Goal: Task Accomplishment & Management: Use online tool/utility

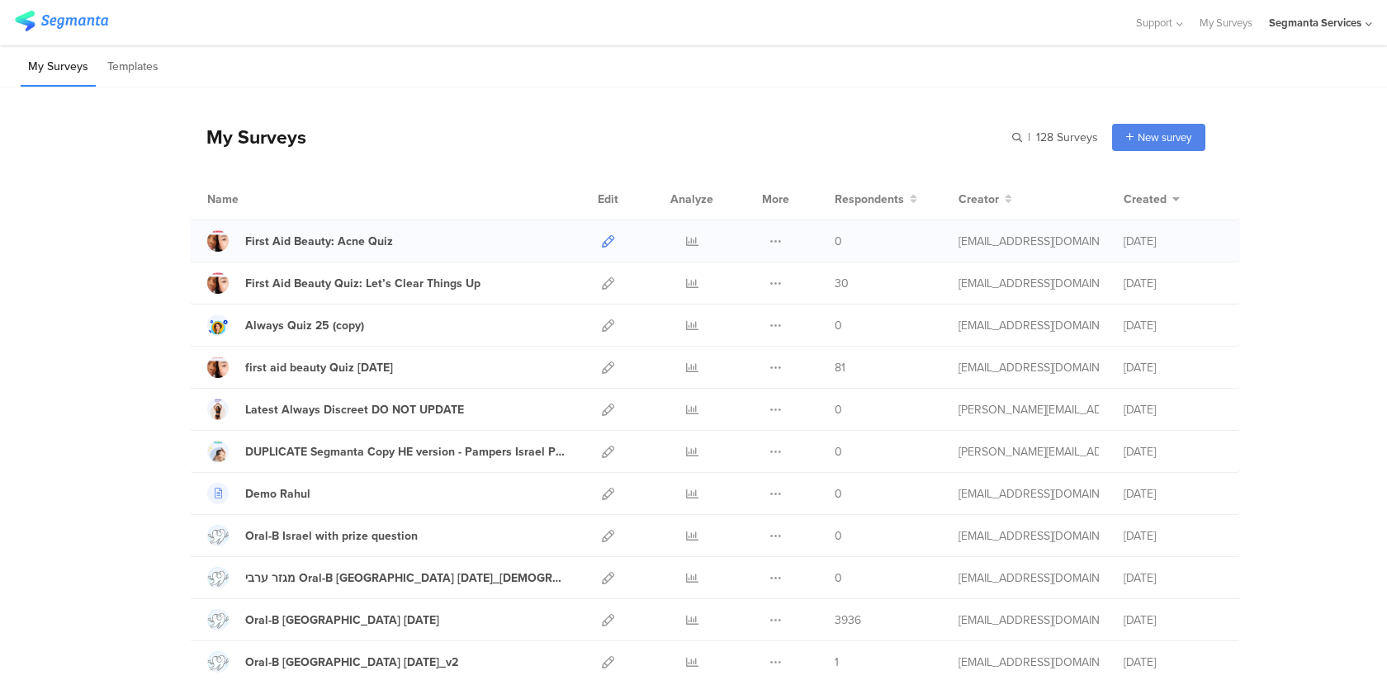
click at [602, 239] on icon at bounding box center [608, 241] width 12 height 12
click at [608, 282] on icon at bounding box center [608, 283] width 12 height 12
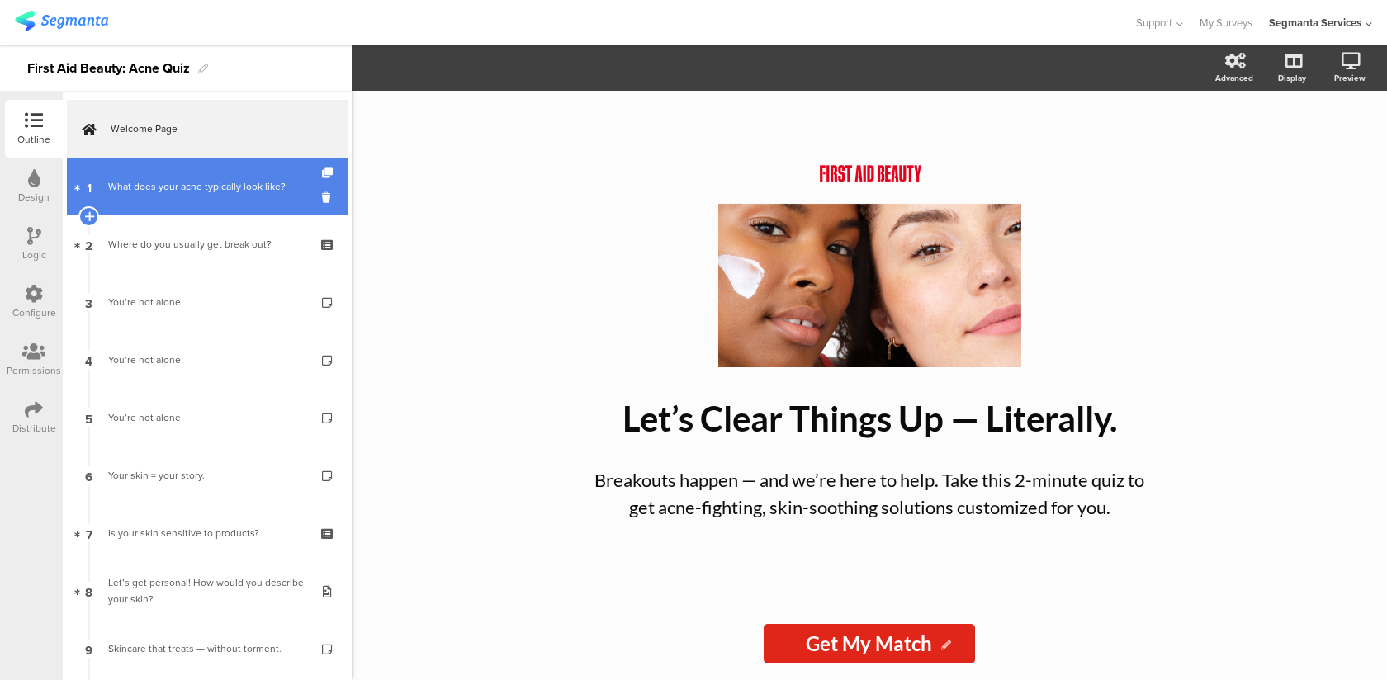
click at [149, 197] on link "1 What does your acne typically look like?" at bounding box center [207, 187] width 281 height 58
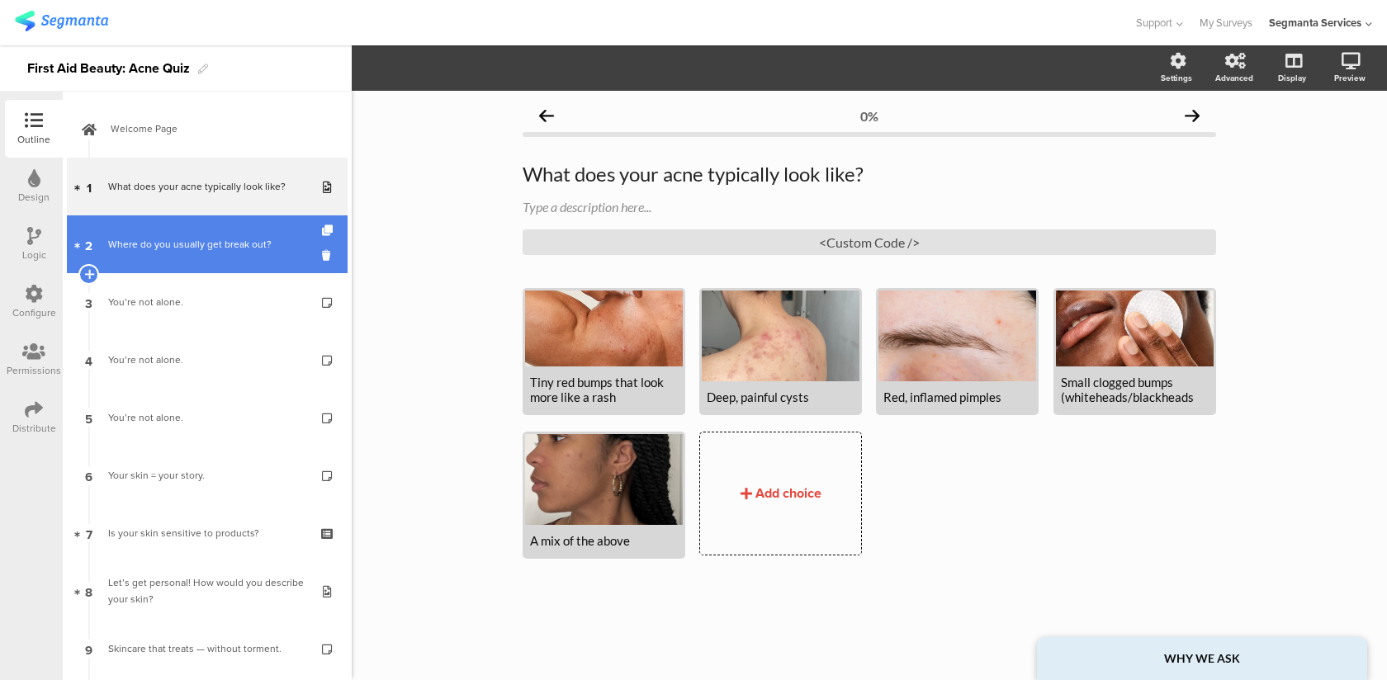
click at [160, 254] on link "2 Where do you usually get break out?" at bounding box center [207, 245] width 281 height 58
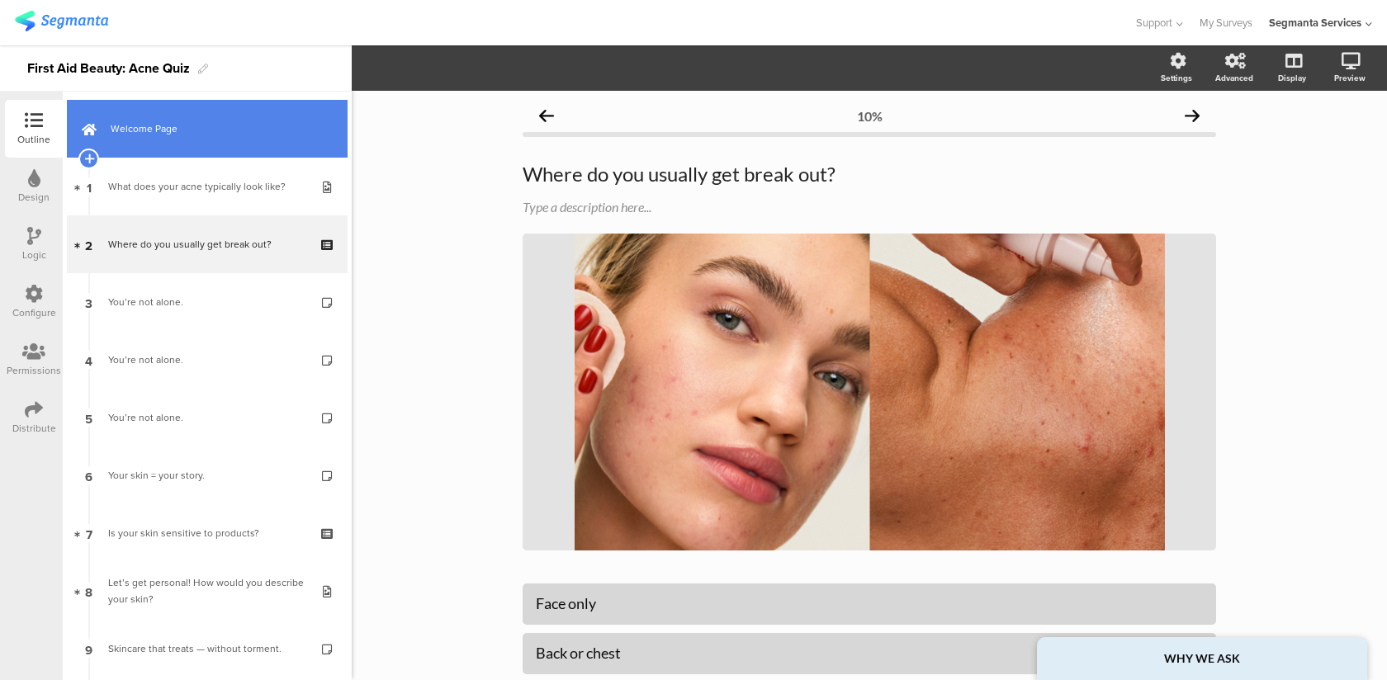
click at [194, 135] on span "Welcome Page" at bounding box center [216, 129] width 211 height 17
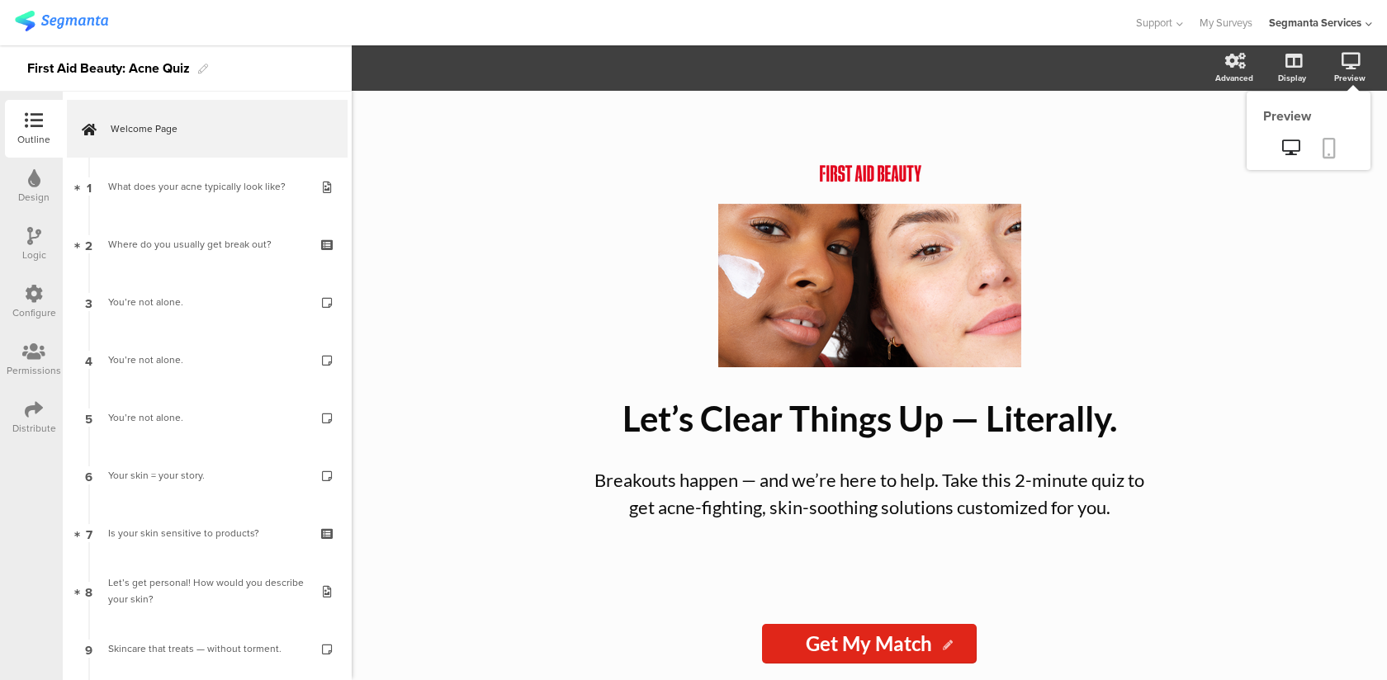
click at [1336, 150] on link at bounding box center [1329, 149] width 36 height 31
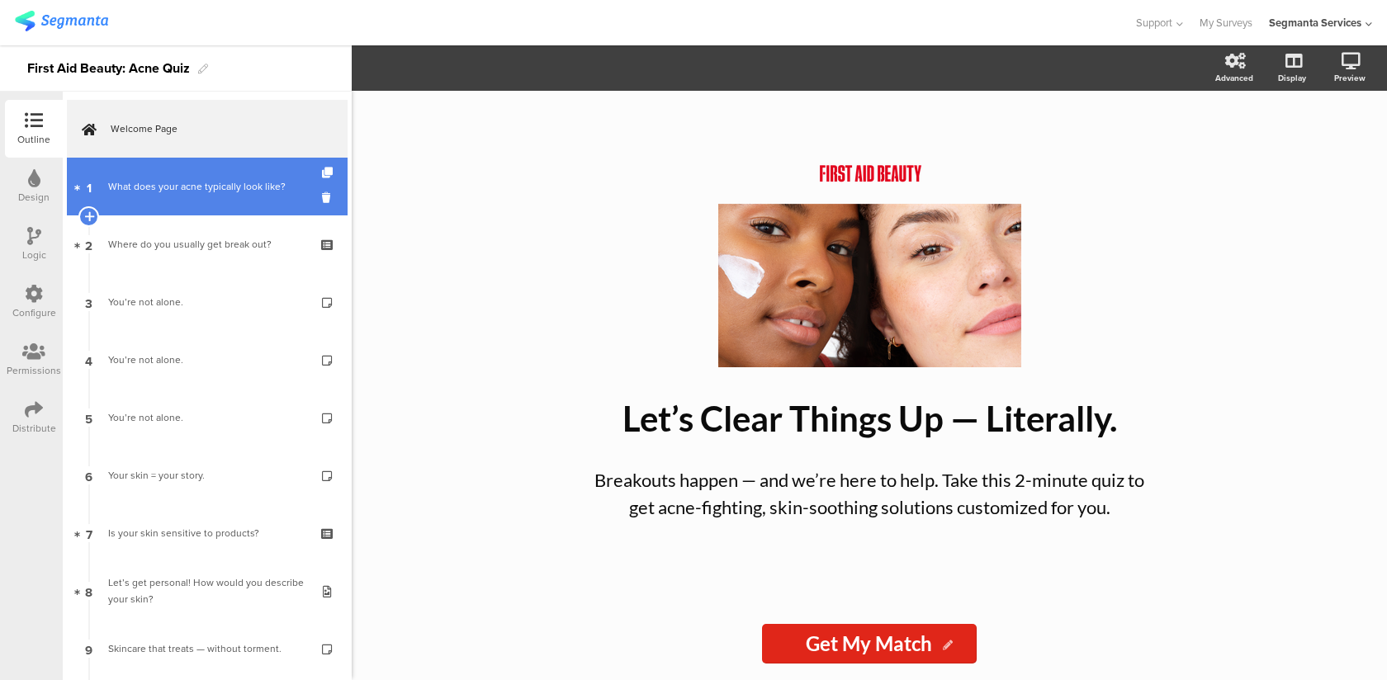
click at [205, 195] on link "1 What does your acne typically look like?" at bounding box center [207, 187] width 281 height 58
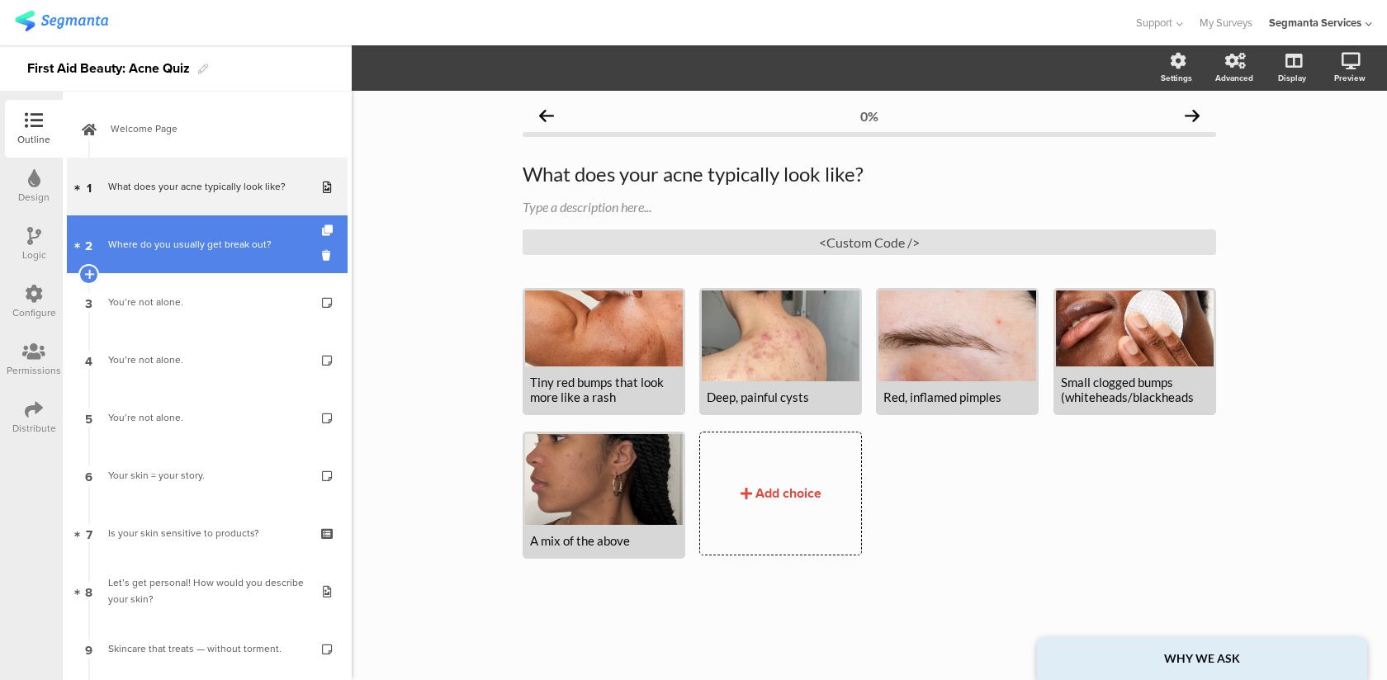
click at [204, 242] on div "Where do you usually get break out?" at bounding box center [206, 244] width 197 height 17
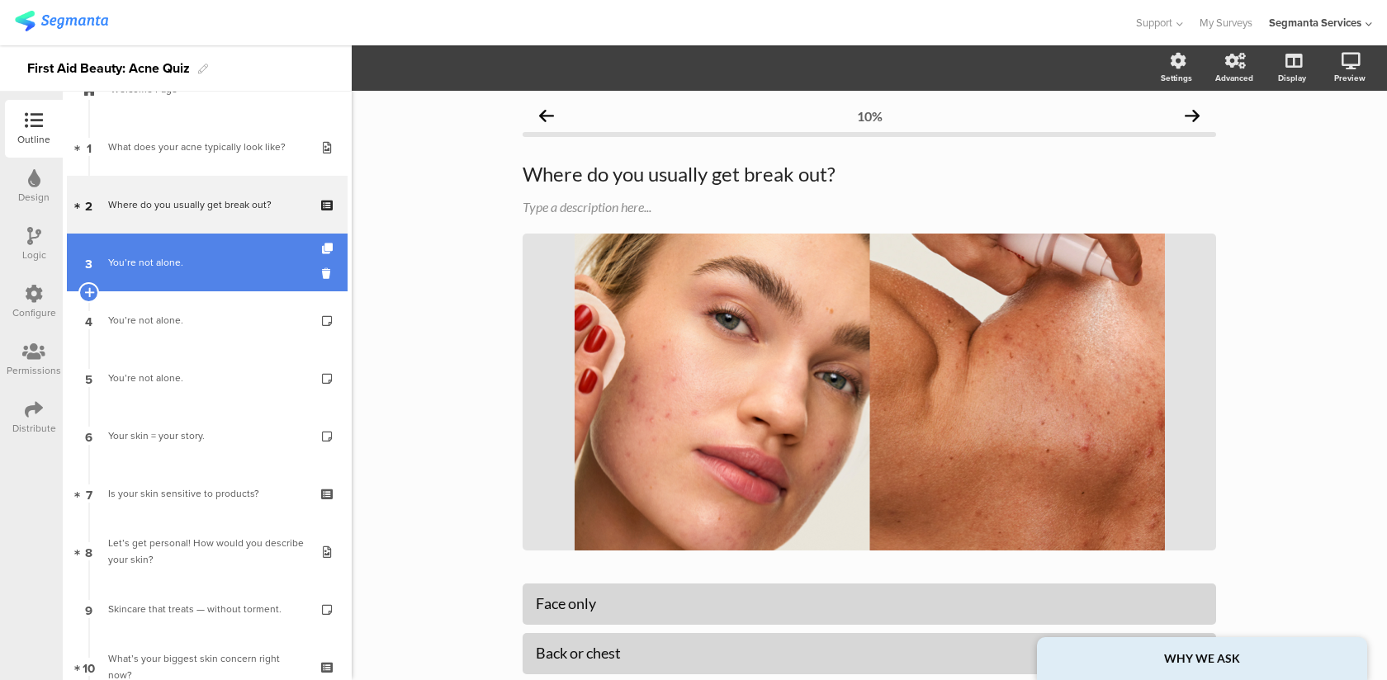
scroll to position [80, 0]
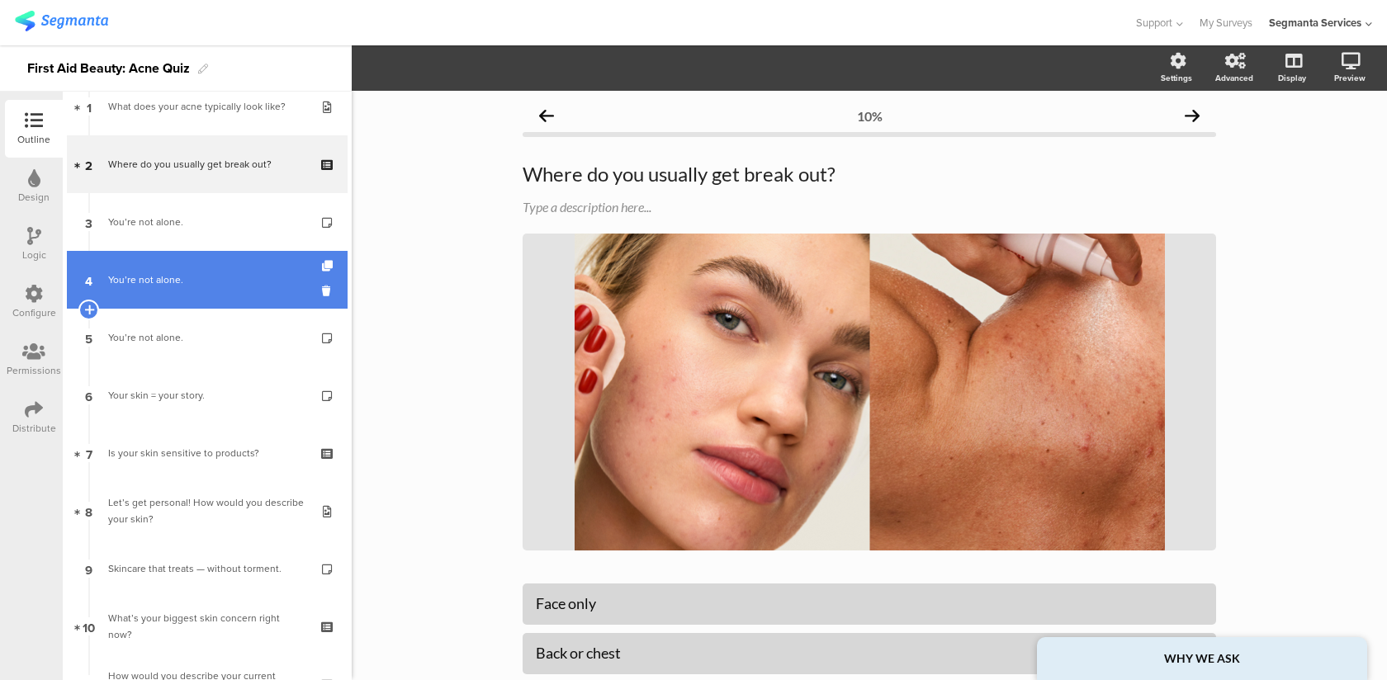
click at [216, 260] on link "4 You’re not alone." at bounding box center [207, 280] width 281 height 58
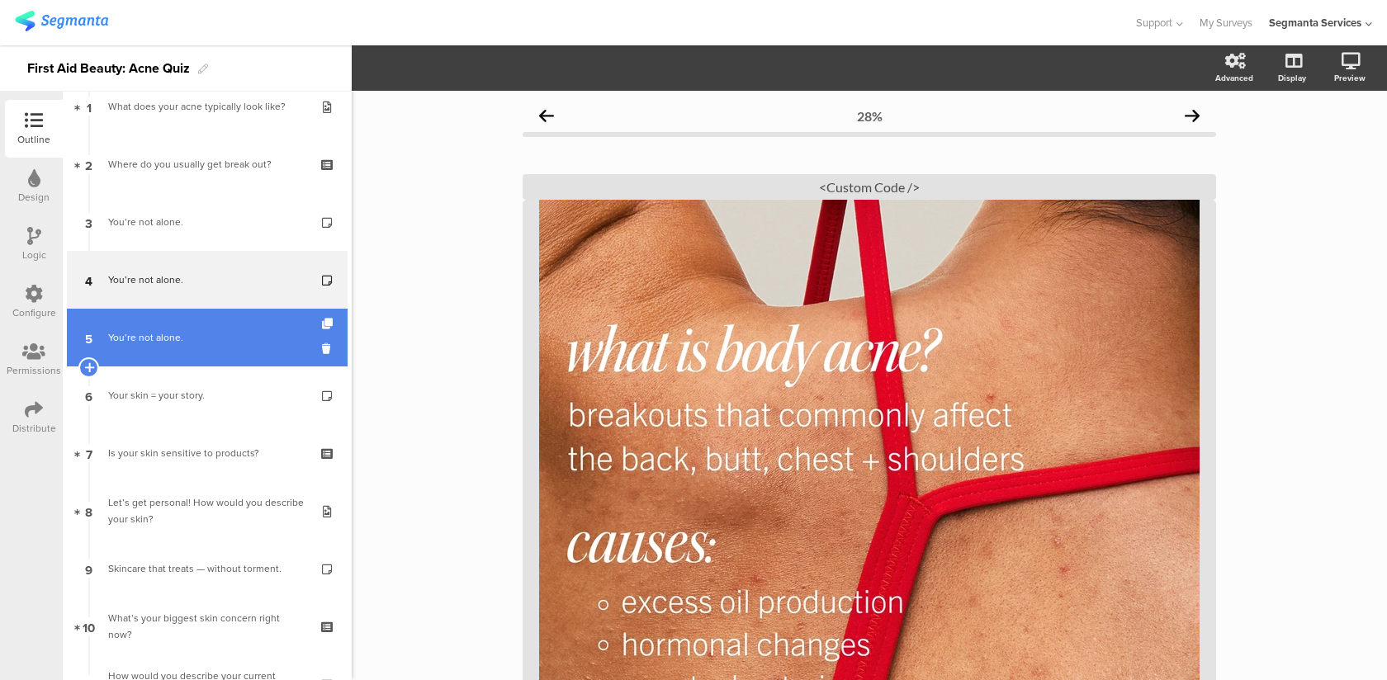
click at [194, 358] on link "5 You’re not alone." at bounding box center [207, 338] width 281 height 58
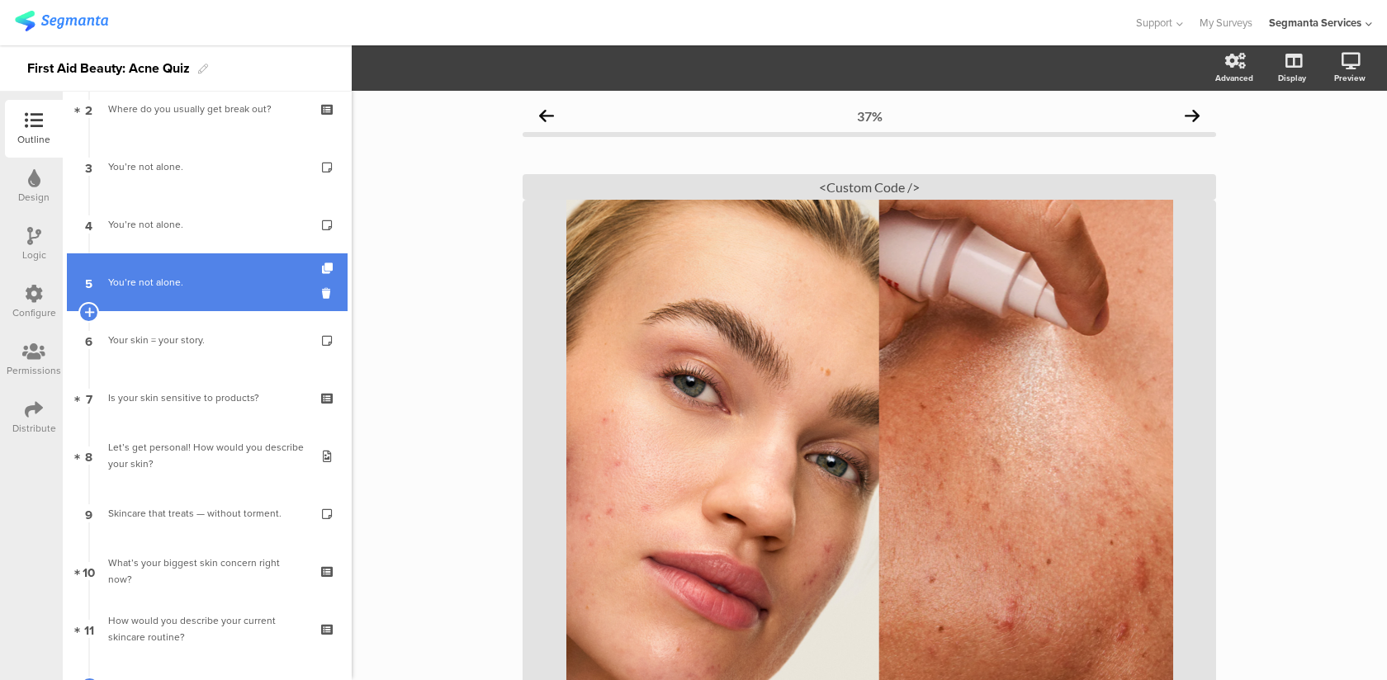
scroll to position [164, 0]
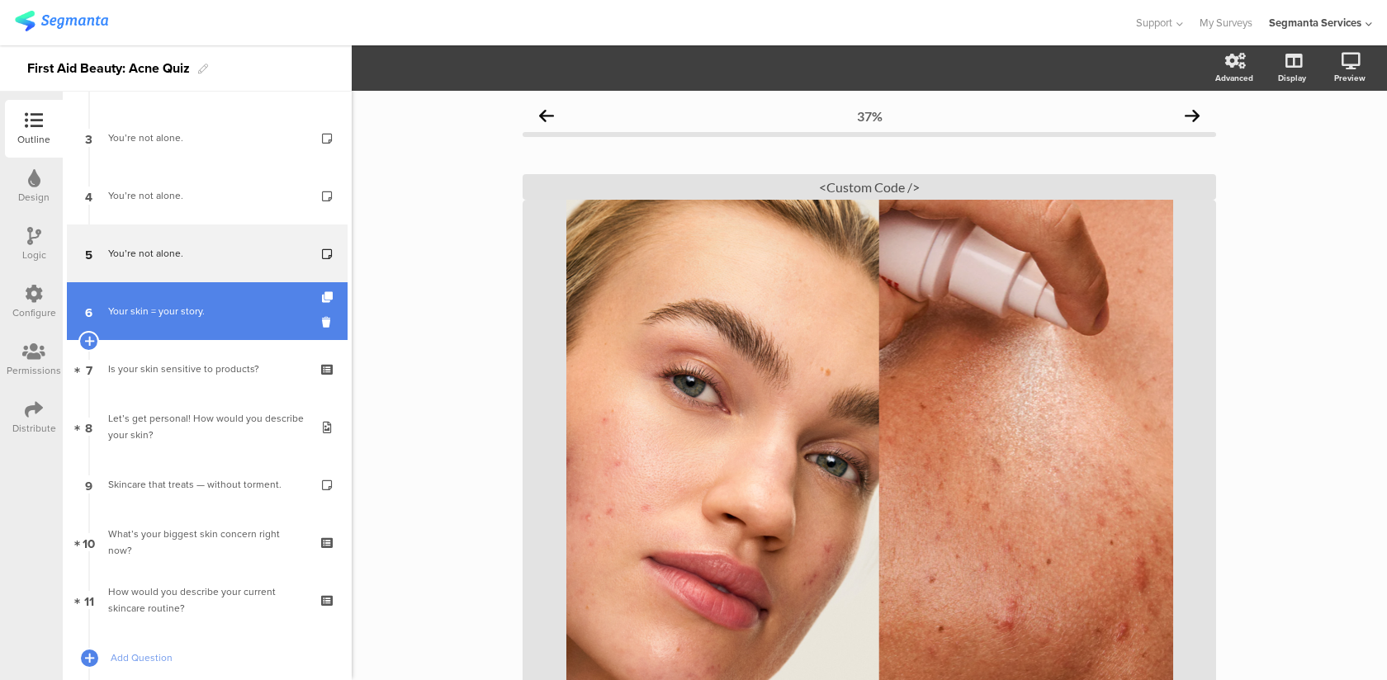
click at [247, 301] on link "6 Your skin = your story." at bounding box center [207, 311] width 281 height 58
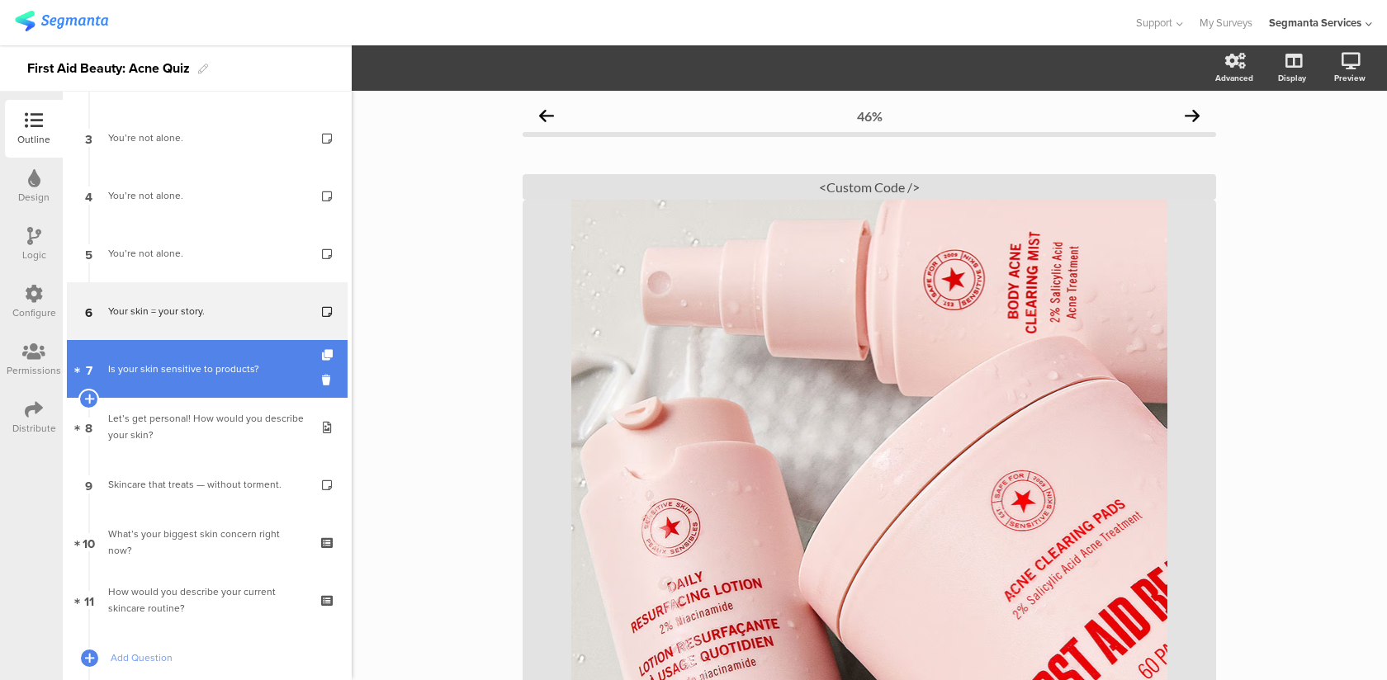
click at [232, 361] on div "Is your skin sensitive to products?" at bounding box center [206, 369] width 197 height 17
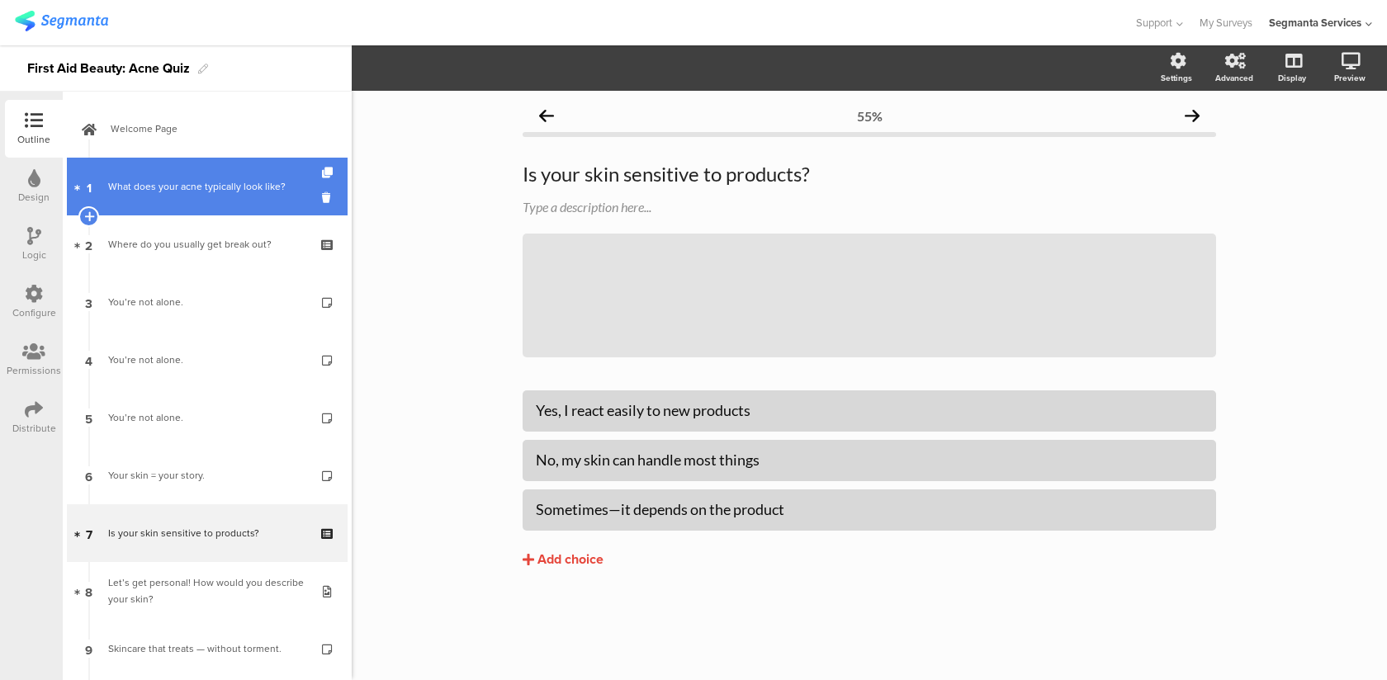
click at [198, 182] on div "What does your acne typically look like?" at bounding box center [206, 186] width 197 height 17
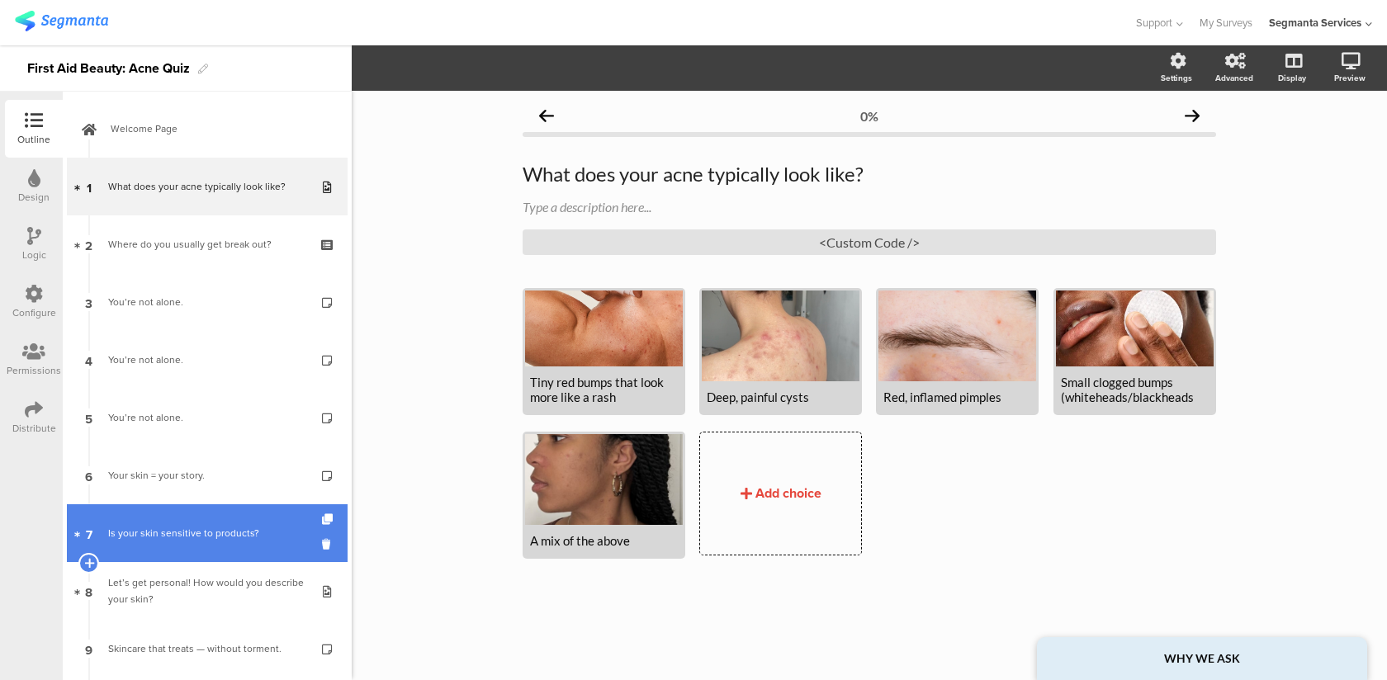
click at [165, 519] on link "7 Is your skin sensitive to products?" at bounding box center [207, 534] width 281 height 58
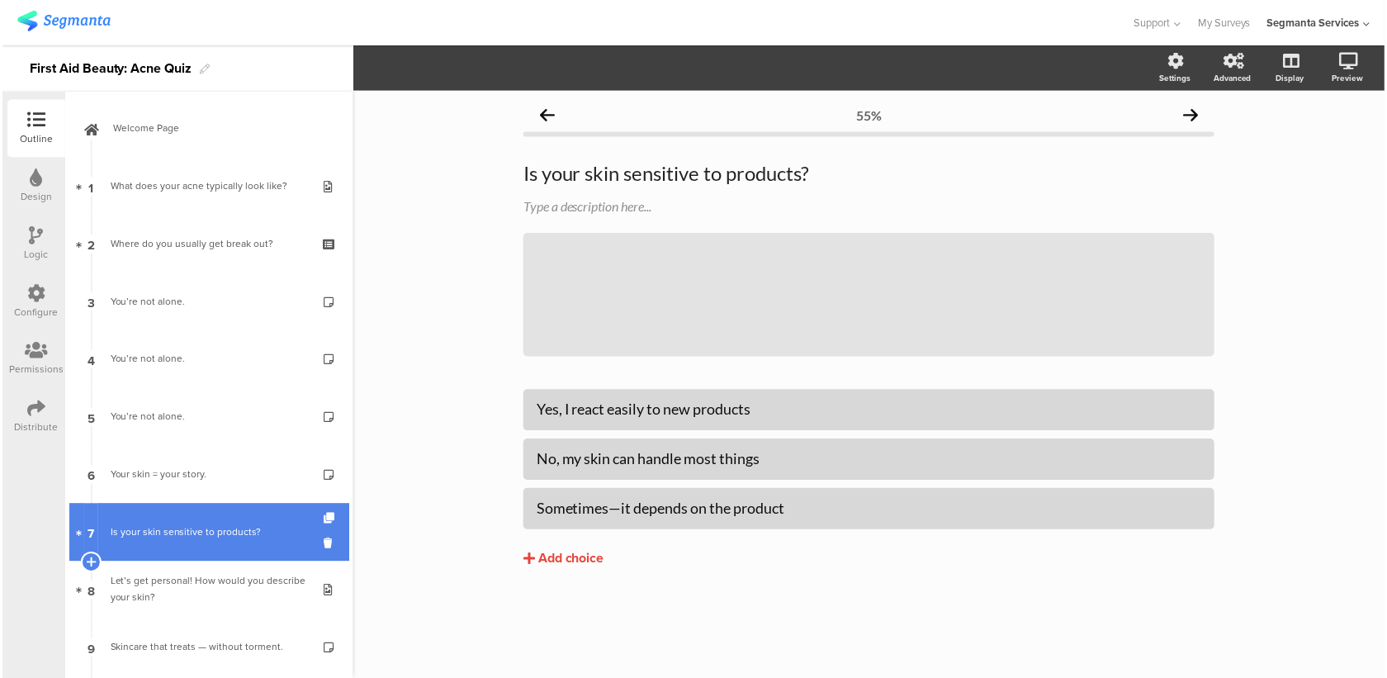
scroll to position [192, 0]
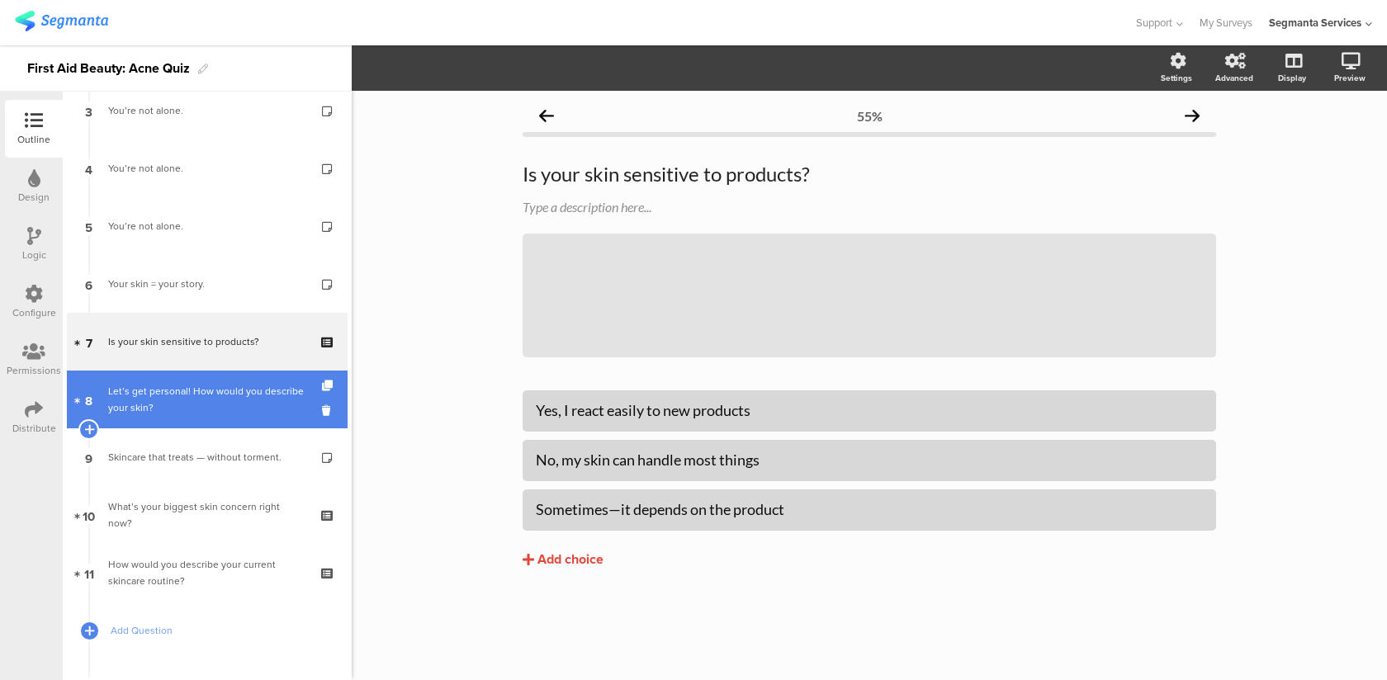
click at [214, 395] on div "Let’s get personal! How would you describe your skin?" at bounding box center [206, 399] width 197 height 33
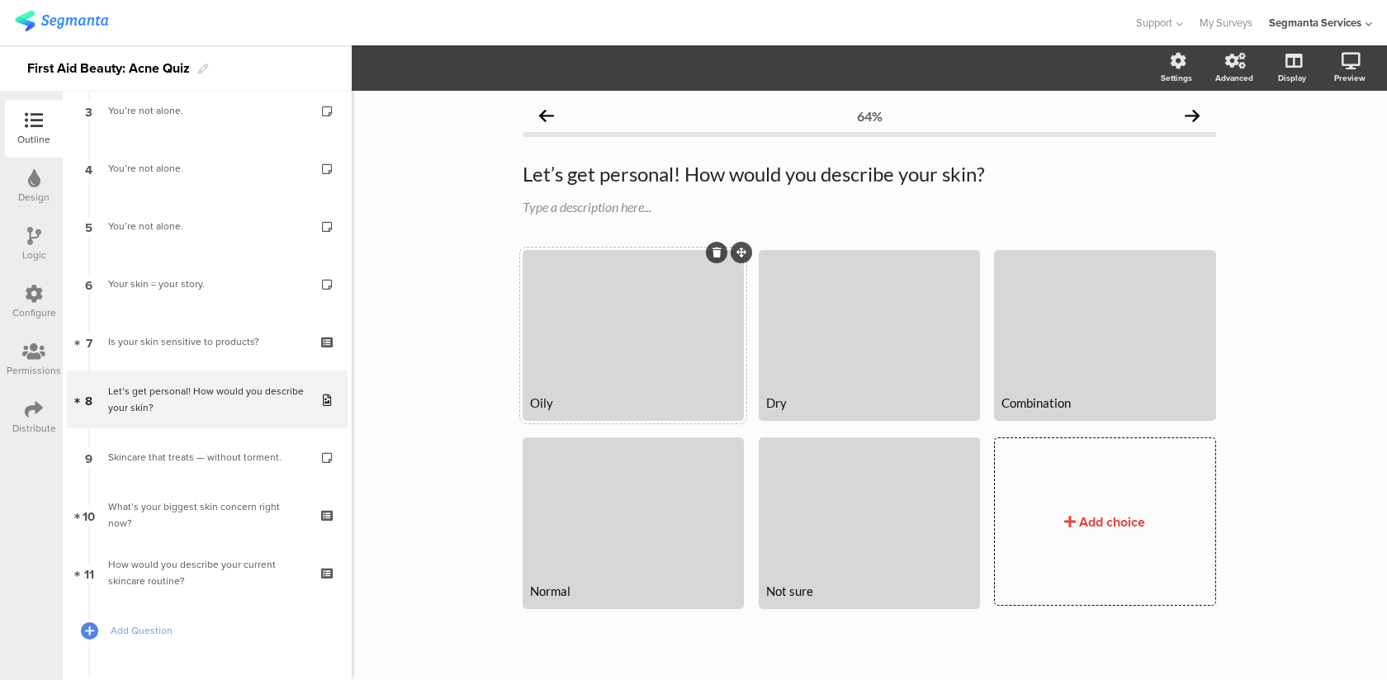
click at [607, 361] on div at bounding box center [633, 320] width 216 height 135
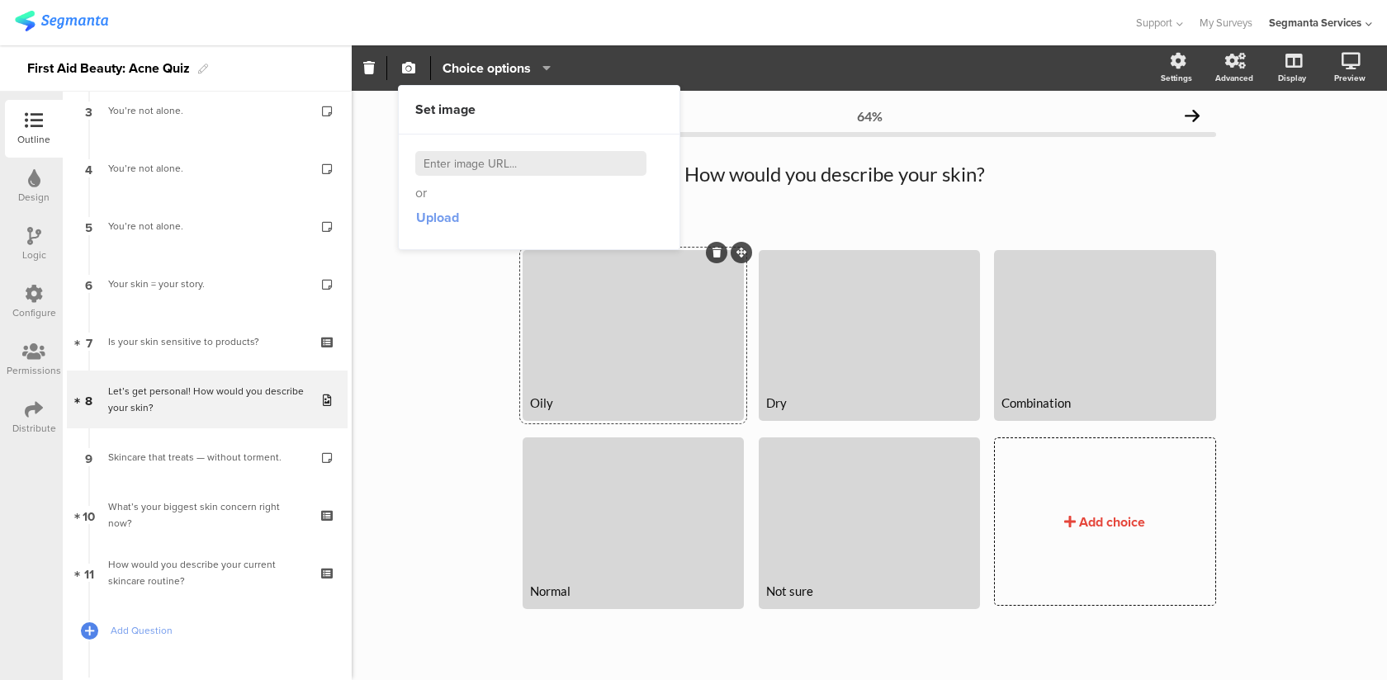
click at [448, 220] on span "Upload" at bounding box center [437, 217] width 43 height 19
click at [441, 218] on span "Upload" at bounding box center [437, 217] width 43 height 19
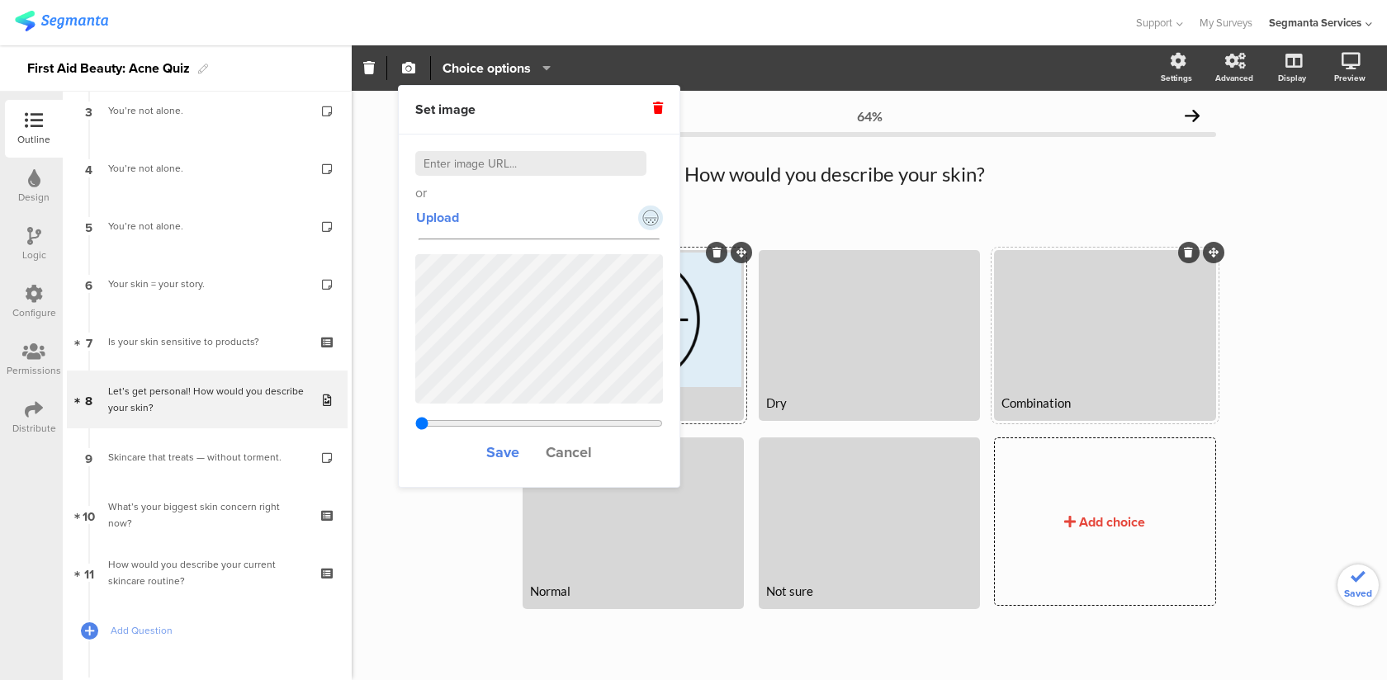
type input "1.92353846153846"
click at [1025, 351] on div at bounding box center [1105, 320] width 216 height 135
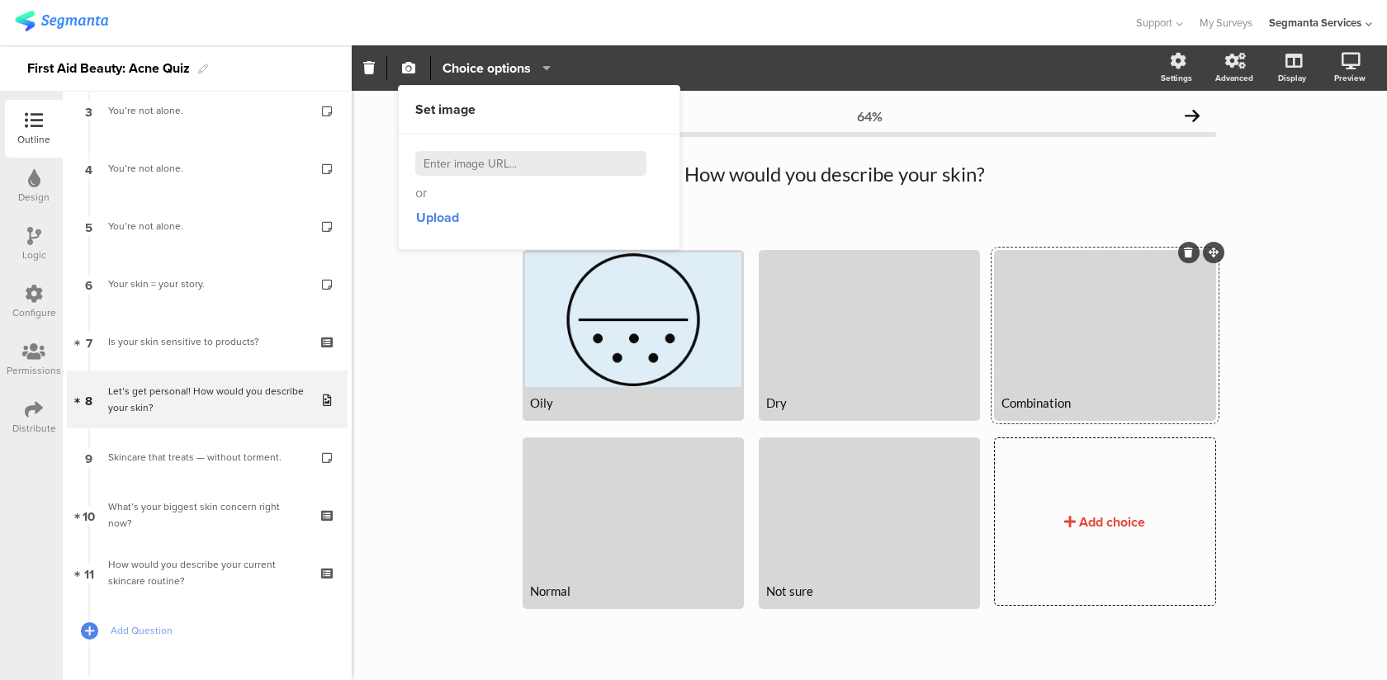
click at [1060, 347] on div at bounding box center [1105, 320] width 216 height 135
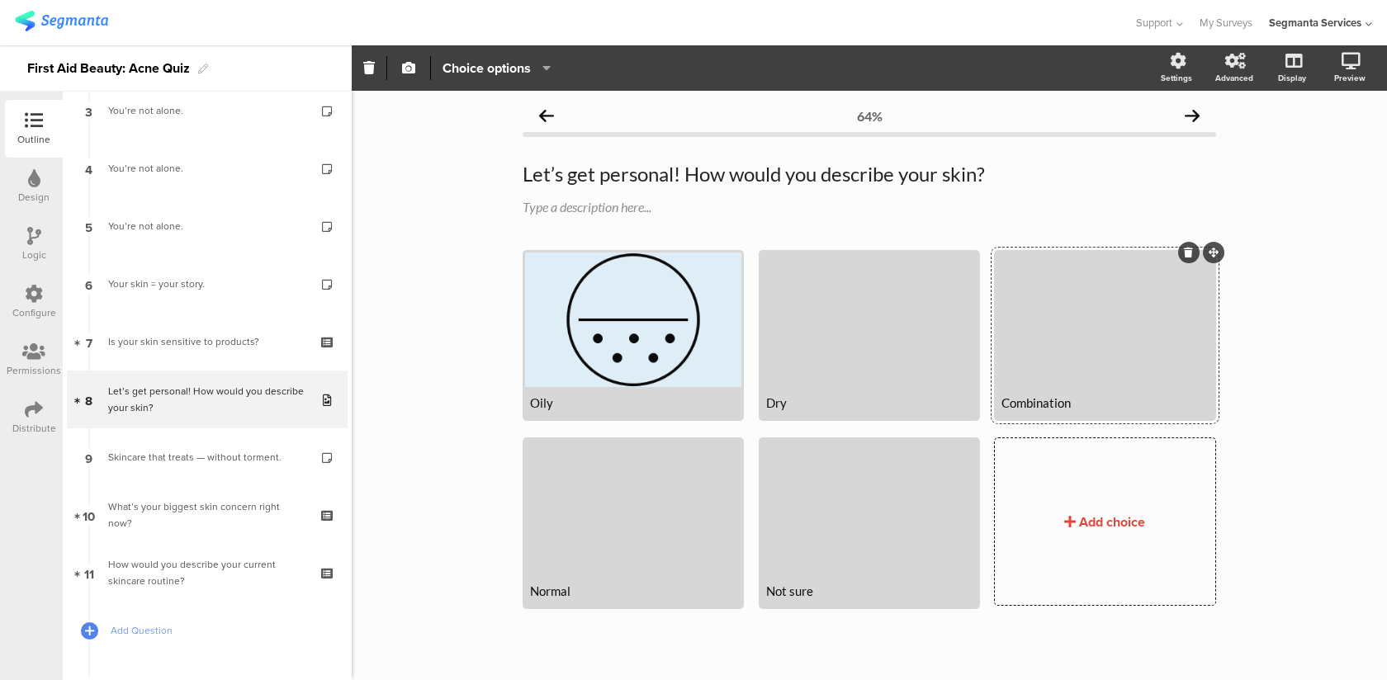
click at [1062, 337] on div at bounding box center [1105, 320] width 216 height 135
click at [1068, 371] on div at bounding box center [1105, 320] width 216 height 135
click at [413, 73] on icon "button" at bounding box center [408, 67] width 13 height 13
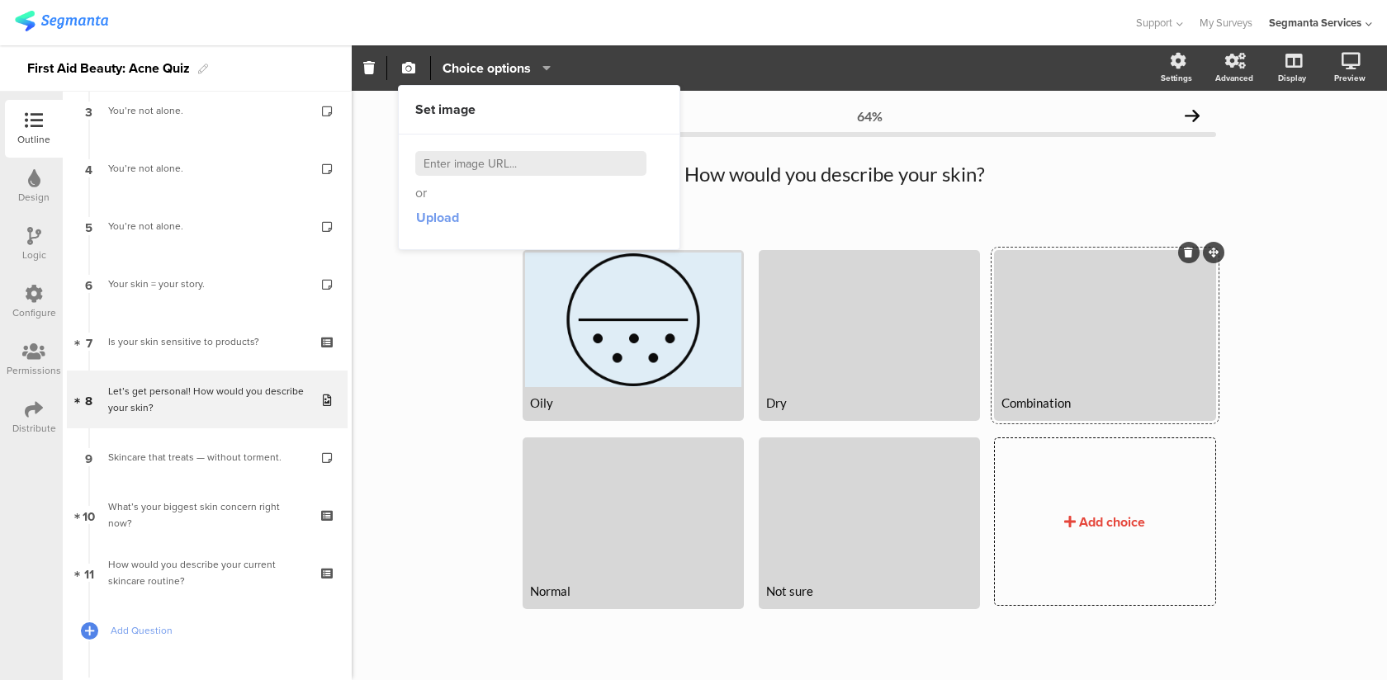
click at [448, 222] on span "Upload" at bounding box center [437, 217] width 43 height 19
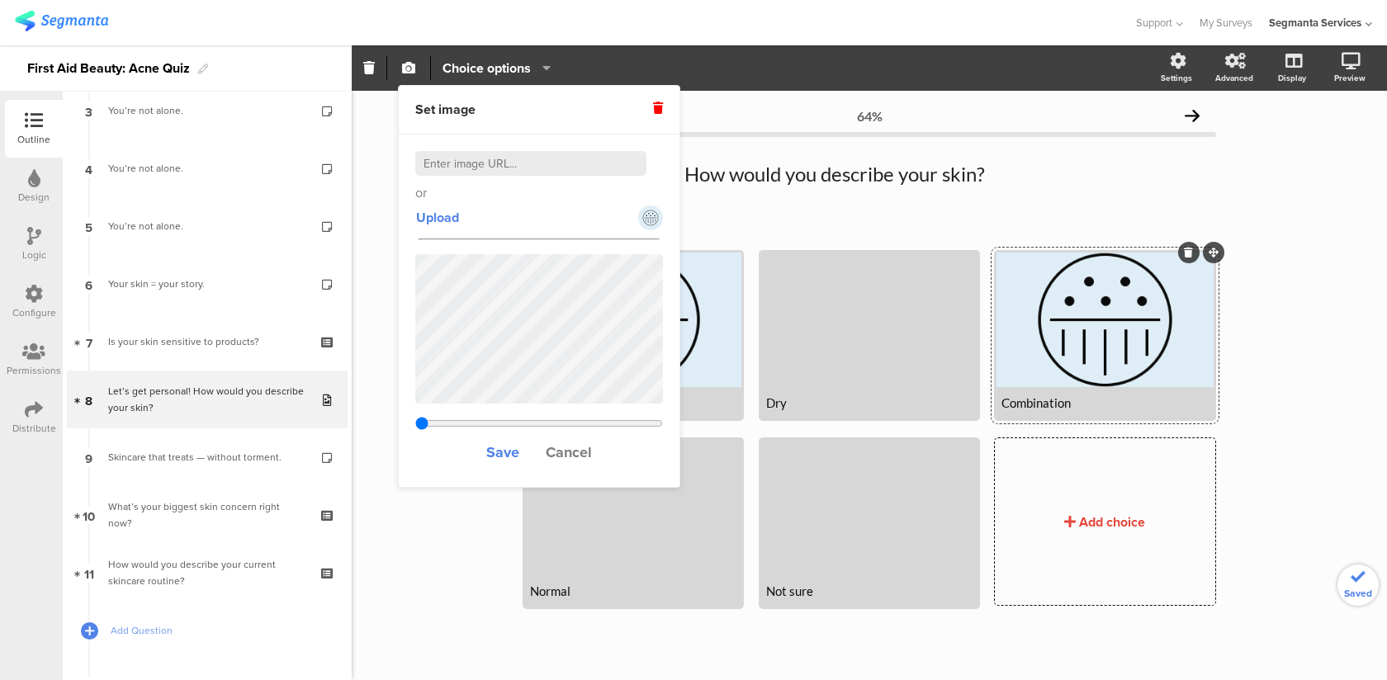
type input "1.92353846153846"
click at [508, 450] on span "Save" at bounding box center [502, 452] width 33 height 21
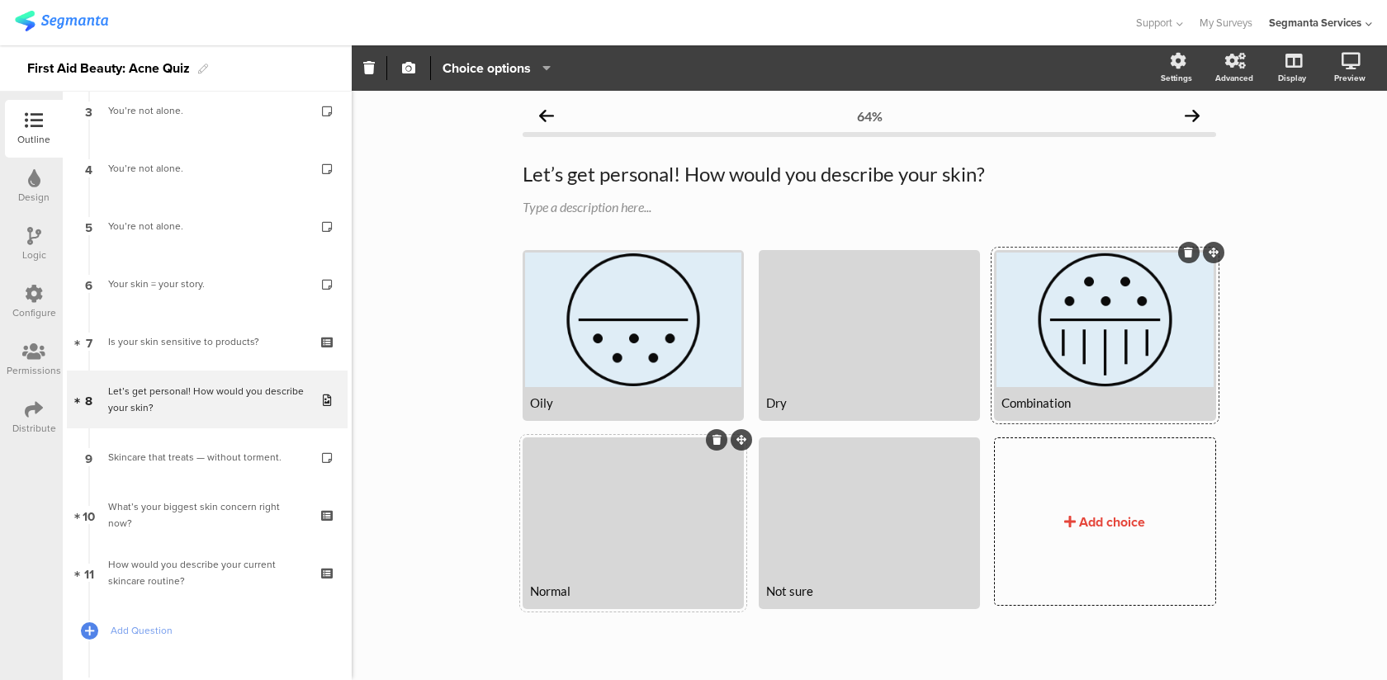
click at [610, 504] on div at bounding box center [633, 507] width 216 height 135
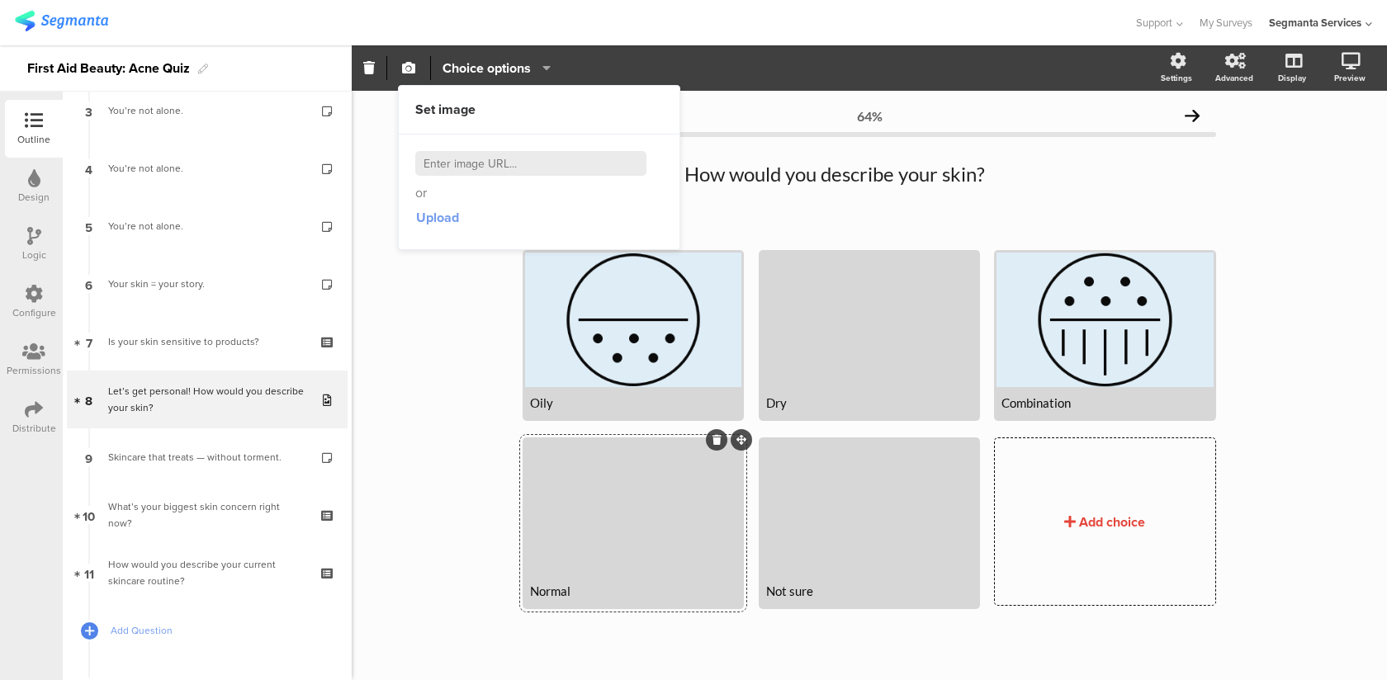
click at [434, 225] on span "Upload" at bounding box center [437, 217] width 43 height 19
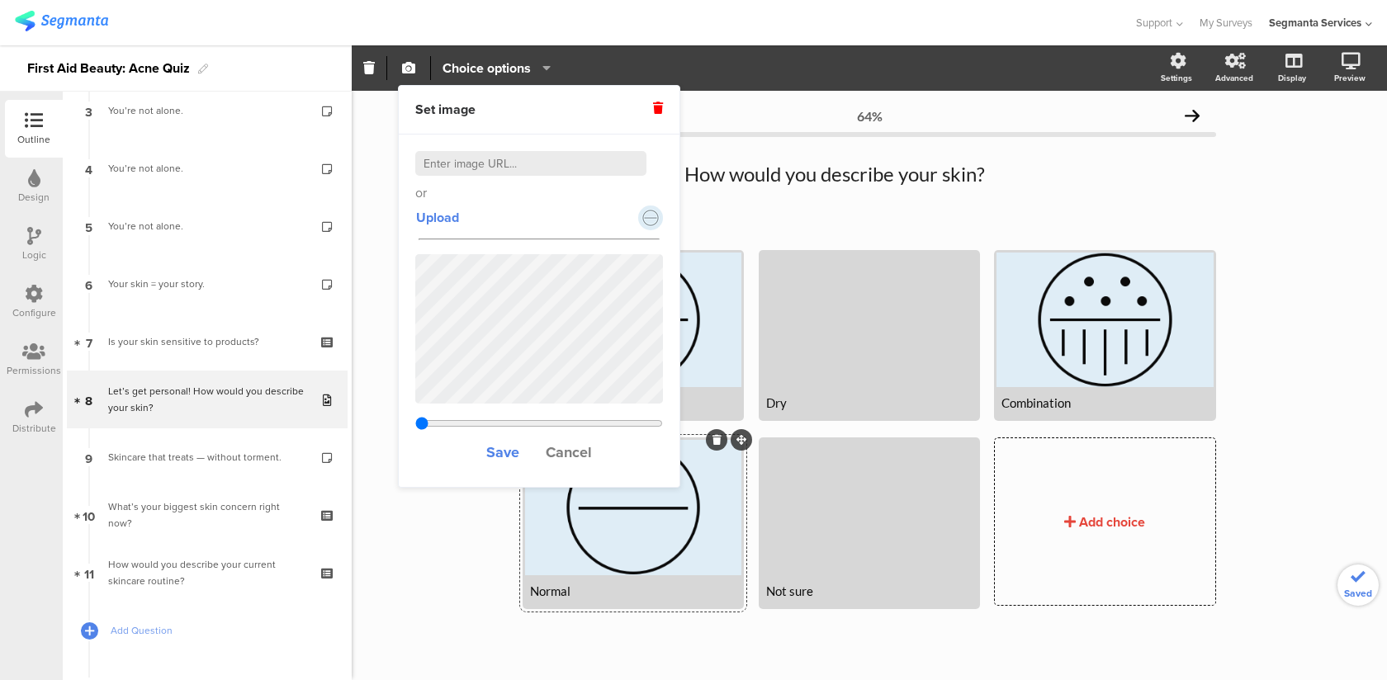
type input "1.92353846153846"
click at [855, 358] on div at bounding box center [869, 320] width 216 height 135
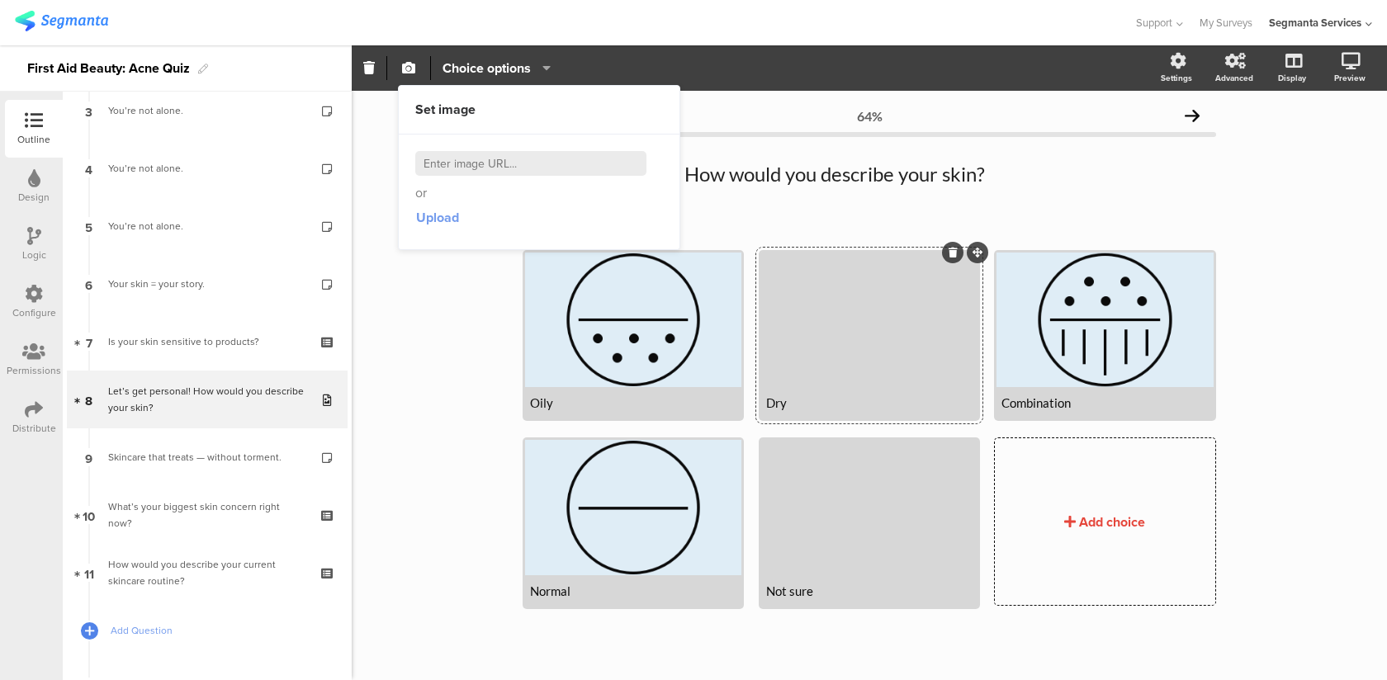
click at [429, 220] on span "Upload" at bounding box center [437, 217] width 43 height 19
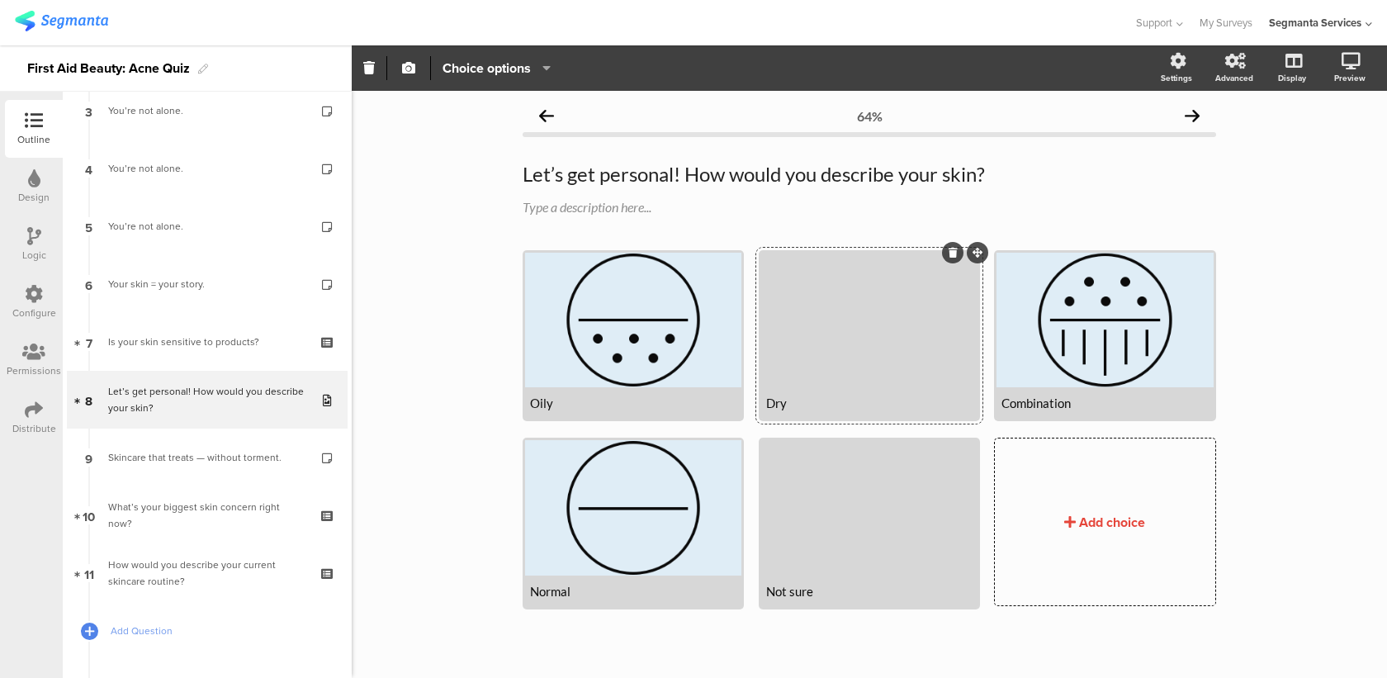
click at [786, 320] on div at bounding box center [869, 320] width 216 height 135
click at [808, 295] on div at bounding box center [869, 320] width 216 height 135
click at [405, 76] on button "button" at bounding box center [408, 68] width 21 height 36
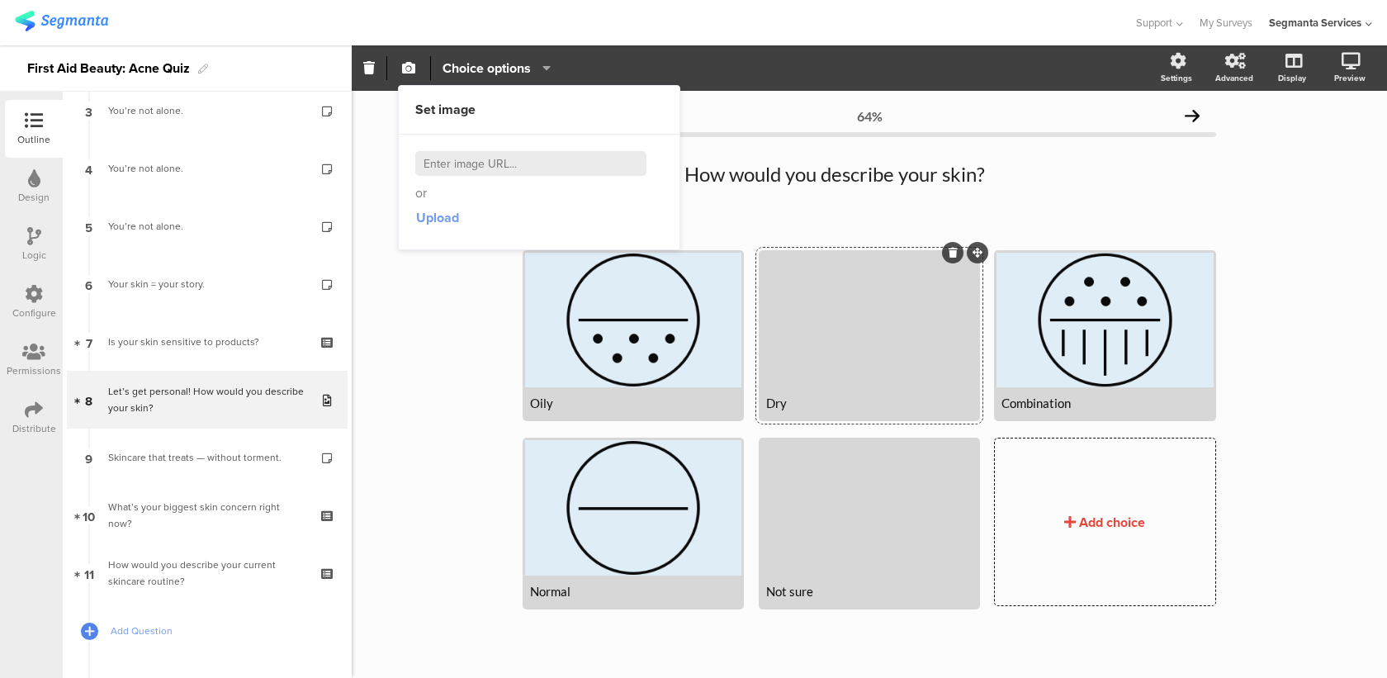
click at [436, 217] on span "Upload" at bounding box center [437, 217] width 43 height 19
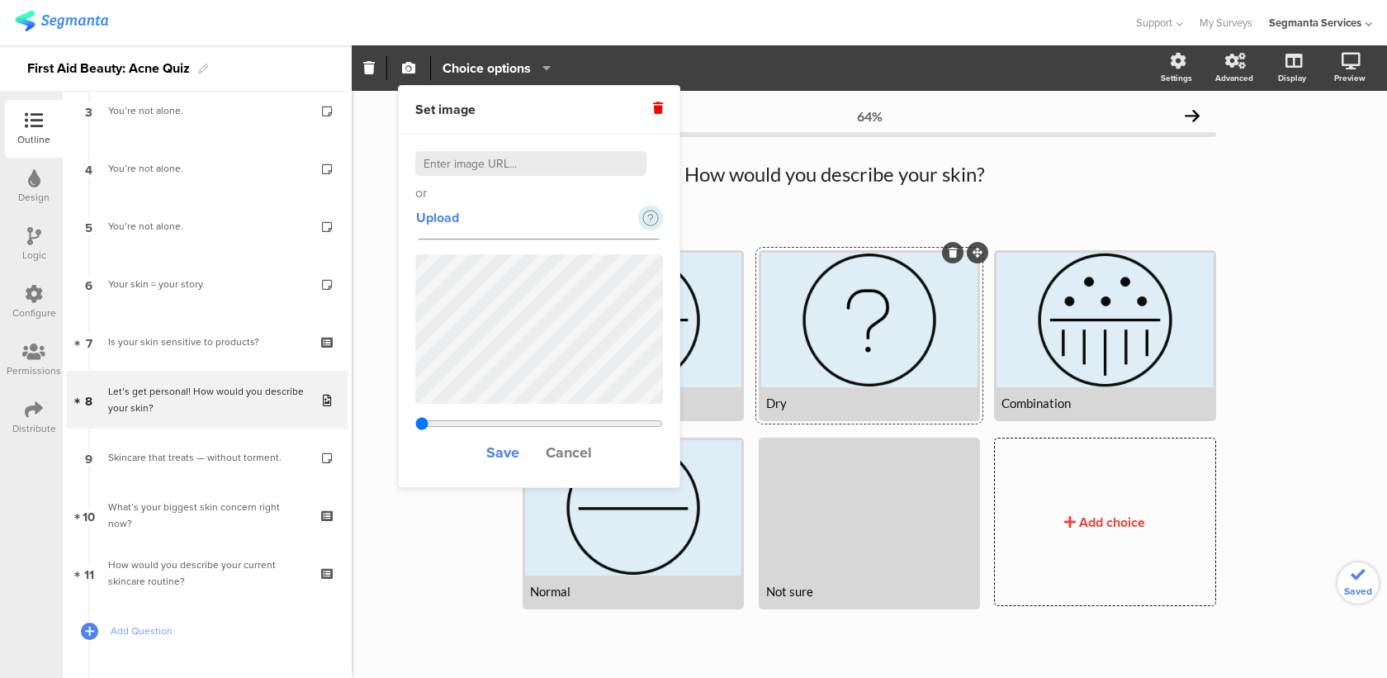
type input "1.92353846153846"
click at [858, 345] on div at bounding box center [869, 320] width 216 height 135
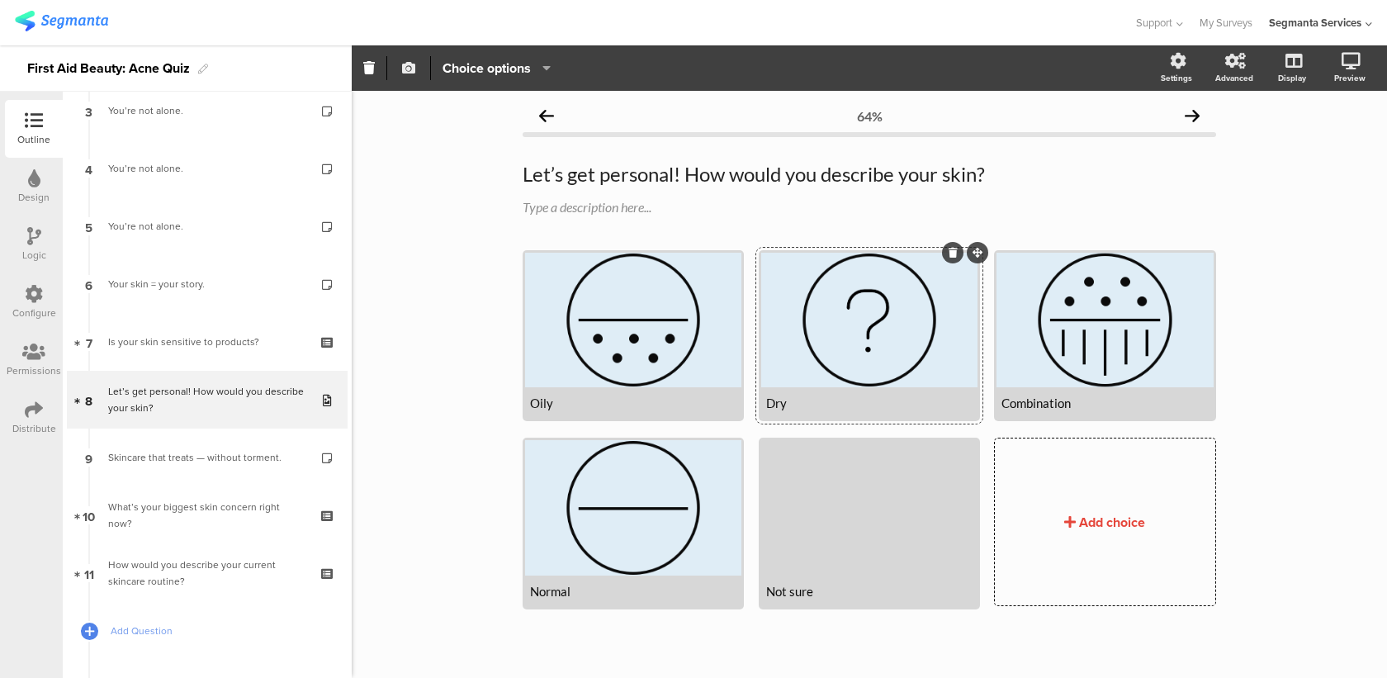
click at [408, 73] on icon "button" at bounding box center [408, 67] width 13 height 13
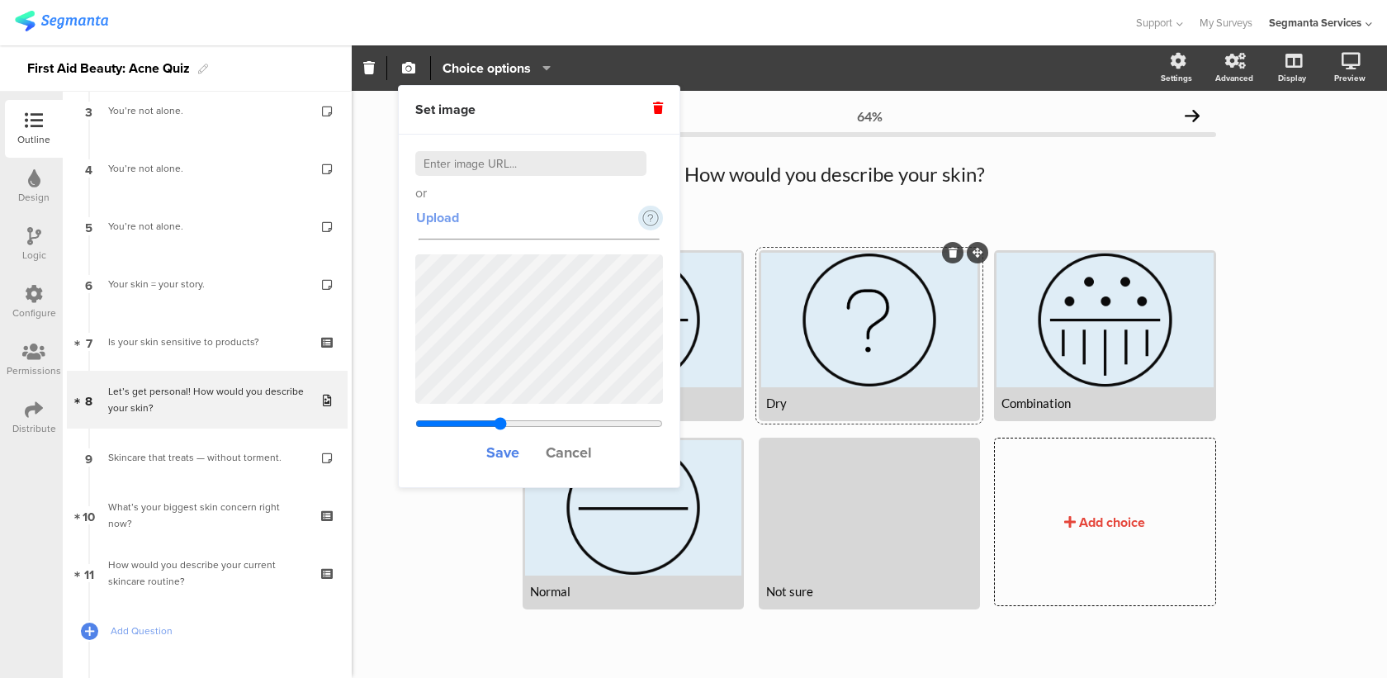
click at [437, 220] on span "Upload" at bounding box center [437, 217] width 43 height 19
type input "1.92353846153846"
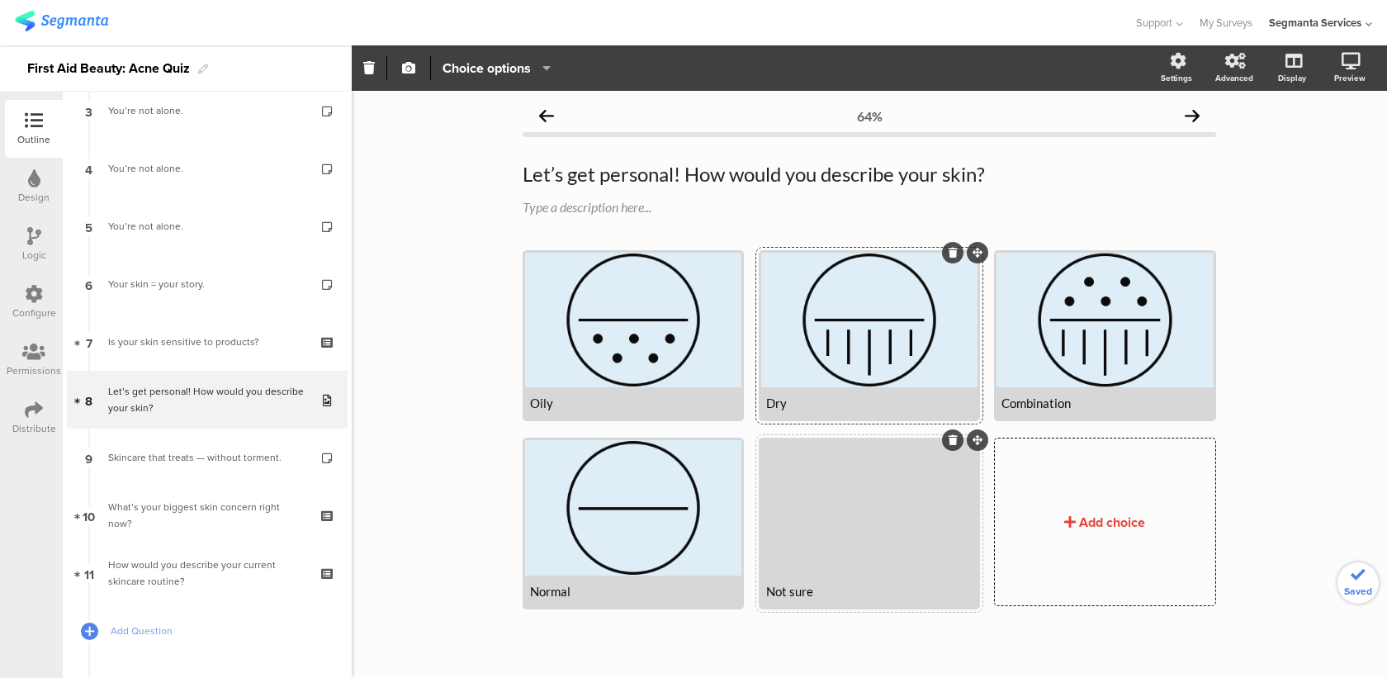
click at [832, 539] on div at bounding box center [869, 507] width 216 height 135
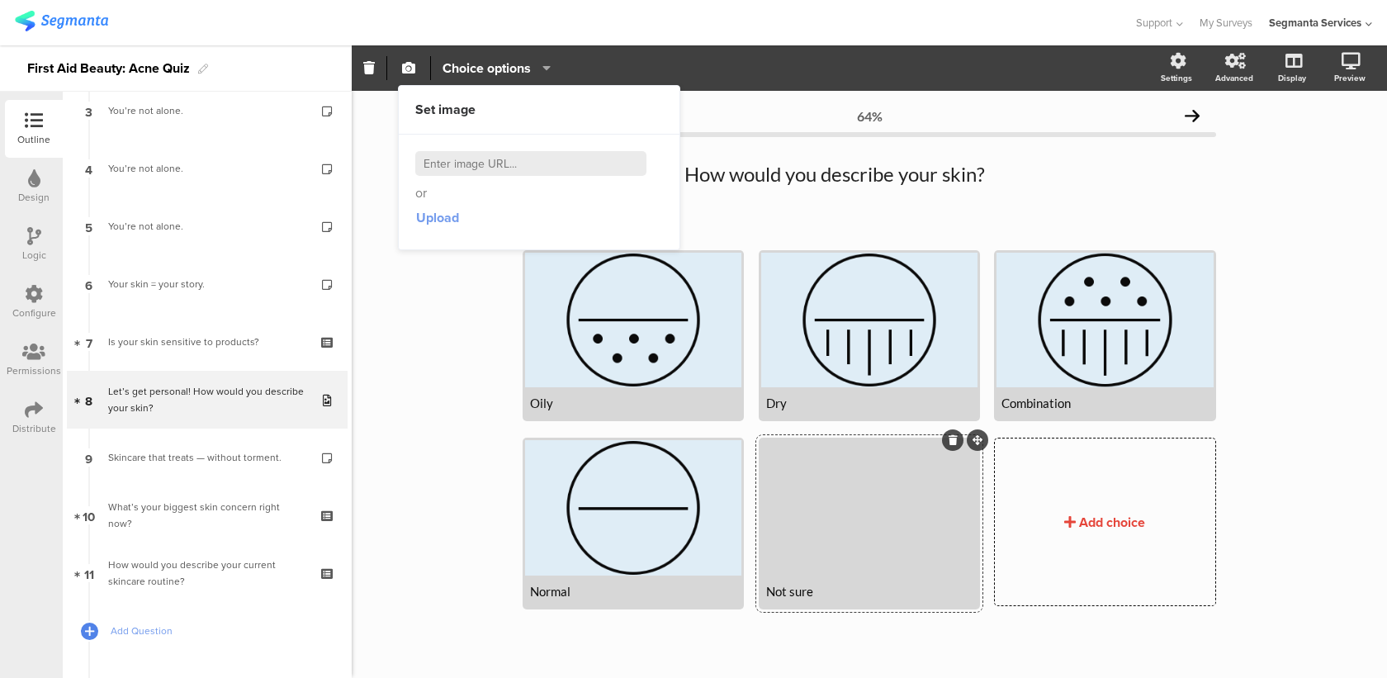
click at [431, 225] on span "Upload" at bounding box center [437, 217] width 43 height 19
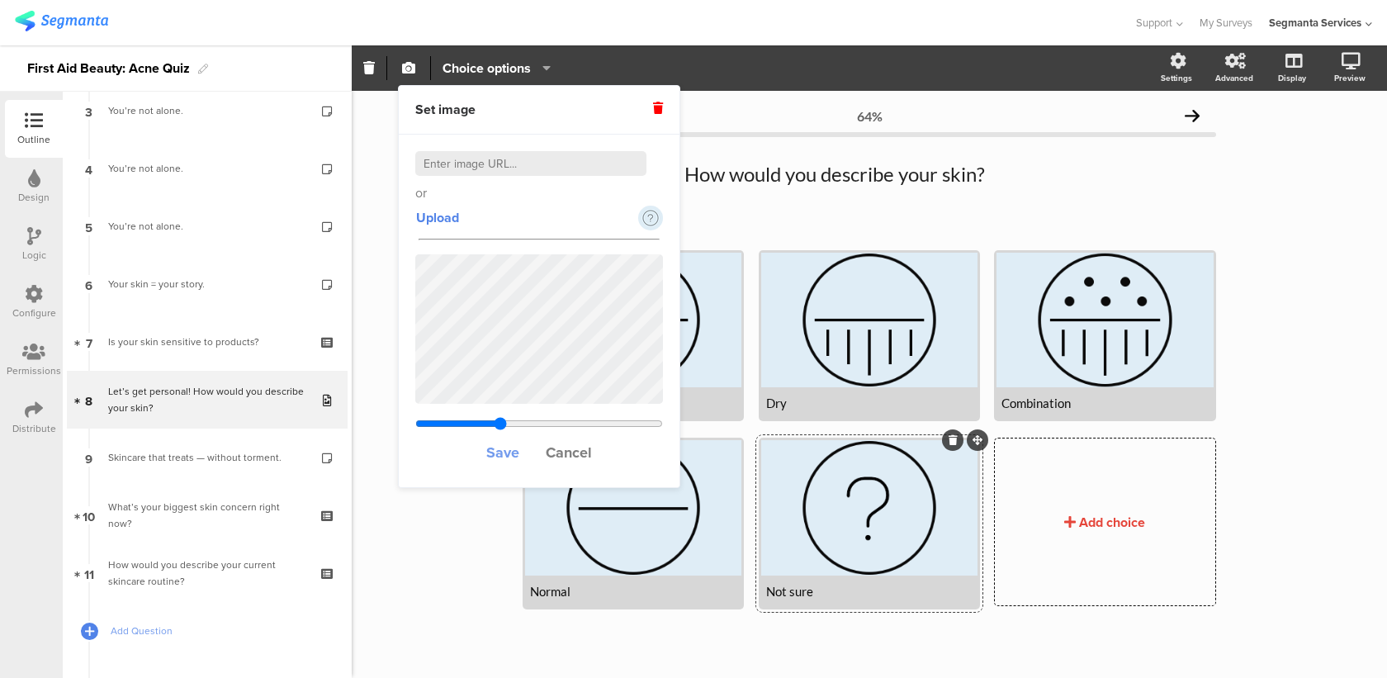
click at [503, 453] on span "Save" at bounding box center [502, 452] width 33 height 21
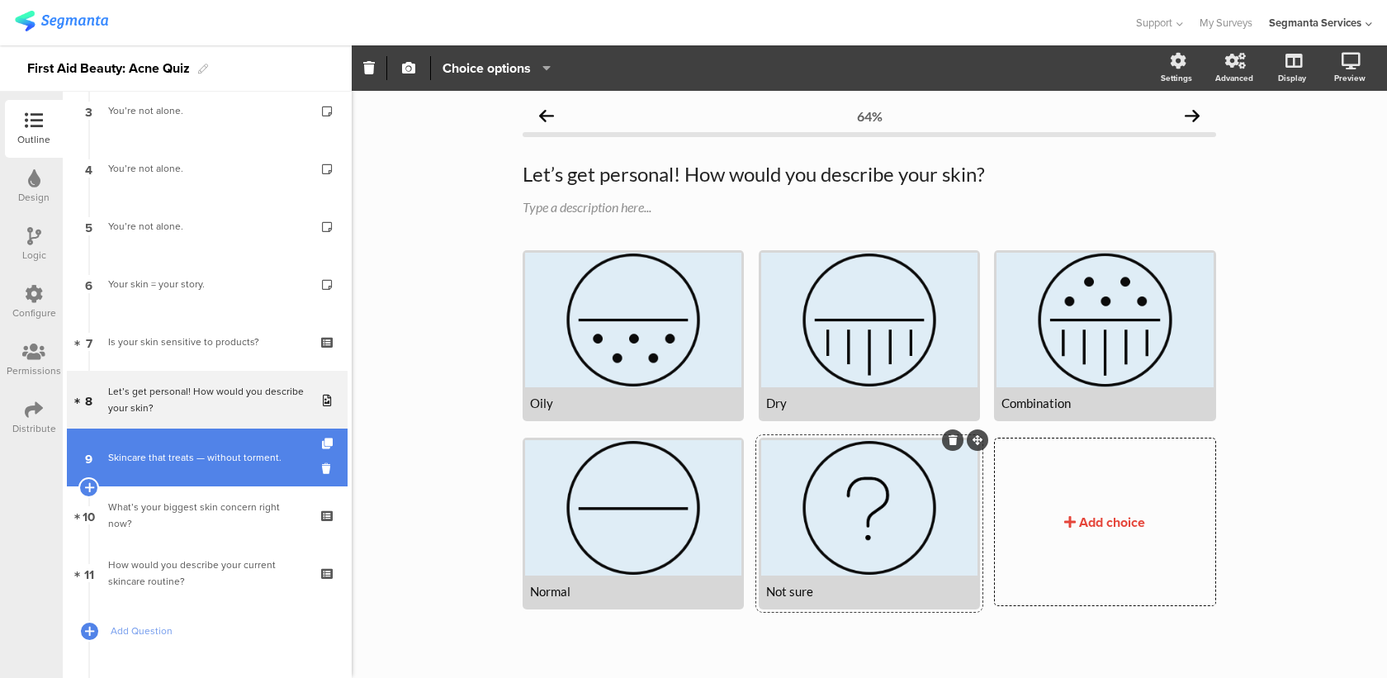
click at [228, 470] on link "9 Skincare that treats — without torment." at bounding box center [207, 458] width 281 height 58
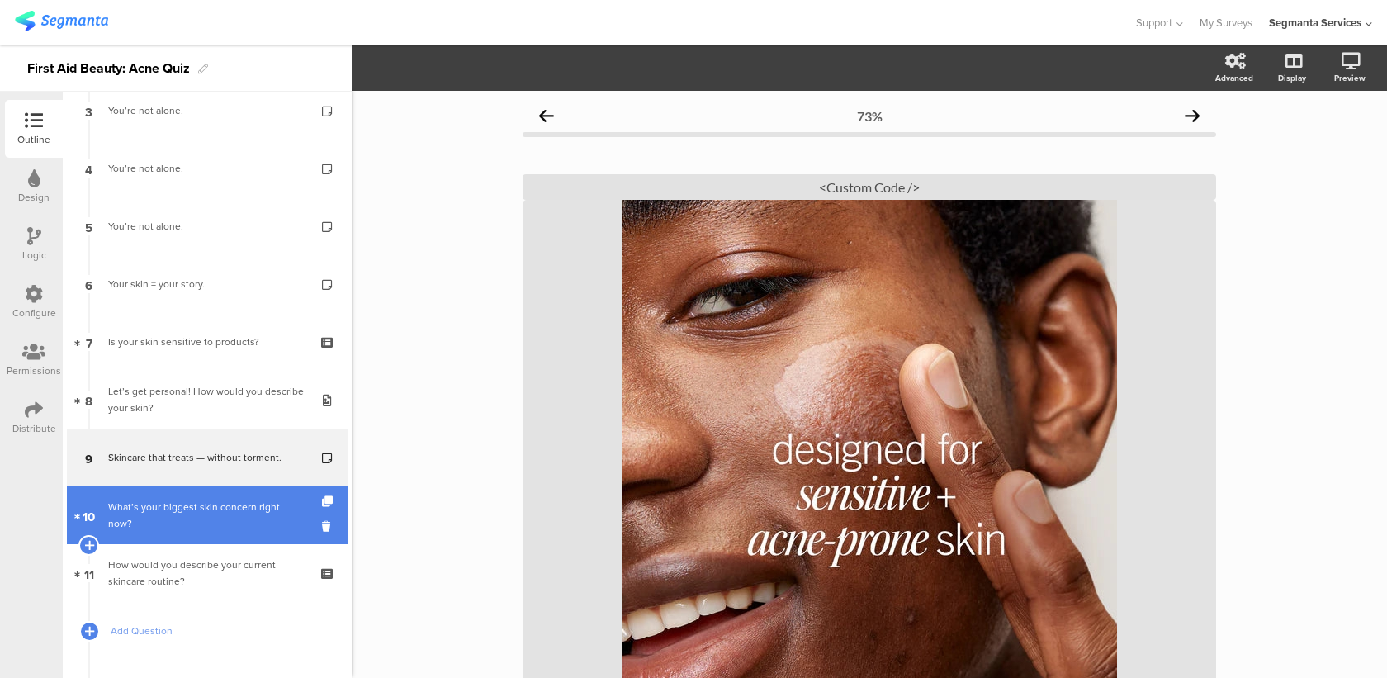
click at [230, 523] on div "What’s your biggest skin concern right now?" at bounding box center [206, 515] width 197 height 33
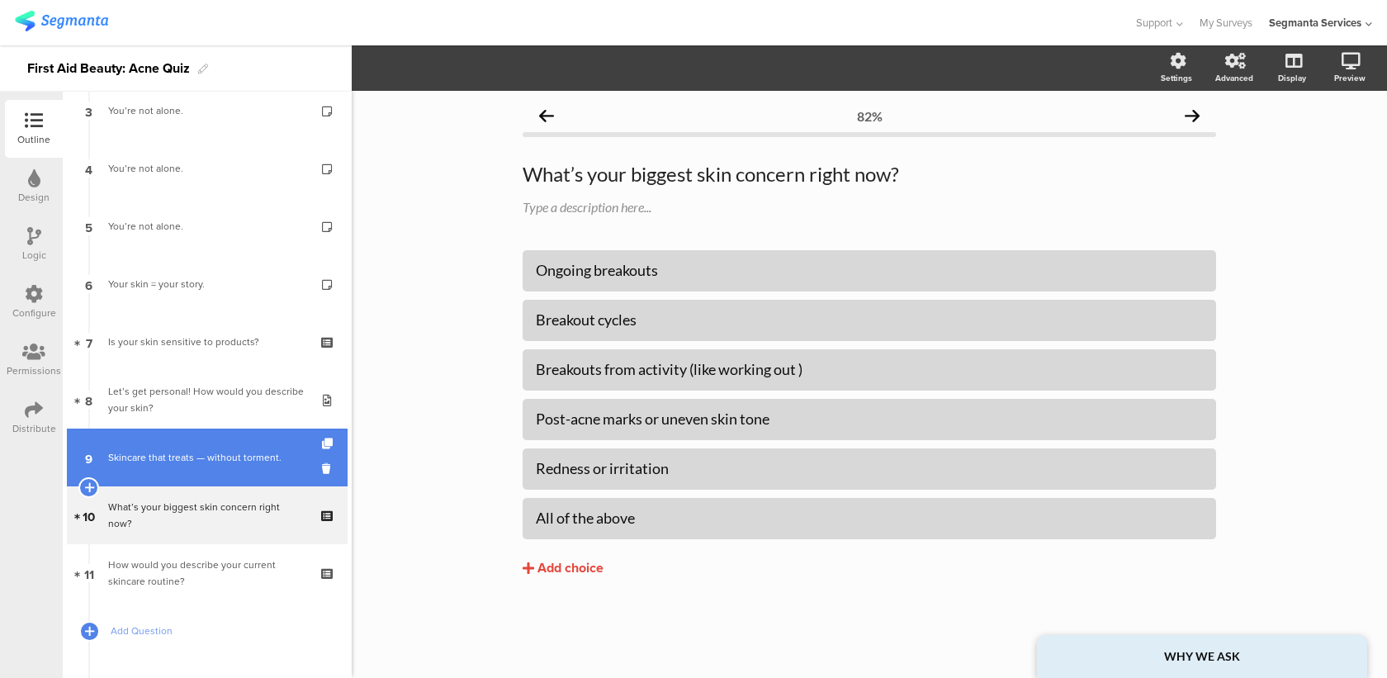
click at [230, 476] on link "9 Skincare that treats — without torment." at bounding box center [207, 458] width 281 height 58
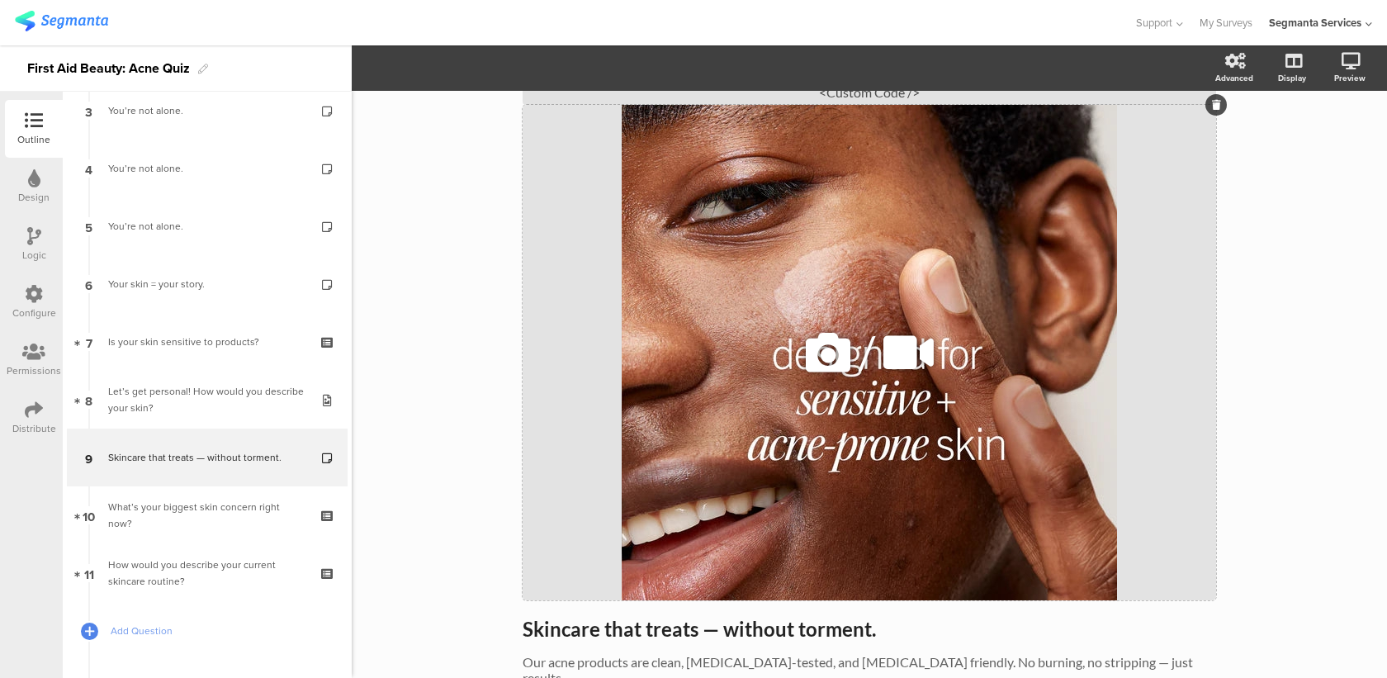
scroll to position [188, 0]
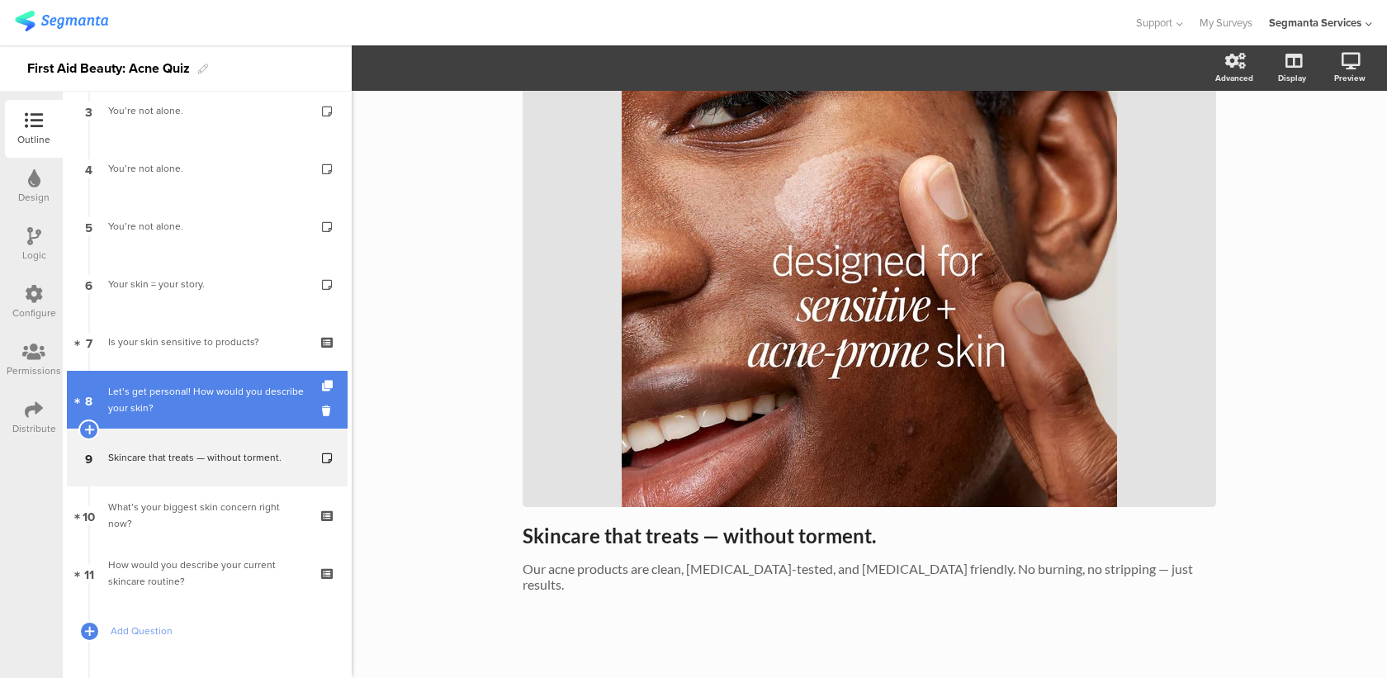
click at [178, 384] on div "Let’s get personal! How would you describe your skin?" at bounding box center [206, 399] width 197 height 33
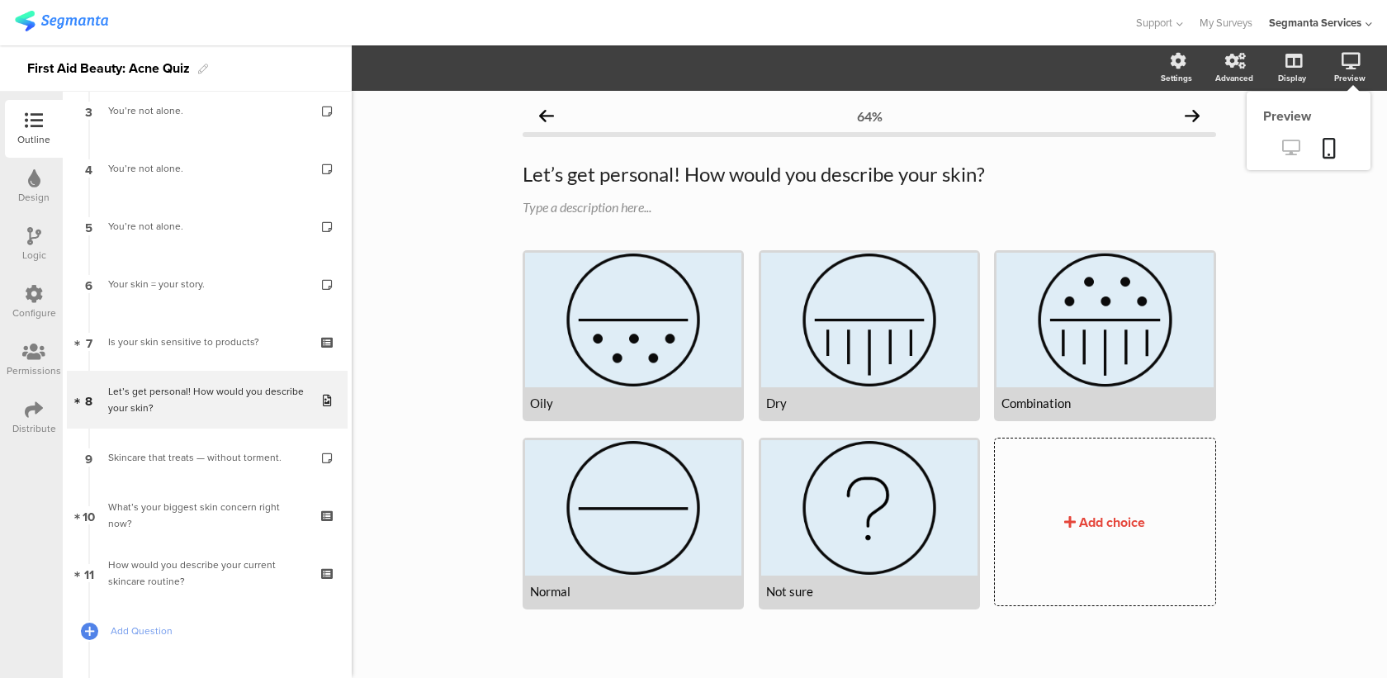
click at [1296, 160] on link at bounding box center [1291, 148] width 40 height 27
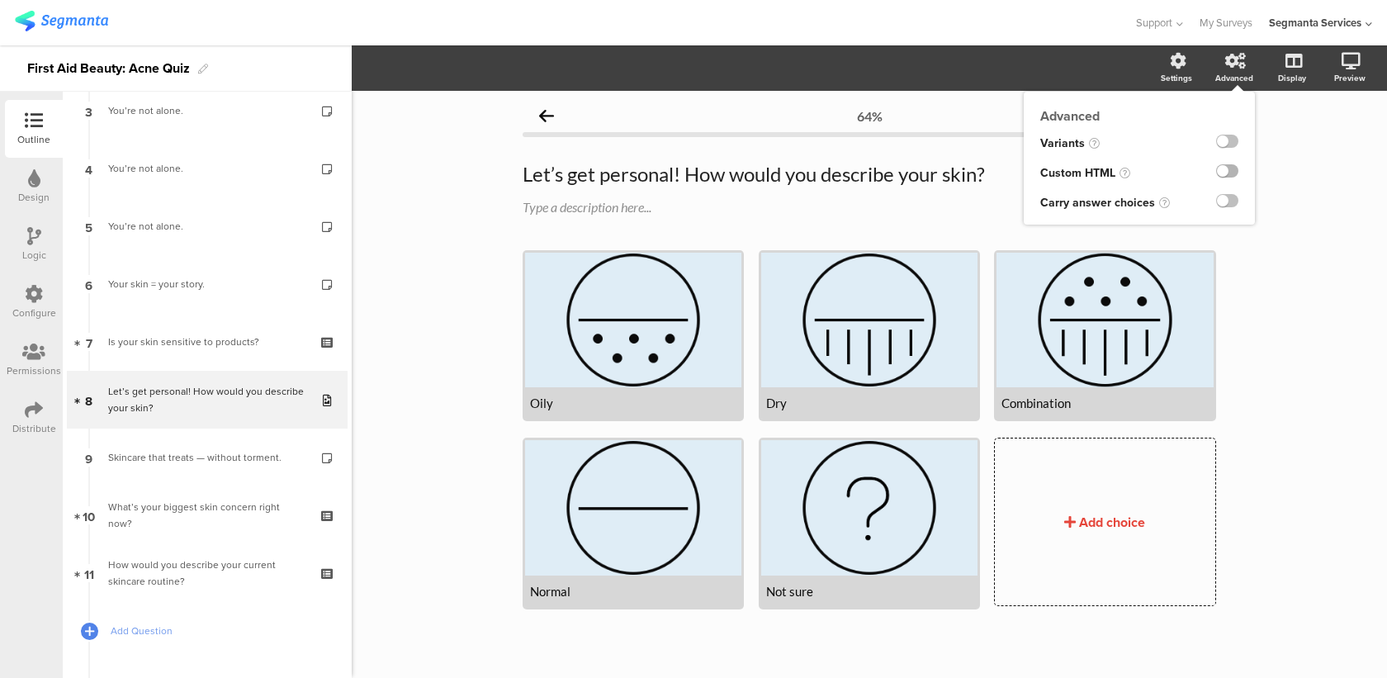
click at [1231, 171] on label at bounding box center [1227, 170] width 22 height 13
click at [0, 0] on input "checkbox" at bounding box center [0, 0] width 0 height 0
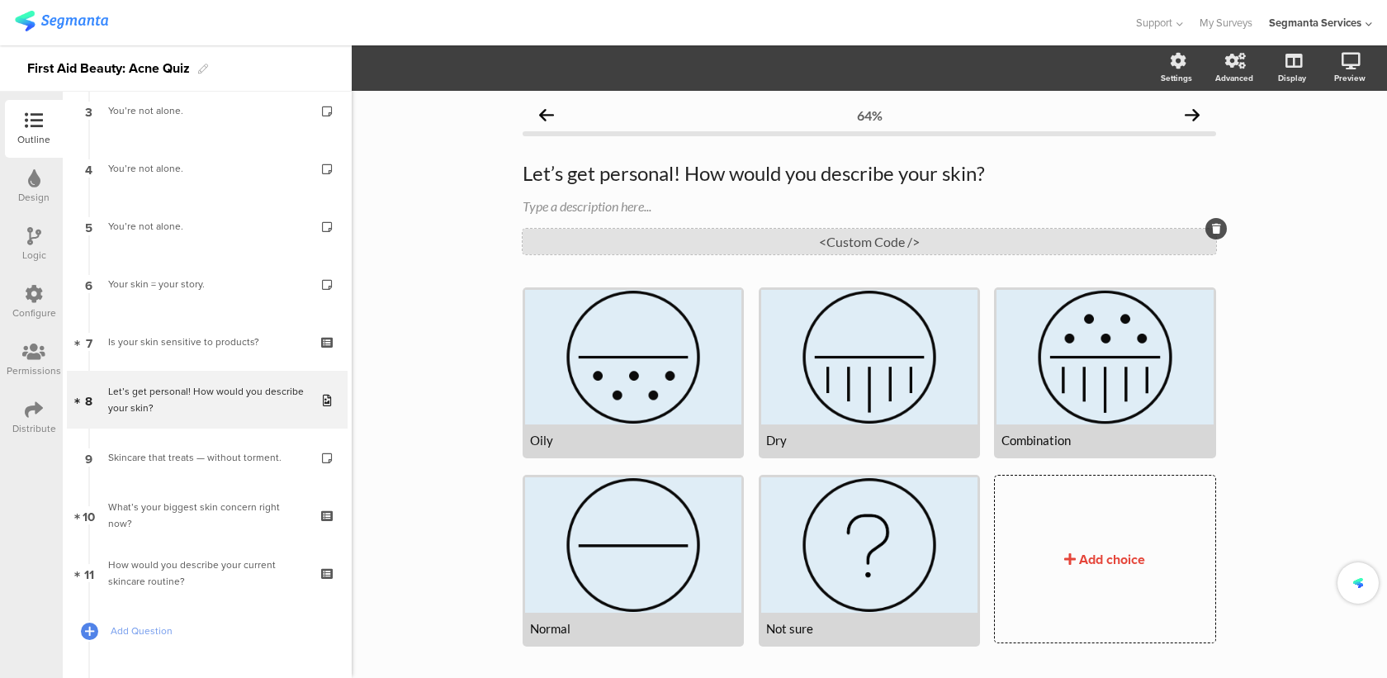
click at [977, 250] on div "<Custom Code />" at bounding box center [870, 242] width 694 height 26
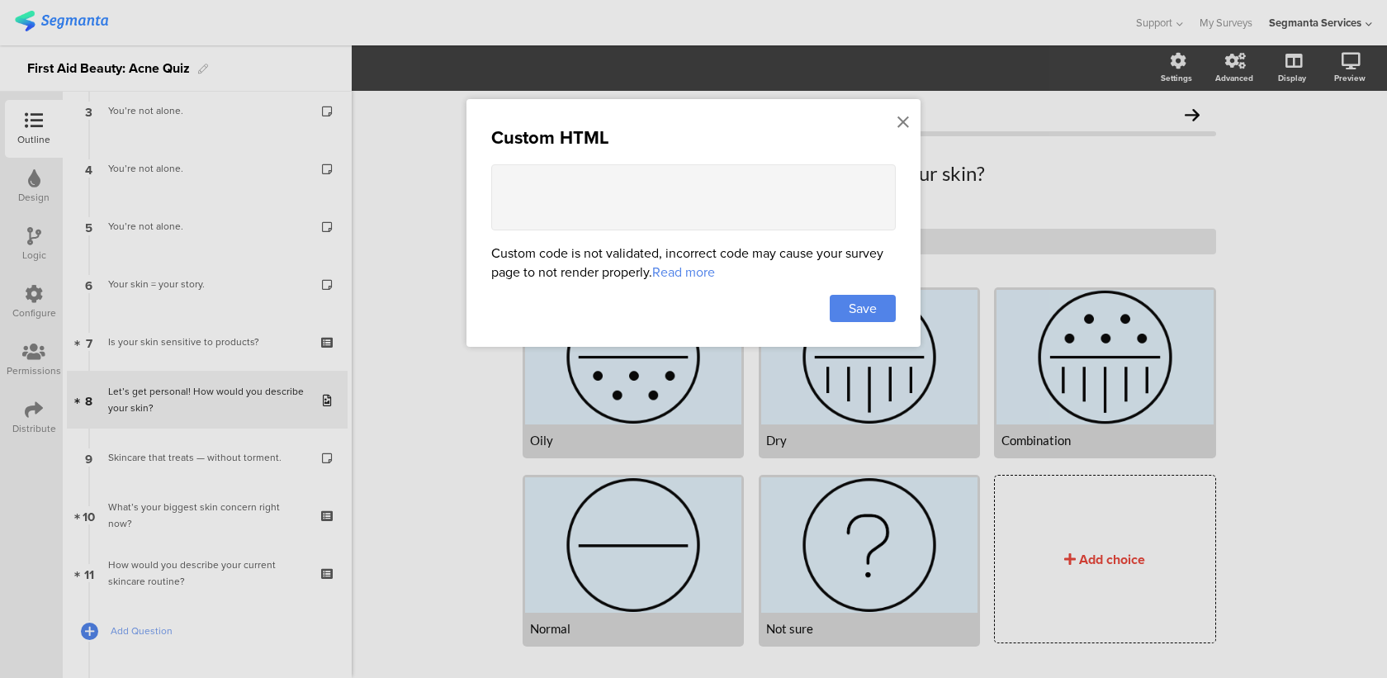
click at [580, 206] on textarea at bounding box center [693, 197] width 405 height 66
paste textarea "<style> .choice-question-item .choice-image { max-width: 48px !important; heigh…"
type textarea "<style> .choice-question-item .choice-image { max-width: 48px !important; heigh…"
click at [852, 299] on span "Save" at bounding box center [863, 308] width 28 height 19
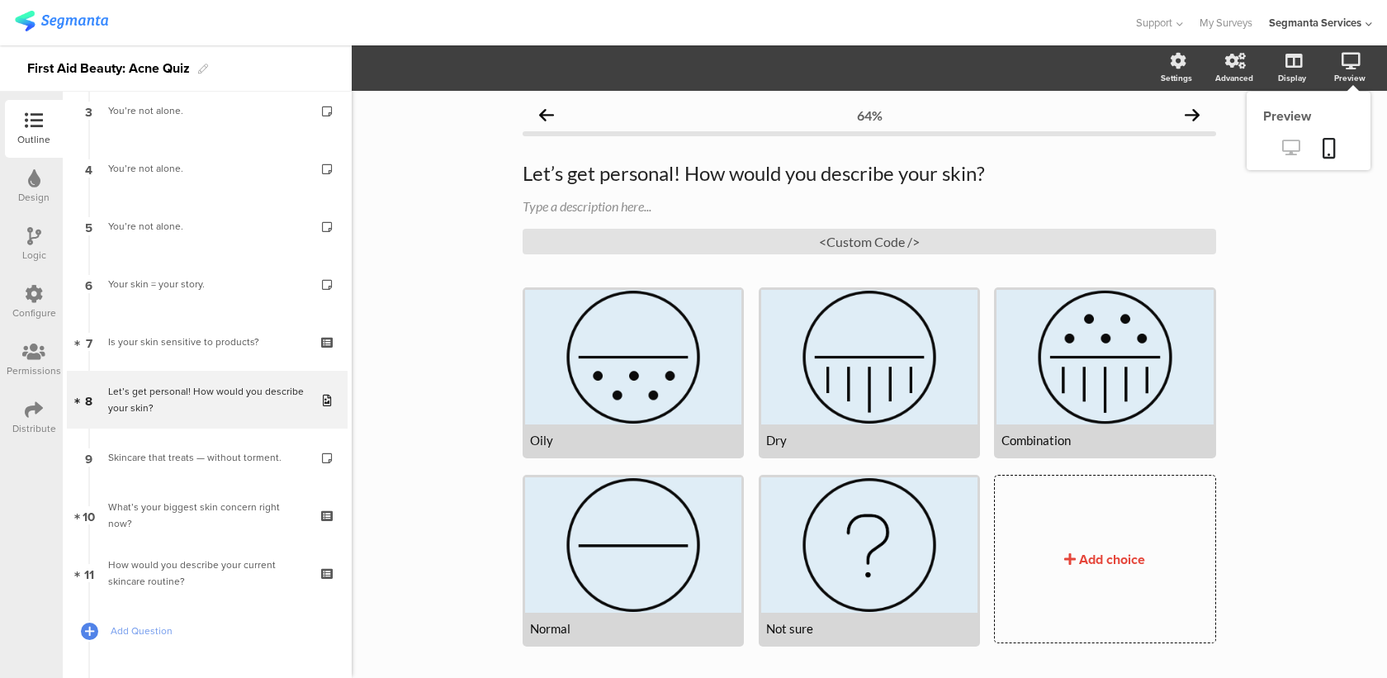
click at [1296, 146] on icon at bounding box center [1290, 148] width 17 height 16
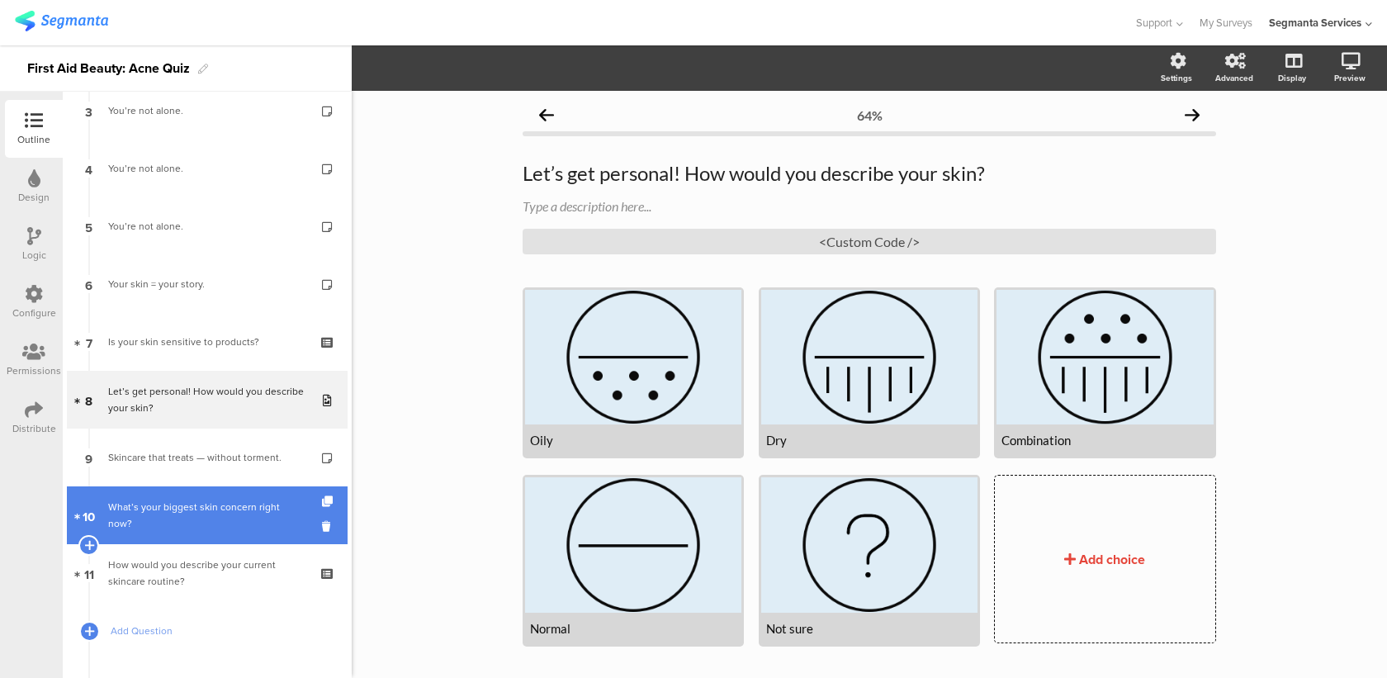
click at [229, 486] on link "10 What’s your biggest skin concern right now?" at bounding box center [207, 515] width 281 height 58
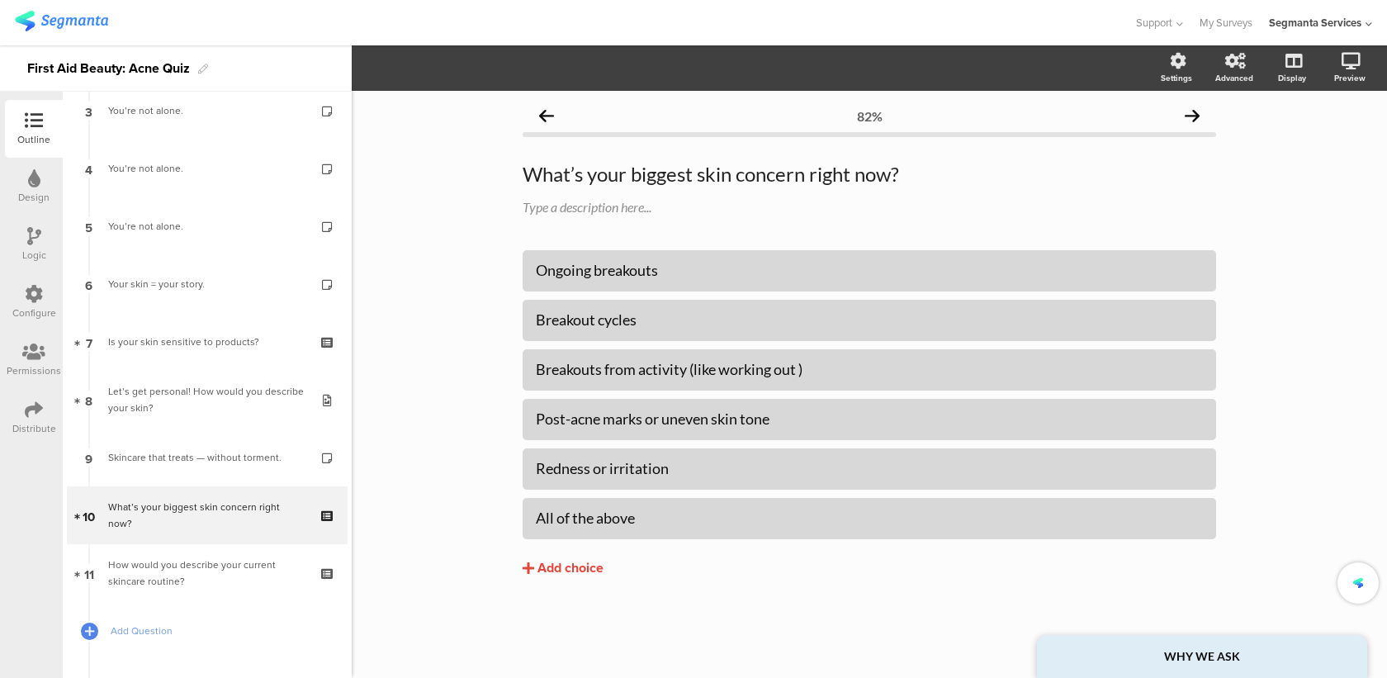
click at [224, 559] on div "How would you describe your current skincare routine?" at bounding box center [206, 573] width 197 height 33
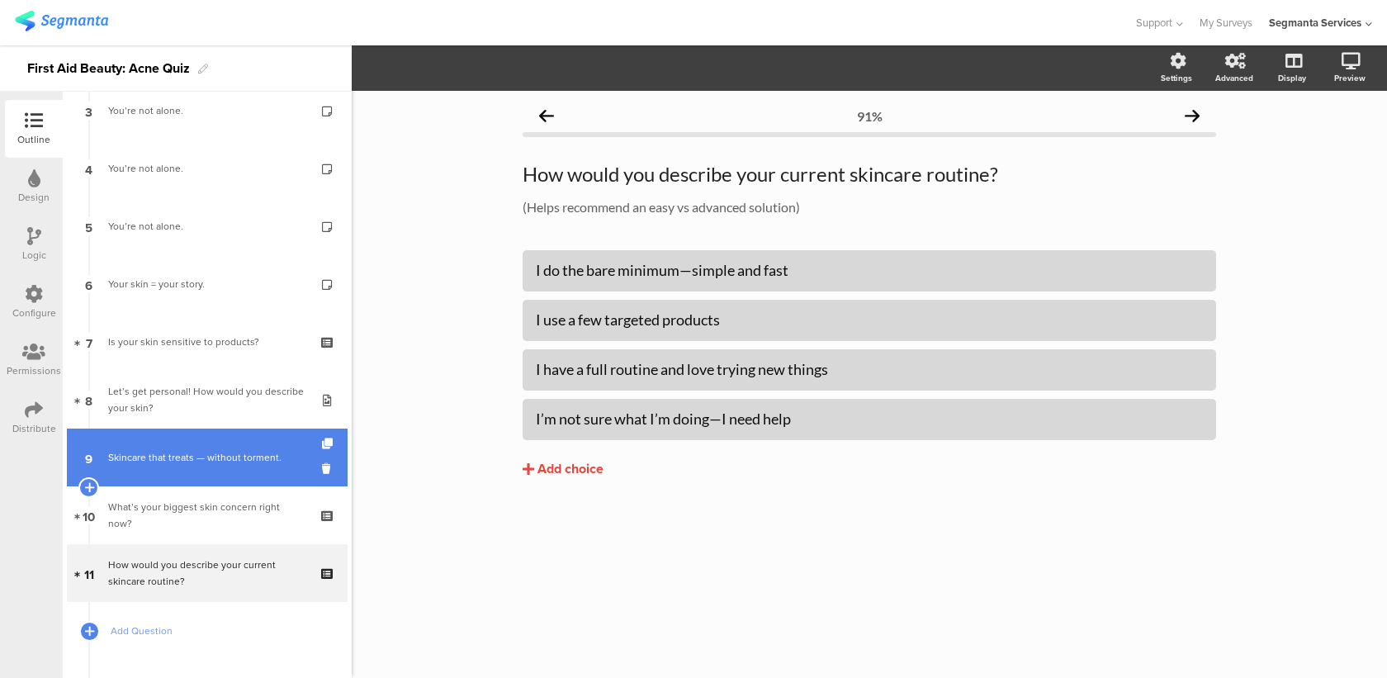
click at [218, 467] on link "9 Skincare that treats — without torment." at bounding box center [207, 458] width 281 height 58
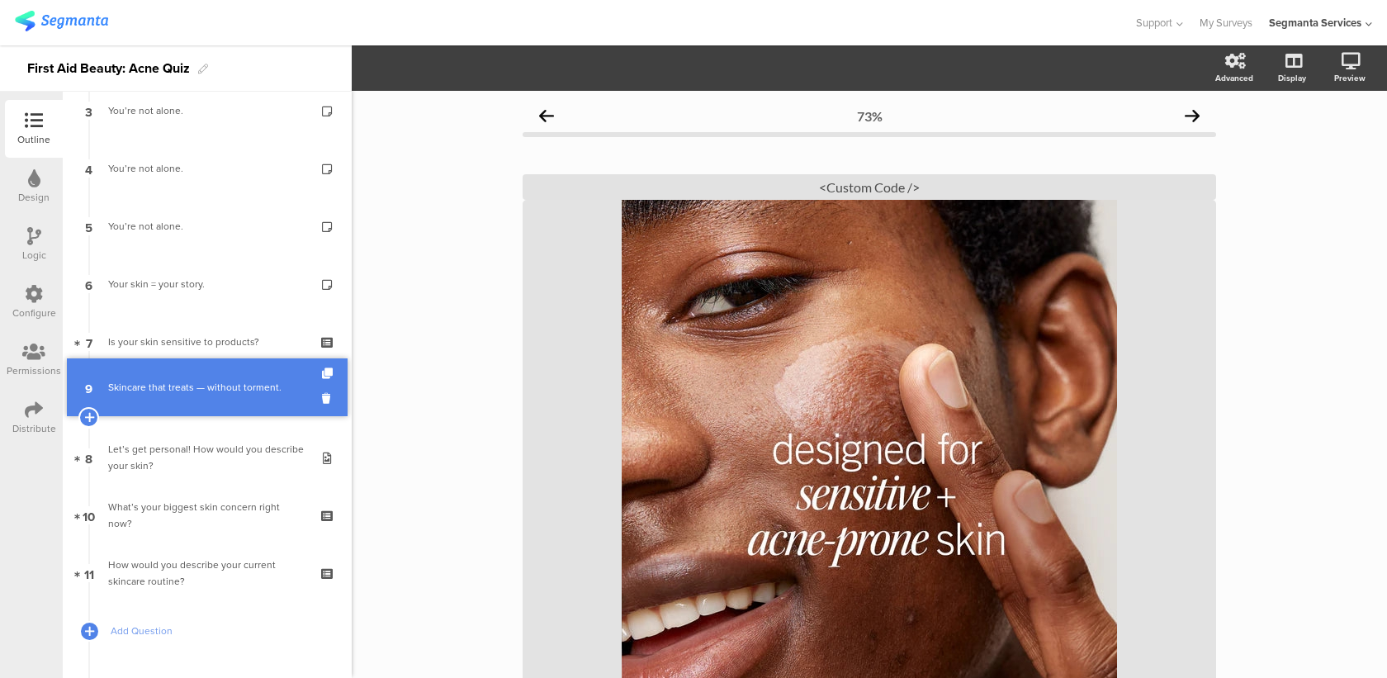
drag, startPoint x: 192, startPoint y: 462, endPoint x: 206, endPoint y: 391, distance: 72.2
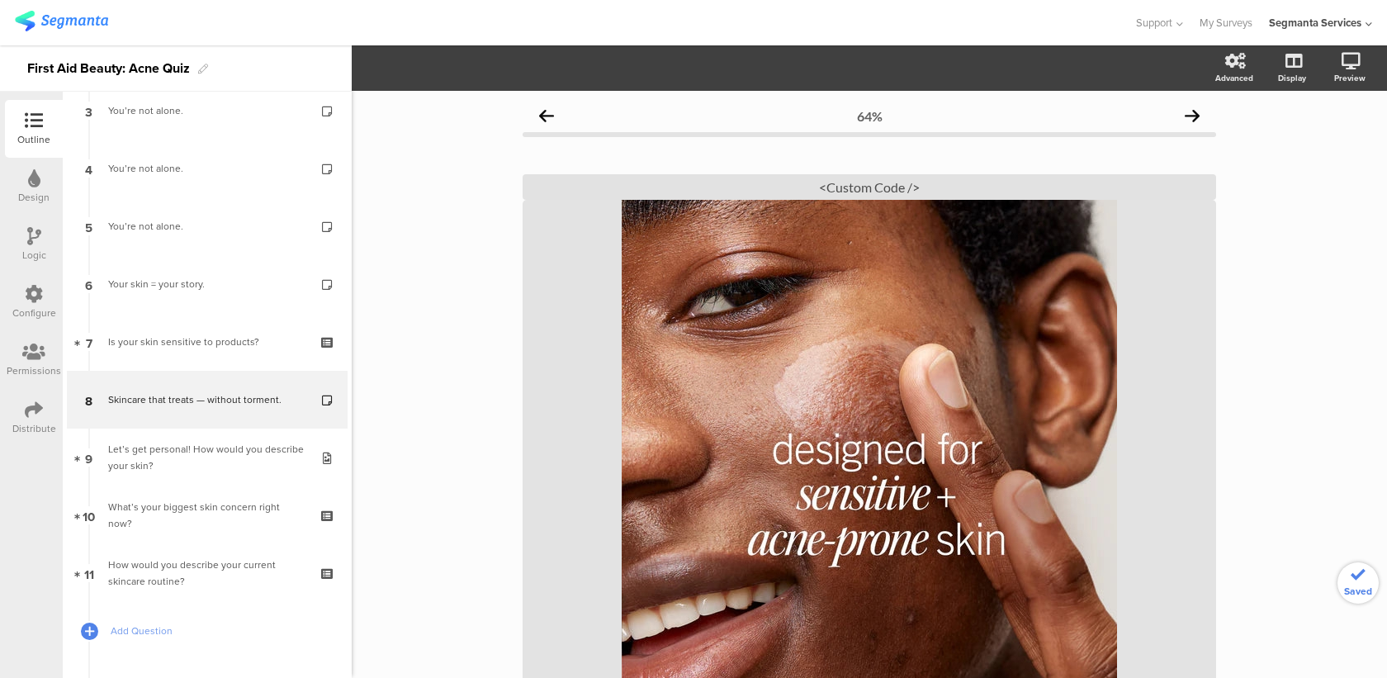
click at [38, 239] on icon at bounding box center [34, 236] width 14 height 18
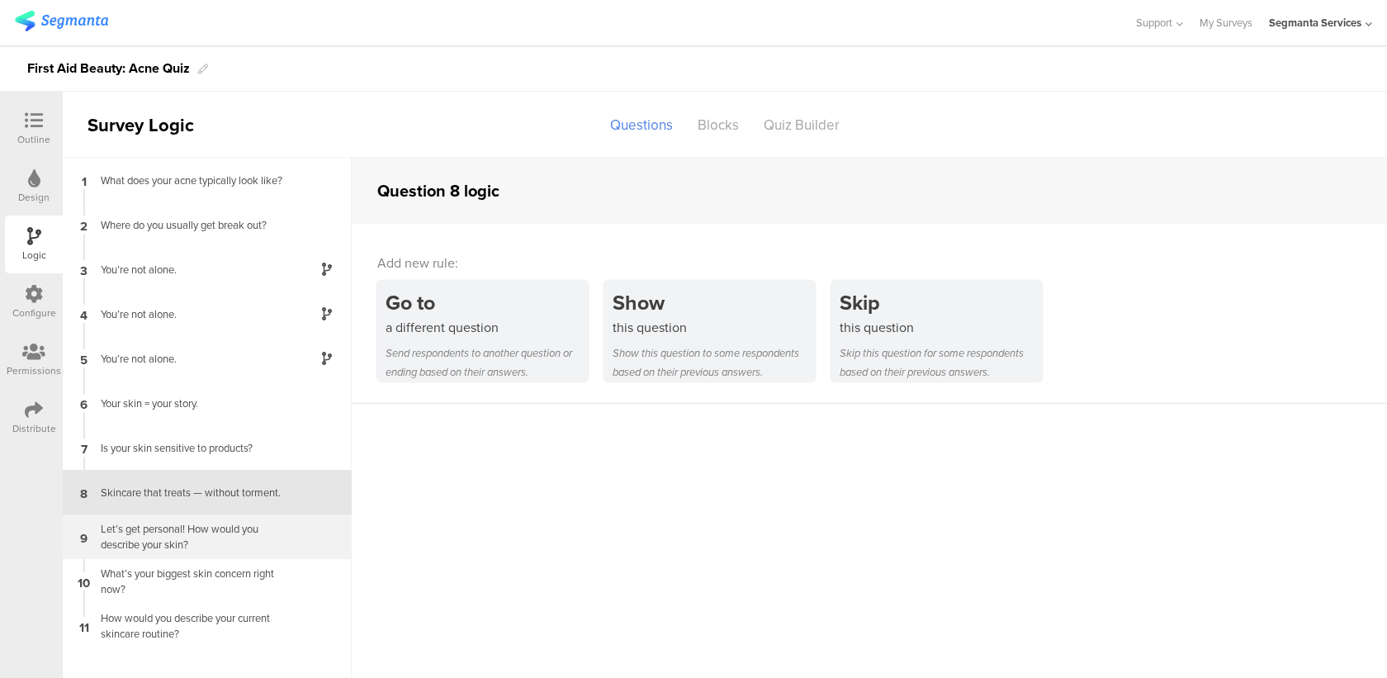
click at [209, 547] on div "Let’s get personal! How would you describe your skin?" at bounding box center [194, 536] width 206 height 31
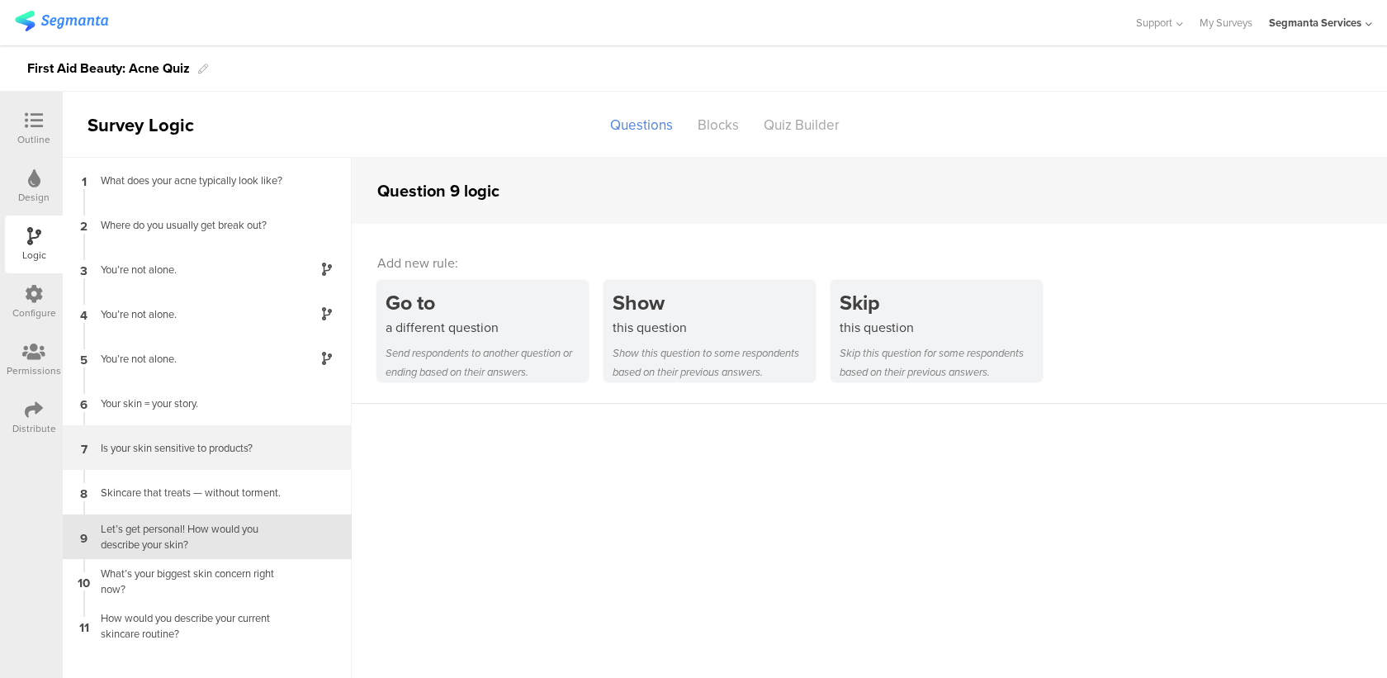
click at [236, 452] on div "Is your skin sensitive to products?" at bounding box center [194, 448] width 206 height 16
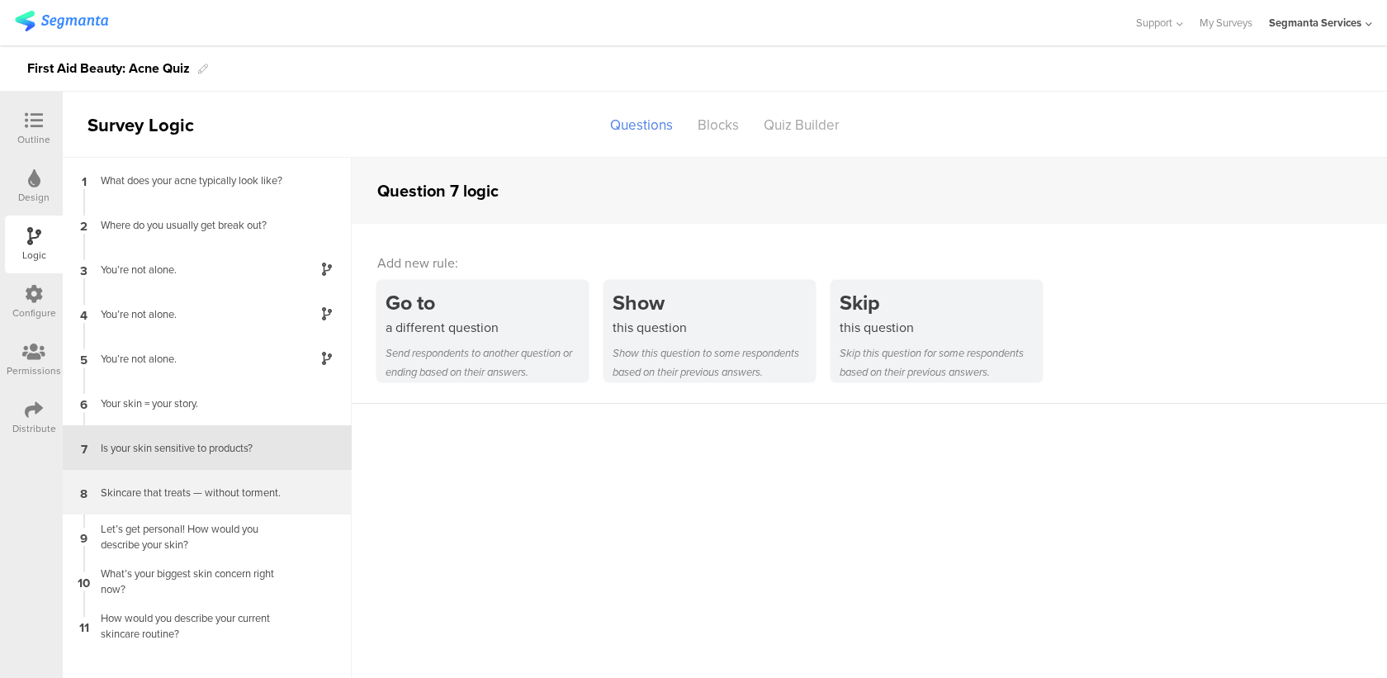
click at [225, 500] on div "8 Skincare that treats — without torment." at bounding box center [207, 492] width 289 height 45
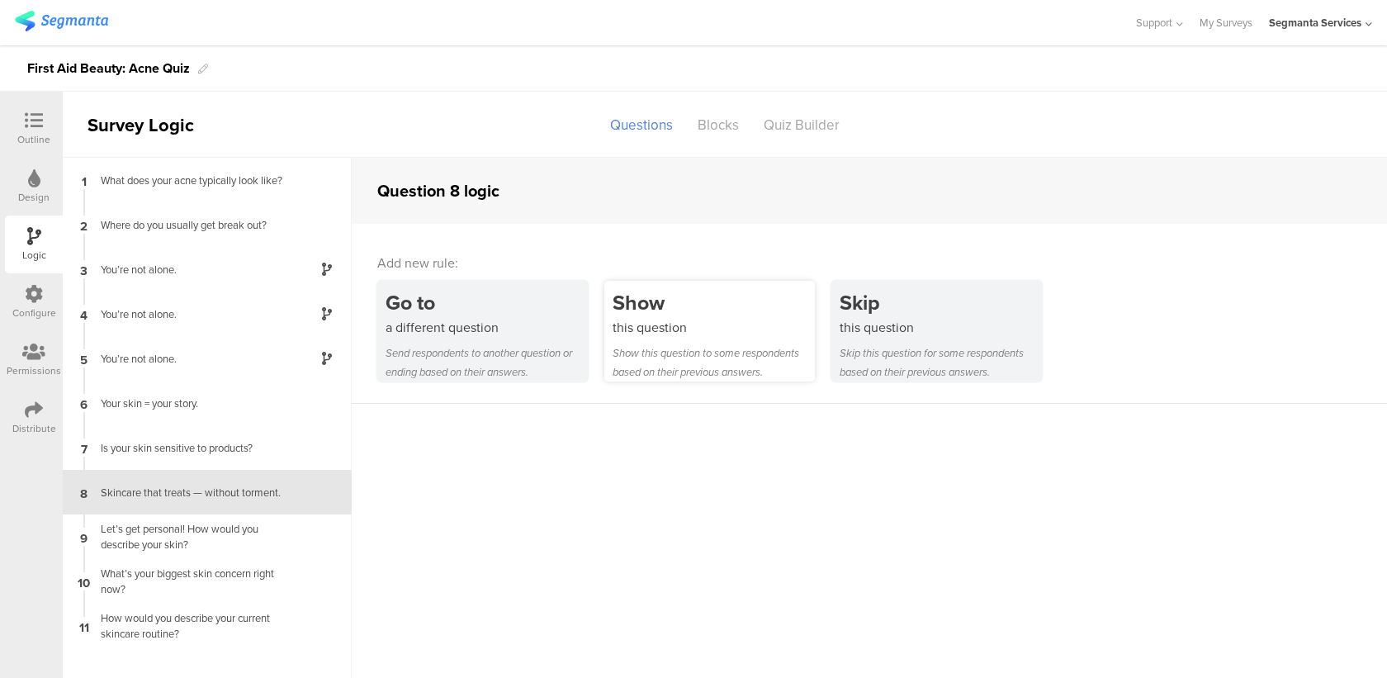
click at [680, 298] on div "Show" at bounding box center [714, 302] width 202 height 31
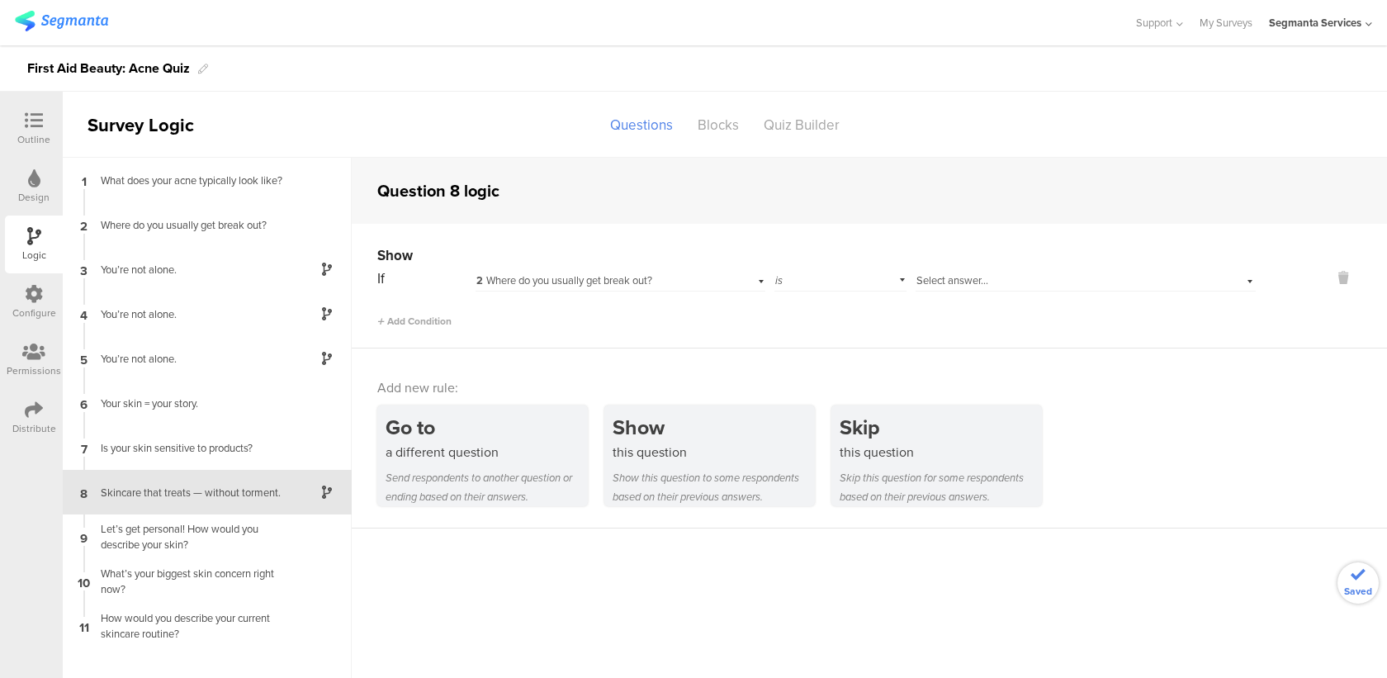
click at [626, 276] on span "2 Where do you usually get break out?" at bounding box center [564, 280] width 176 height 16
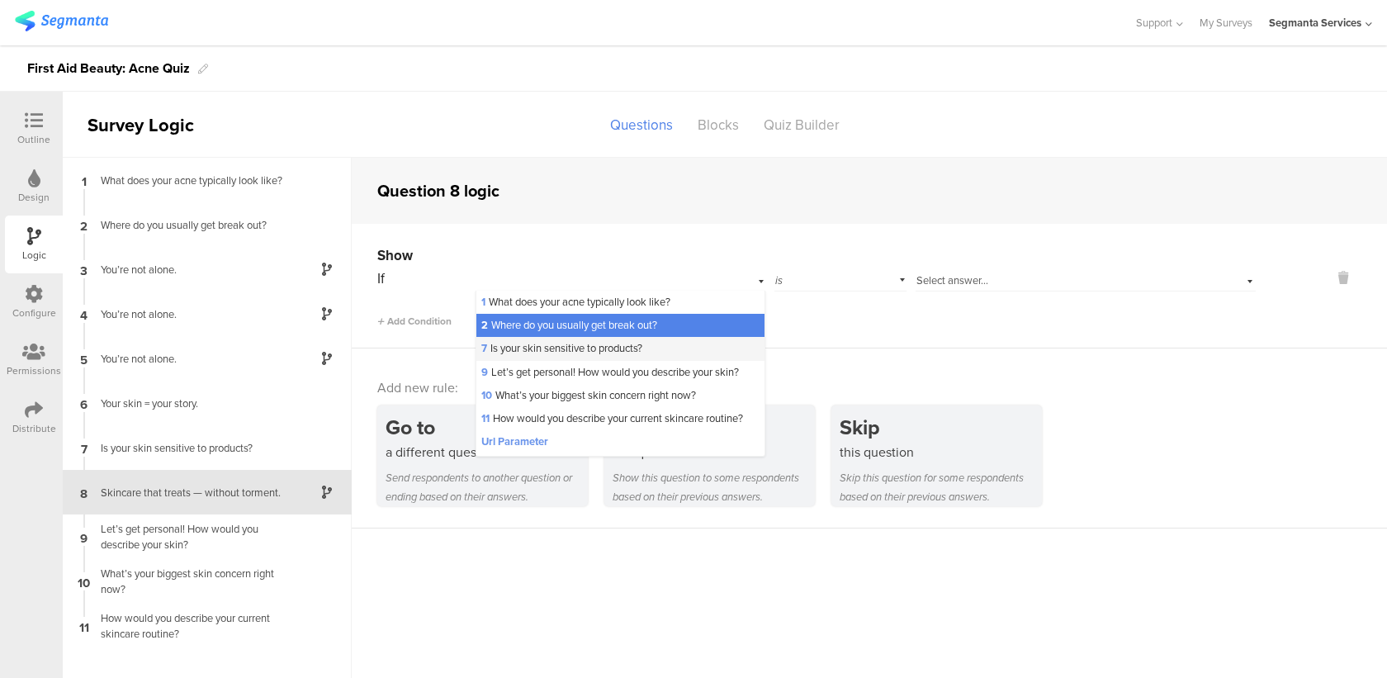
click at [599, 353] on span "7 Is your skin sensitive to products?" at bounding box center [561, 348] width 161 height 16
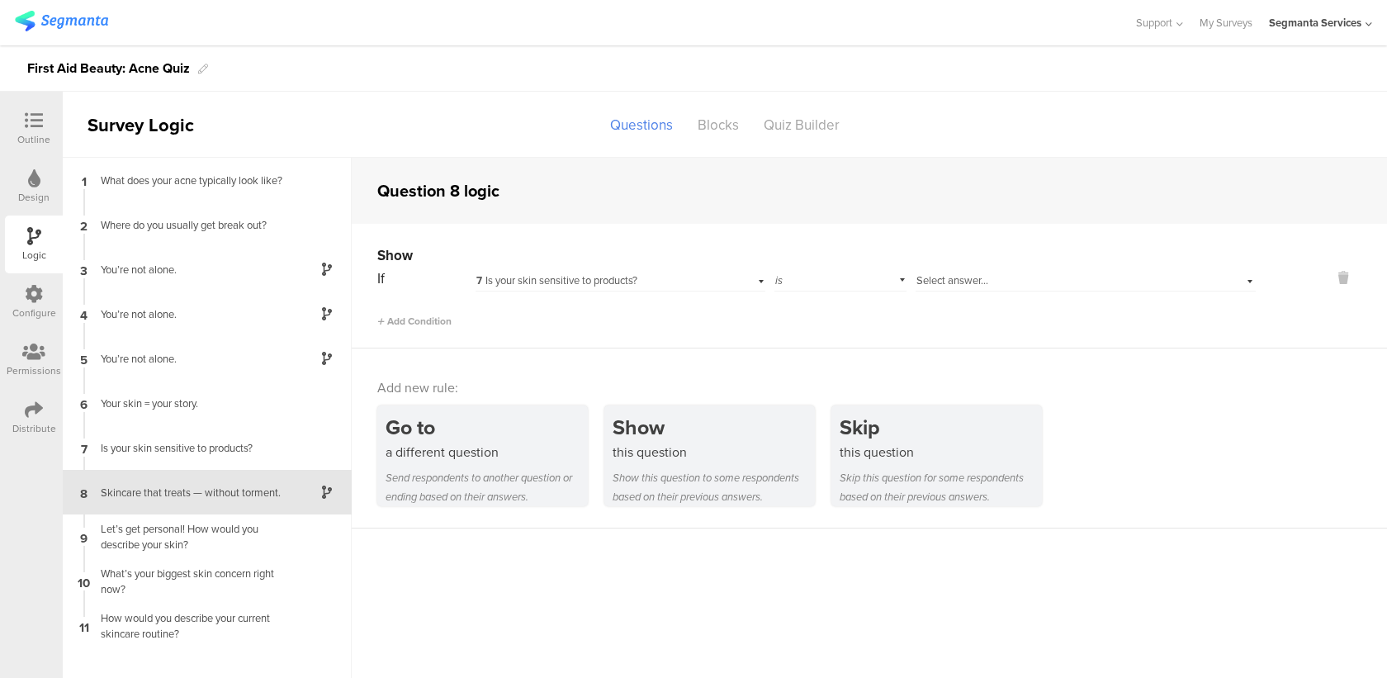
click at [956, 272] on span "Select answer..." at bounding box center [953, 280] width 72 height 16
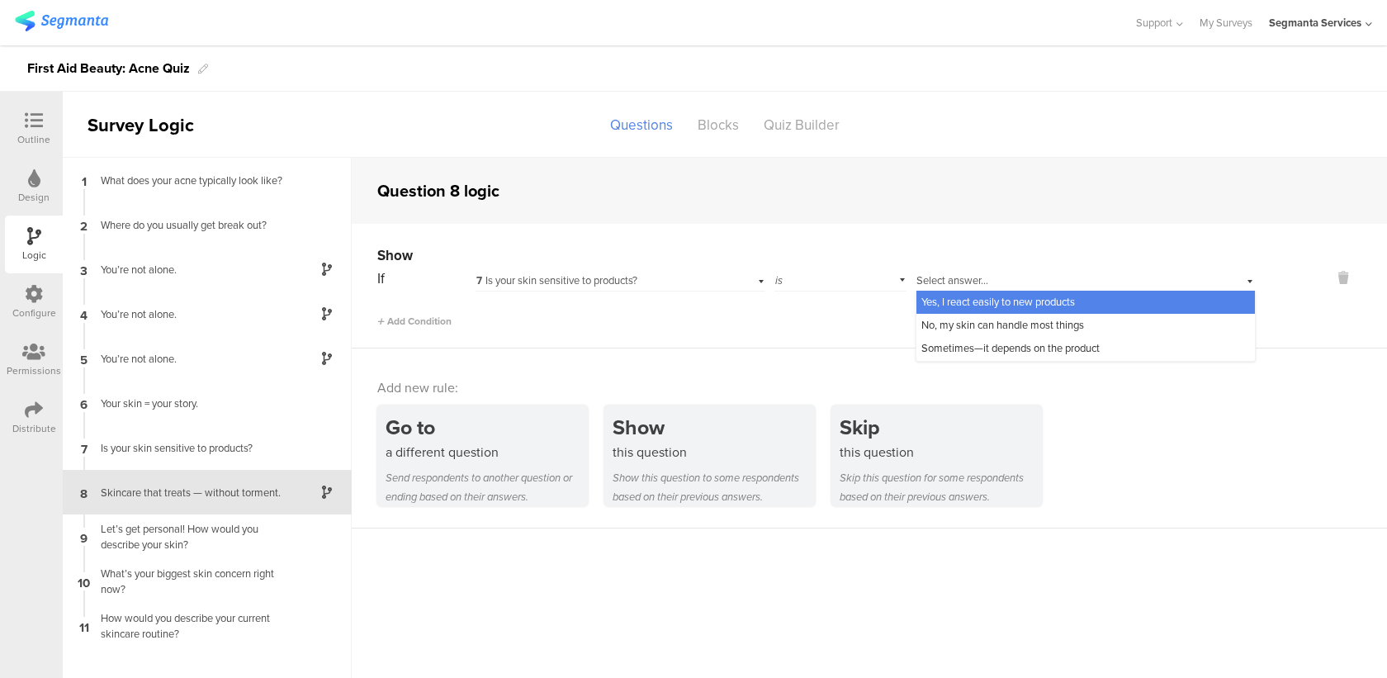
click at [956, 306] on span "Yes, I react easily to new products" at bounding box center [999, 302] width 154 height 16
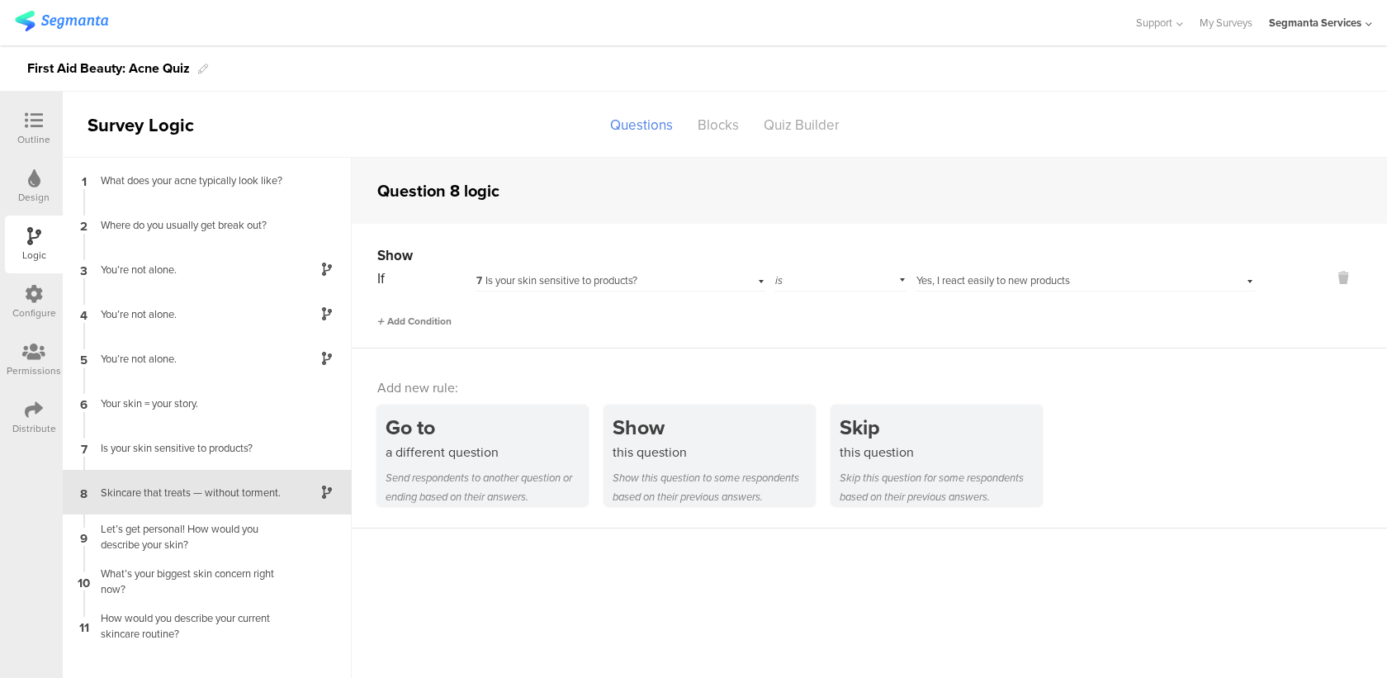
click at [401, 324] on span "Add Condition" at bounding box center [414, 321] width 74 height 15
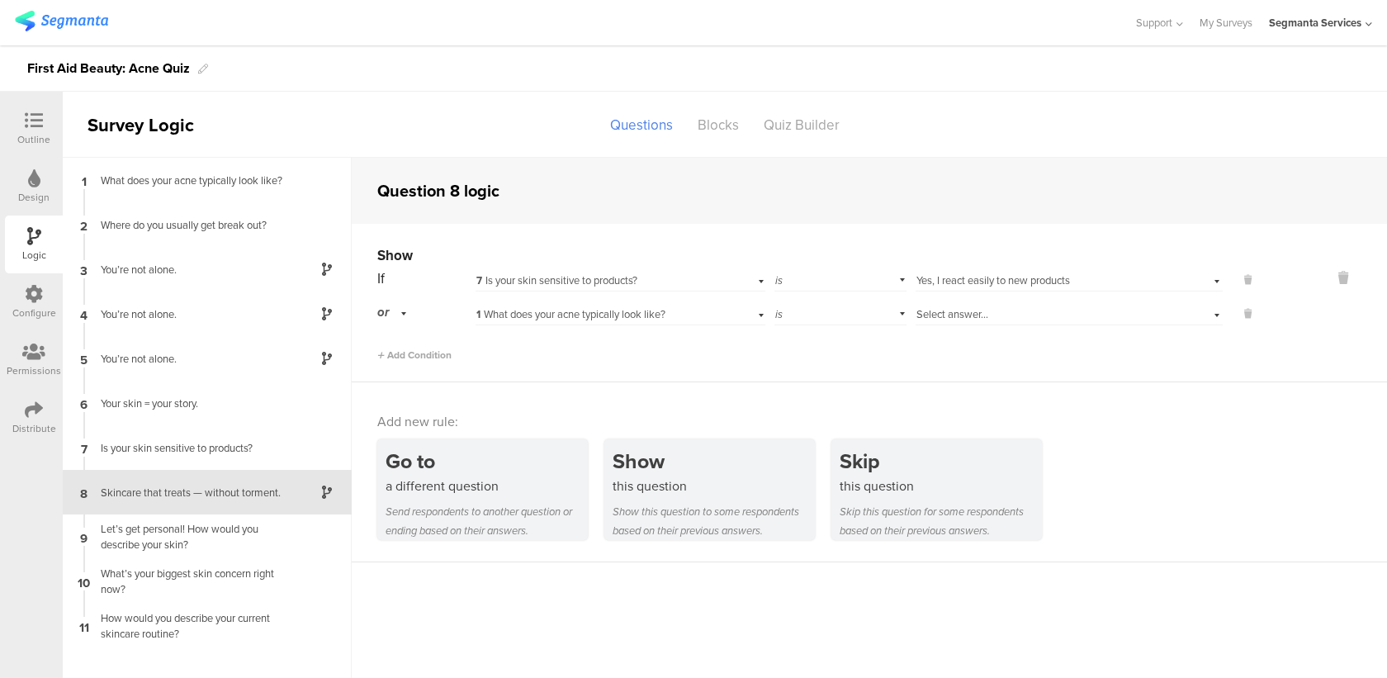
click at [576, 319] on span "1 What does your acne typically look like?" at bounding box center [570, 314] width 189 height 16
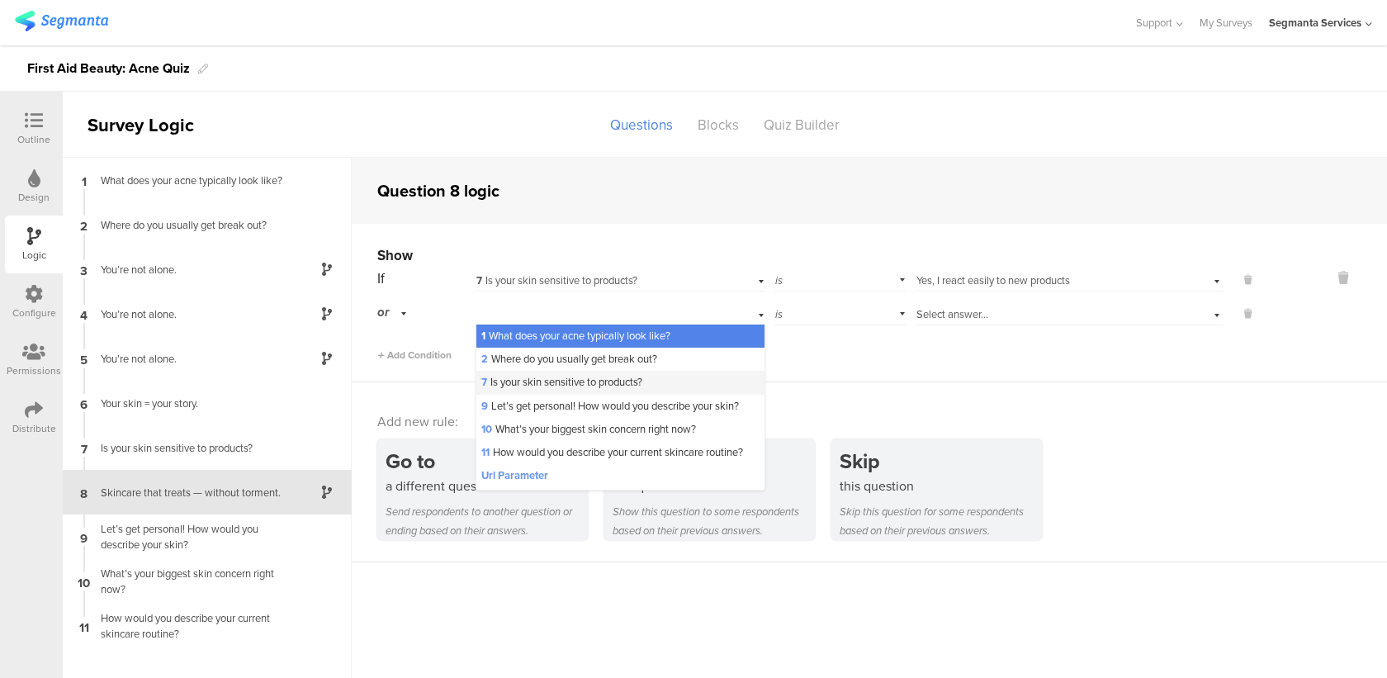
click at [549, 378] on span "7 Is your skin sensitive to products?" at bounding box center [561, 382] width 161 height 16
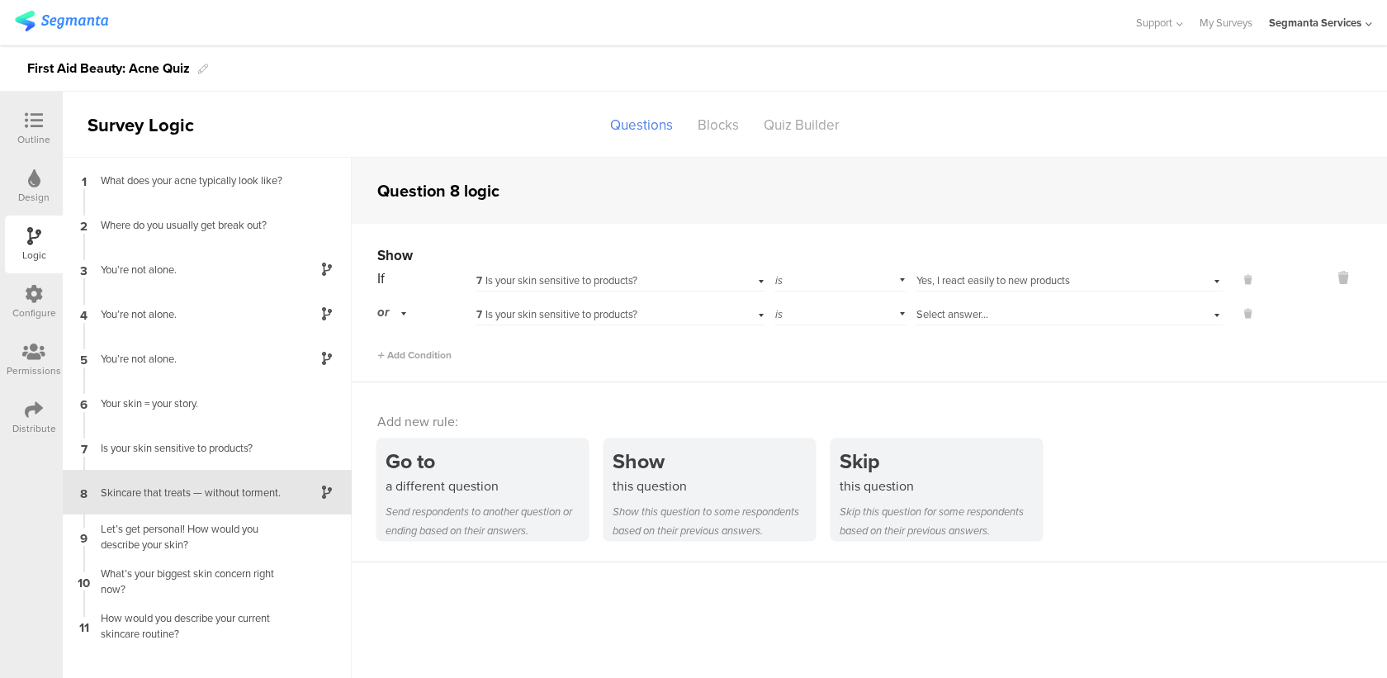
click at [1010, 302] on div "Select answer..." at bounding box center [1069, 313] width 307 height 26
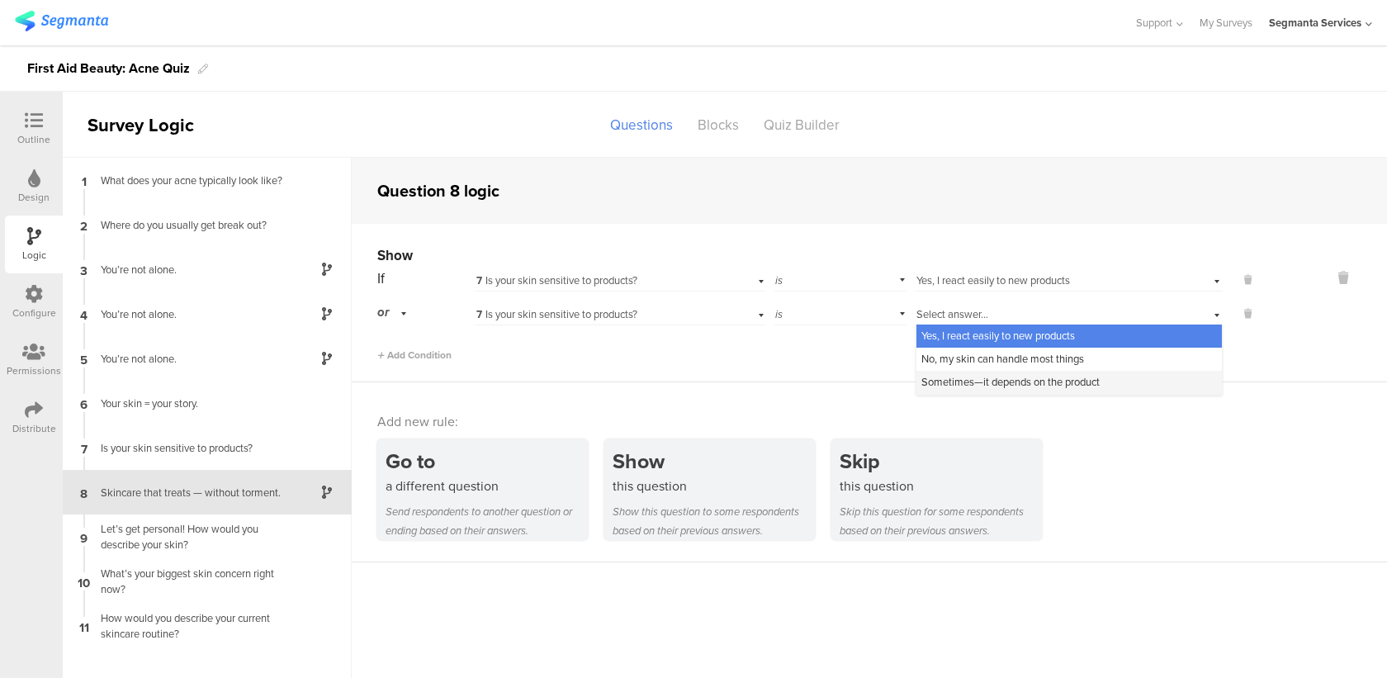
click at [992, 379] on span "Sometimes—it depends on the product" at bounding box center [1011, 382] width 178 height 16
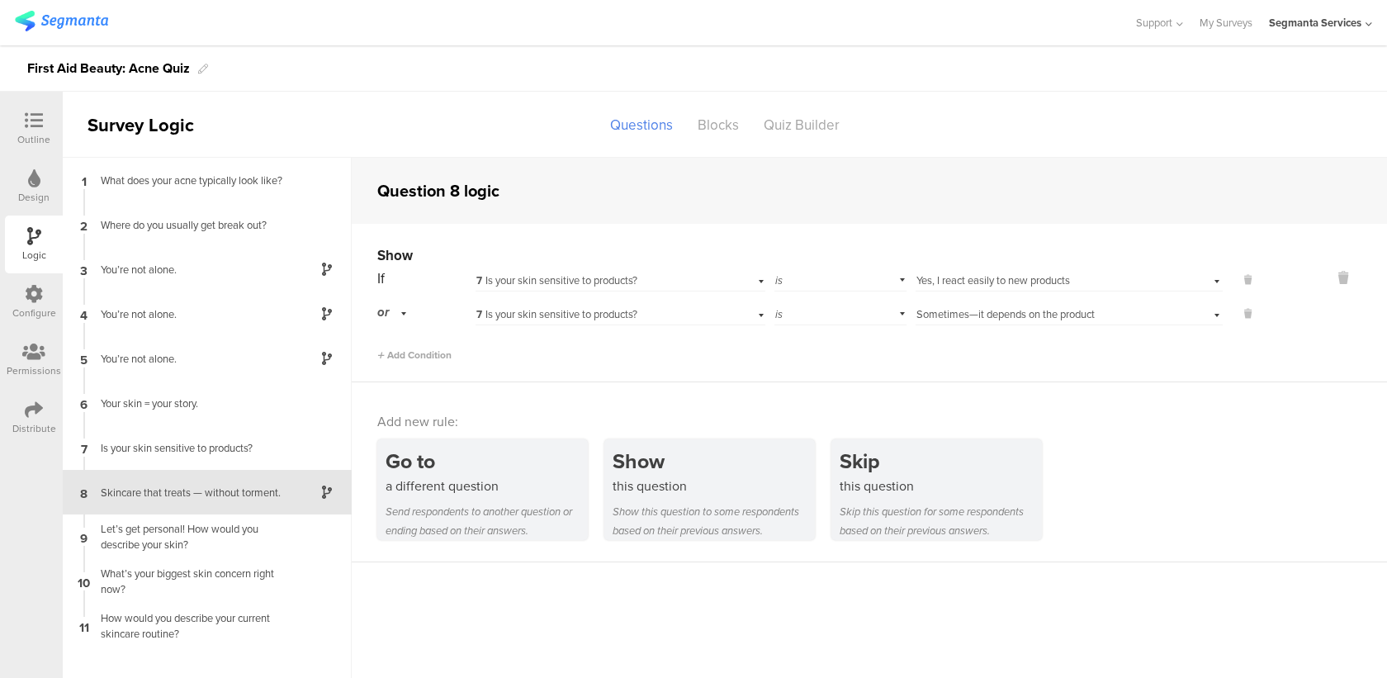
click at [951, 387] on div "Add new rule: Go to a different question Send respondents to another question o…" at bounding box center [869, 472] width 1035 height 180
click at [31, 125] on icon at bounding box center [34, 120] width 18 height 18
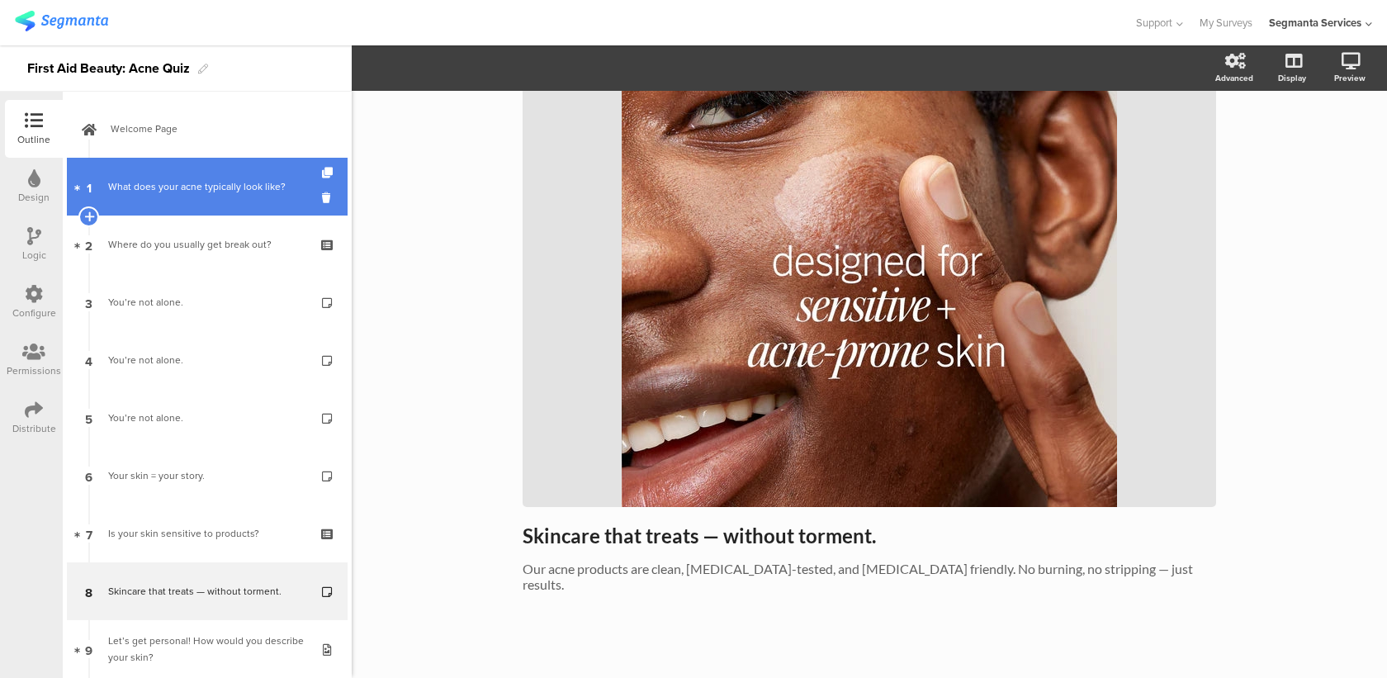
click at [192, 183] on div "What does your acne typically look like?" at bounding box center [206, 186] width 197 height 17
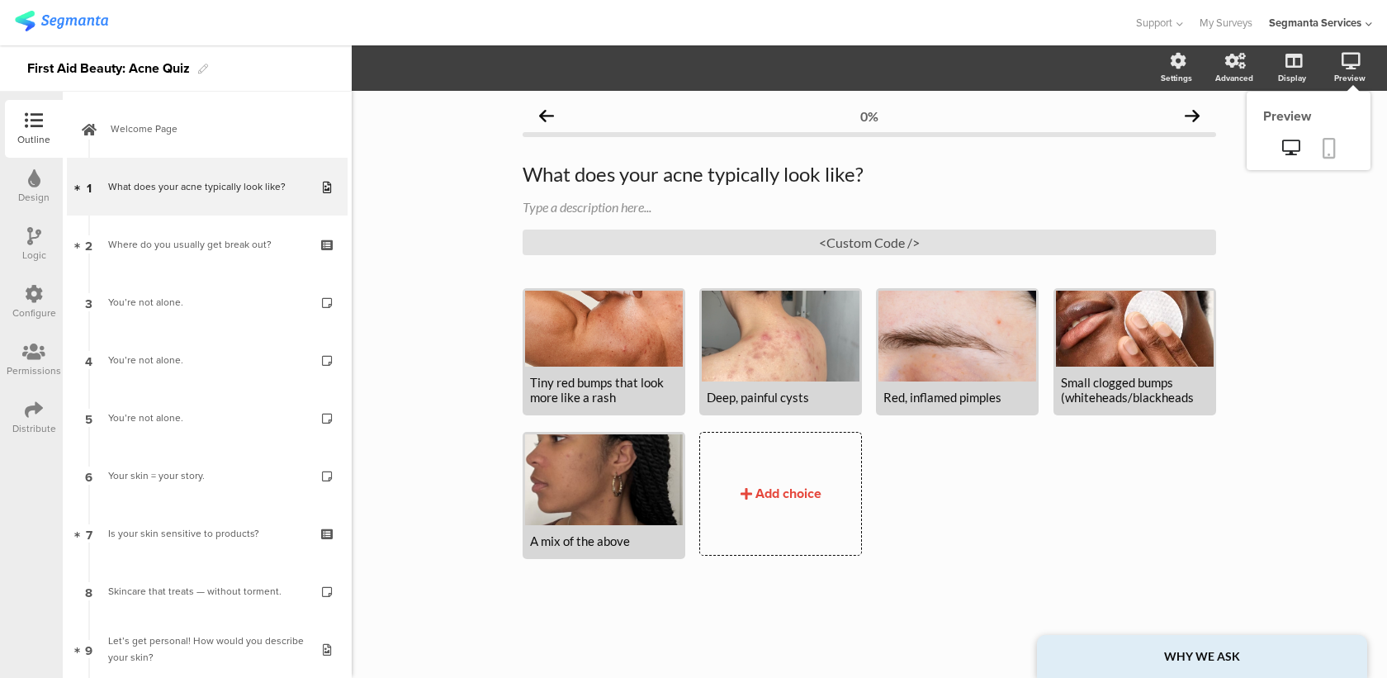
click at [1334, 134] on link at bounding box center [1329, 149] width 36 height 31
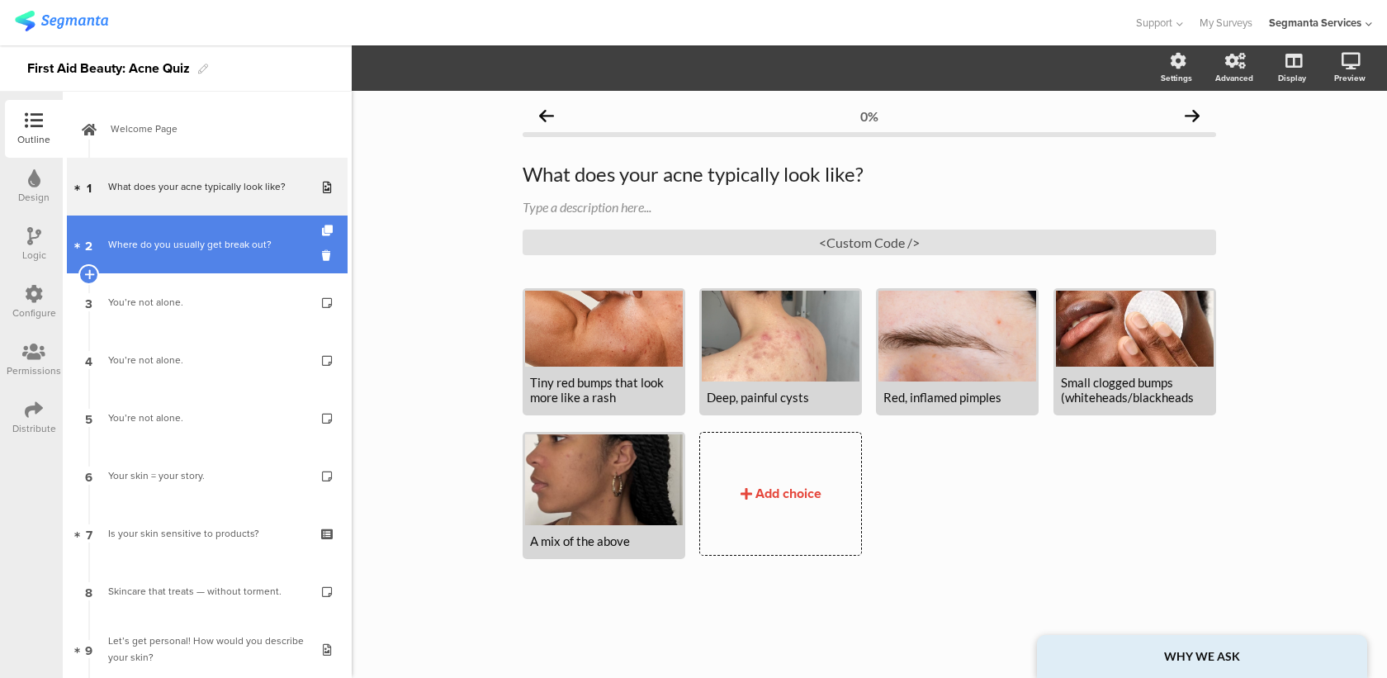
click at [254, 267] on link "2 Where do you usually get break out?" at bounding box center [207, 245] width 281 height 58
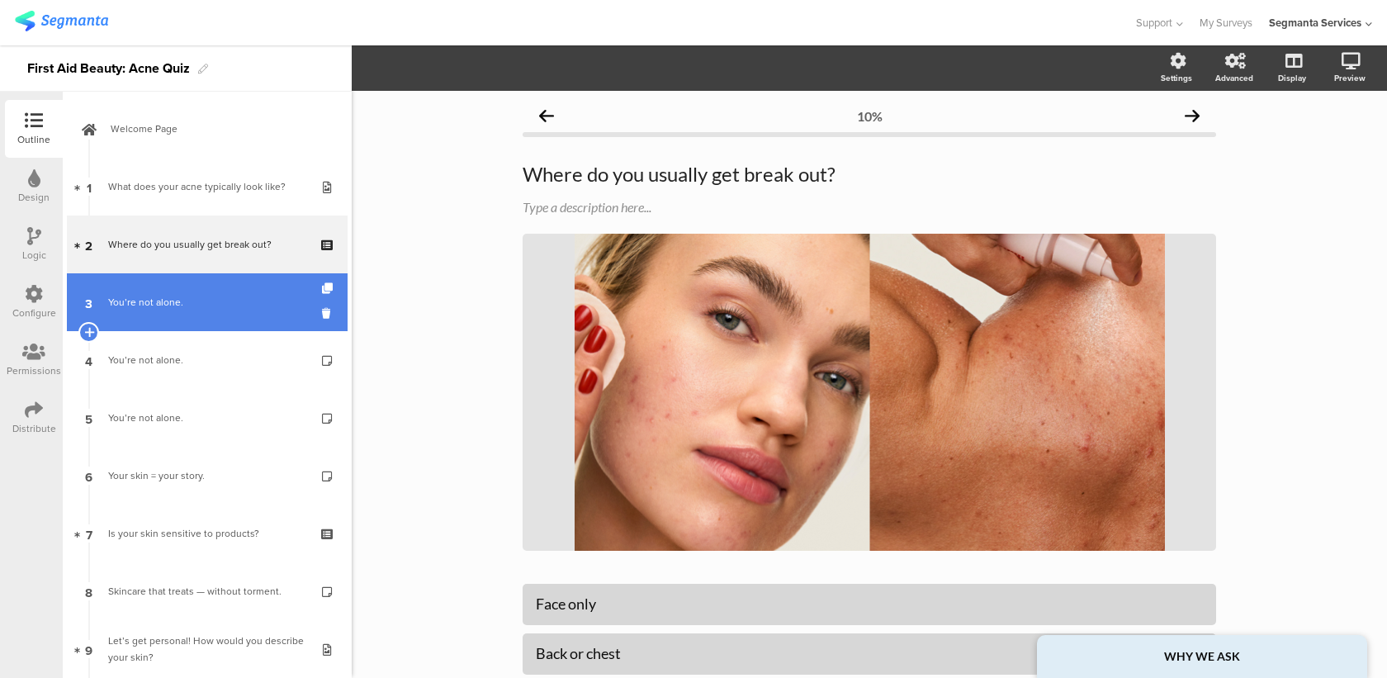
click at [251, 300] on div "You’re not alone." at bounding box center [206, 302] width 197 height 17
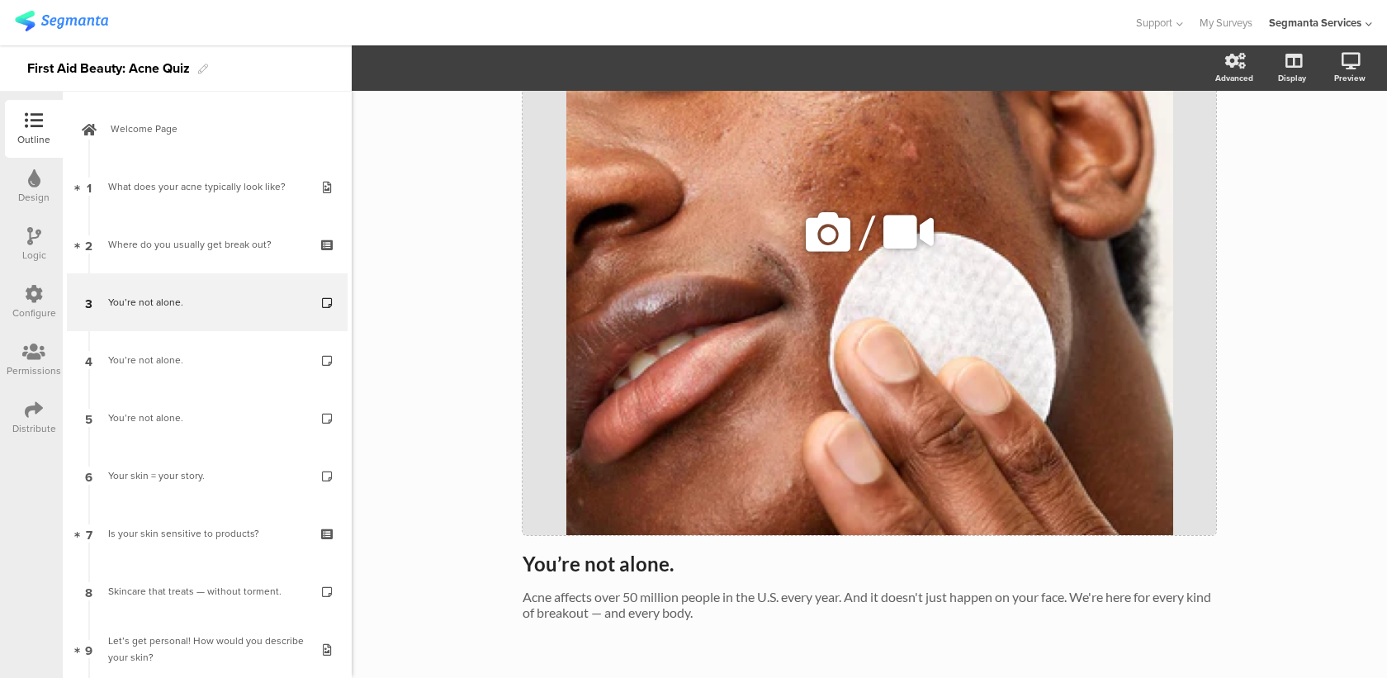
scroll to position [314, 0]
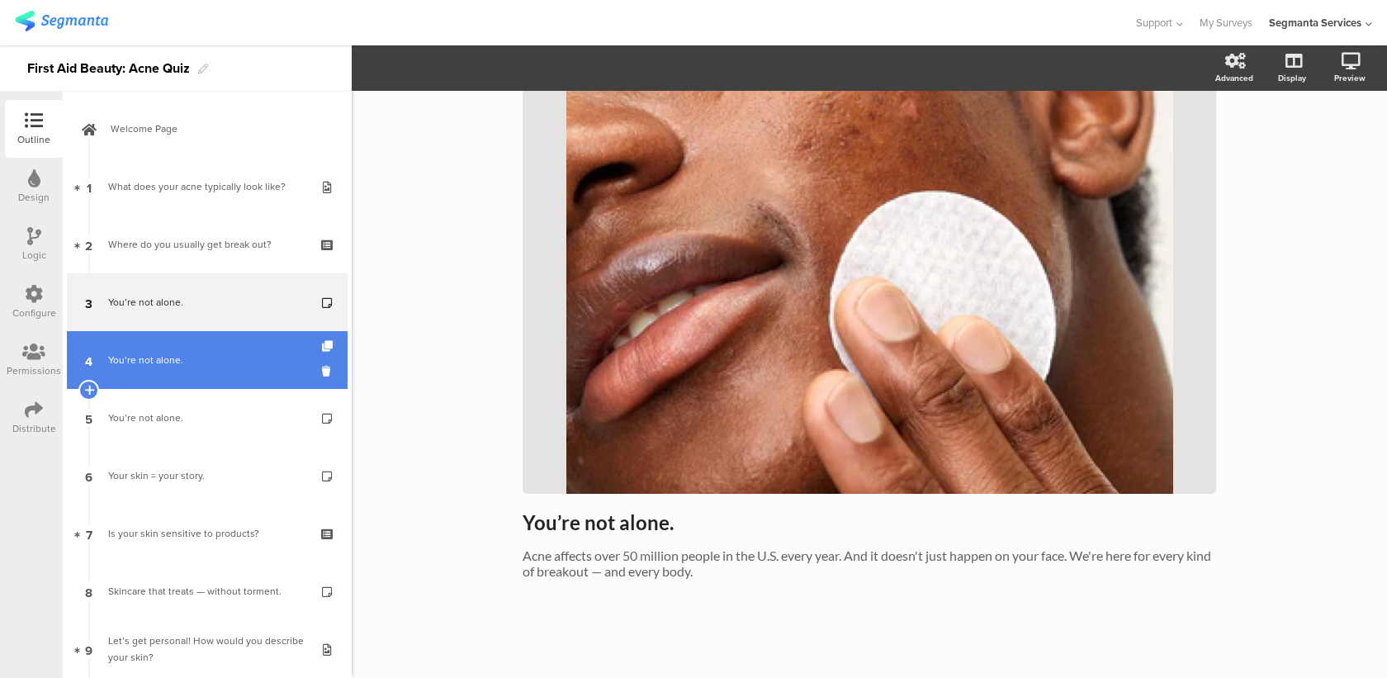
click at [239, 360] on div "You’re not alone." at bounding box center [206, 360] width 197 height 17
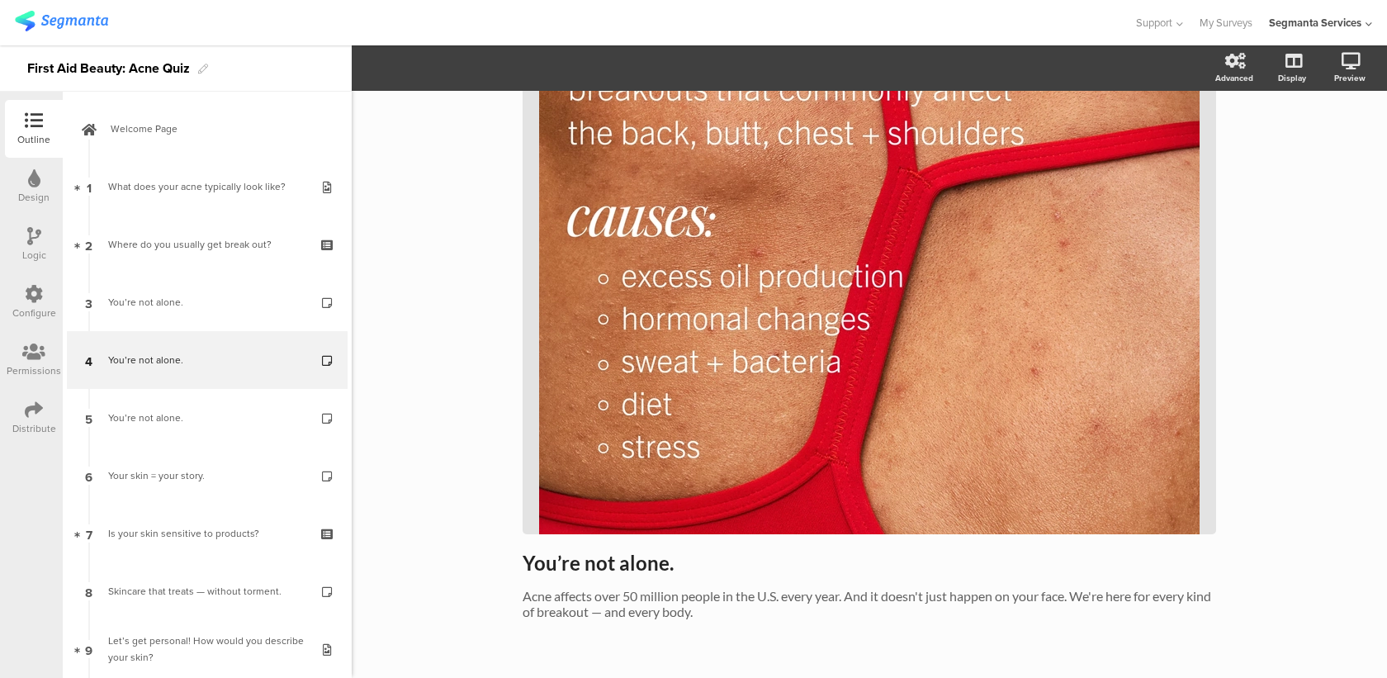
scroll to position [367, 0]
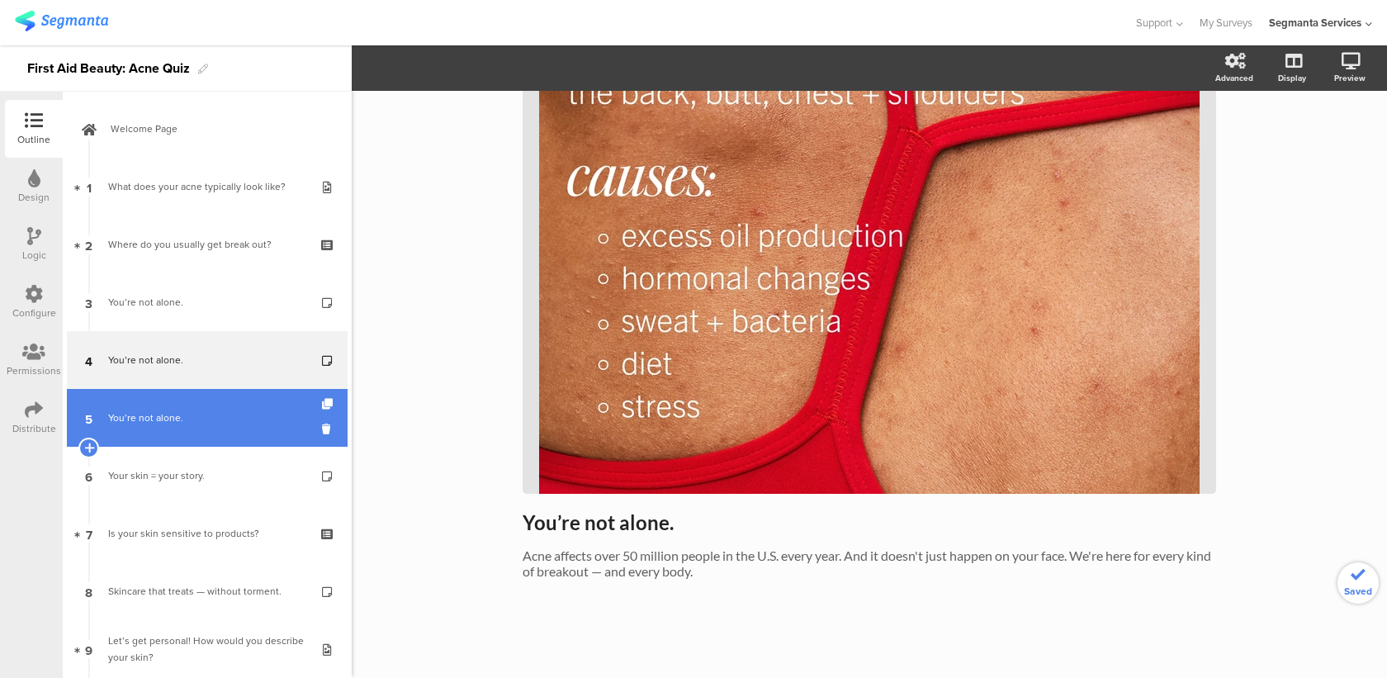
click at [253, 415] on div "You’re not alone." at bounding box center [206, 418] width 197 height 17
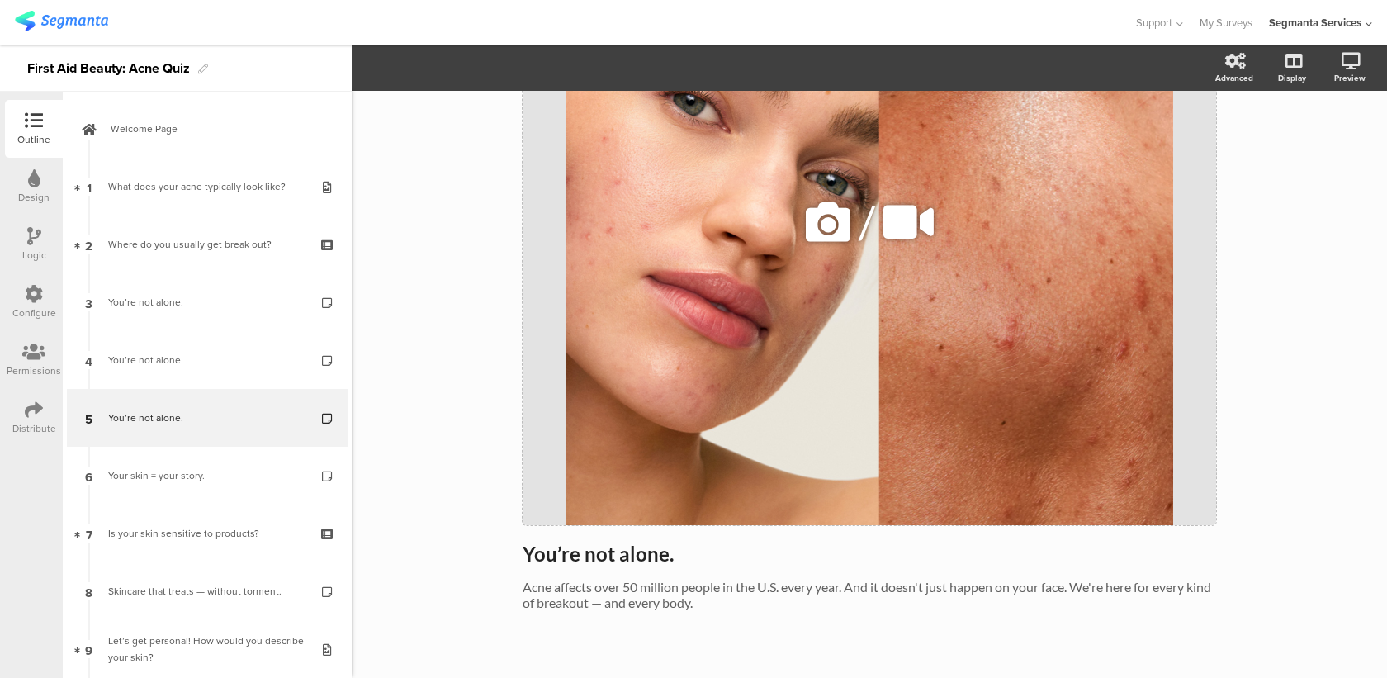
scroll to position [314, 0]
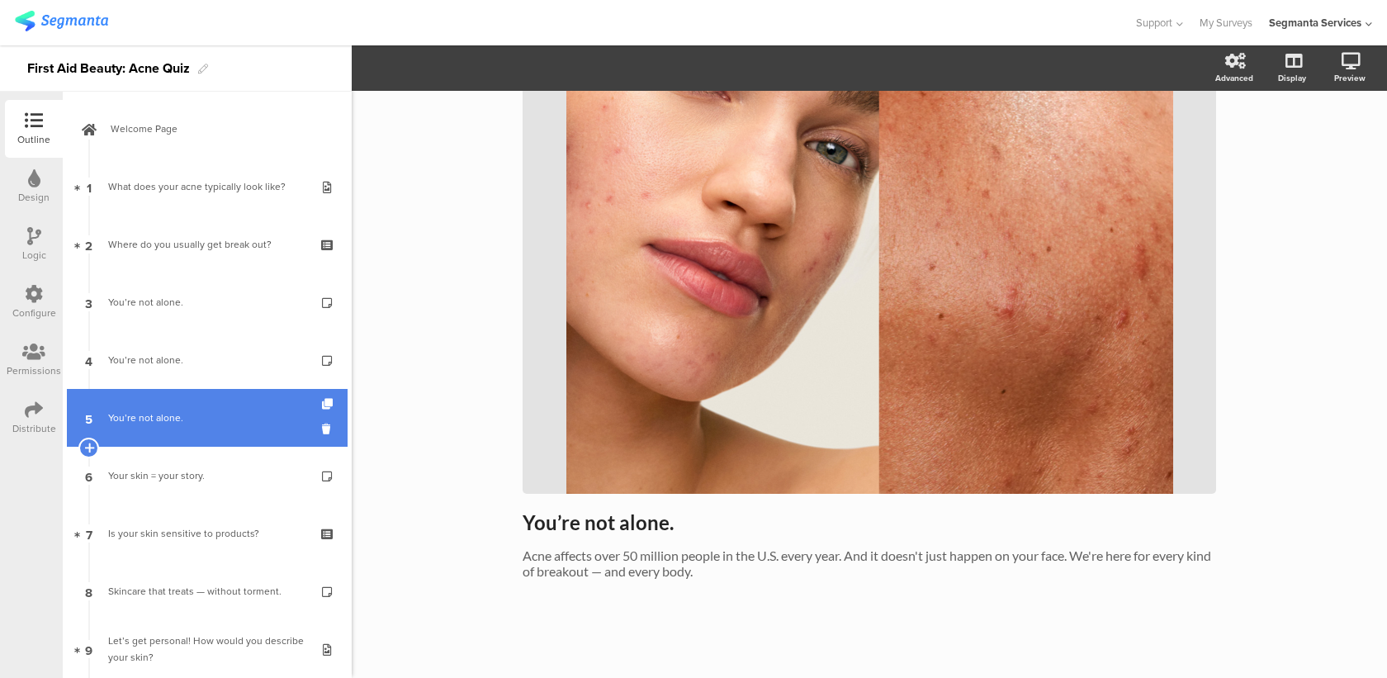
click at [190, 444] on link "5 You’re not alone." at bounding box center [207, 418] width 281 height 58
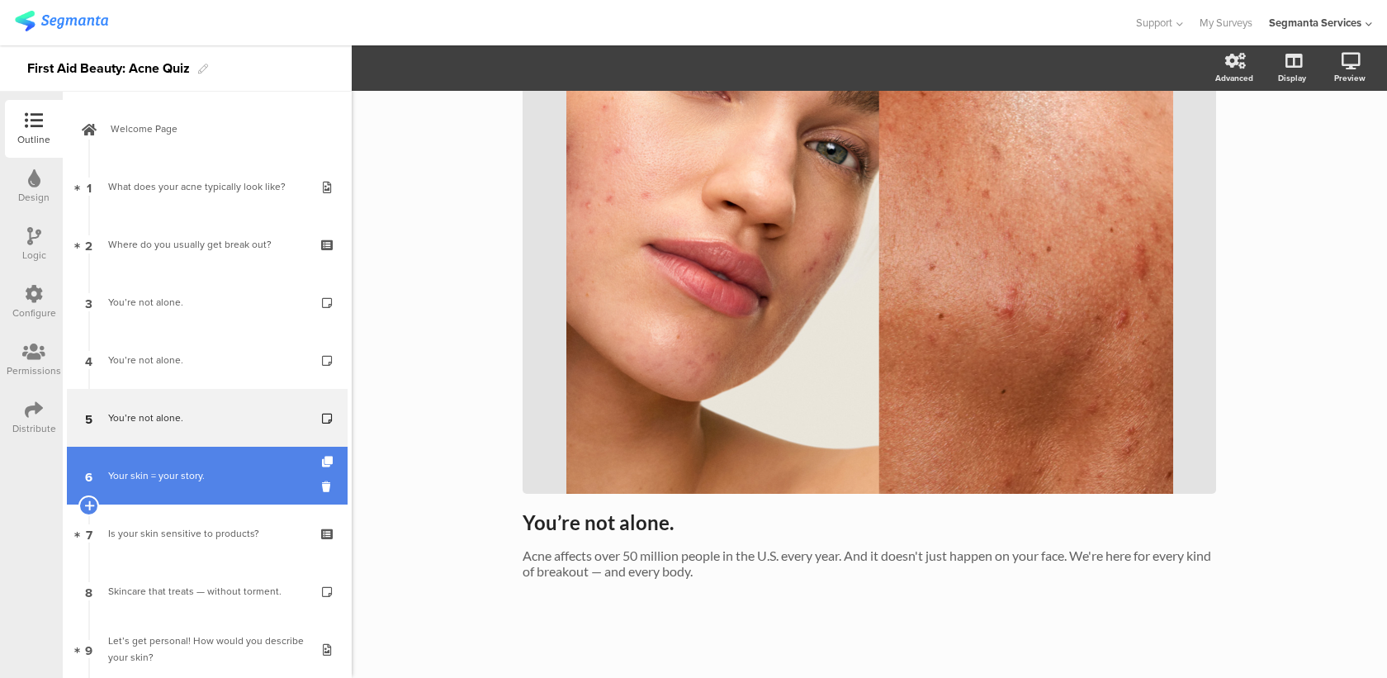
click at [204, 478] on div "Your skin = your story." at bounding box center [206, 475] width 197 height 17
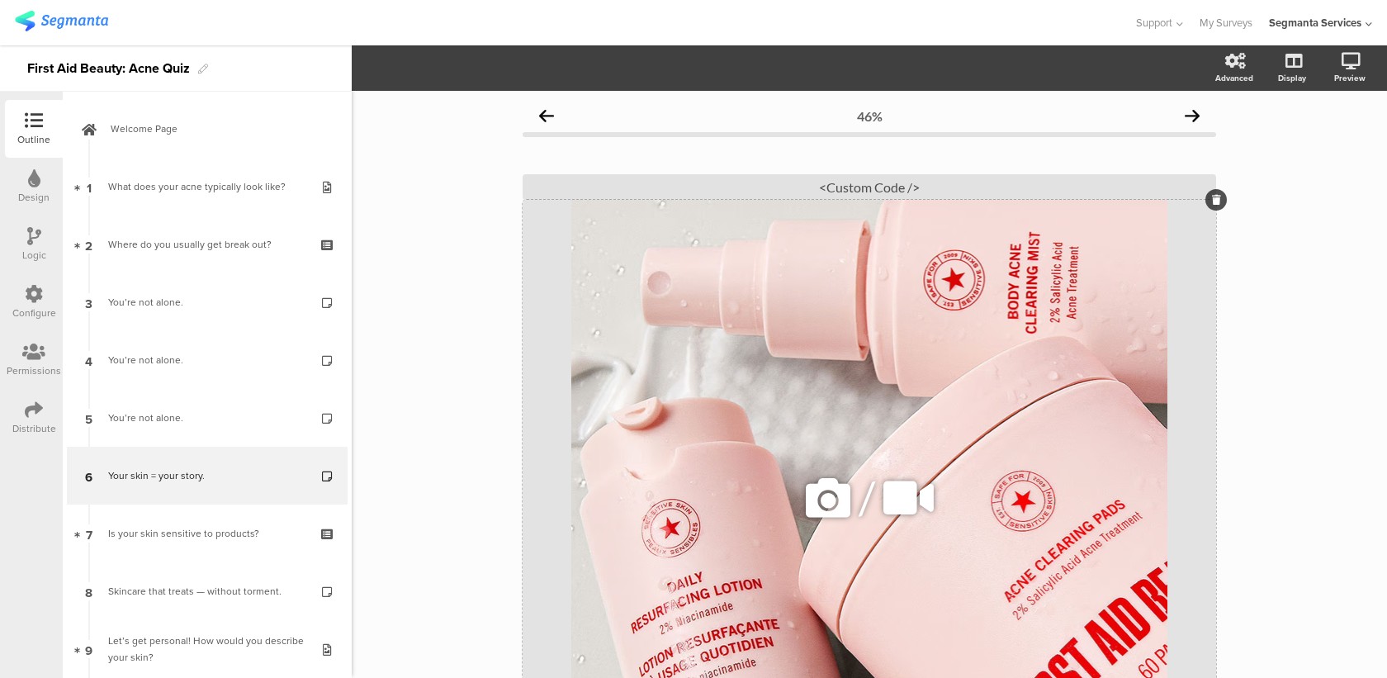
scroll to position [289, 0]
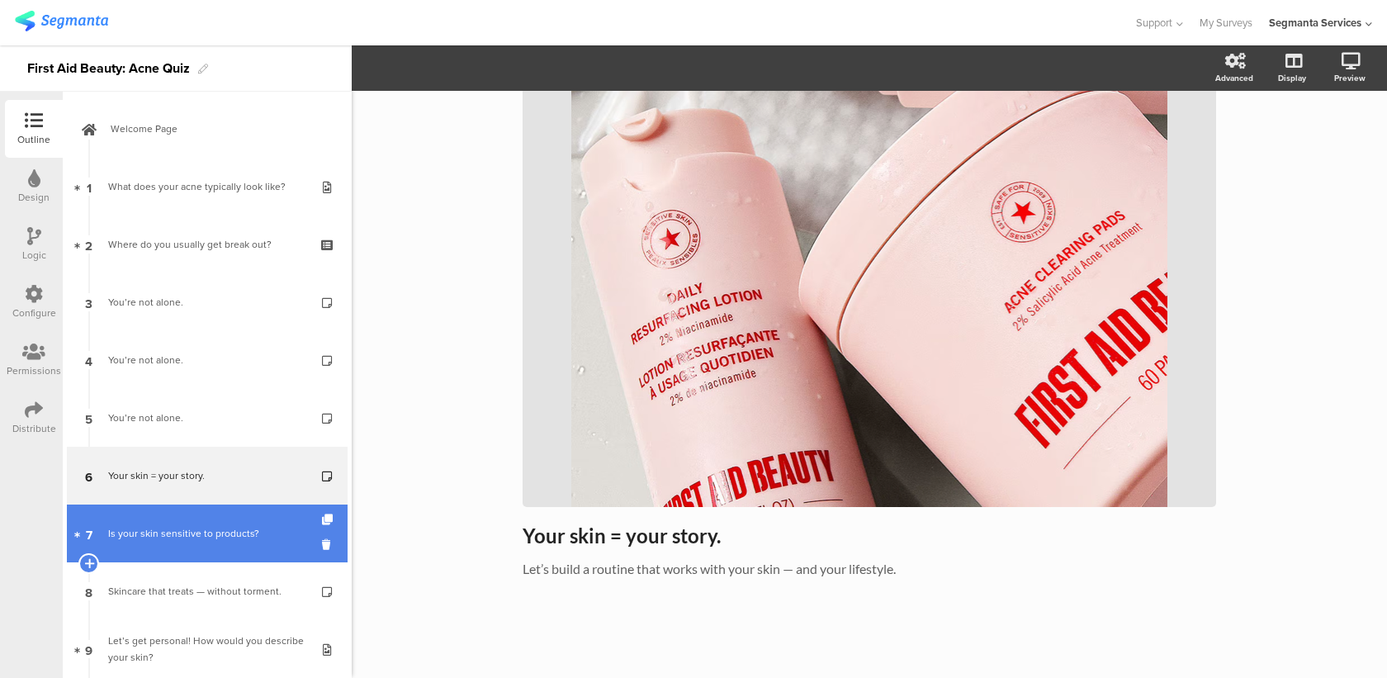
click at [238, 529] on div "Is your skin sensitive to products?" at bounding box center [206, 533] width 197 height 17
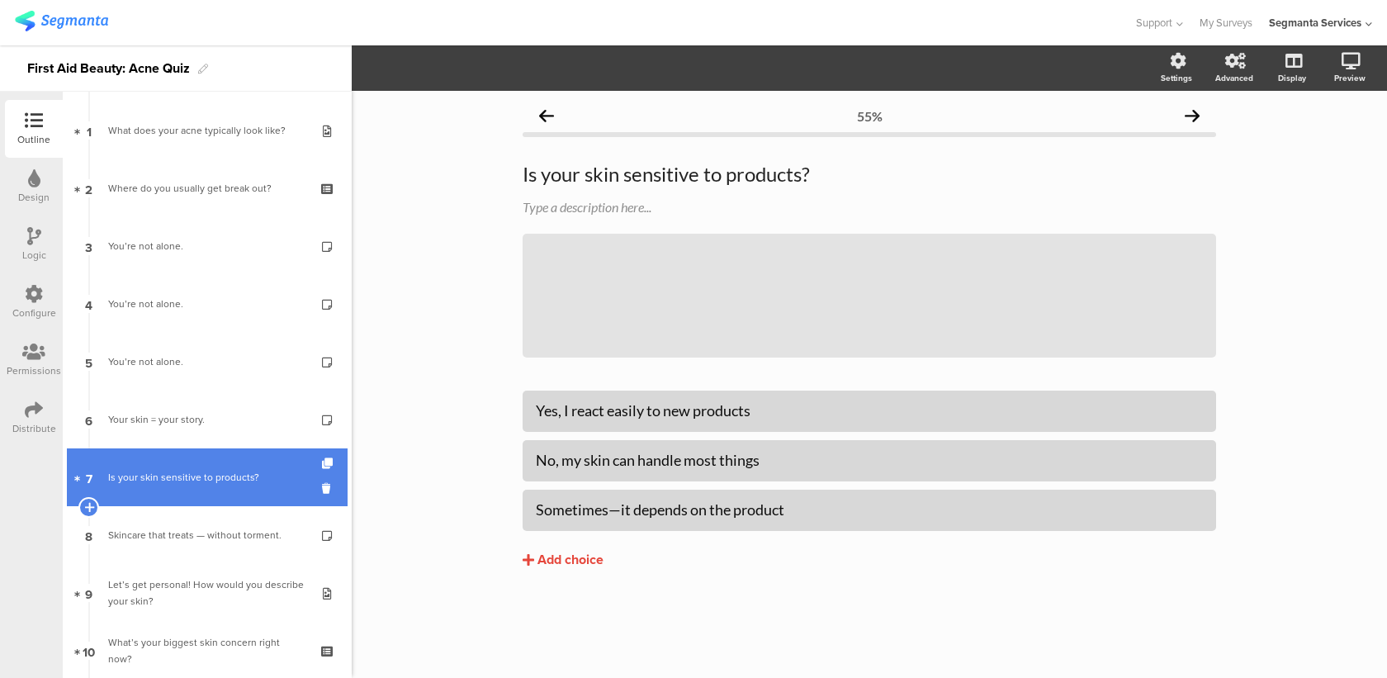
scroll to position [104, 0]
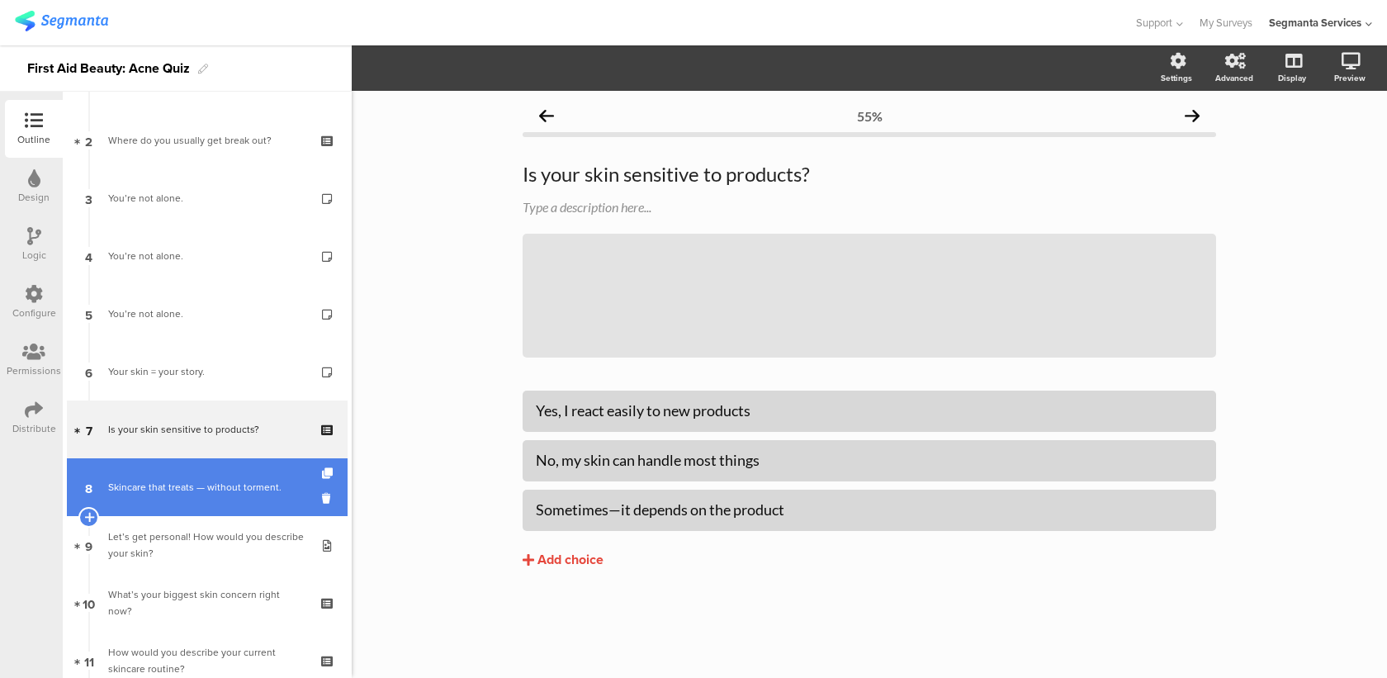
click at [234, 504] on link "8 Skincare that treats — without torment." at bounding box center [207, 487] width 281 height 58
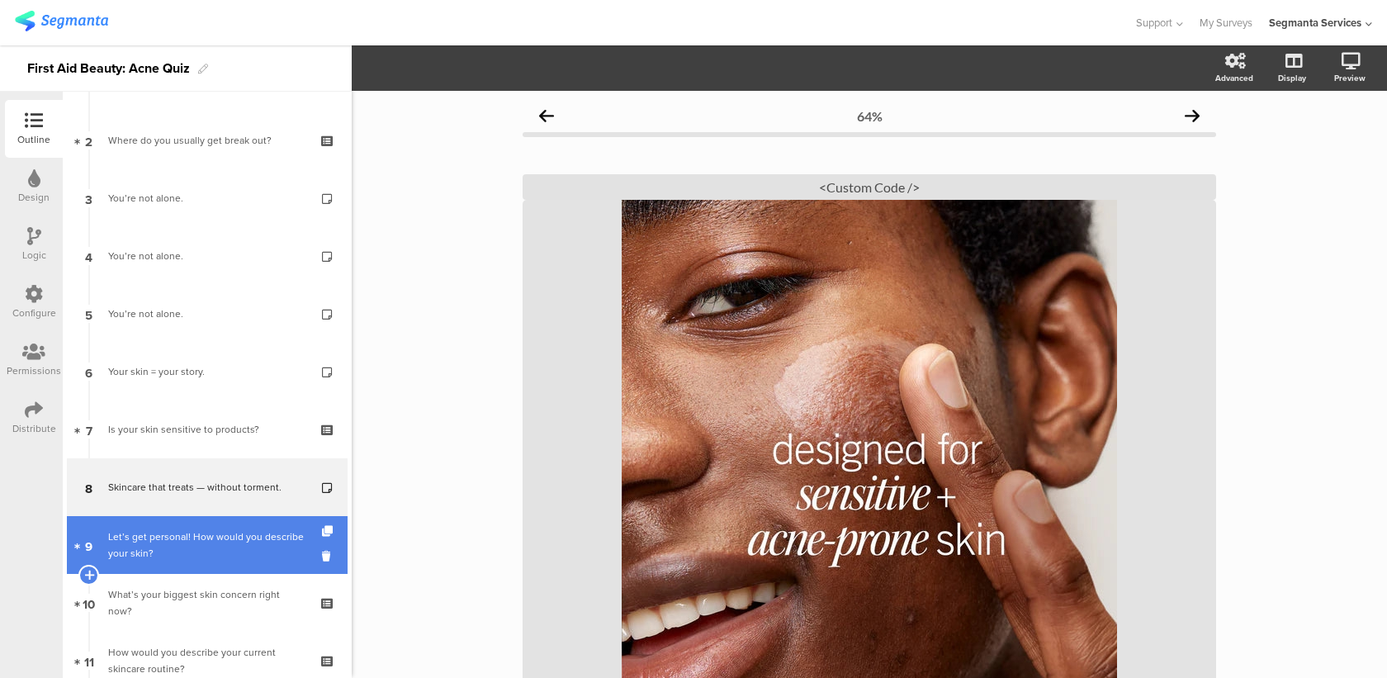
click at [221, 551] on div "Let’s get personal! How would you describe your skin?" at bounding box center [206, 544] width 197 height 33
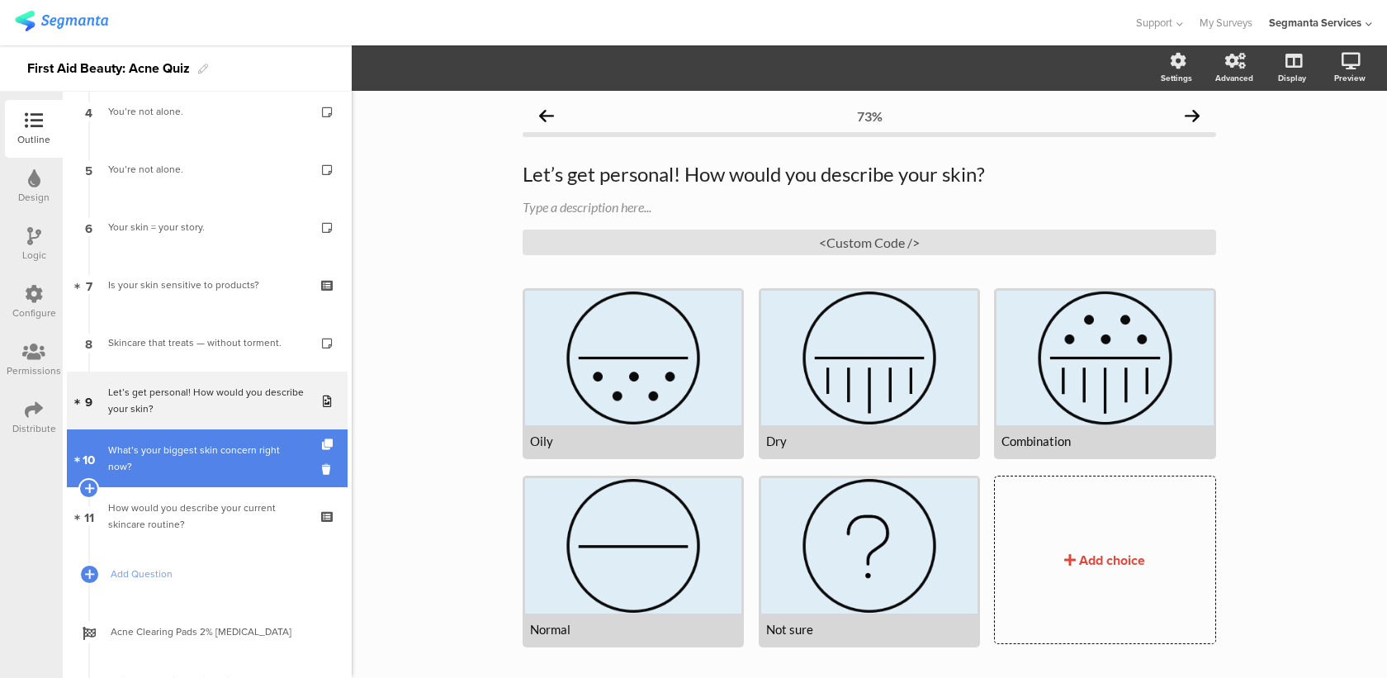
scroll to position [254, 0]
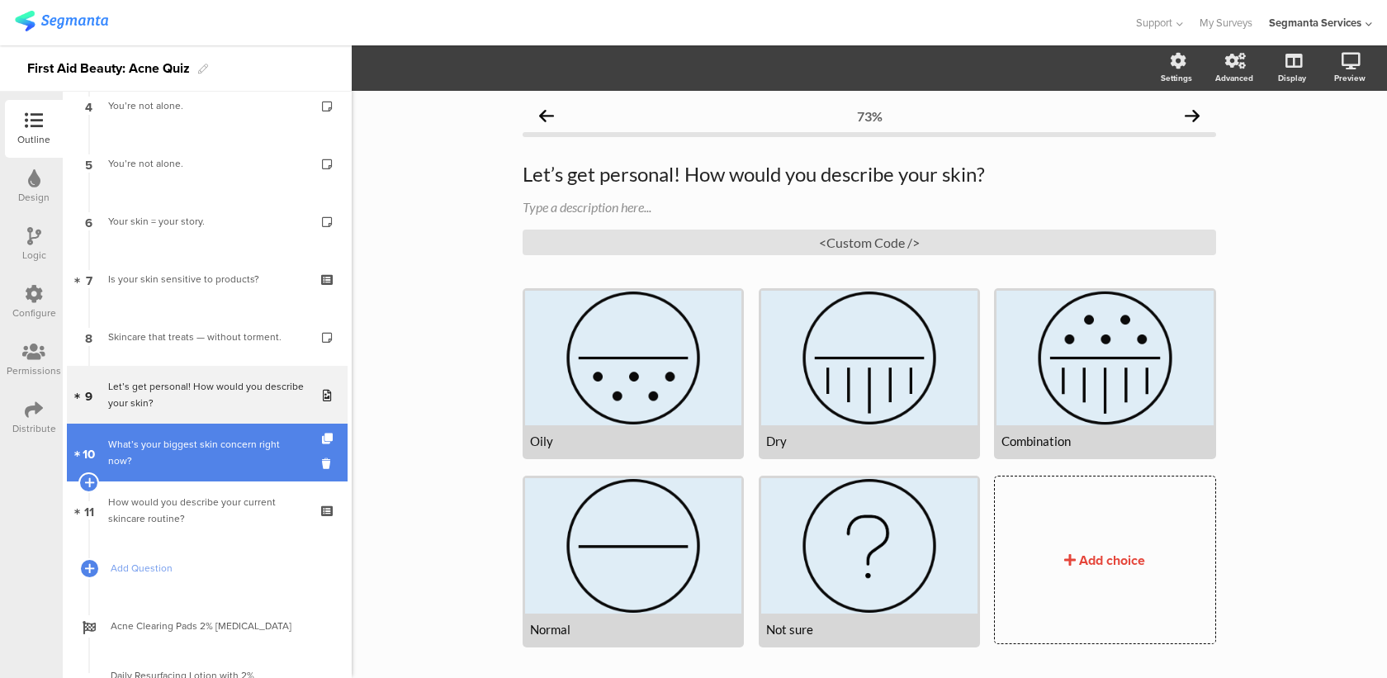
click at [235, 471] on link "10 What’s your biggest skin concern right now?" at bounding box center [207, 453] width 281 height 58
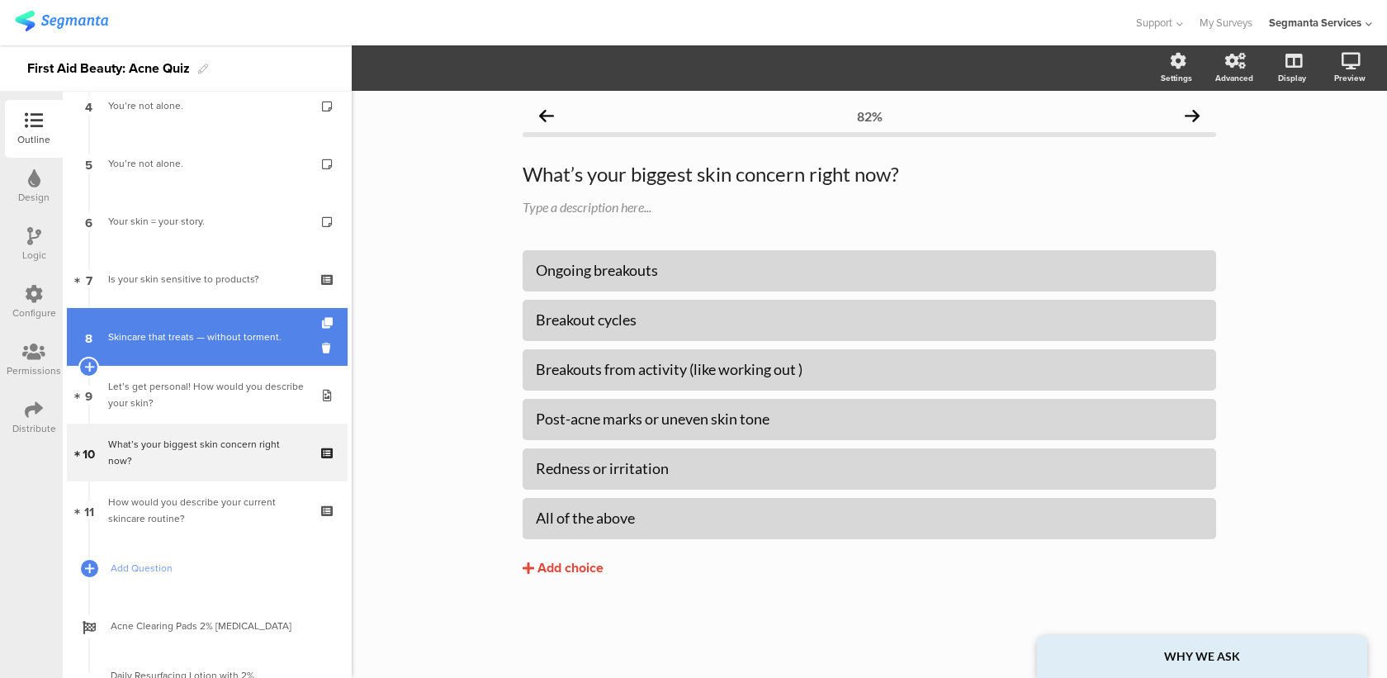
click at [202, 336] on div "Skincare that treats — without torment." at bounding box center [206, 337] width 197 height 17
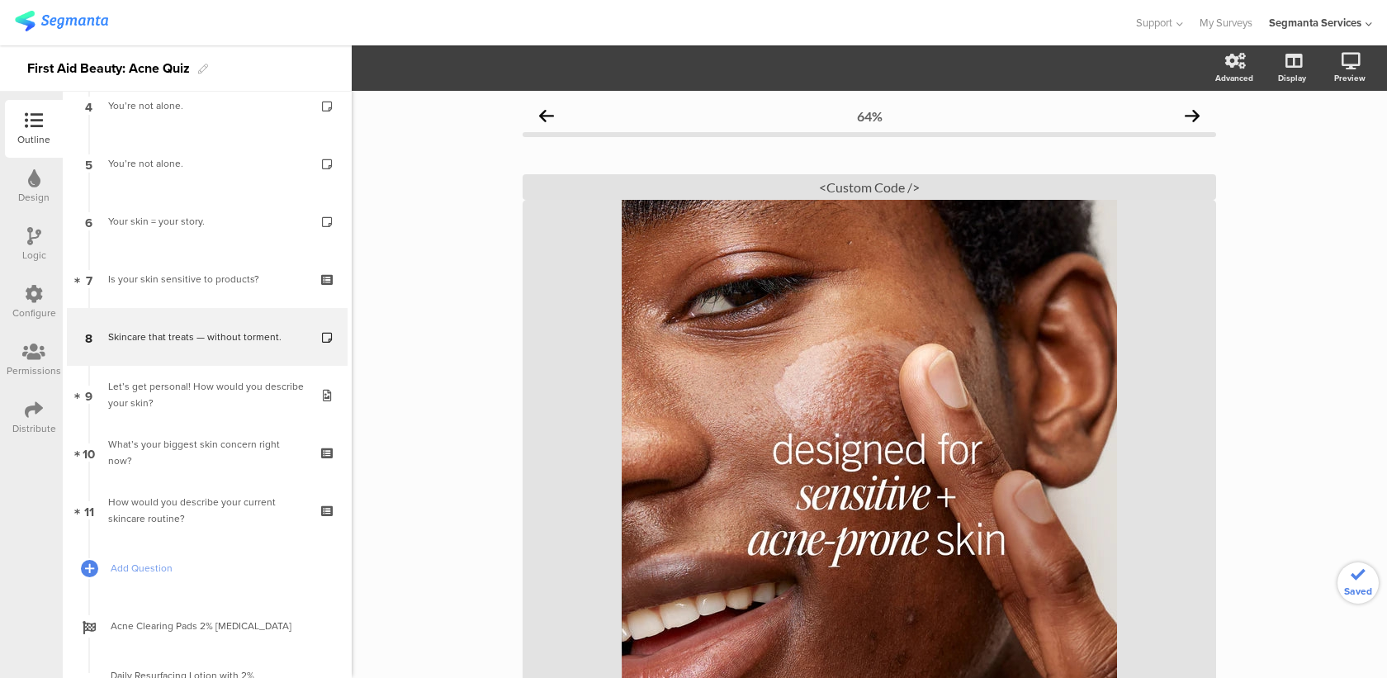
click at [196, 410] on div "Let’s get personal! How would you describe your skin?" at bounding box center [206, 394] width 197 height 33
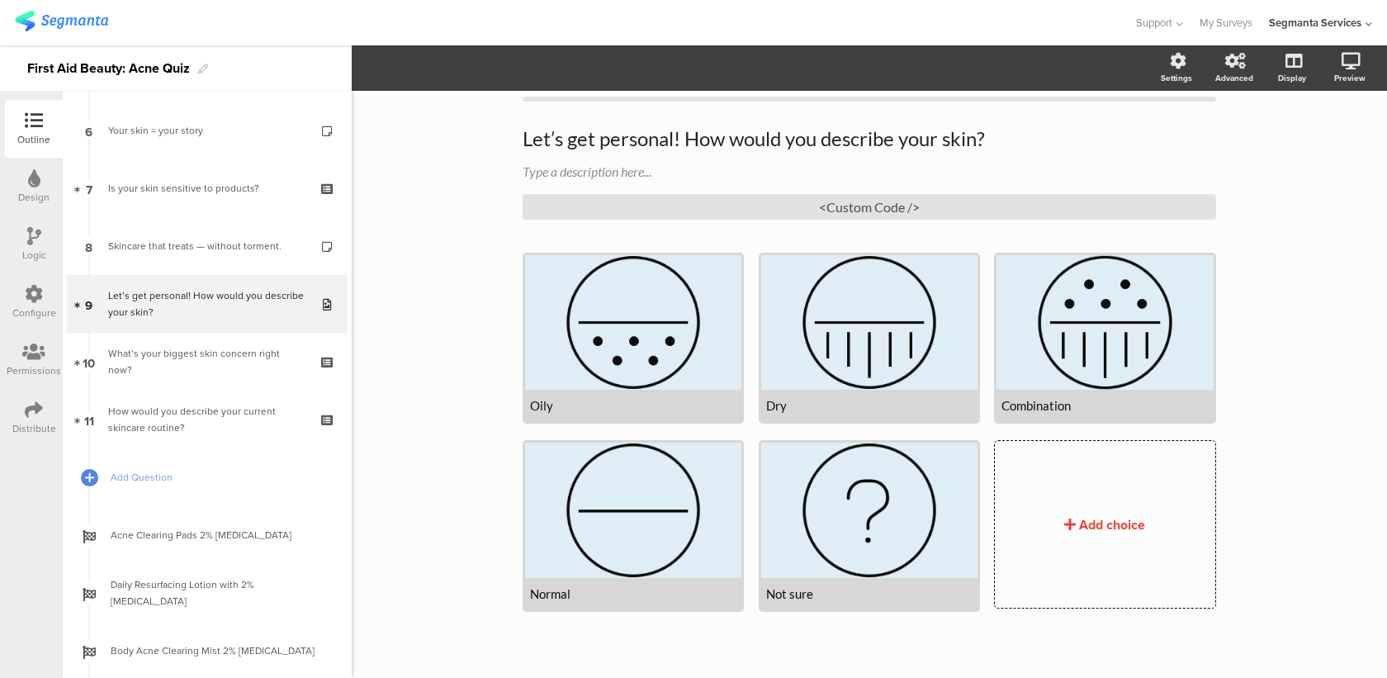
scroll to position [39, 0]
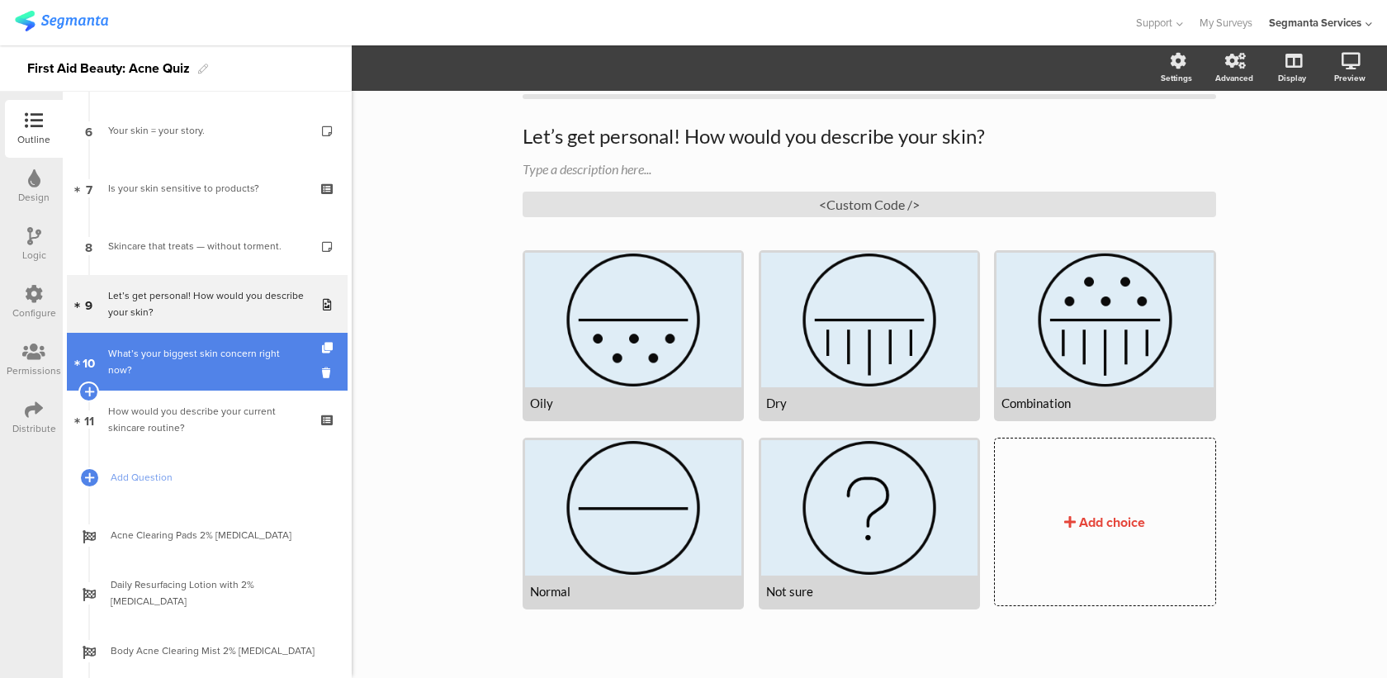
click at [272, 362] on div "What’s your biggest skin concern right now?" at bounding box center [206, 361] width 197 height 33
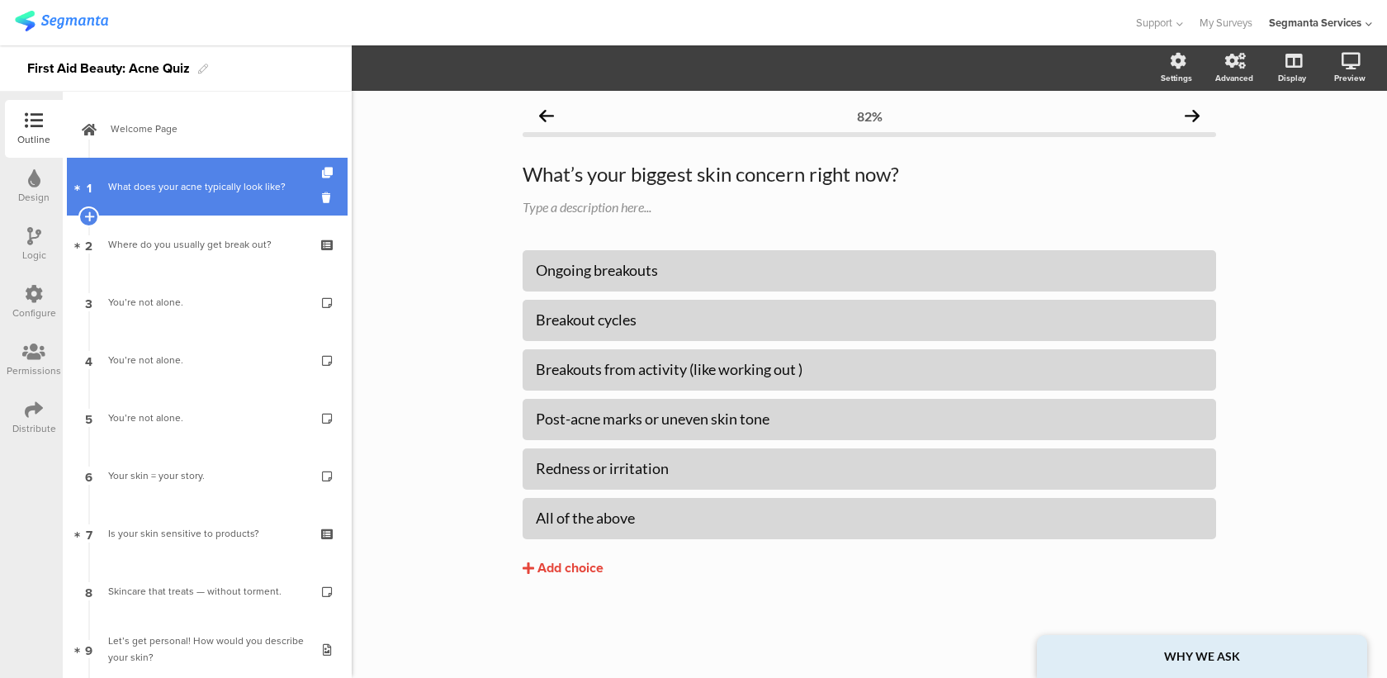
click at [253, 195] on link "1 What does your acne typically look like?" at bounding box center [207, 187] width 281 height 58
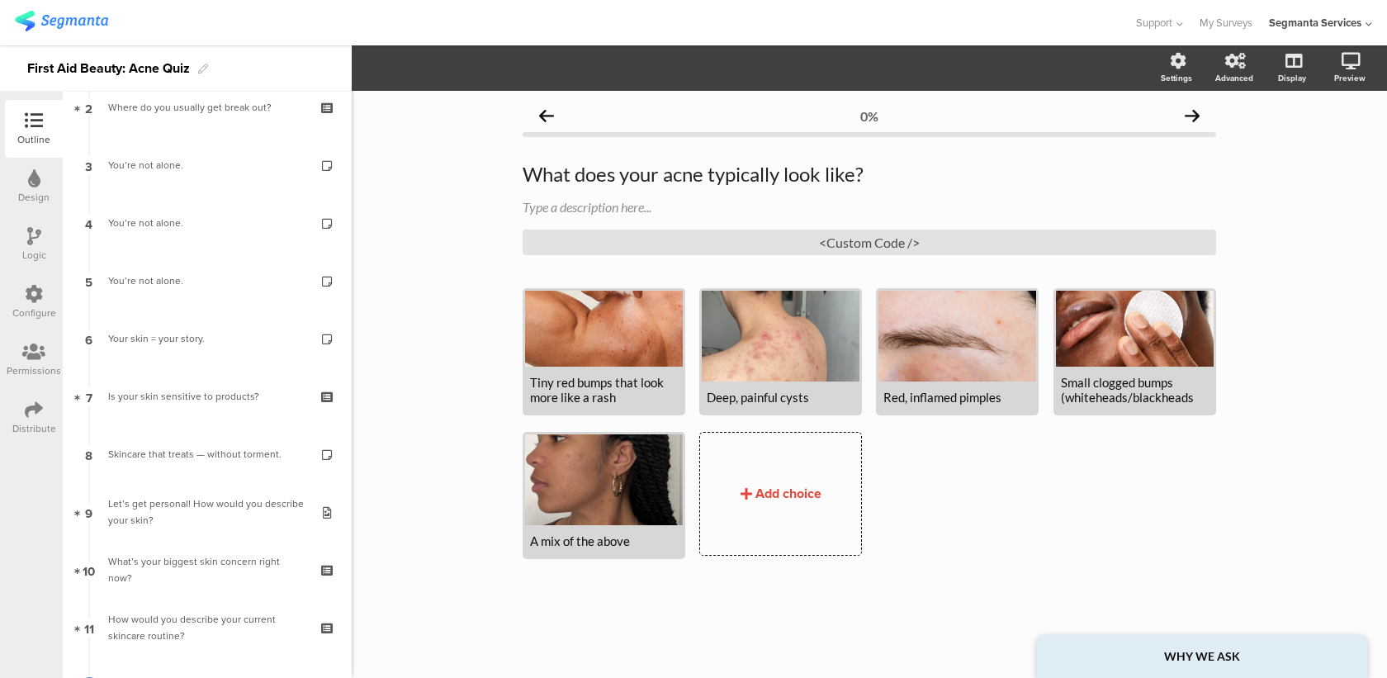
scroll to position [442, 0]
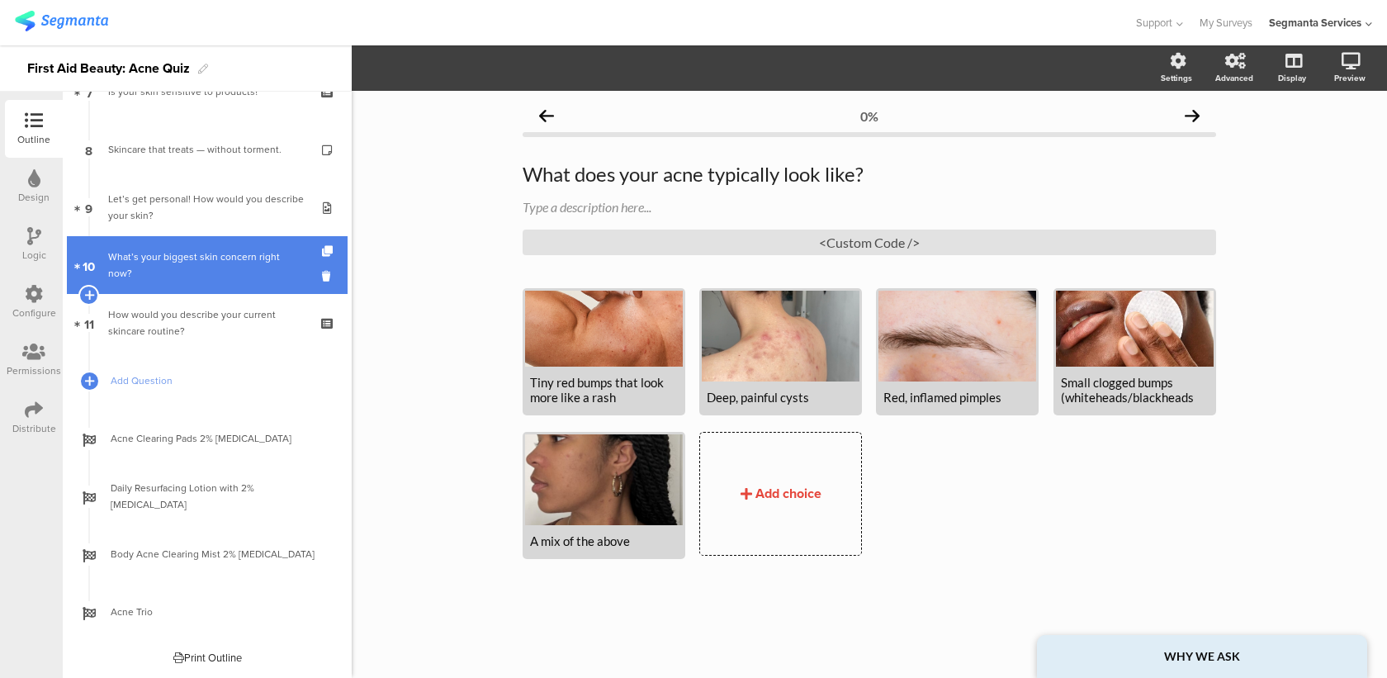
click at [219, 280] on link "10 What’s your biggest skin concern right now?" at bounding box center [207, 265] width 281 height 58
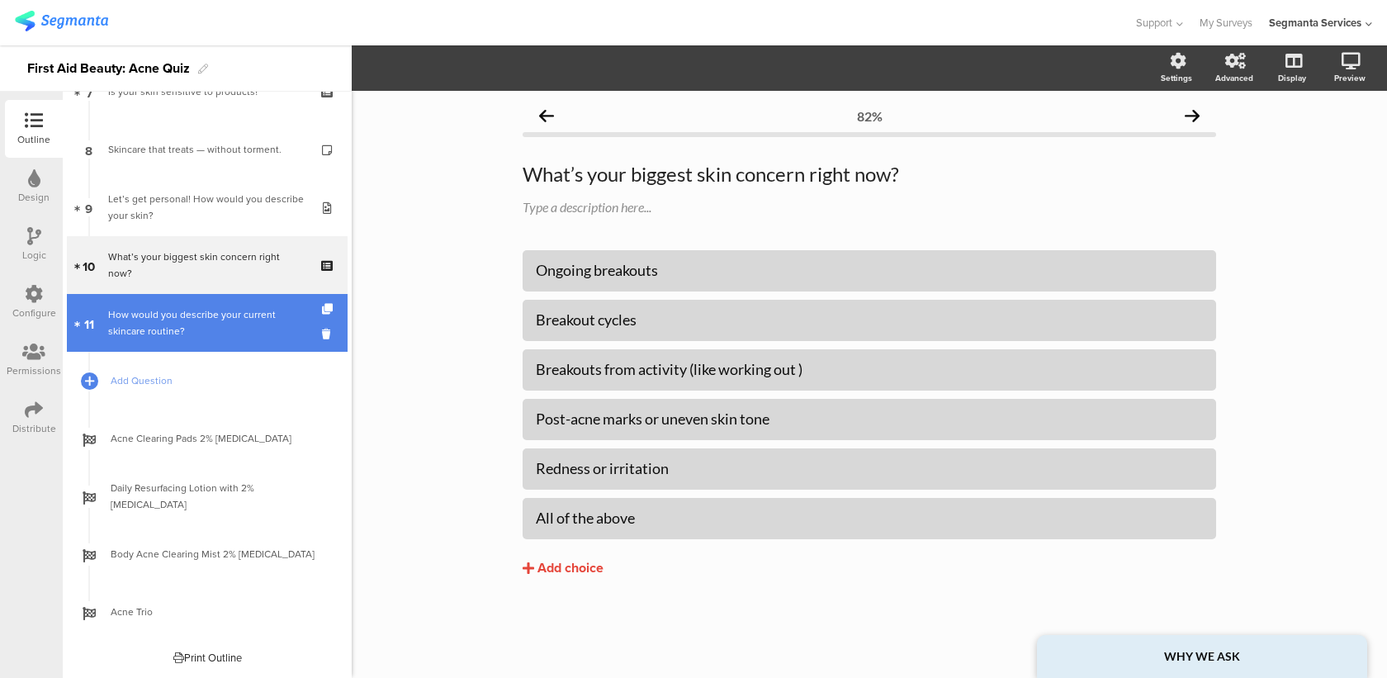
click at [217, 333] on div "How would you describe your current skincare routine?" at bounding box center [206, 322] width 197 height 33
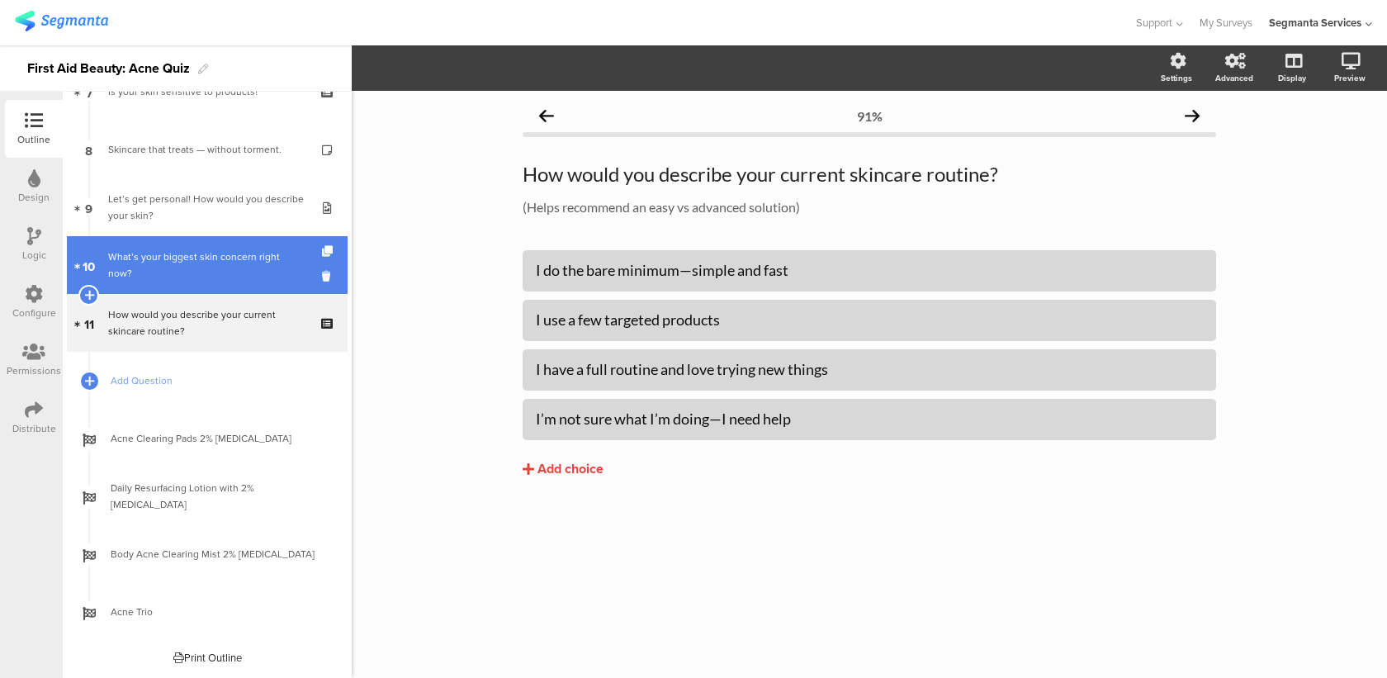
click at [251, 268] on div "What’s your biggest skin concern right now?" at bounding box center [206, 265] width 197 height 33
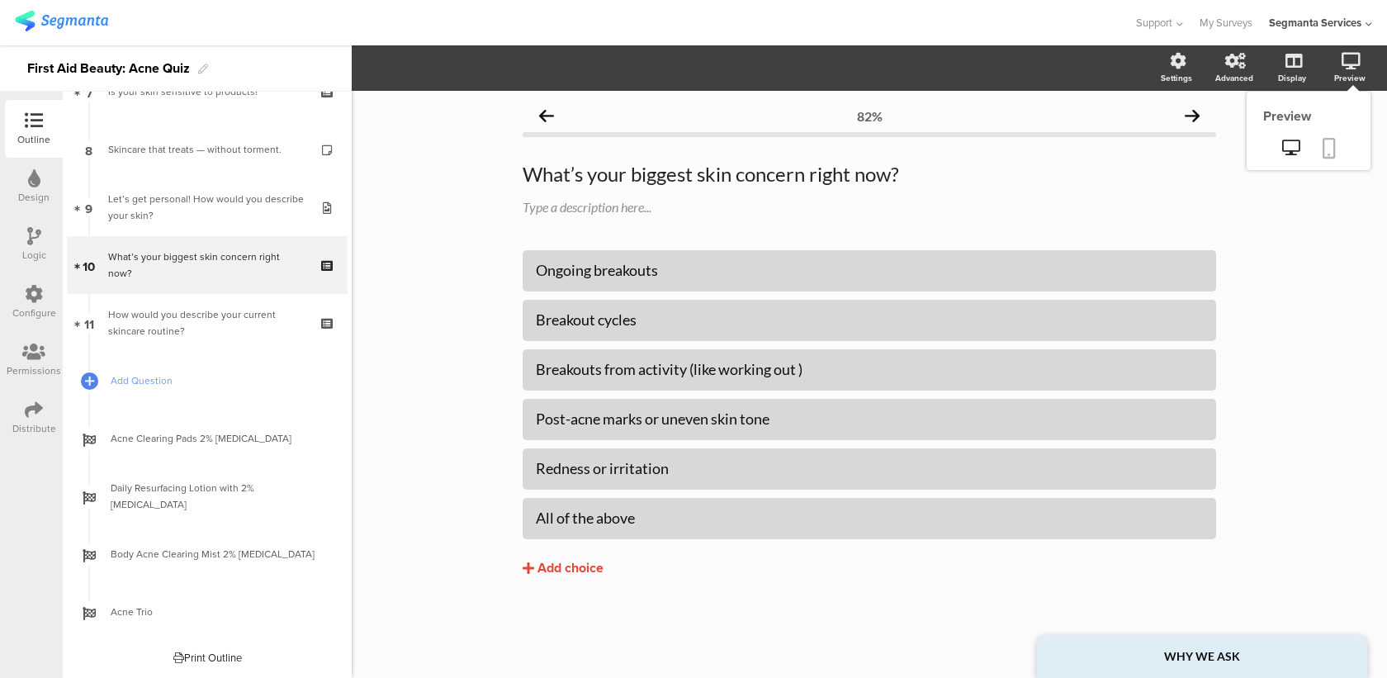
click at [1333, 143] on icon at bounding box center [1329, 148] width 13 height 21
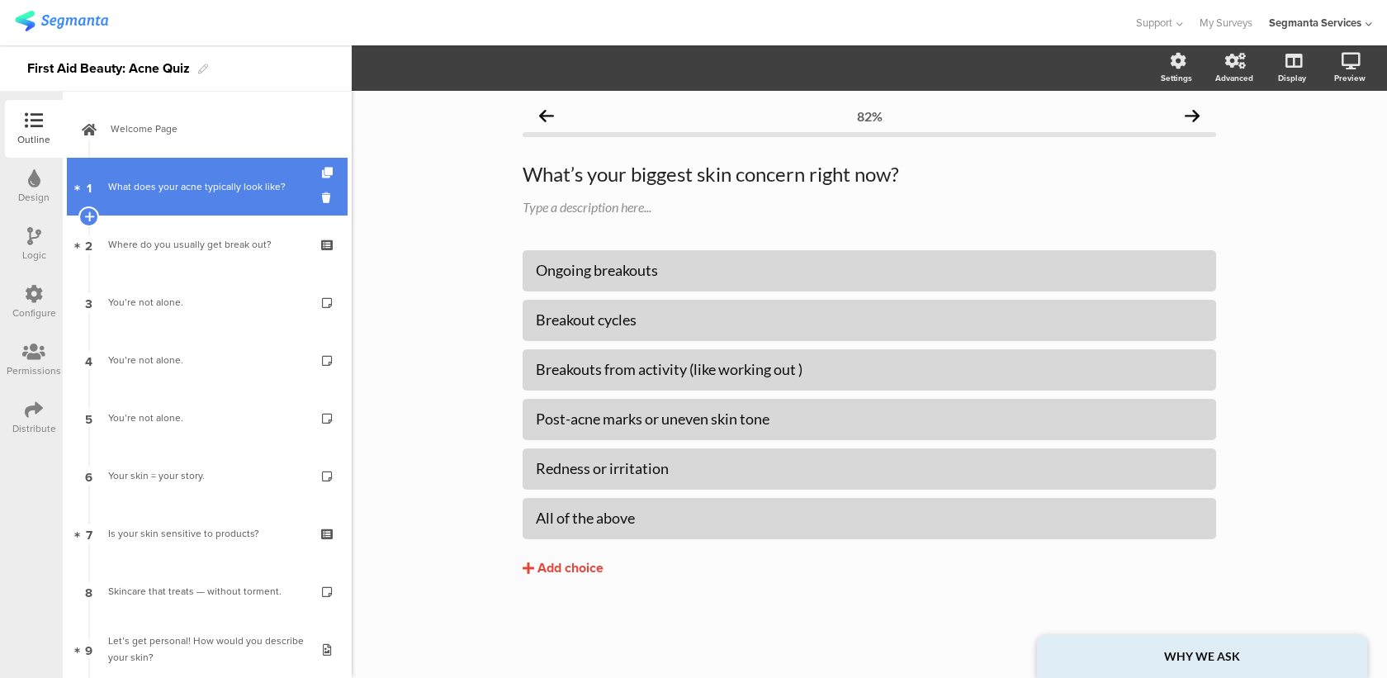
click at [244, 188] on div "What does your acne typically look like?" at bounding box center [206, 186] width 197 height 17
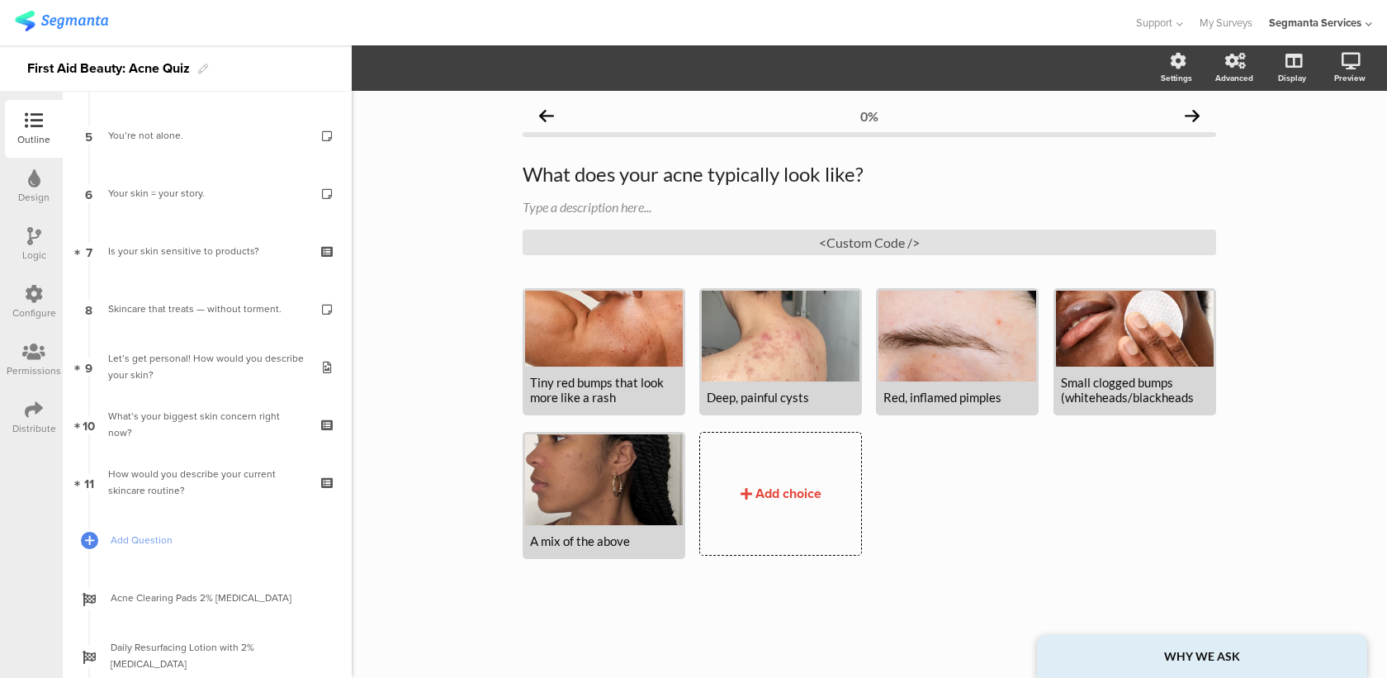
scroll to position [442, 0]
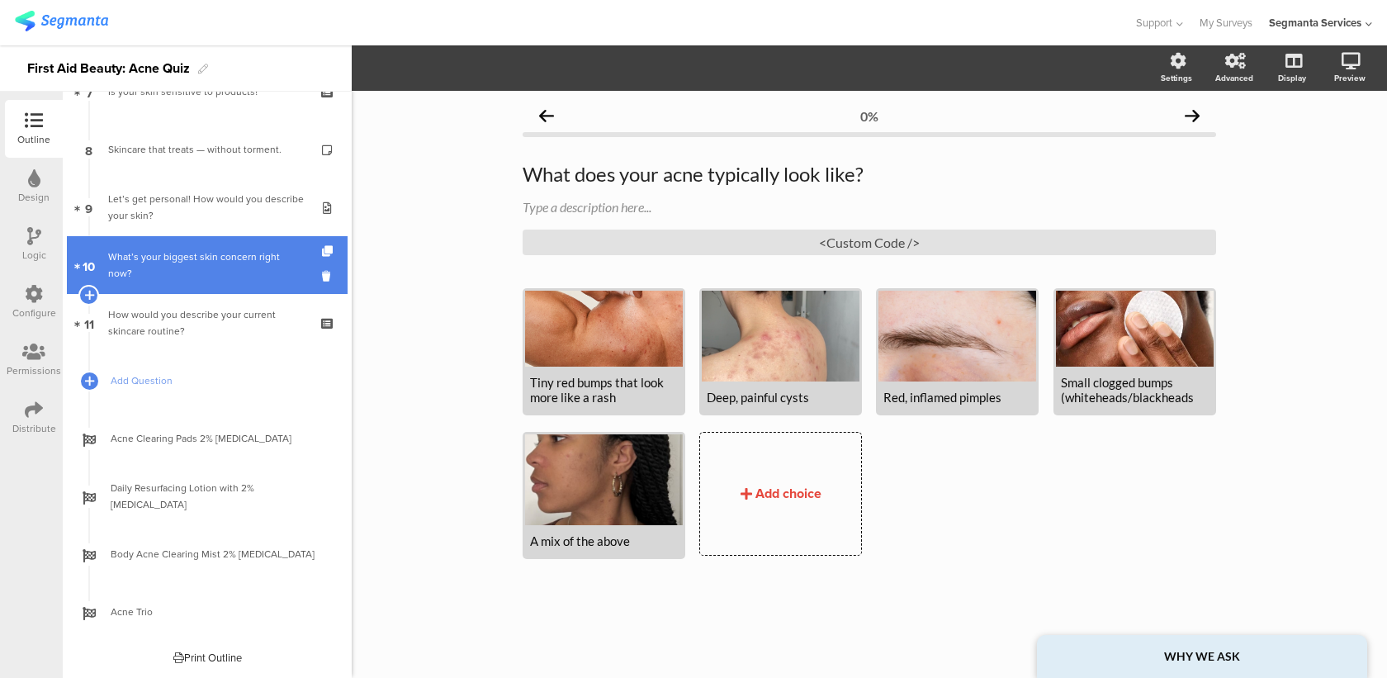
click at [230, 244] on link "10 What’s your biggest skin concern right now?" at bounding box center [207, 265] width 281 height 58
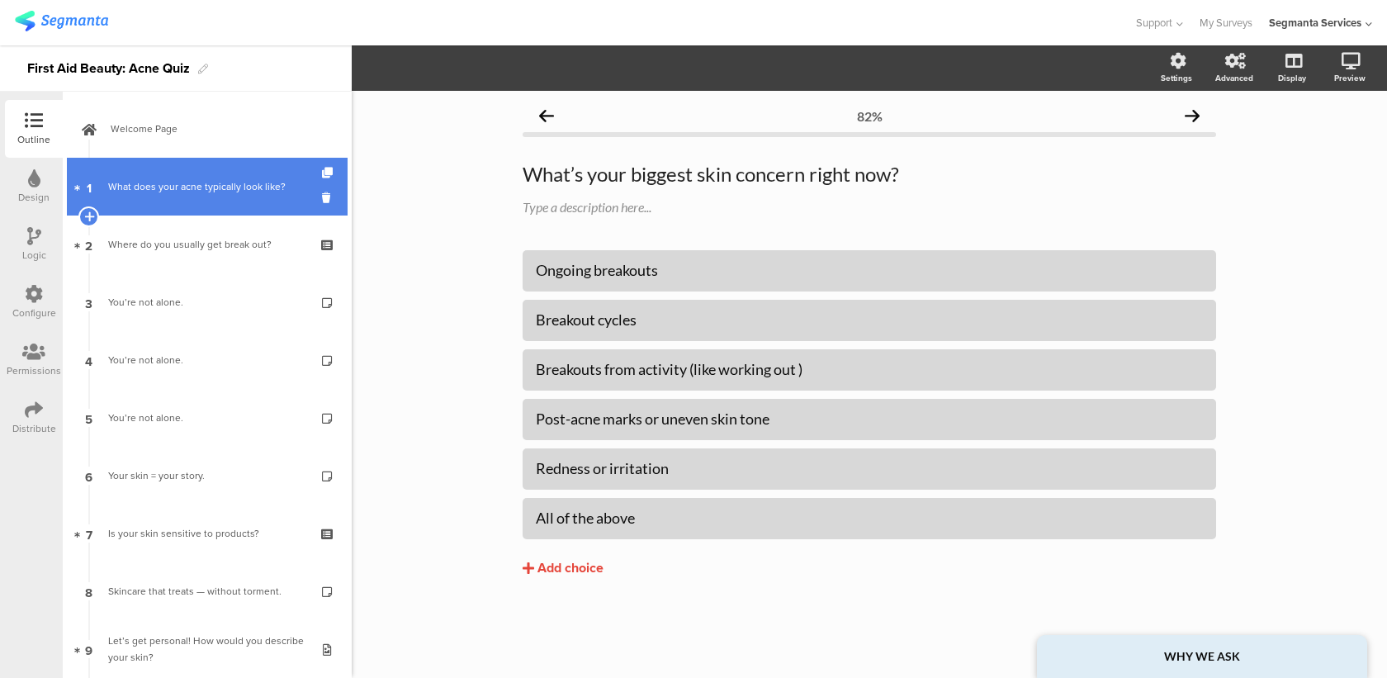
click at [271, 199] on link "1 What does your acne typically look like?" at bounding box center [207, 187] width 281 height 58
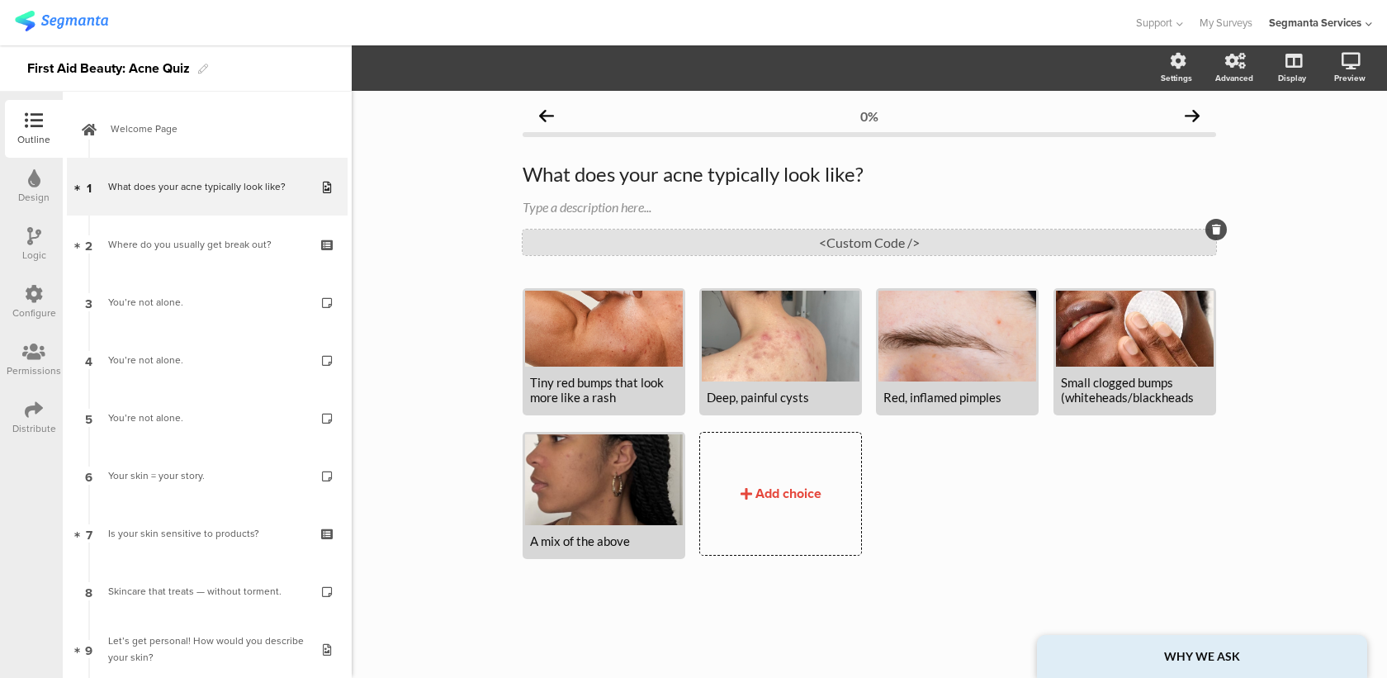
click at [652, 249] on div "<Custom Code />" at bounding box center [870, 243] width 694 height 26
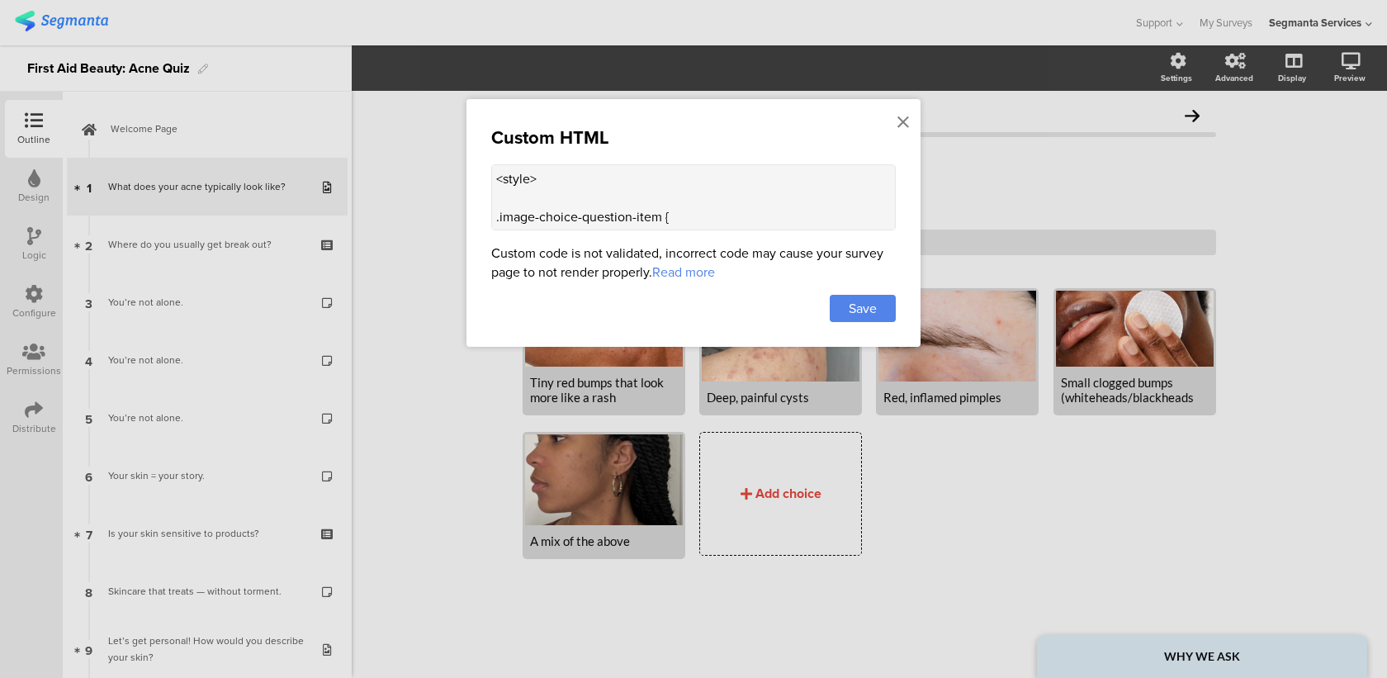
click at [701, 206] on textarea "<style> .image-choice-question-item { height: 190px !important; } .image-choice…" at bounding box center [693, 197] width 405 height 66
click at [905, 119] on icon at bounding box center [904, 122] width 12 height 18
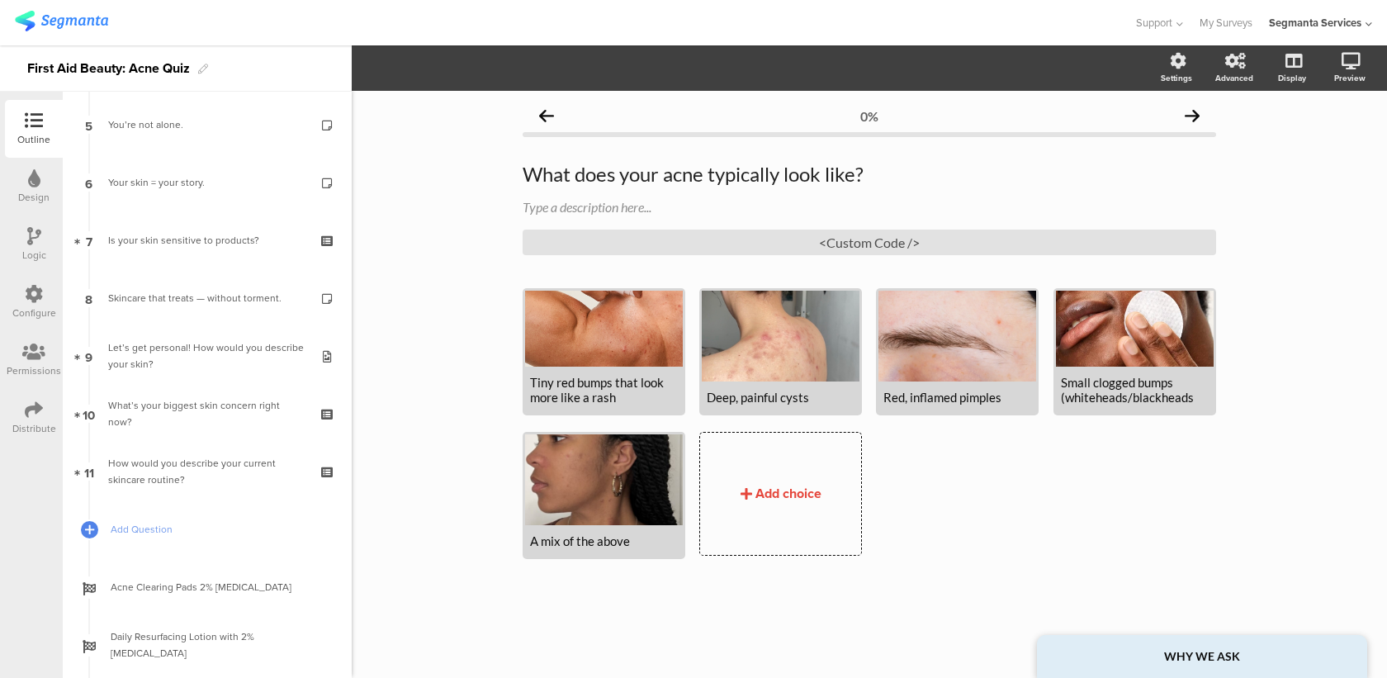
scroll to position [442, 0]
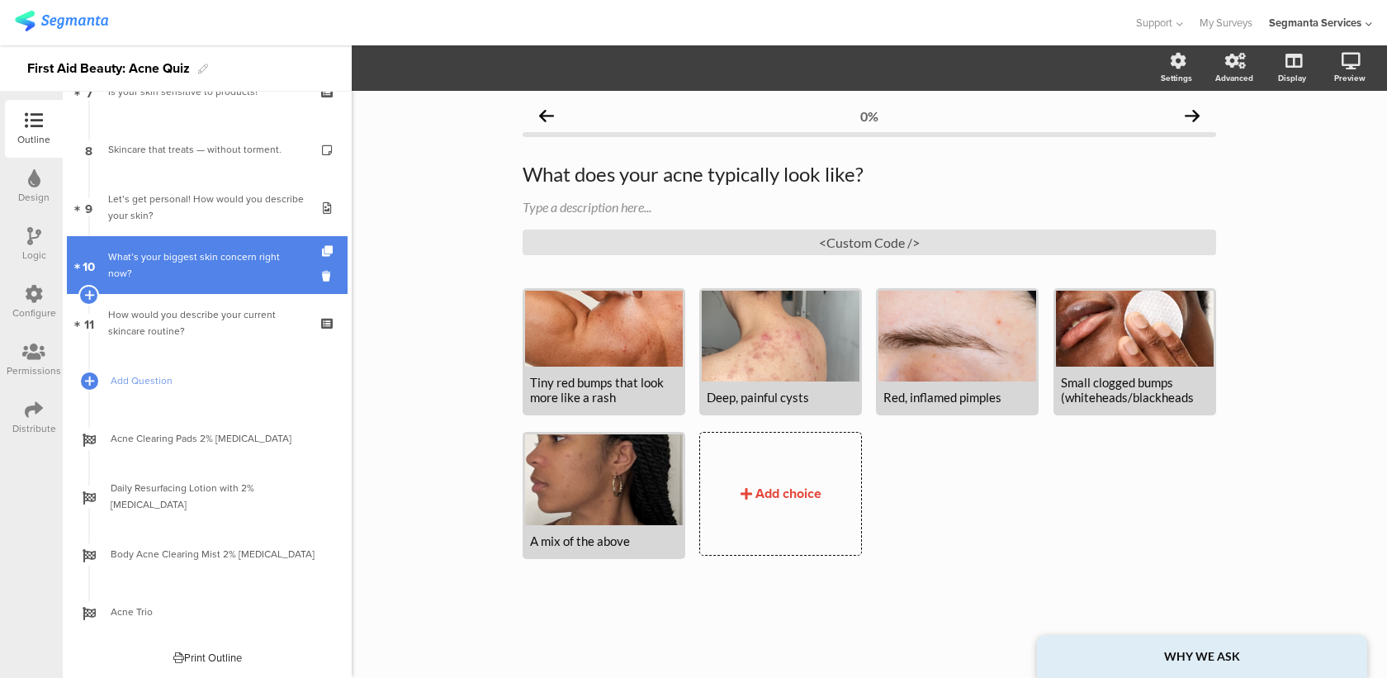
click at [269, 242] on link "10 What’s your biggest skin concern right now?" at bounding box center [207, 265] width 281 height 58
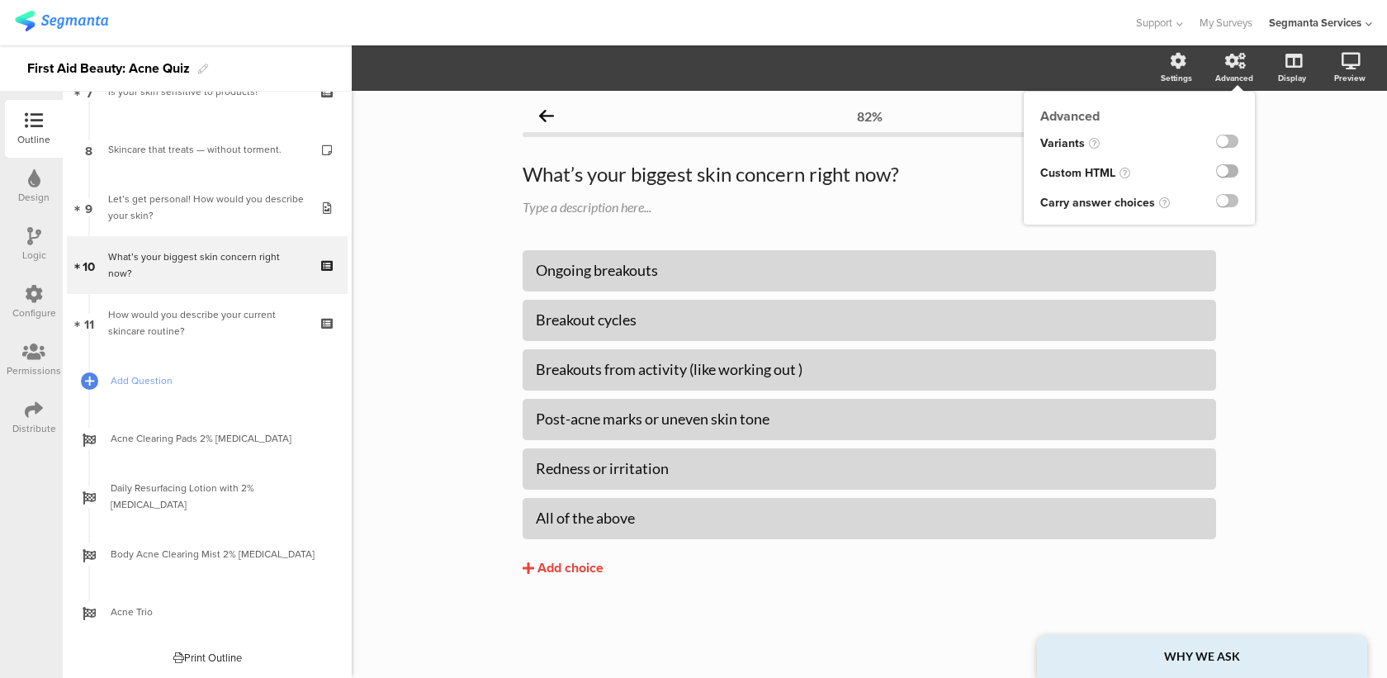
click at [1229, 173] on label at bounding box center [1227, 170] width 22 height 13
click at [0, 0] on input "checkbox" at bounding box center [0, 0] width 0 height 0
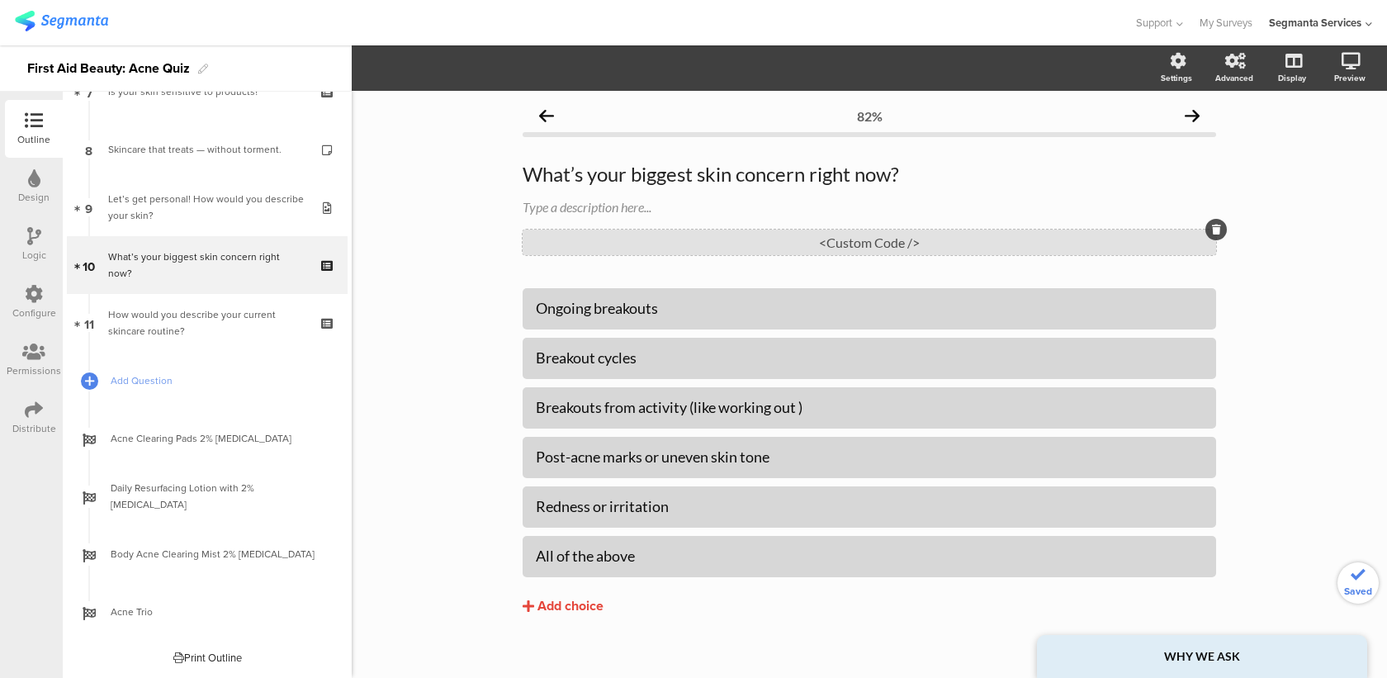
click at [983, 245] on div "<Custom Code />" at bounding box center [870, 243] width 694 height 26
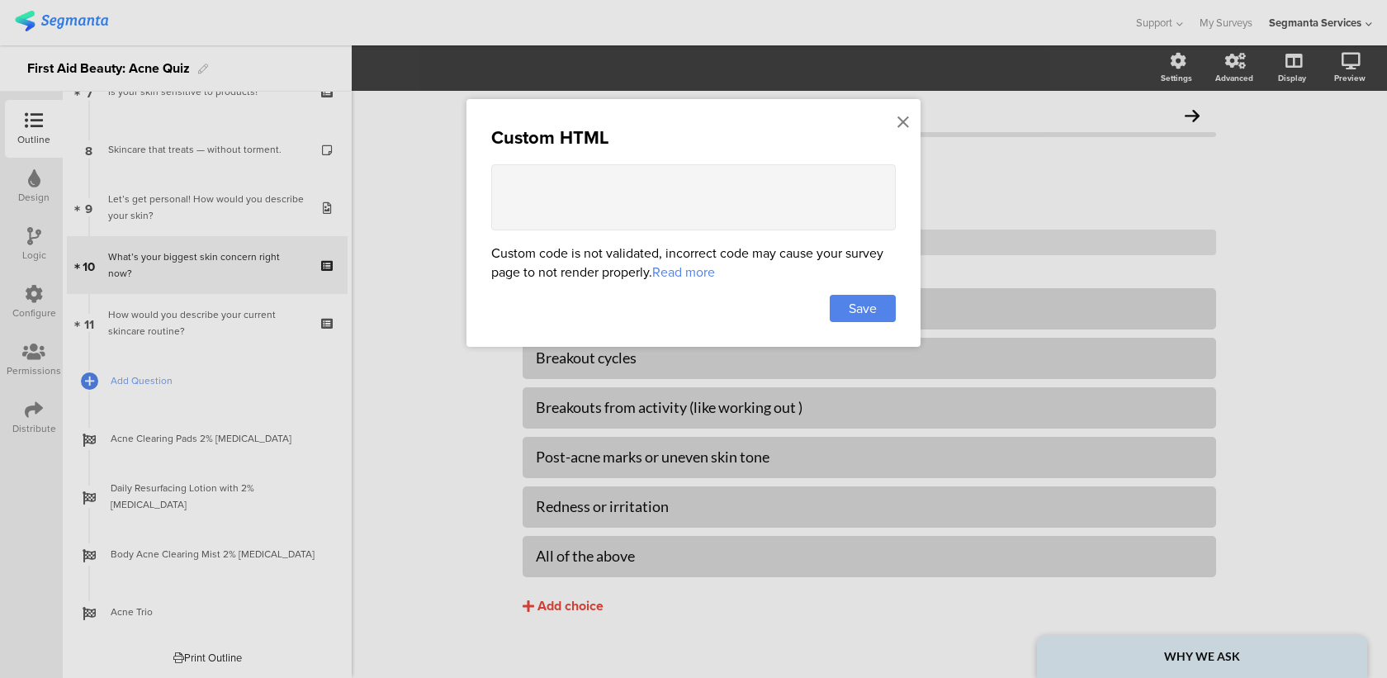
click at [764, 190] on textarea at bounding box center [693, 197] width 405 height 66
paste textarea "<style> .image-choice-question-item { height: 190px !important; } .image-choice…"
type textarea "<style> .image-choice-question-item { height: 190px !important; } .image-choice…"
click at [861, 320] on div "Save" at bounding box center [863, 308] width 66 height 27
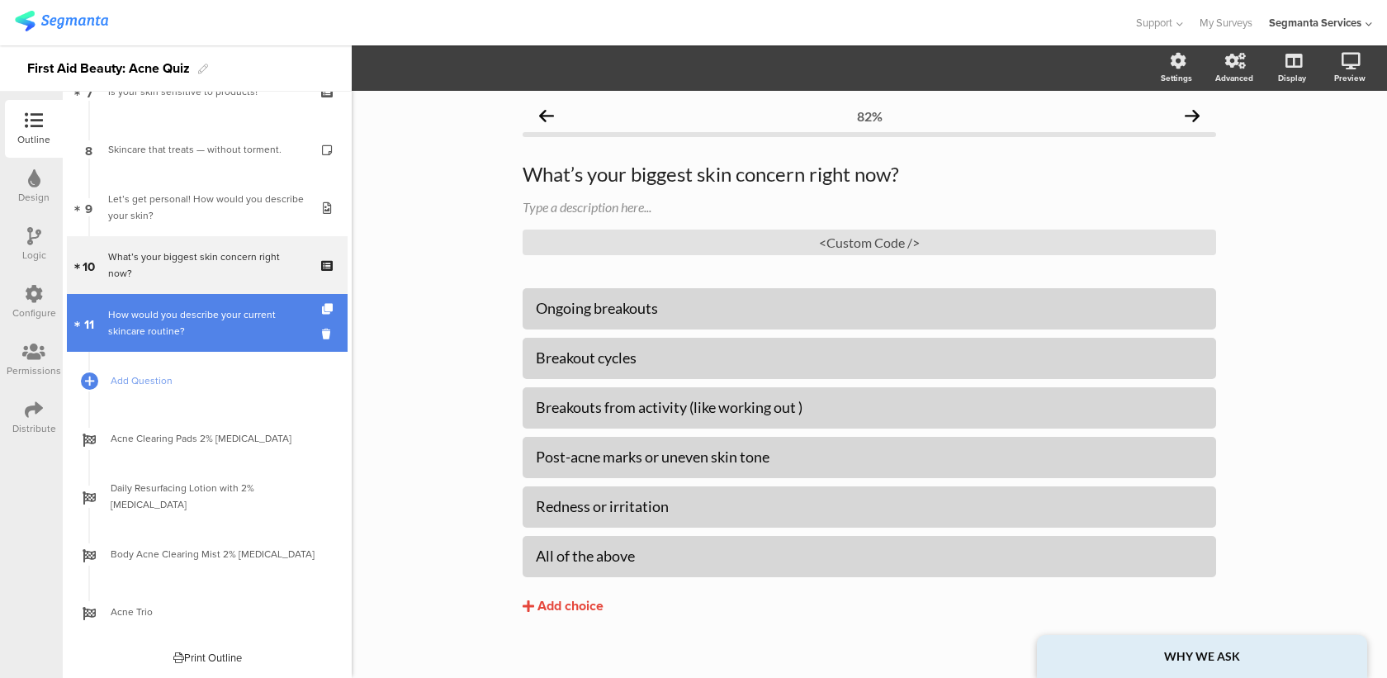
click at [250, 329] on div "How would you describe your current skincare routine?" at bounding box center [206, 322] width 197 height 33
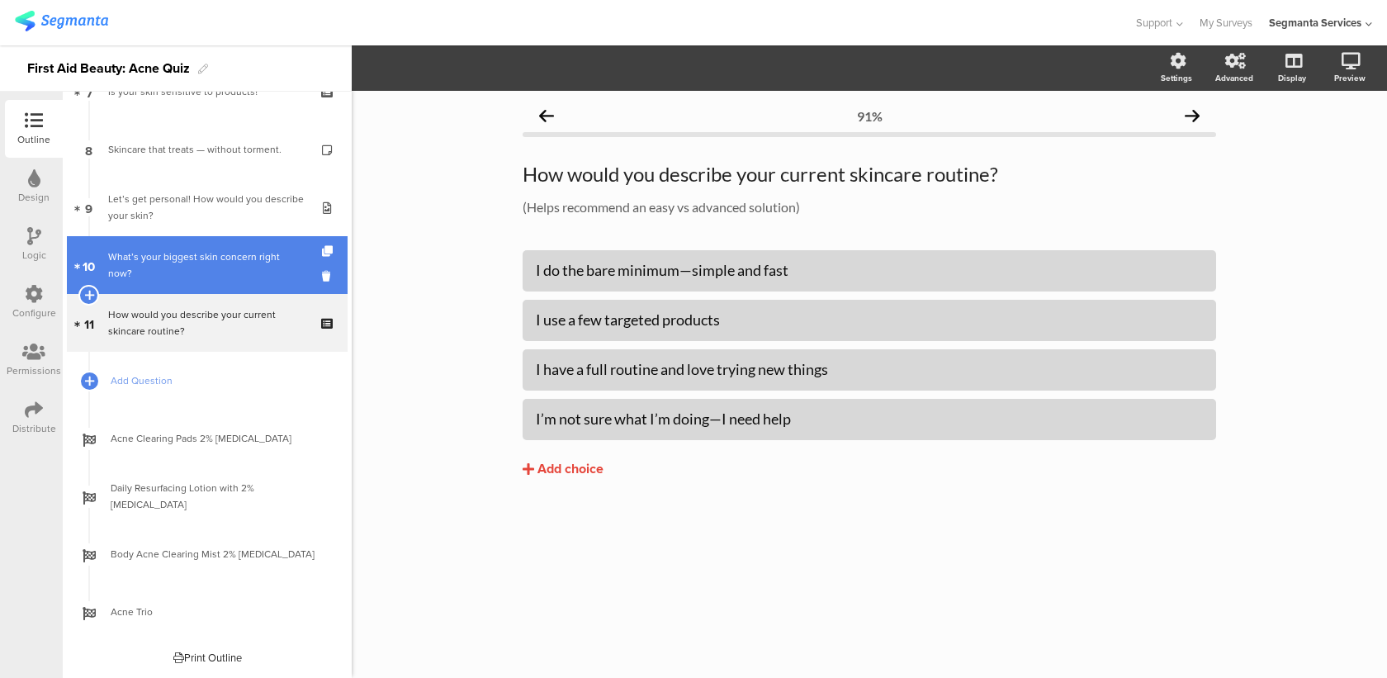
click at [250, 263] on div "What’s your biggest skin concern right now?" at bounding box center [206, 265] width 197 height 33
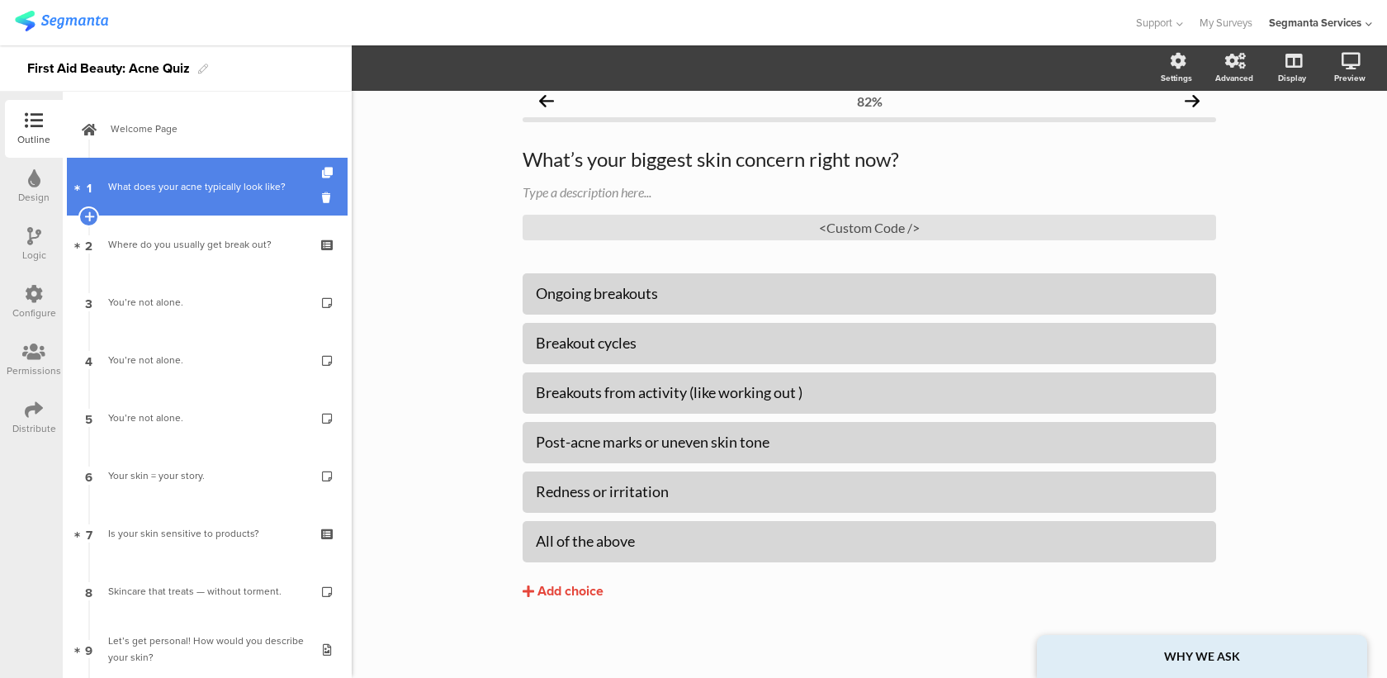
click at [245, 193] on div "What does your acne typically look like?" at bounding box center [206, 186] width 197 height 17
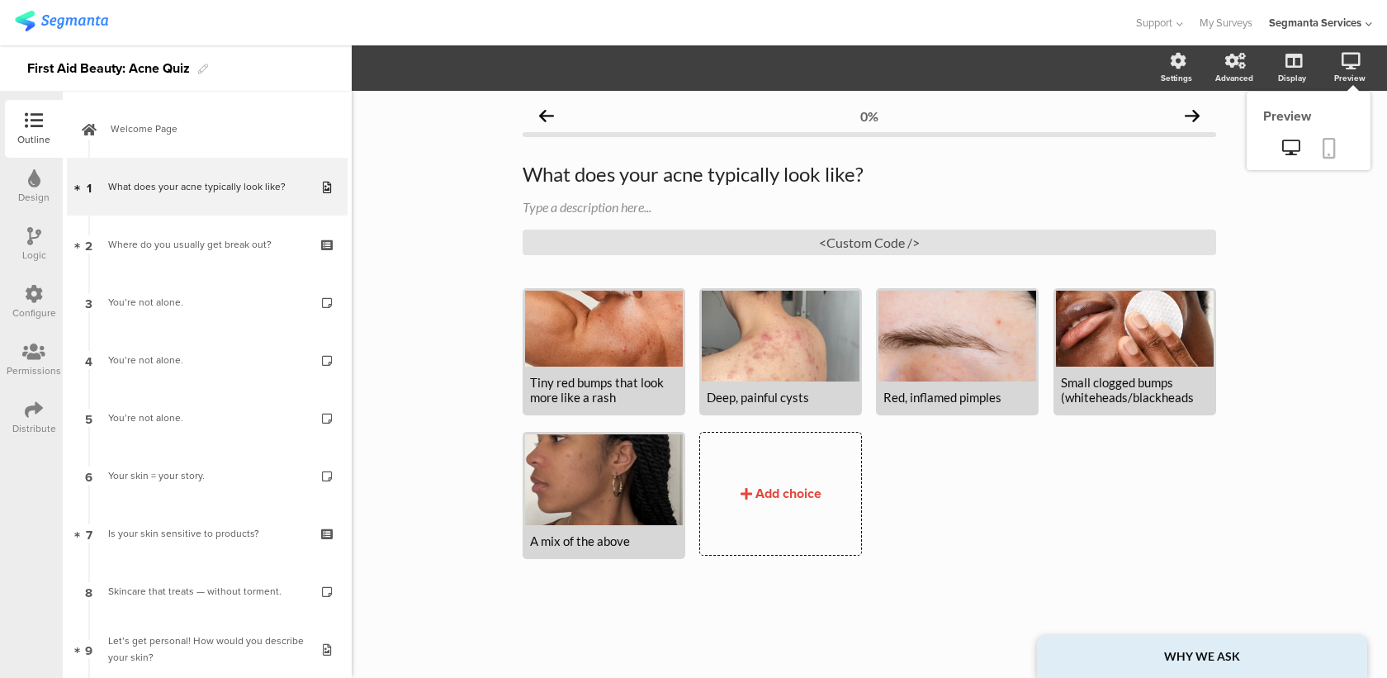
click at [1344, 140] on link at bounding box center [1329, 149] width 36 height 31
click at [1133, 354] on div at bounding box center [1135, 329] width 158 height 76
click at [409, 60] on button "button" at bounding box center [408, 68] width 21 height 36
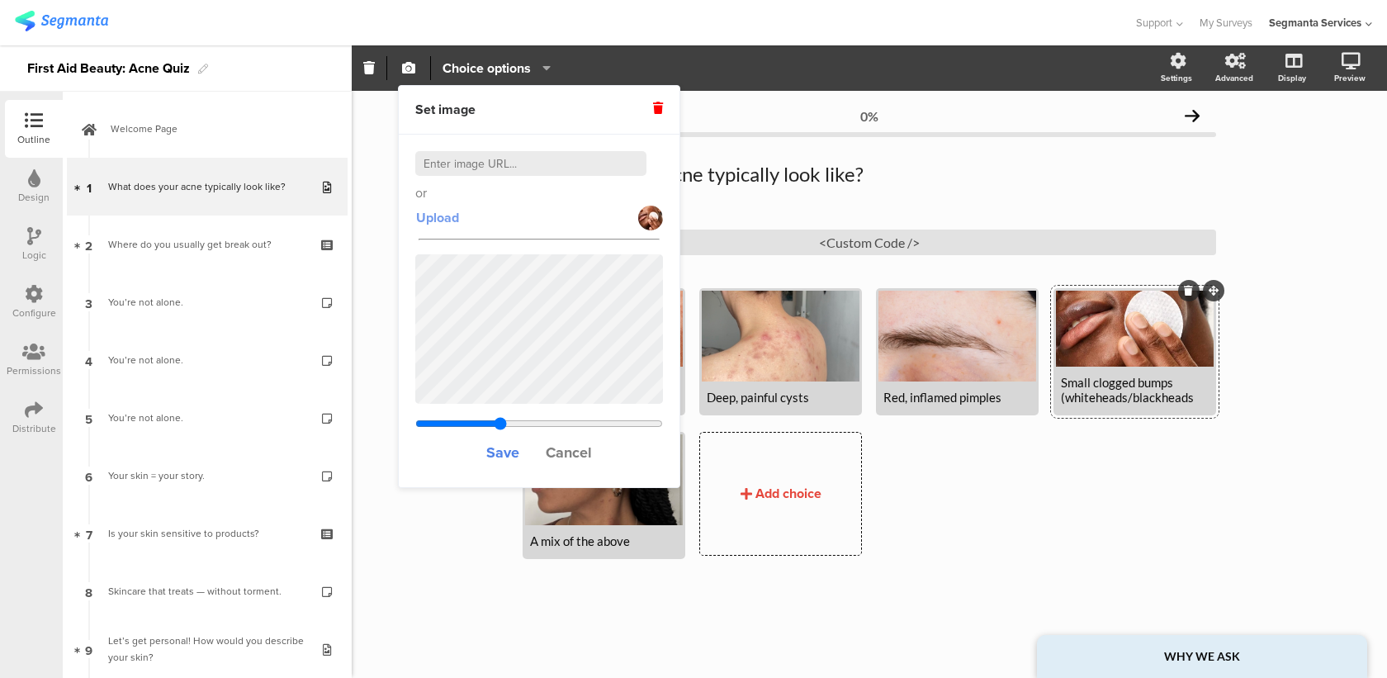
click at [442, 220] on span "Upload" at bounding box center [437, 217] width 43 height 19
type input "1.8755"
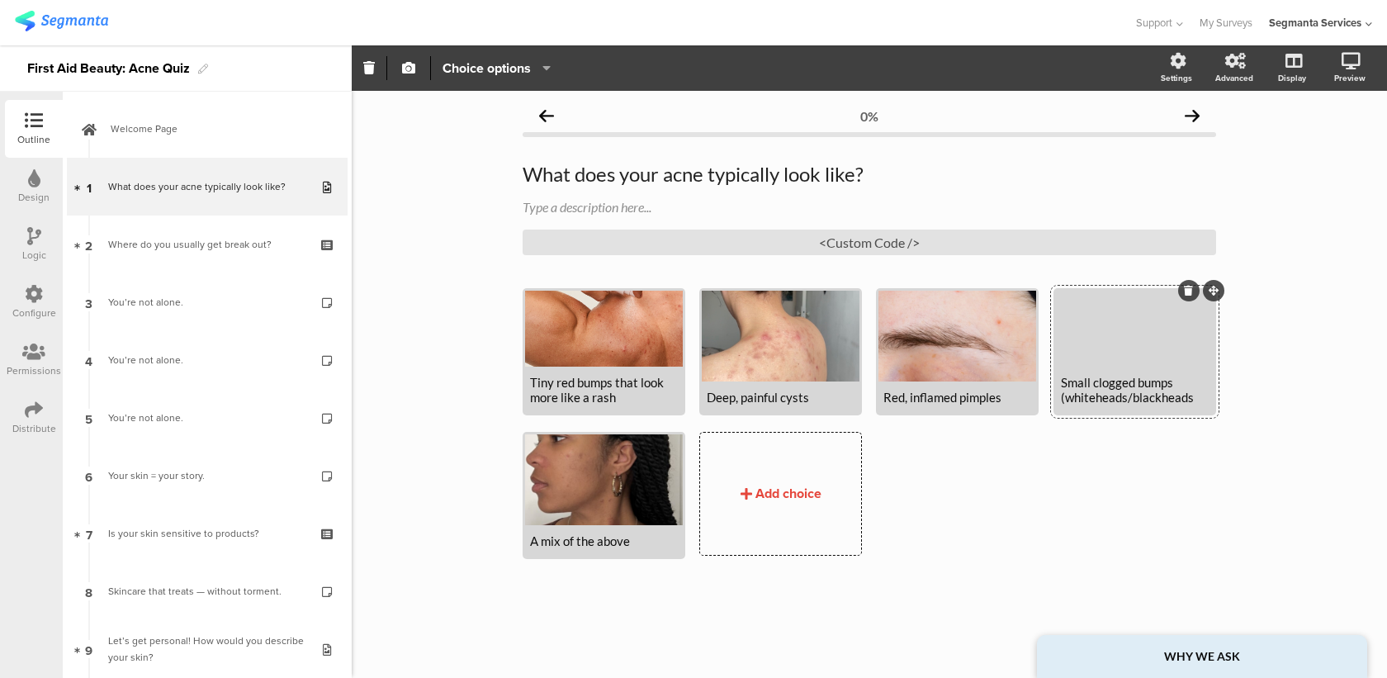
click at [1083, 462] on div "Tiny red bumps that look more like a rash Deep, painful cysts" at bounding box center [877, 431] width 708 height 287
click at [565, 342] on div at bounding box center [604, 329] width 158 height 76
click at [1345, 140] on link at bounding box center [1329, 149] width 36 height 31
click at [1128, 344] on div at bounding box center [1135, 329] width 158 height 76
click at [407, 69] on icon "button" at bounding box center [408, 67] width 13 height 13
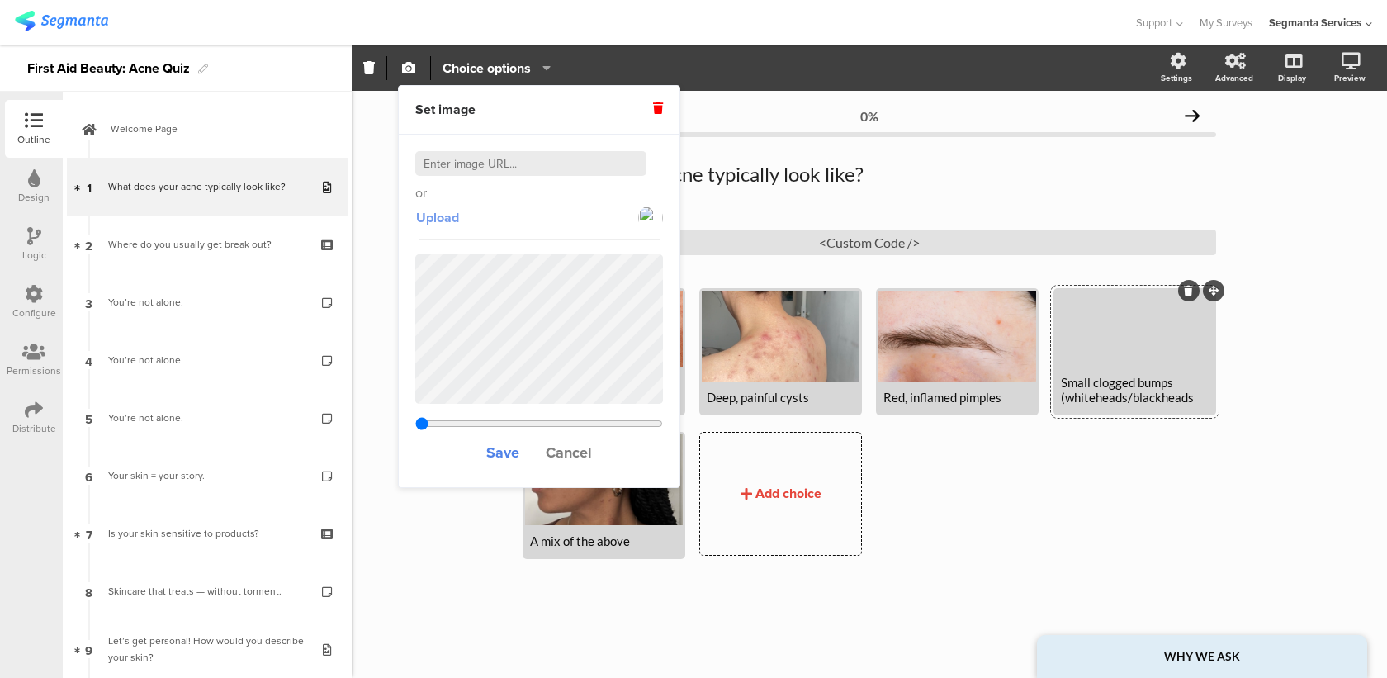
click at [449, 222] on span "Upload" at bounding box center [437, 217] width 43 height 19
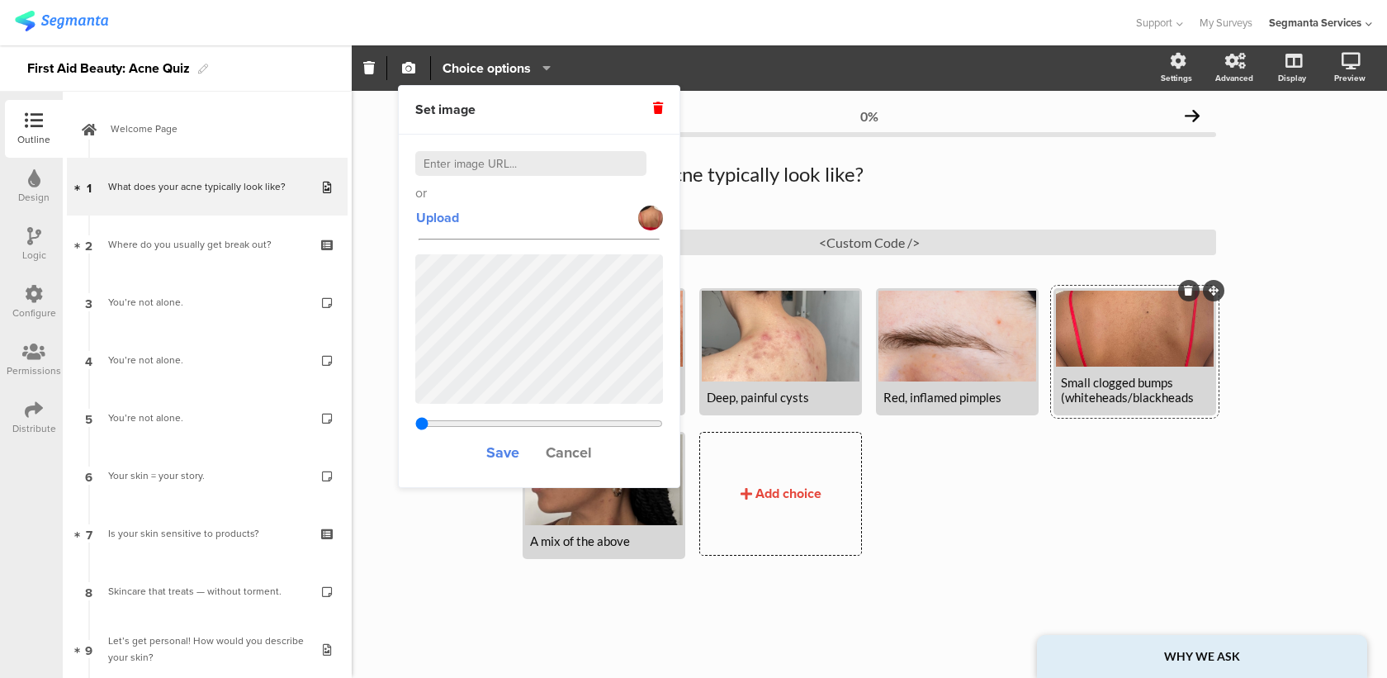
type input "0.198206349206349"
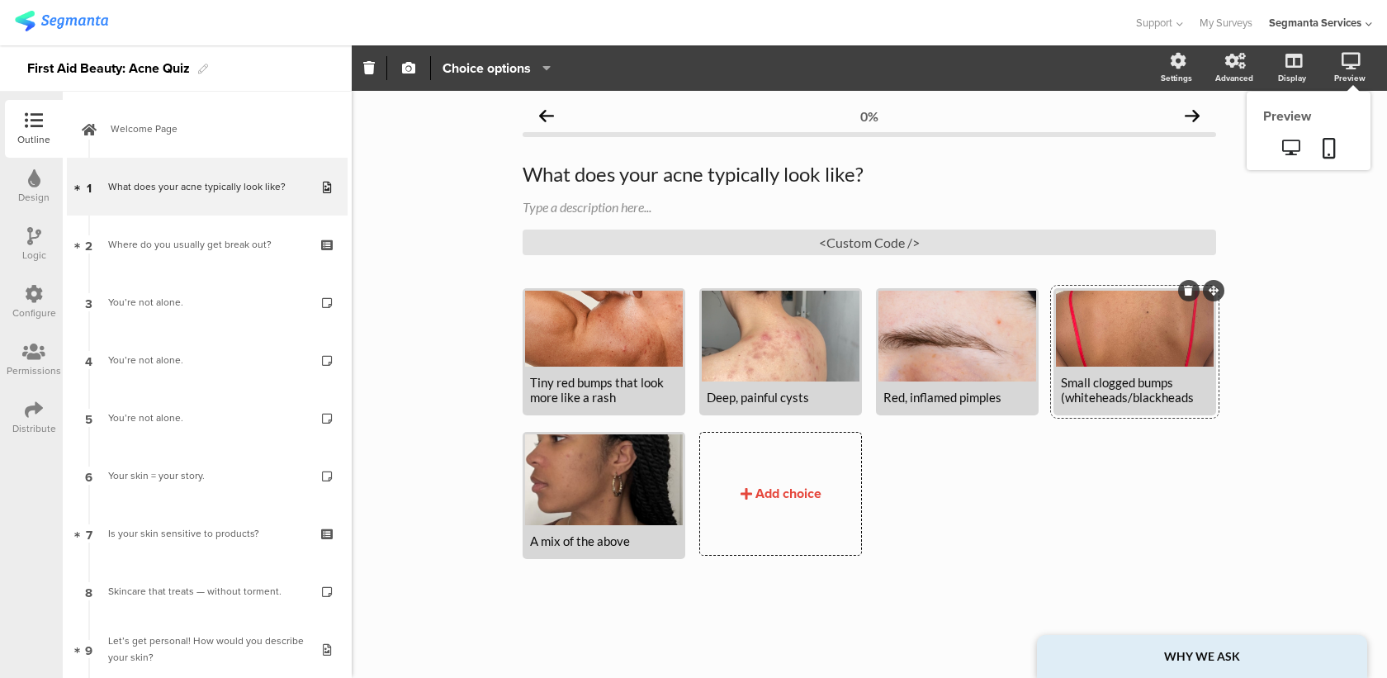
click at [1328, 129] on sg-preview-menu at bounding box center [1309, 149] width 124 height 41
click at [1328, 138] on icon at bounding box center [1329, 148] width 13 height 21
click at [782, 354] on div at bounding box center [781, 336] width 158 height 91
click at [407, 68] on icon "button" at bounding box center [408, 67] width 13 height 13
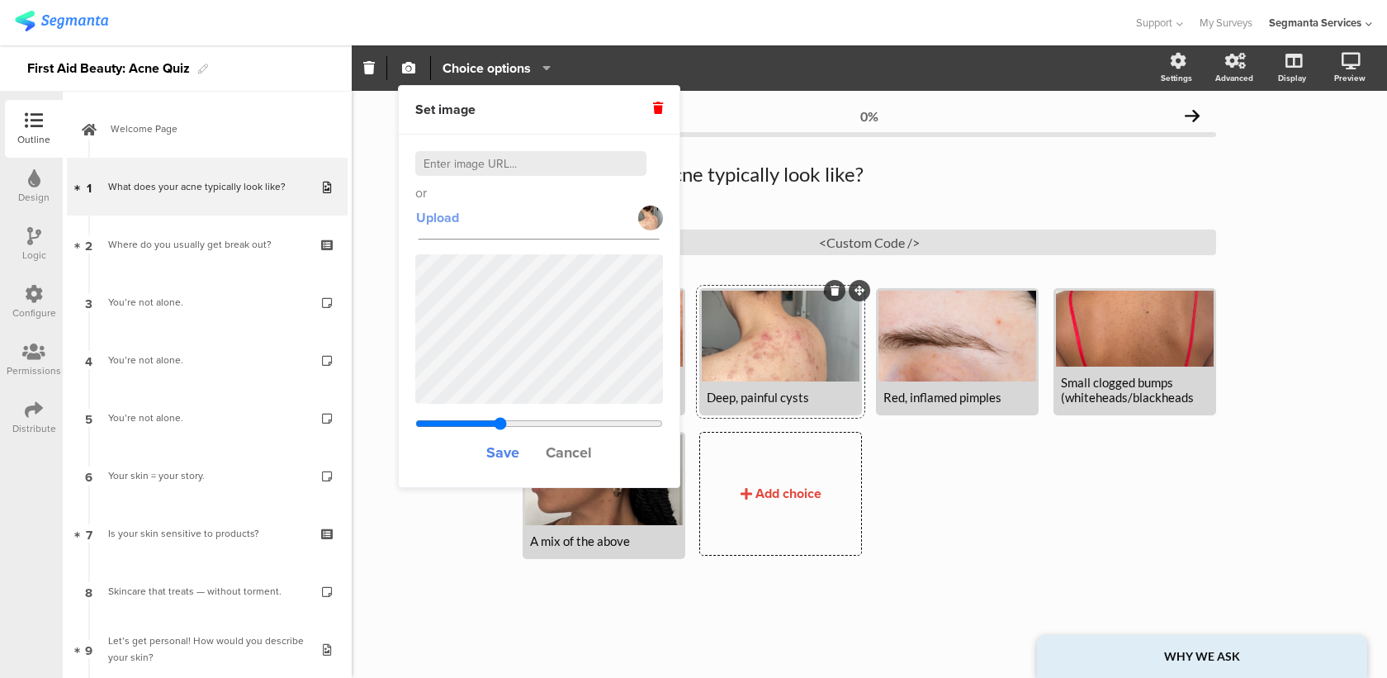
click at [435, 215] on span "Upload" at bounding box center [437, 217] width 43 height 19
type input "0.512410256410256"
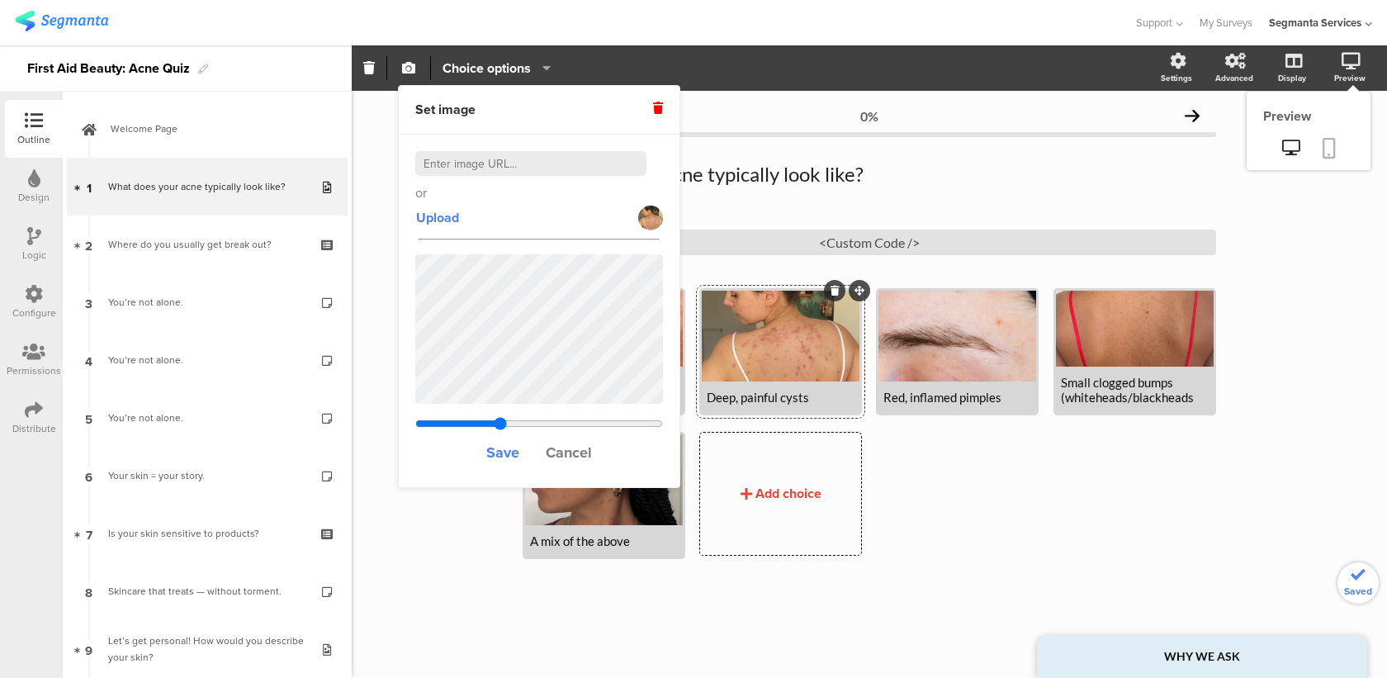
click at [1339, 155] on link at bounding box center [1329, 149] width 36 height 31
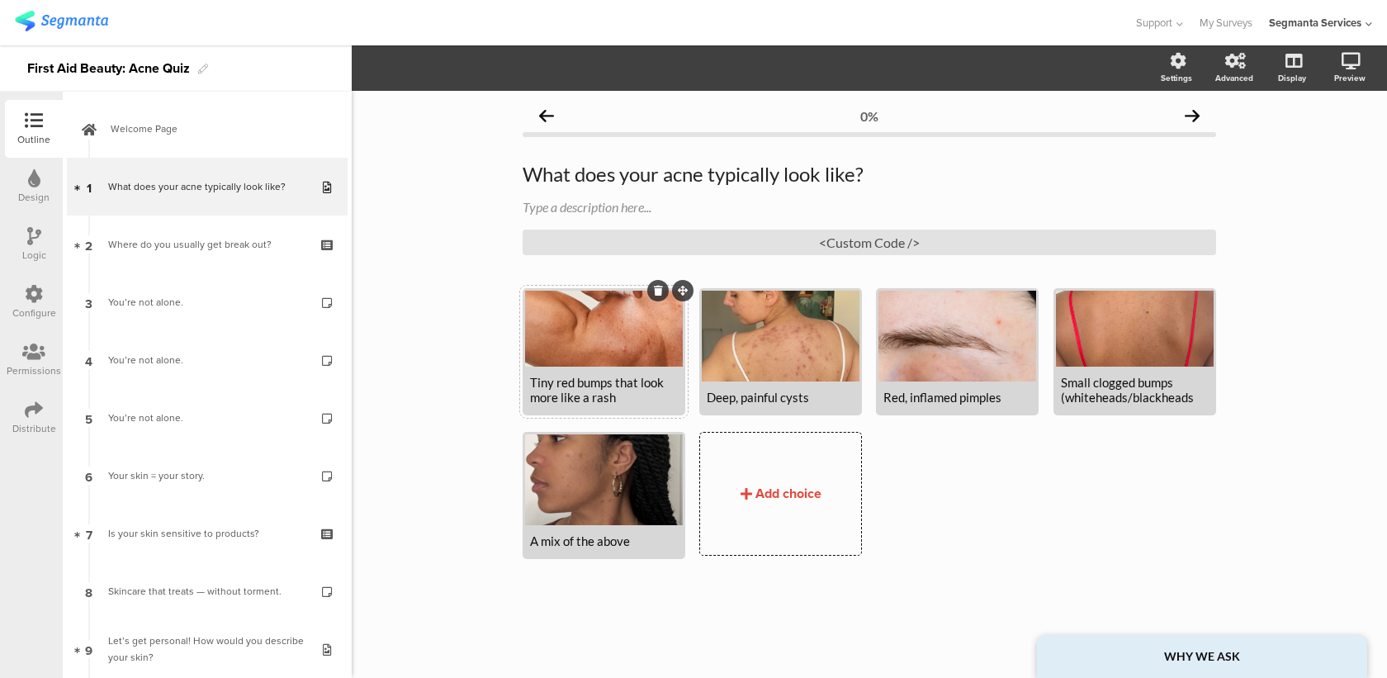
click at [570, 334] on div at bounding box center [604, 329] width 158 height 76
click at [418, 73] on span "button" at bounding box center [409, 68] width 20 height 14
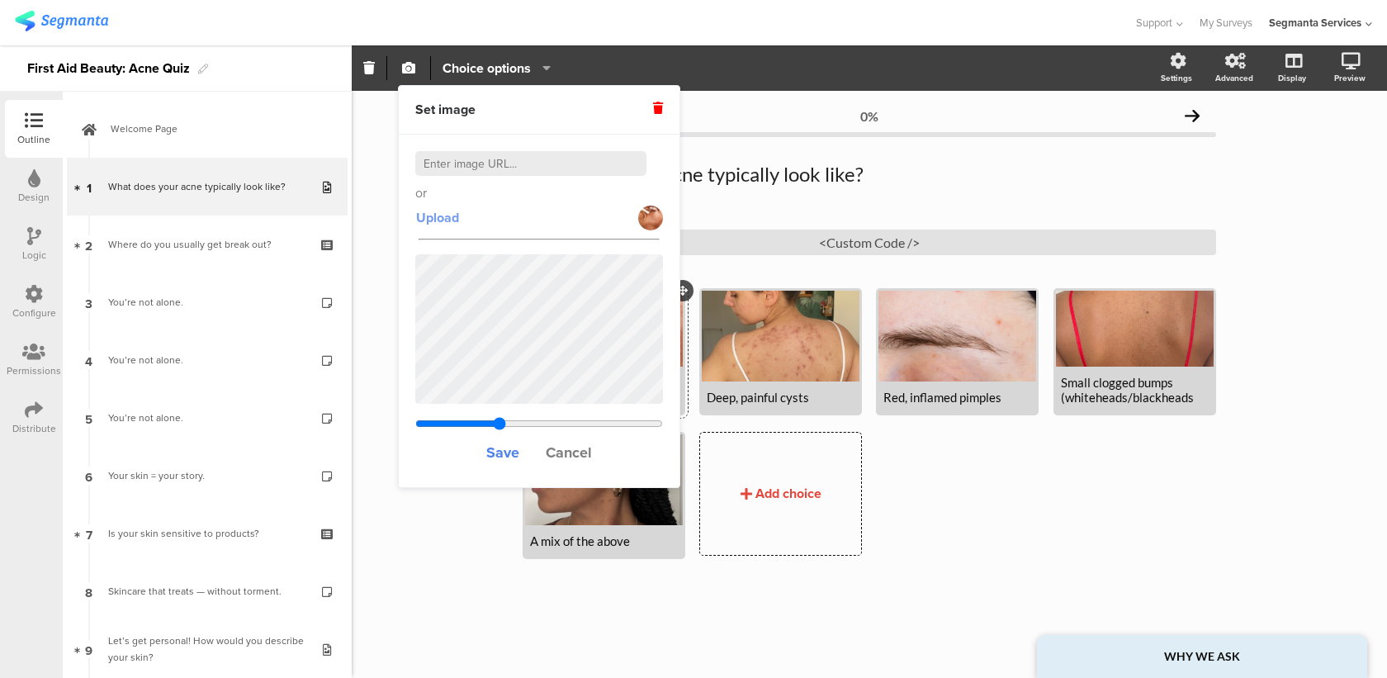
click at [452, 222] on span "Upload" at bounding box center [437, 217] width 43 height 19
type input "0.194150259067358"
click at [451, 223] on span "Upload" at bounding box center [437, 217] width 43 height 19
click at [571, 435] on button "Cancel" at bounding box center [569, 452] width 48 height 36
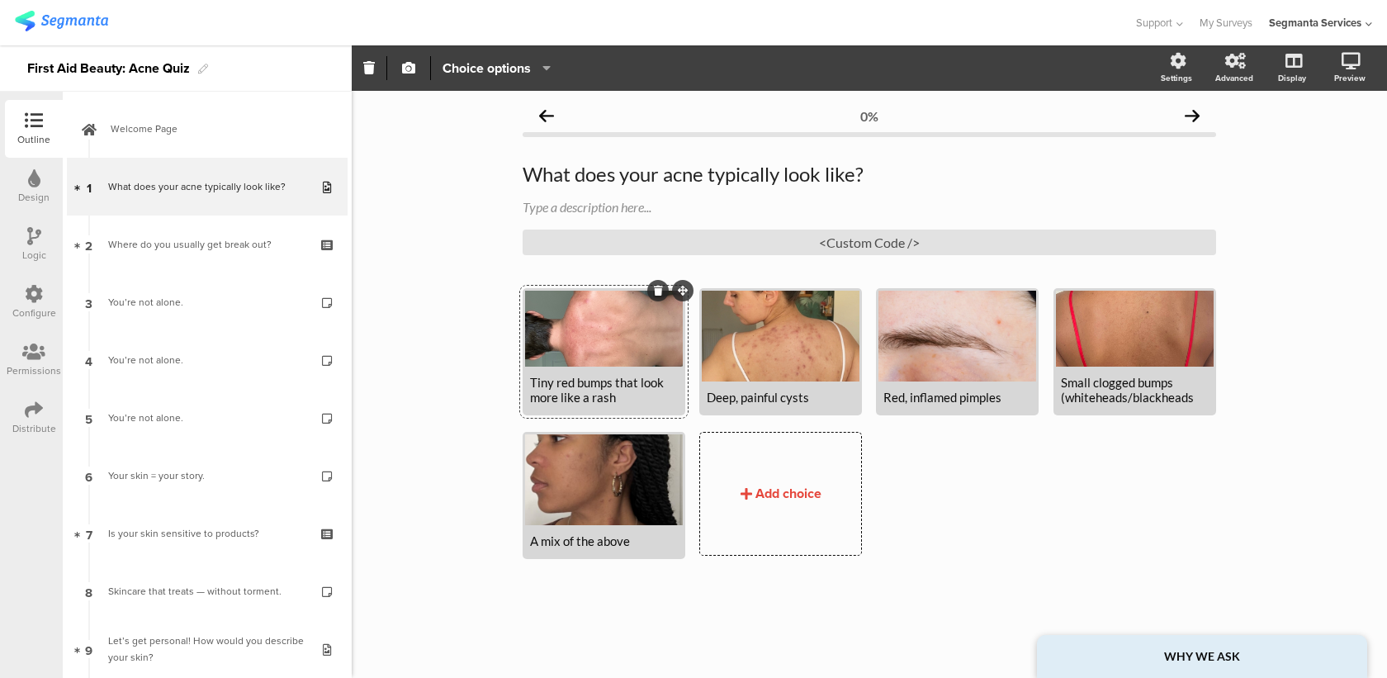
click at [601, 351] on div at bounding box center [604, 329] width 158 height 76
click at [410, 65] on icon "button" at bounding box center [408, 67] width 13 height 13
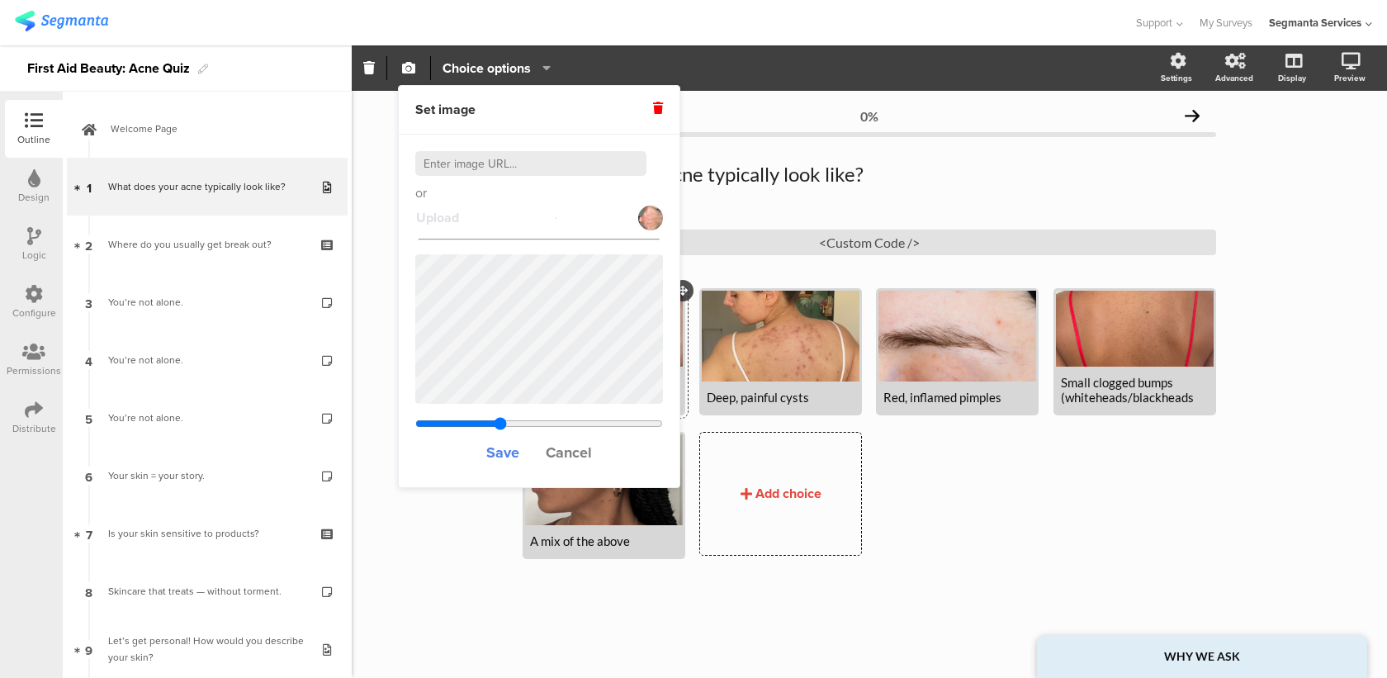
click at [559, 453] on span "Cancel" at bounding box center [569, 452] width 46 height 21
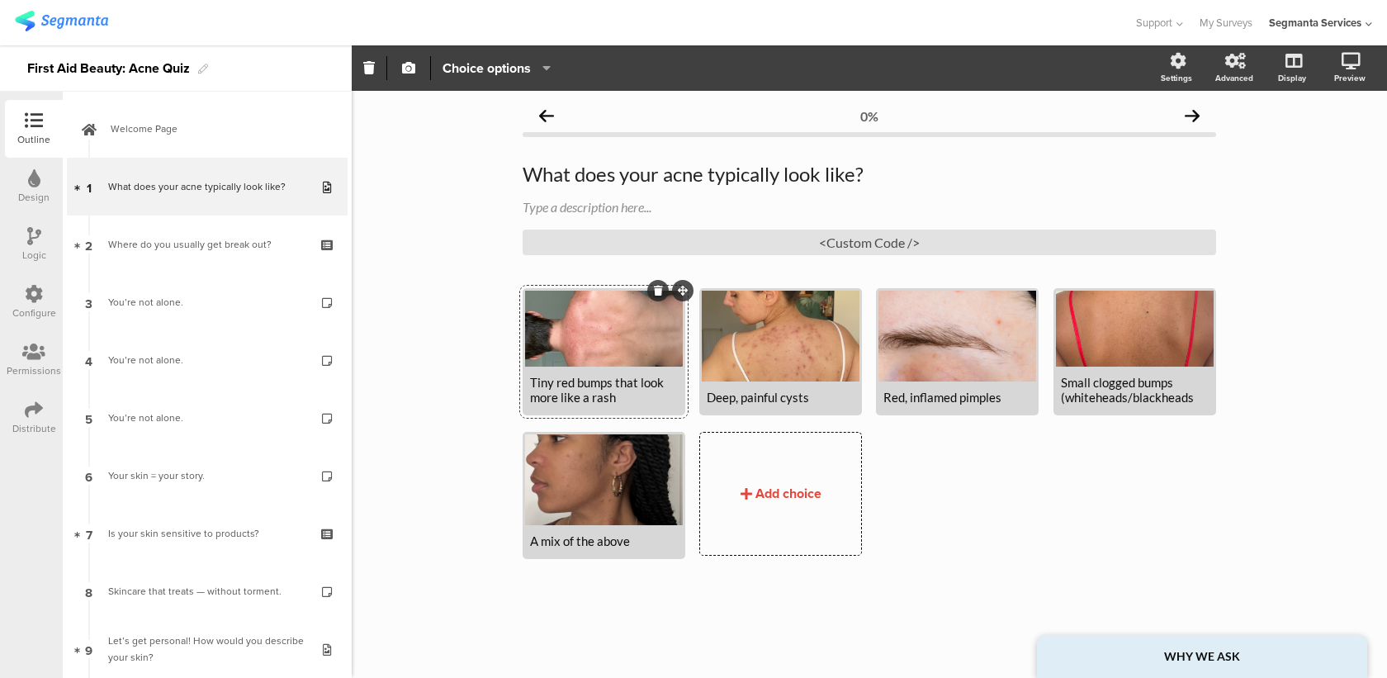
click at [607, 315] on div at bounding box center [604, 329] width 158 height 76
click at [406, 70] on icon "button" at bounding box center [408, 67] width 13 height 13
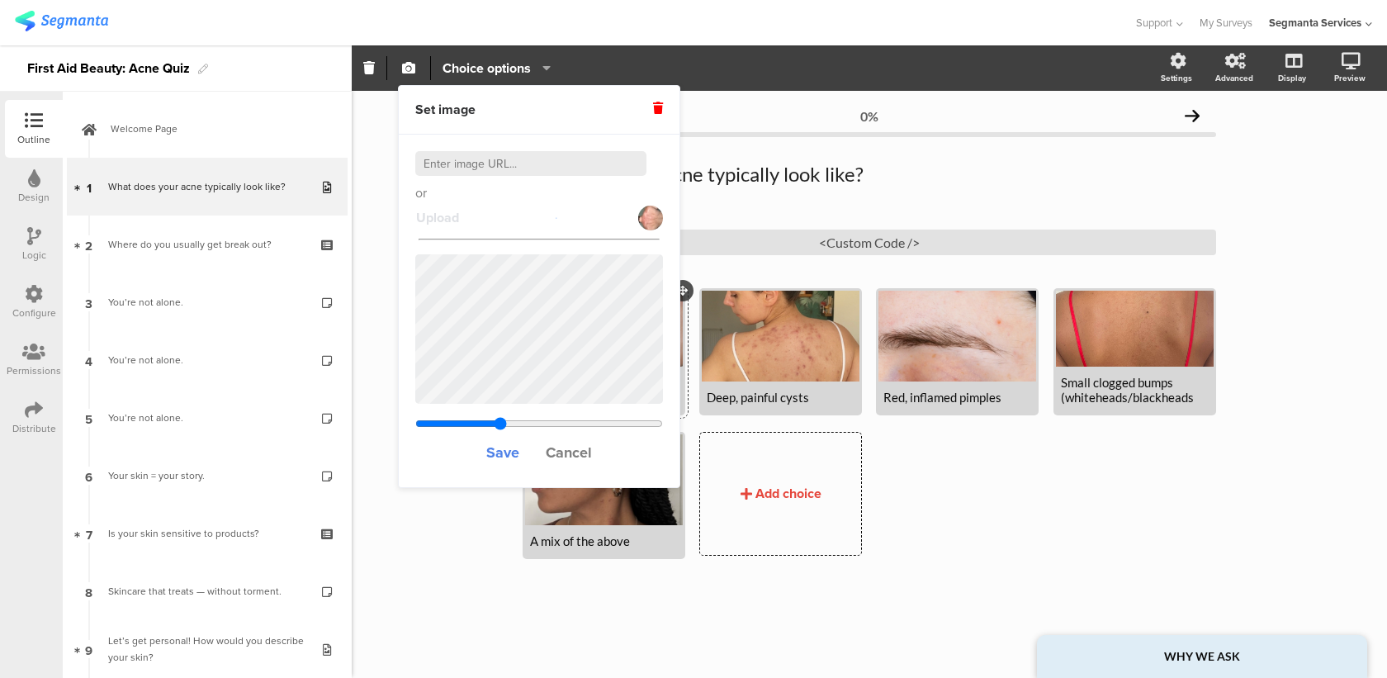
click at [571, 461] on span "Cancel" at bounding box center [569, 452] width 46 height 21
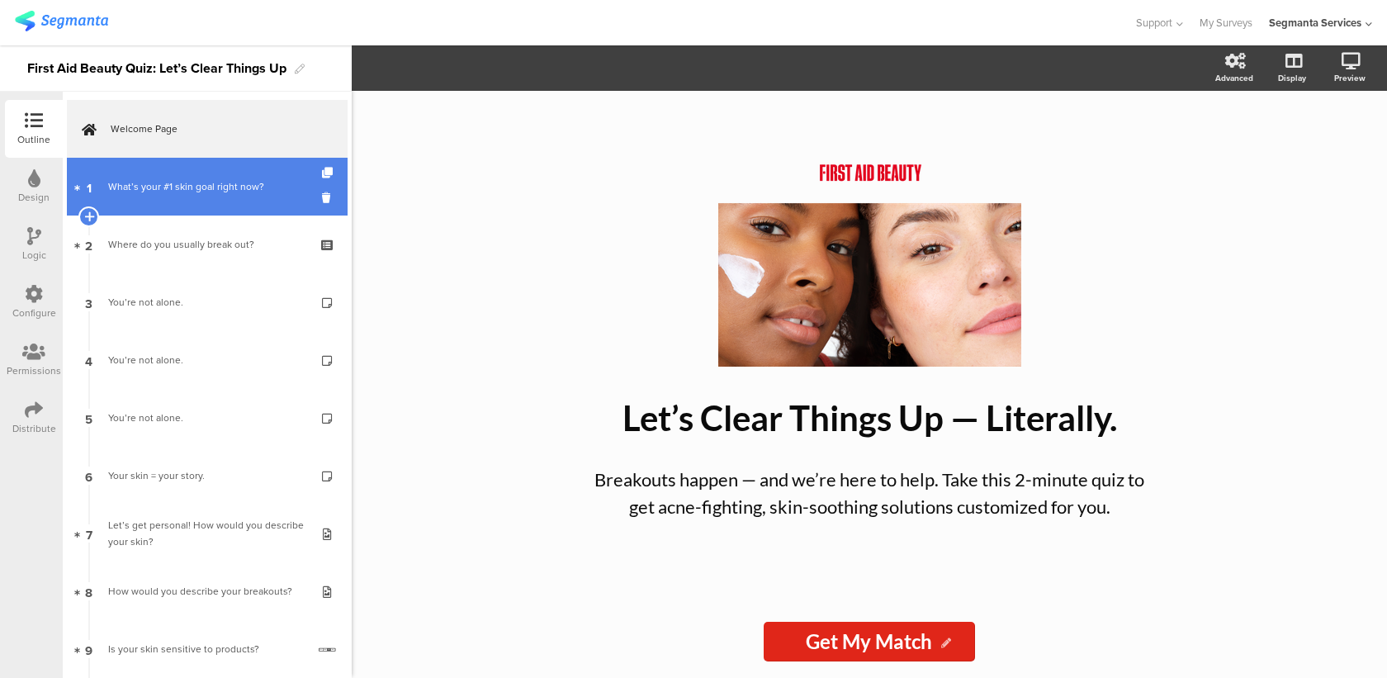
click at [250, 209] on link "1 What’s your #1 skin goal right now?" at bounding box center [207, 187] width 281 height 58
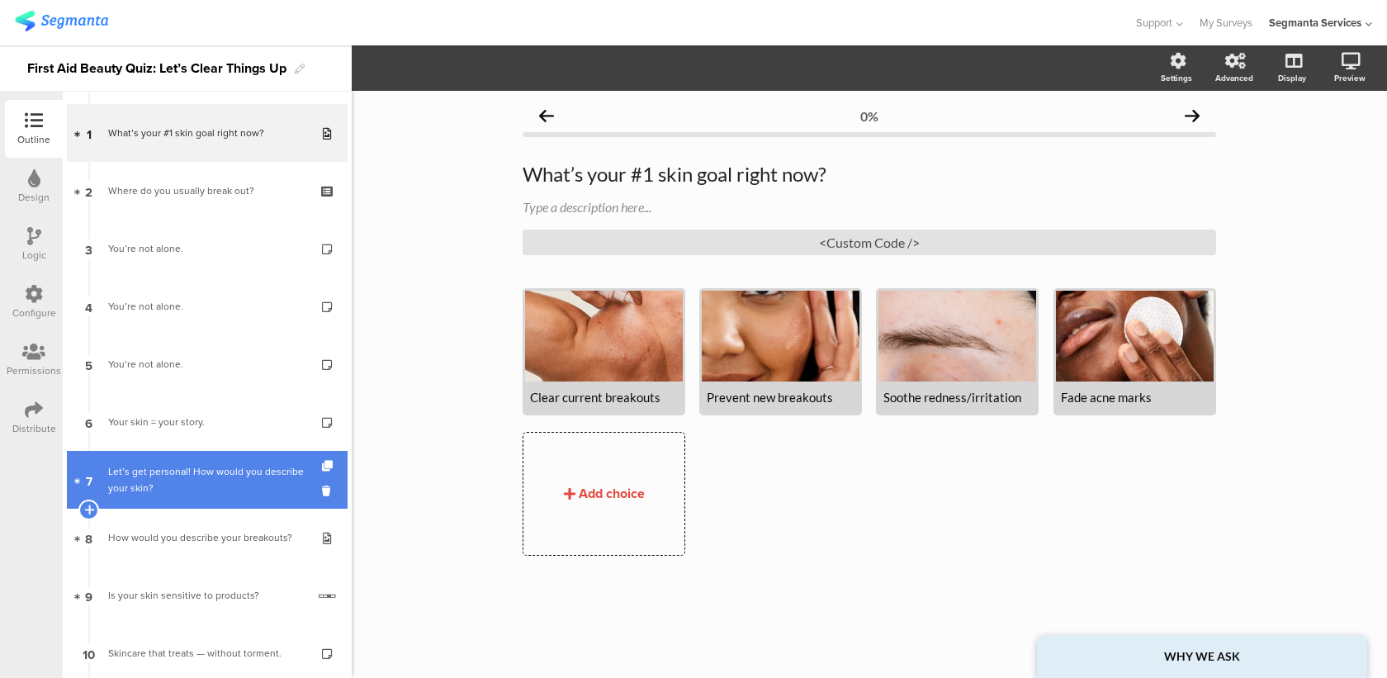
scroll to position [59, 0]
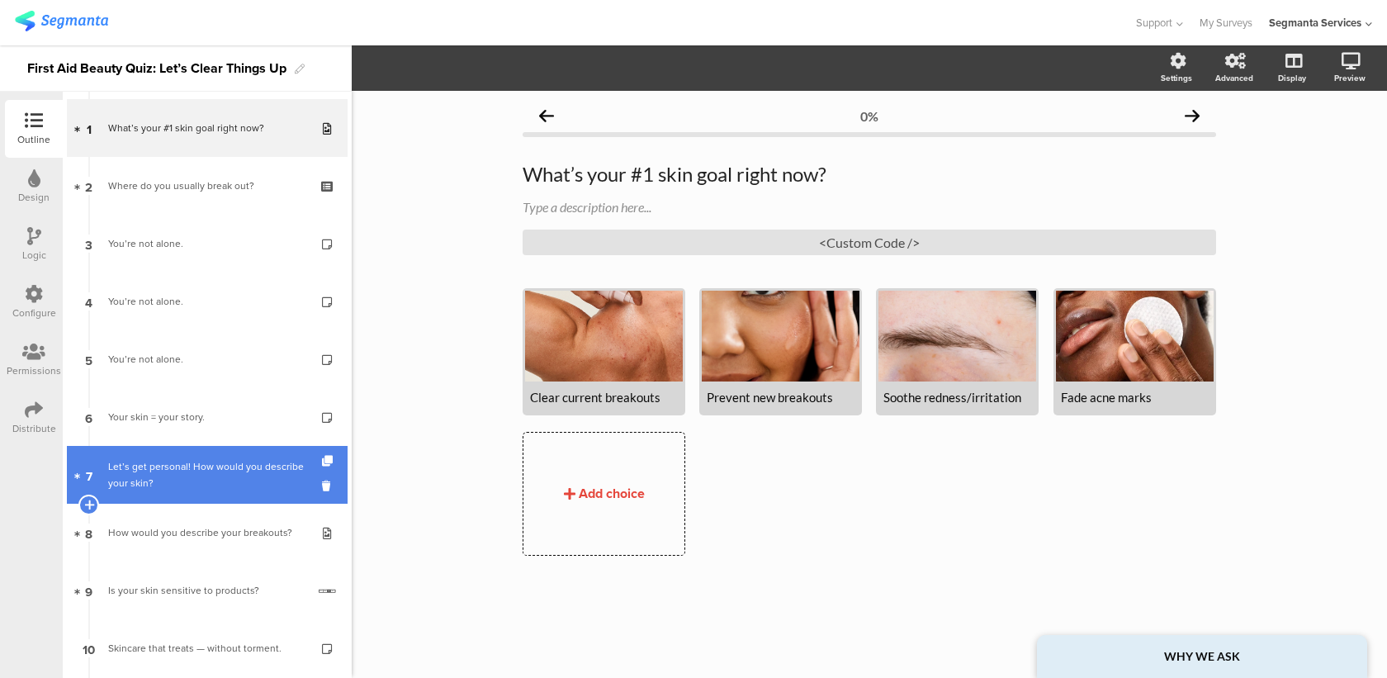
click at [199, 487] on div "Let’s get personal! How would you describe your skin?" at bounding box center [206, 474] width 197 height 33
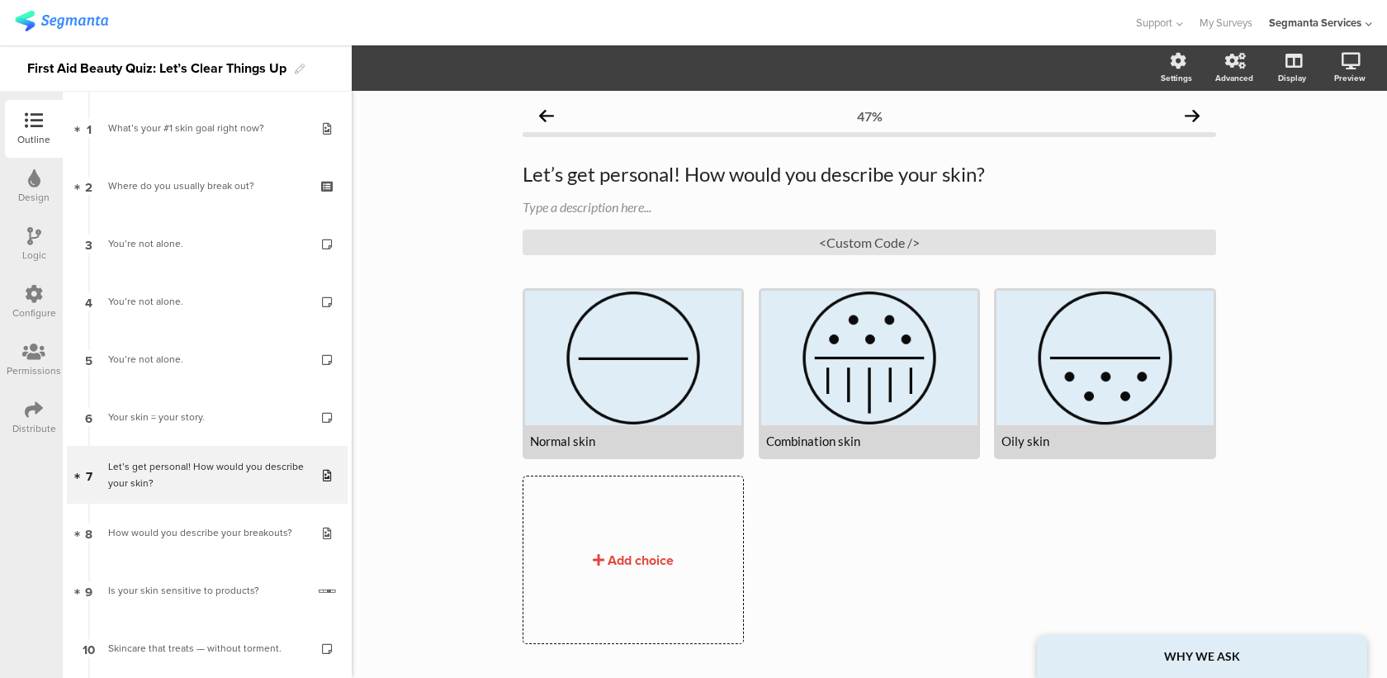
click at [708, 257] on div "Let’s get personal! How would you describe your skin? Let’s get personal! How w…" at bounding box center [870, 208] width 694 height 126
click at [709, 247] on div "<Custom Code />" at bounding box center [870, 243] width 694 height 26
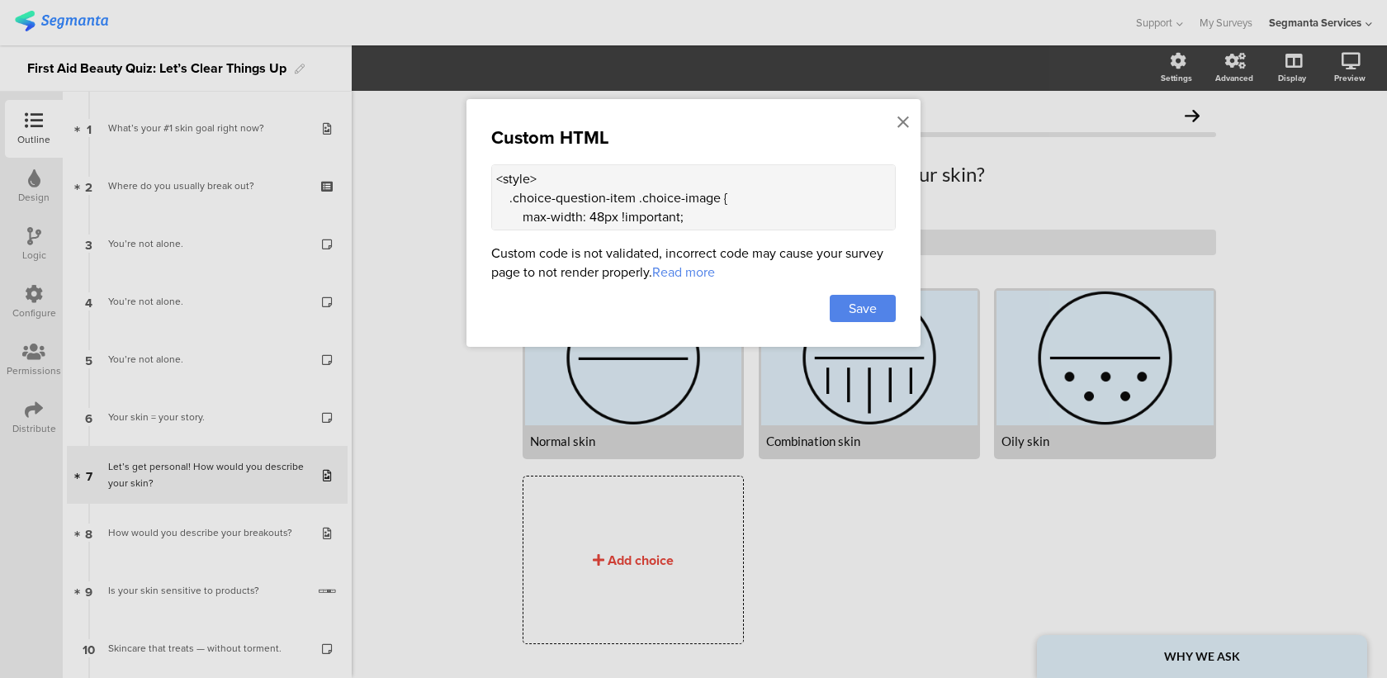
click at [683, 206] on textarea "<style> .choice-question-item .choice-image { max-width: 48px !important; heigh…" at bounding box center [693, 197] width 405 height 66
click at [905, 121] on icon at bounding box center [904, 122] width 12 height 18
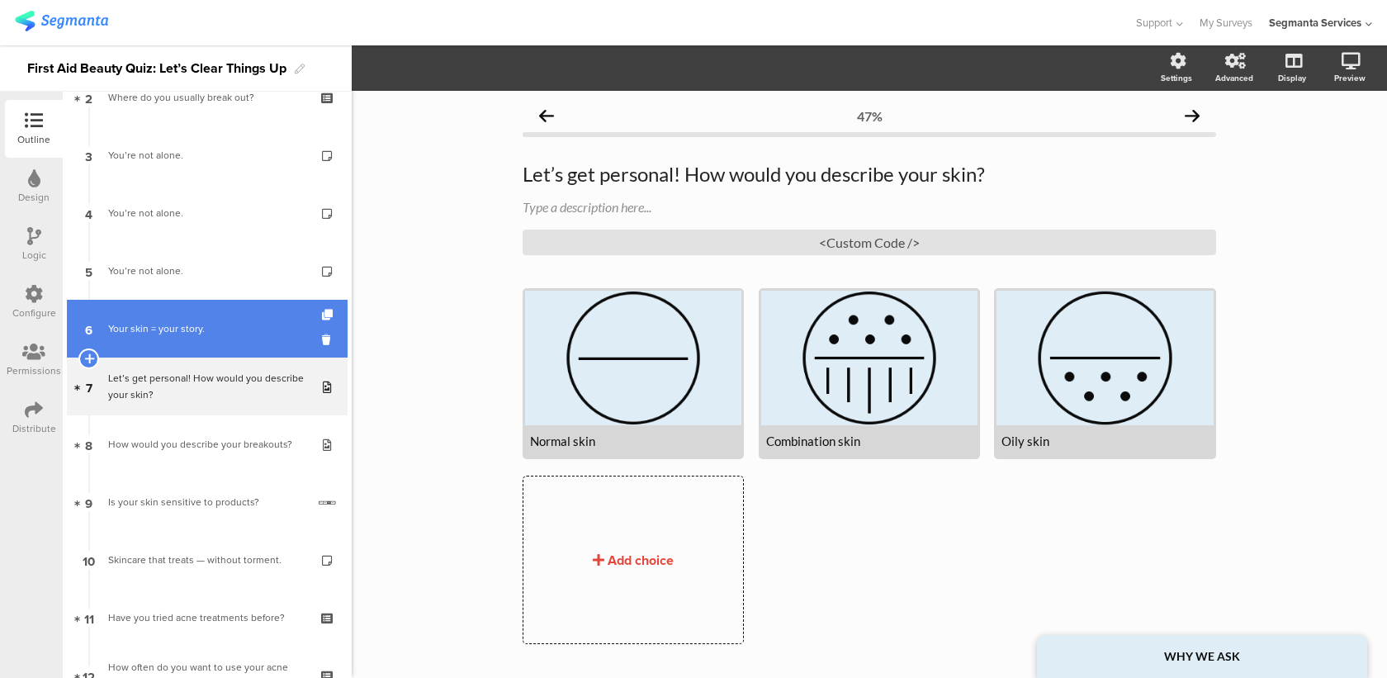
scroll to position [249, 0]
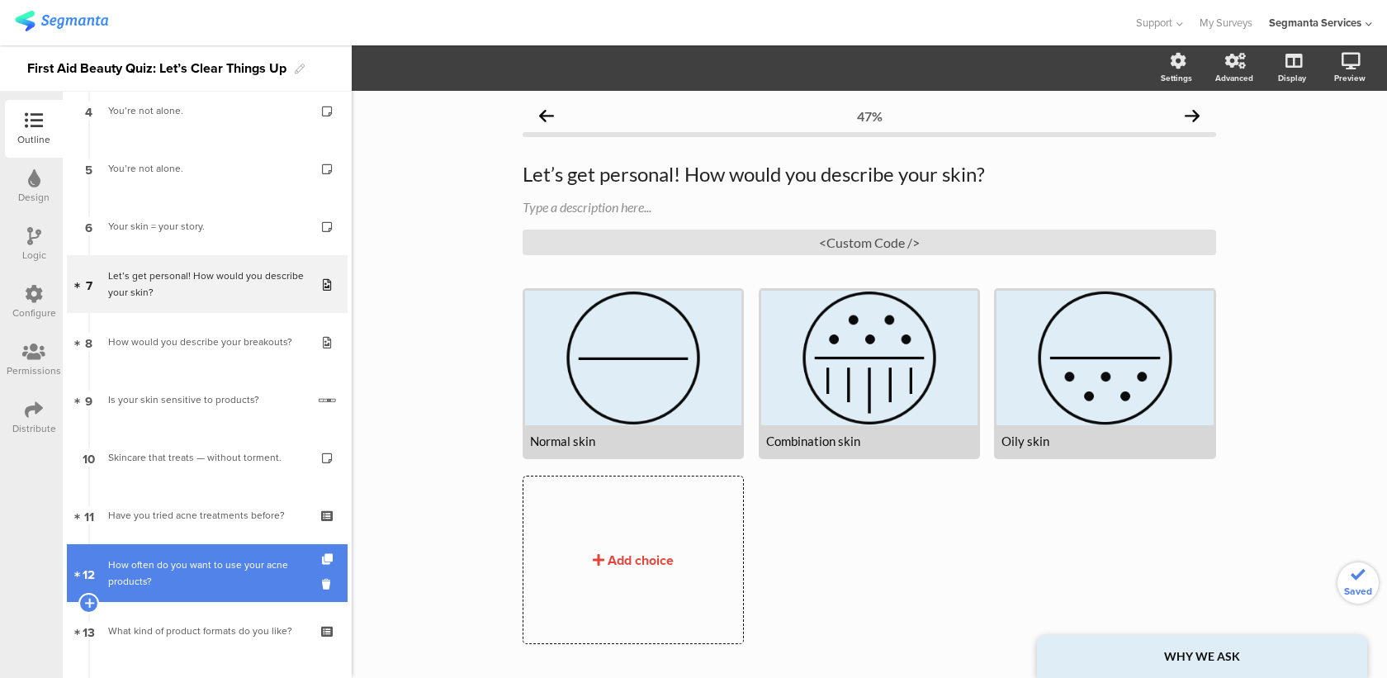
click at [201, 572] on div "How often do you want to use your acne products?" at bounding box center [206, 573] width 197 height 33
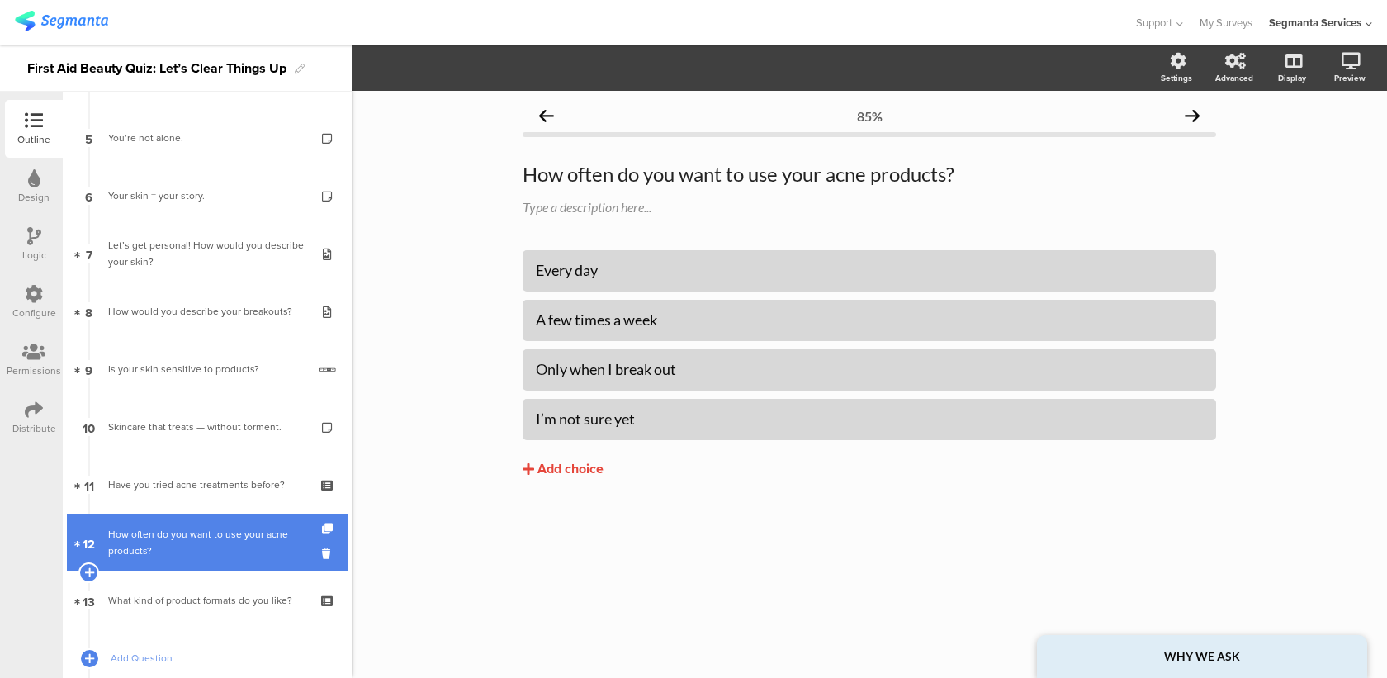
scroll to position [298, 0]
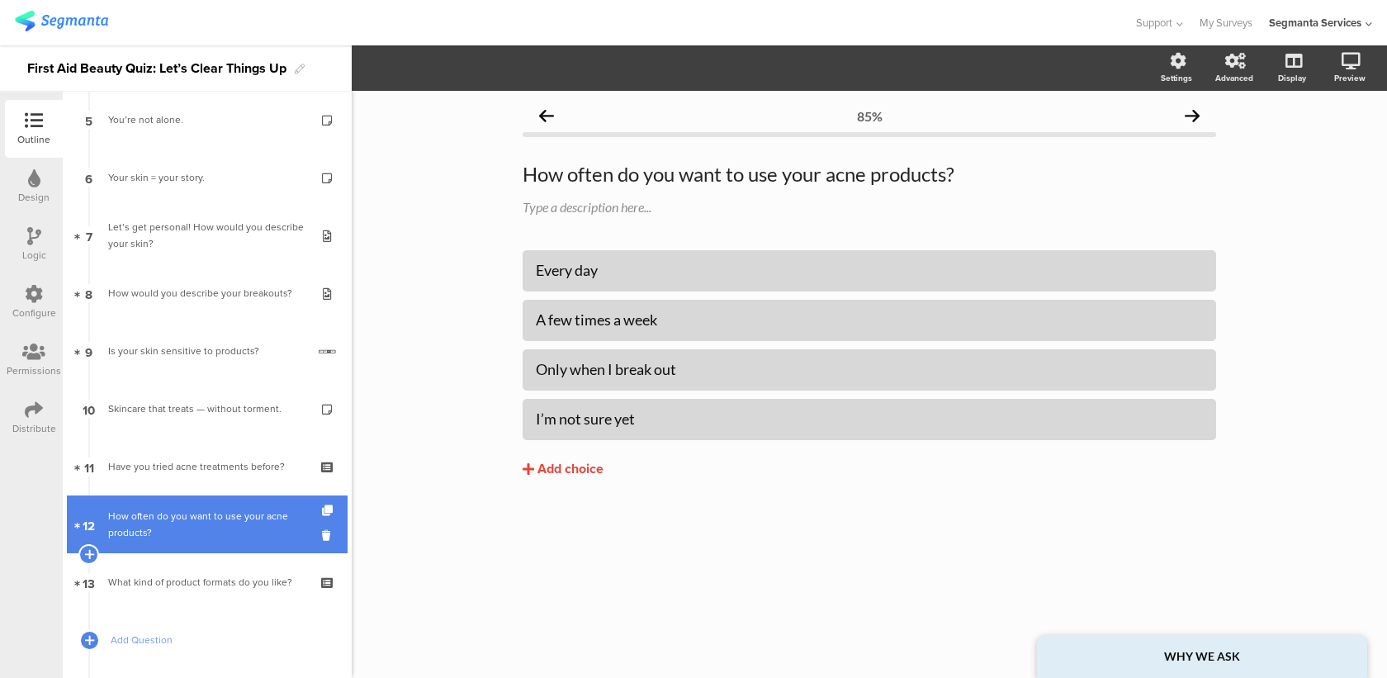
click at [201, 572] on link "13 What kind of product formats do you like?" at bounding box center [207, 582] width 281 height 58
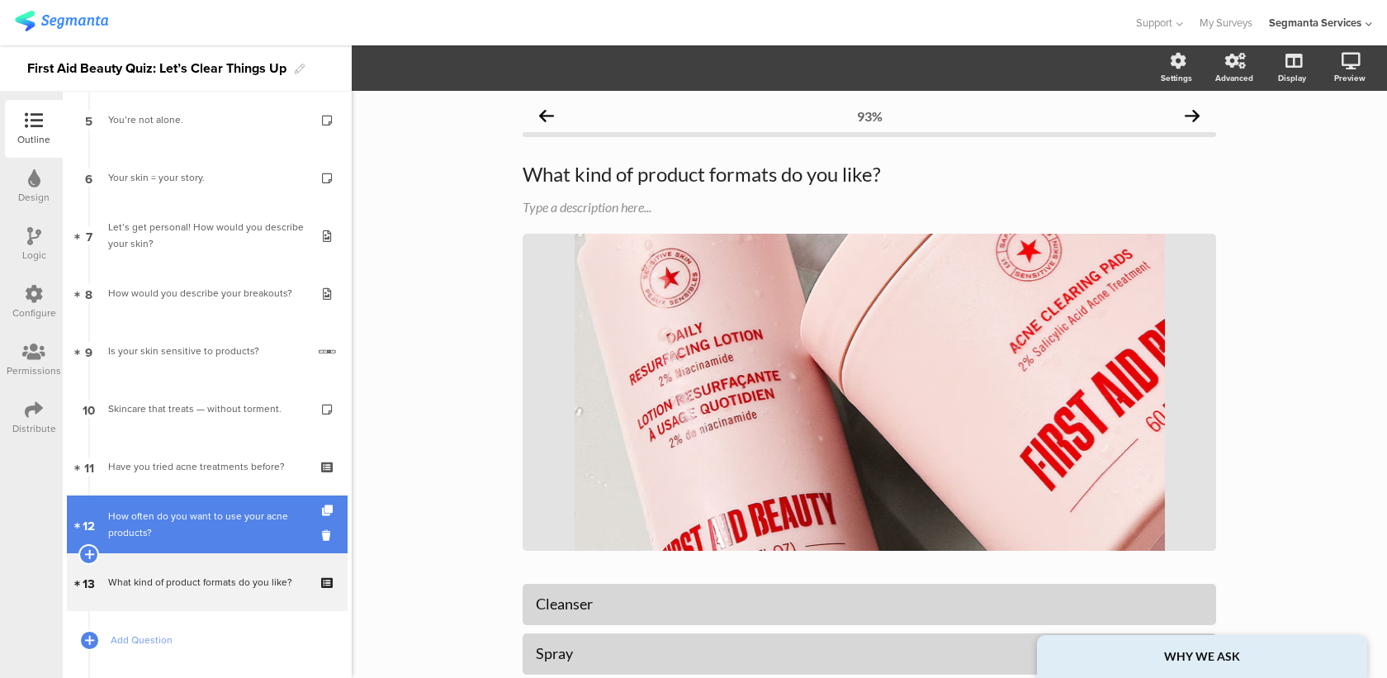
scroll to position [263, 0]
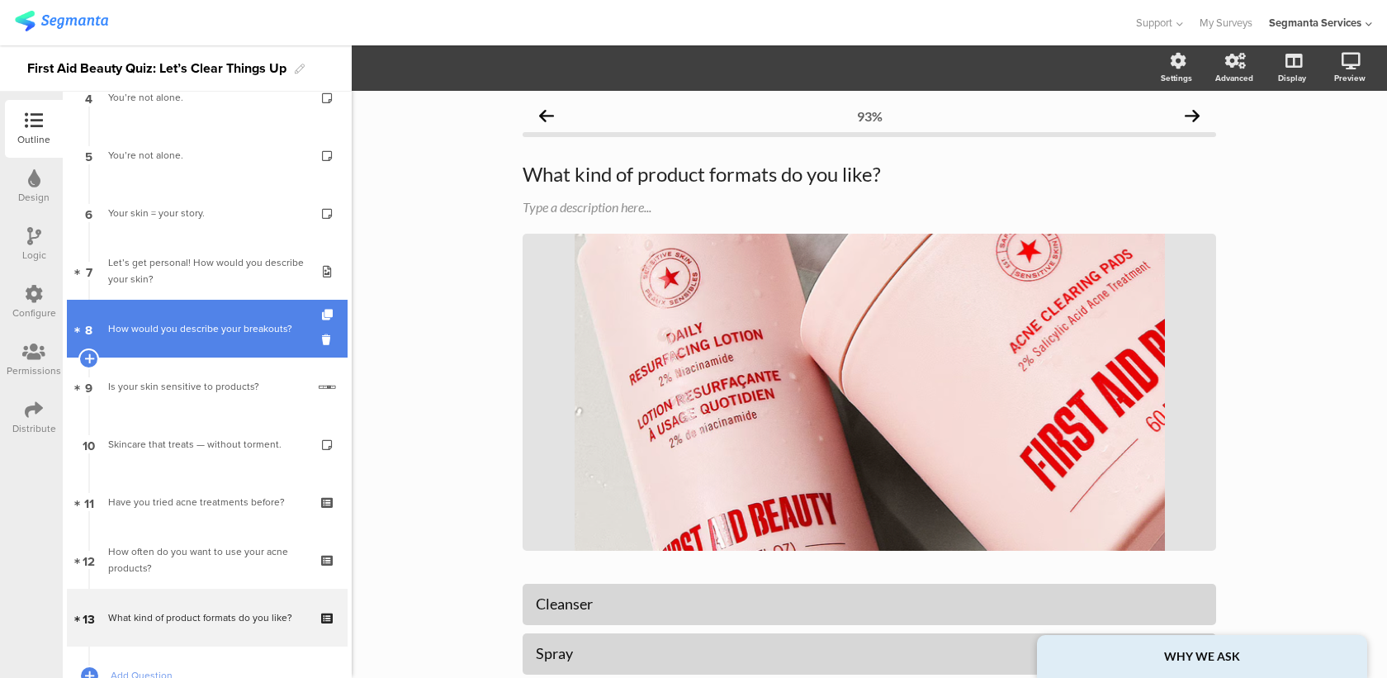
click at [227, 317] on link "8 How would you describe your breakouts?" at bounding box center [207, 329] width 281 height 58
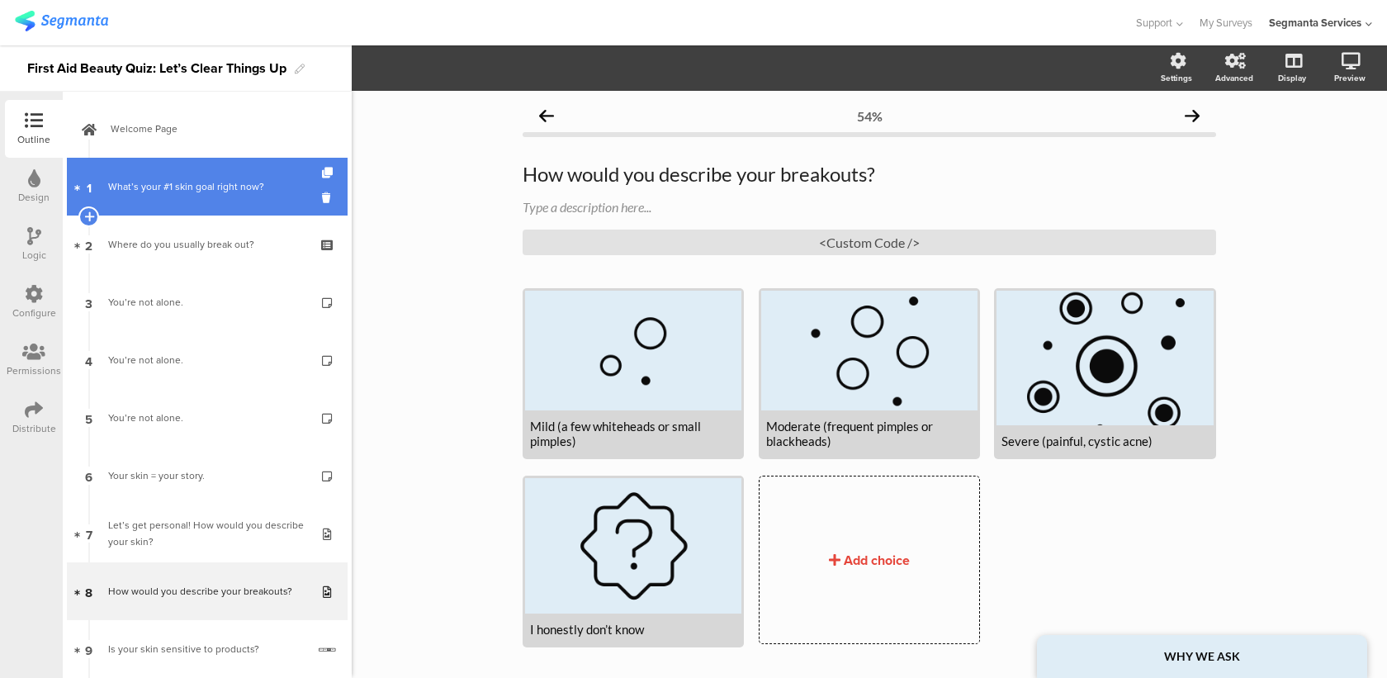
click at [275, 164] on link "1 What’s your #1 skin goal right now?" at bounding box center [207, 187] width 281 height 58
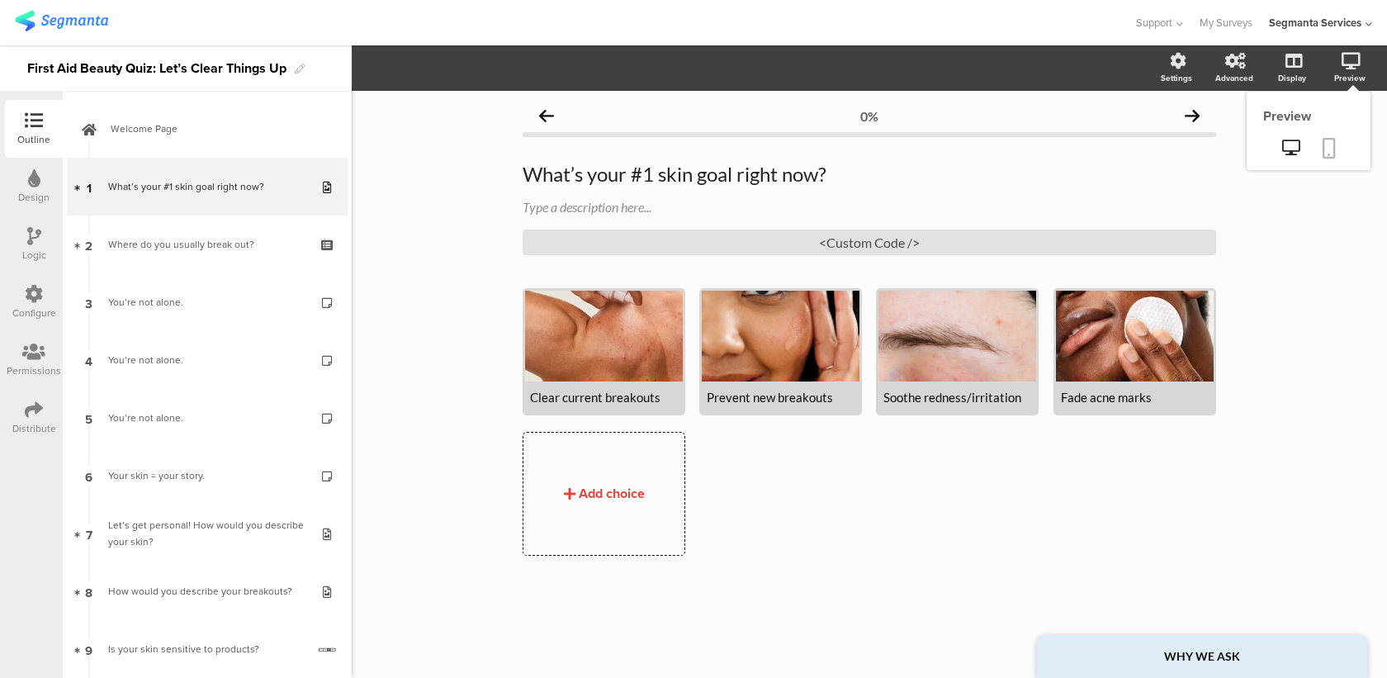
click at [1328, 146] on icon at bounding box center [1329, 148] width 13 height 21
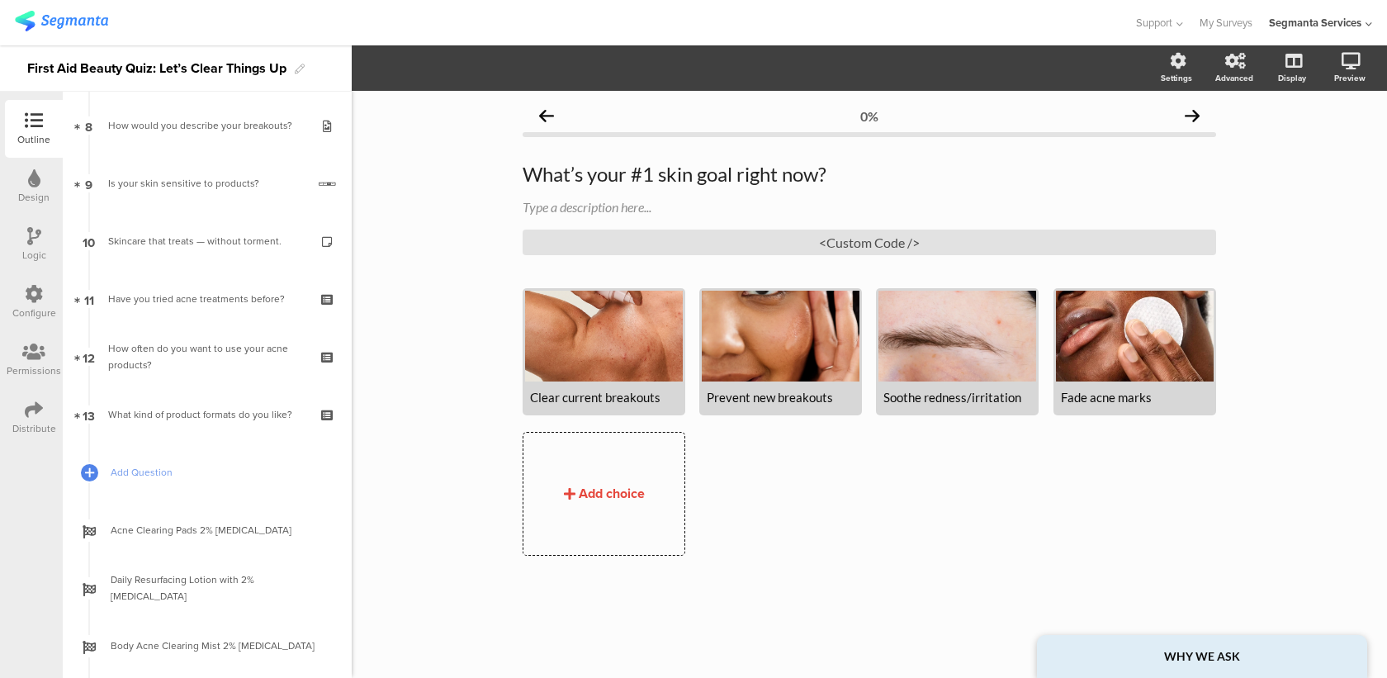
scroll to position [557, 0]
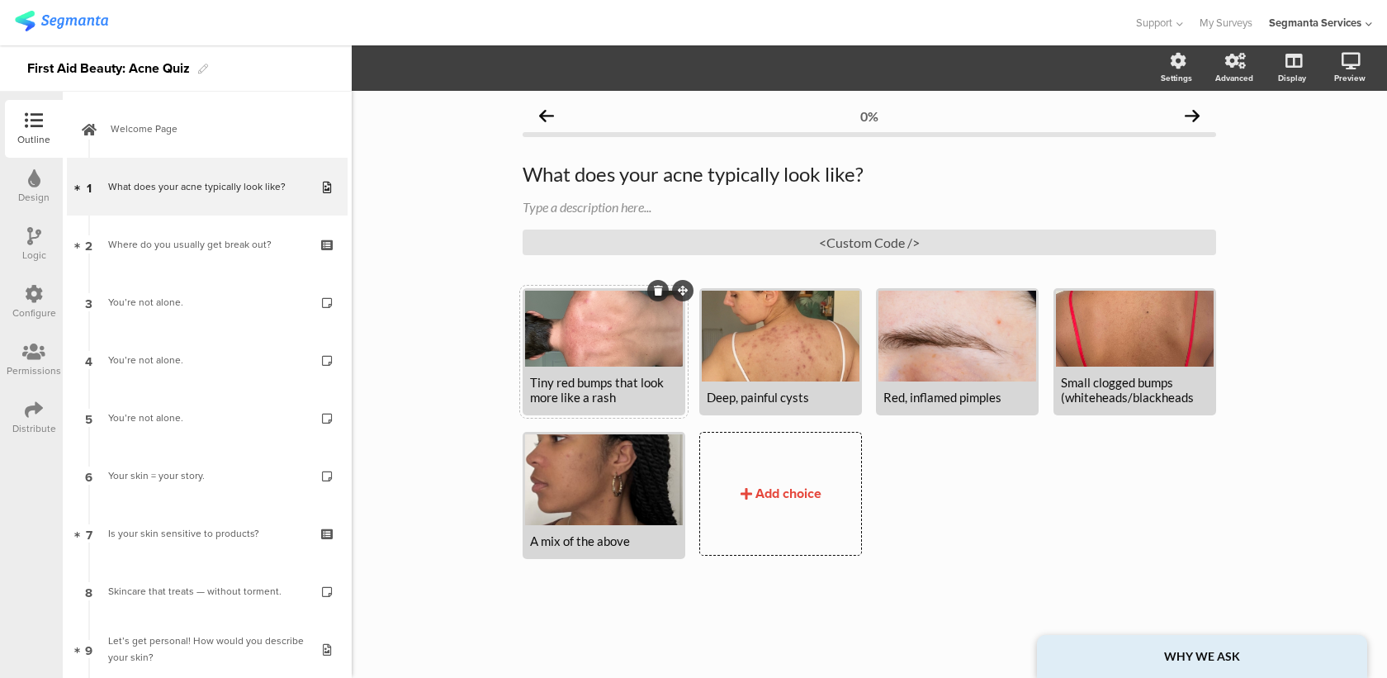
click at [580, 341] on div at bounding box center [604, 329] width 158 height 76
click at [608, 354] on div at bounding box center [604, 329] width 158 height 76
click at [415, 75] on button "button" at bounding box center [408, 68] width 21 height 36
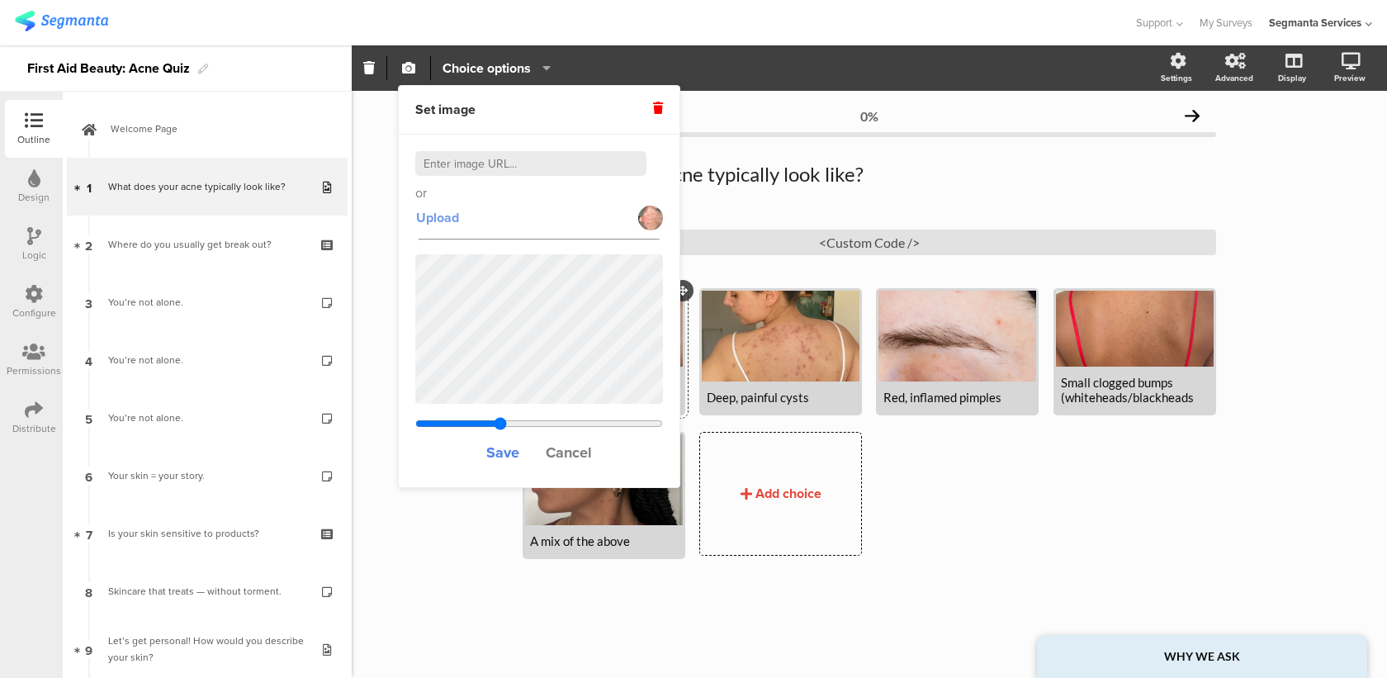
click at [437, 224] on span "Upload" at bounding box center [437, 217] width 43 height 19
click at [566, 445] on span "Cancel" at bounding box center [569, 452] width 46 height 21
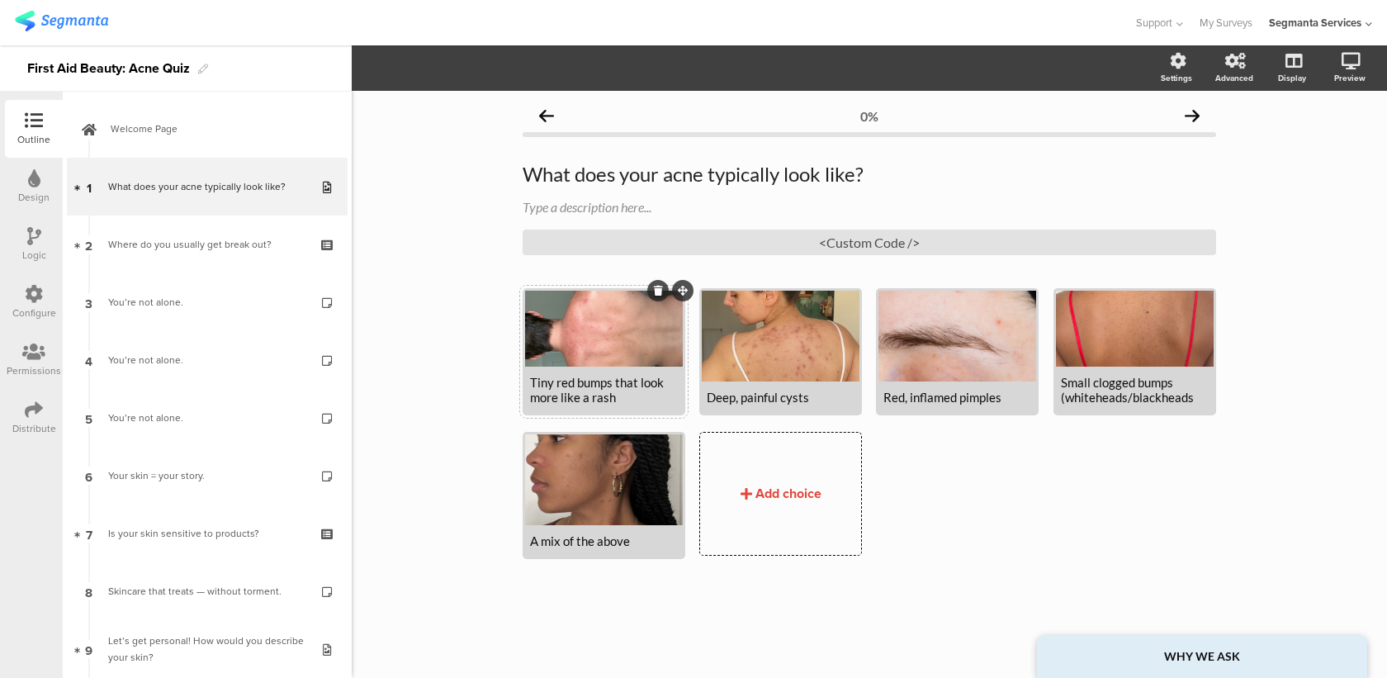
click at [614, 358] on div at bounding box center [604, 329] width 158 height 76
click at [405, 67] on icon "button" at bounding box center [408, 67] width 13 height 13
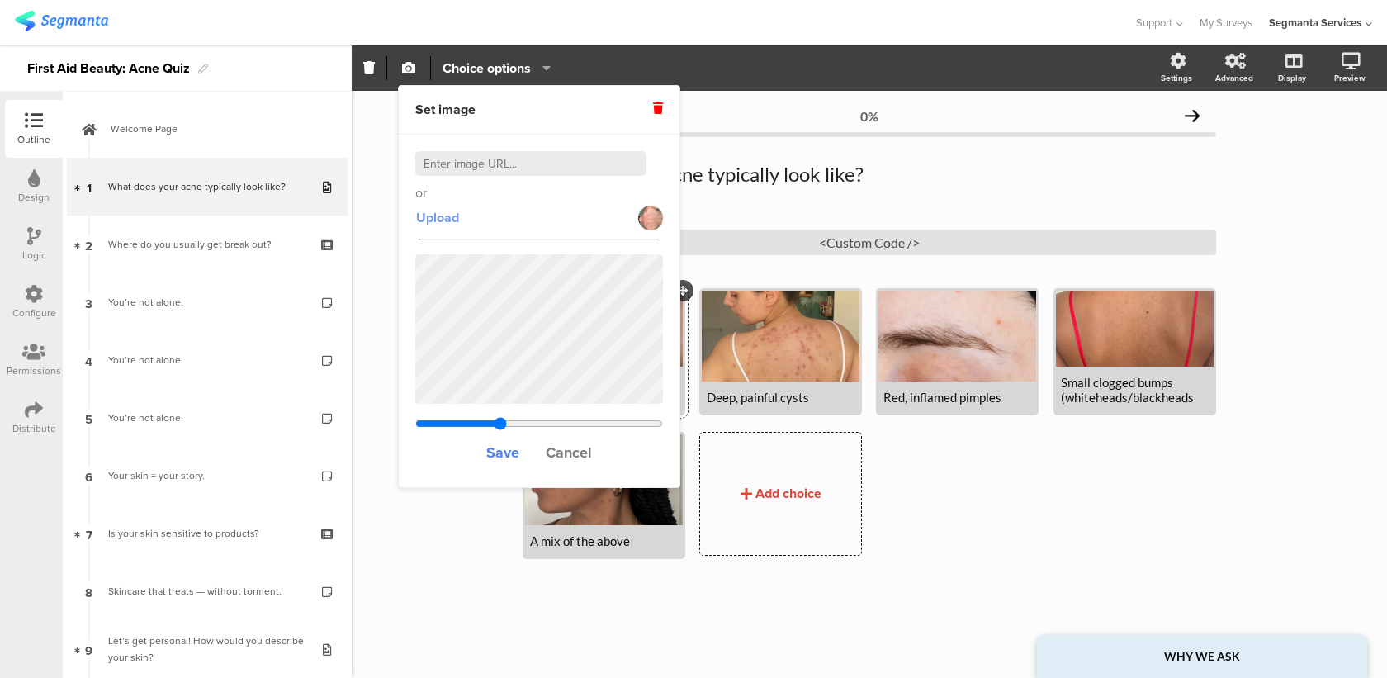
click at [442, 225] on span "Upload" at bounding box center [437, 217] width 43 height 19
type input "0.259533678756477"
click at [509, 453] on span "Save" at bounding box center [502, 452] width 33 height 21
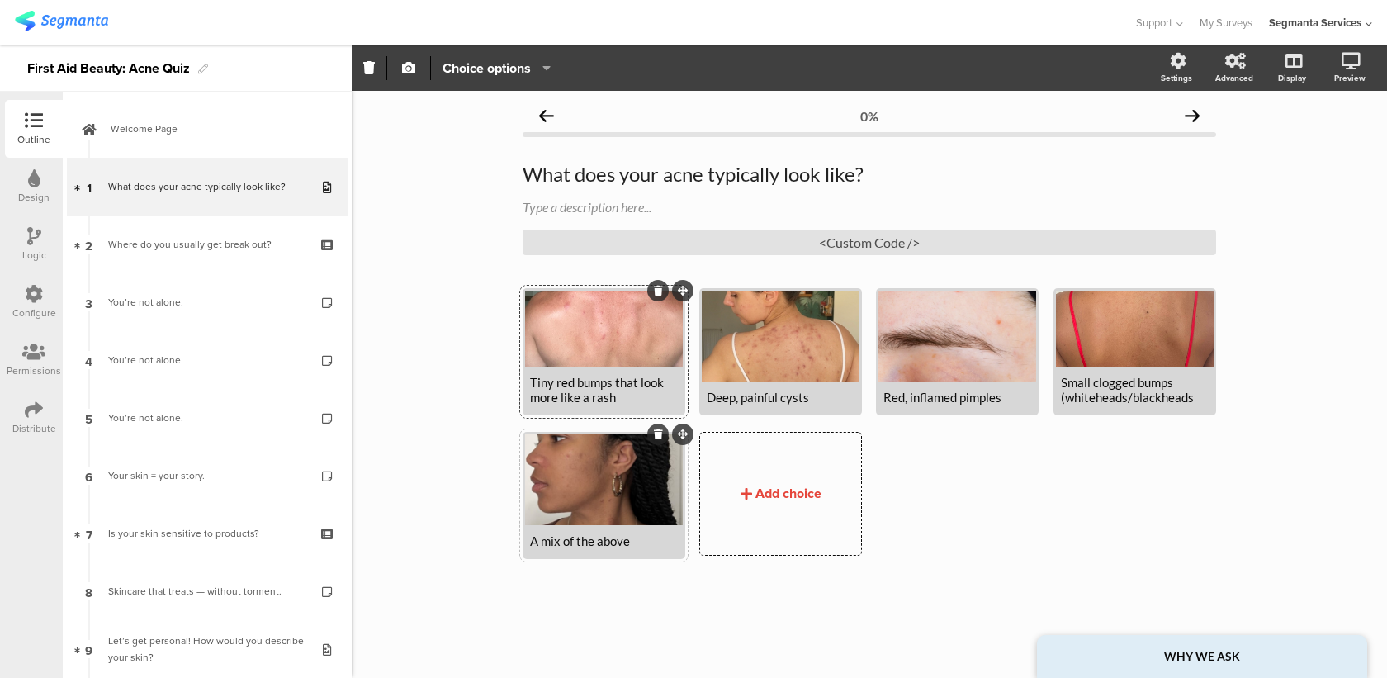
click at [568, 461] on div at bounding box center [604, 479] width 158 height 91
click at [410, 69] on icon "button" at bounding box center [408, 67] width 13 height 13
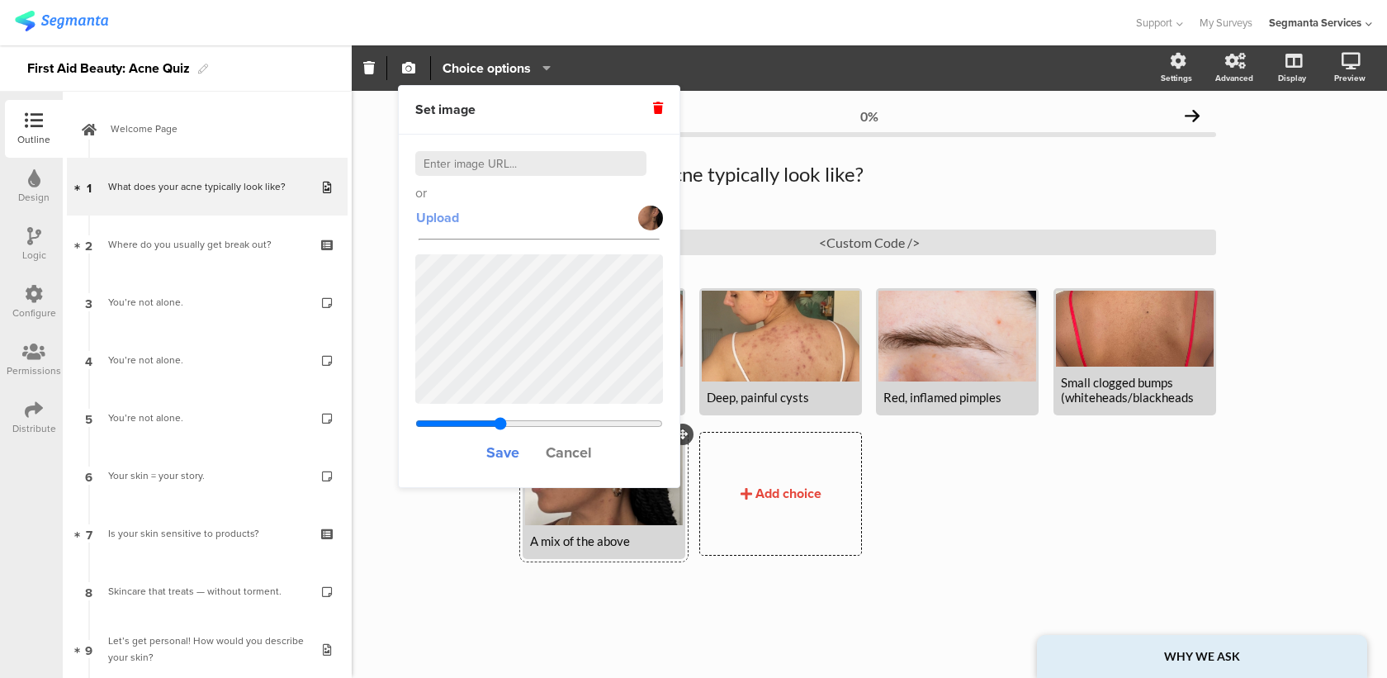
click at [448, 216] on span "Upload" at bounding box center [437, 217] width 43 height 19
click at [443, 218] on span "Upload" at bounding box center [437, 217] width 43 height 19
type input "0.178073634204276"
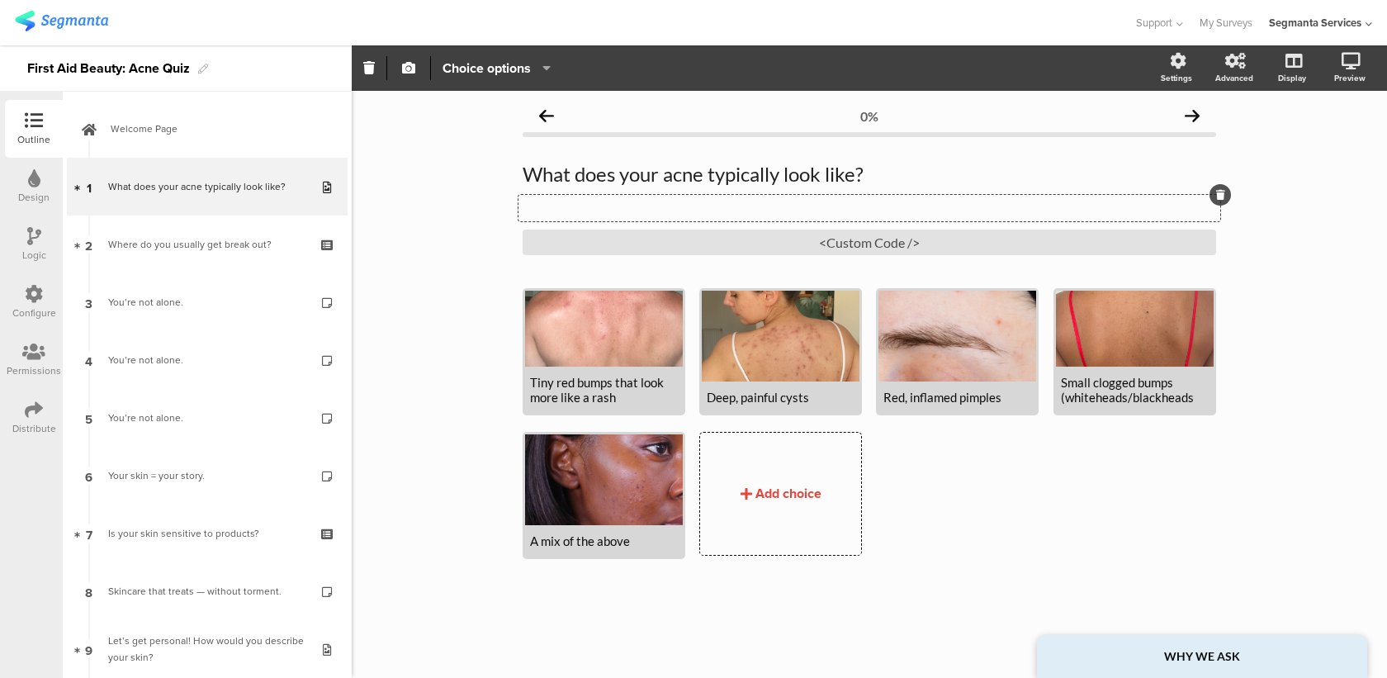
click at [764, 215] on div "Type a description here..." at bounding box center [870, 208] width 702 height 26
click at [584, 382] on div "Tiny red bumps that look more like a rash" at bounding box center [604, 390] width 148 height 30
click at [583, 348] on div at bounding box center [604, 329] width 158 height 76
click at [576, 277] on div "0% What does your acne typically look like? What does your acne typically look …" at bounding box center [870, 359] width 694 height 520
click at [574, 320] on div at bounding box center [604, 329] width 158 height 76
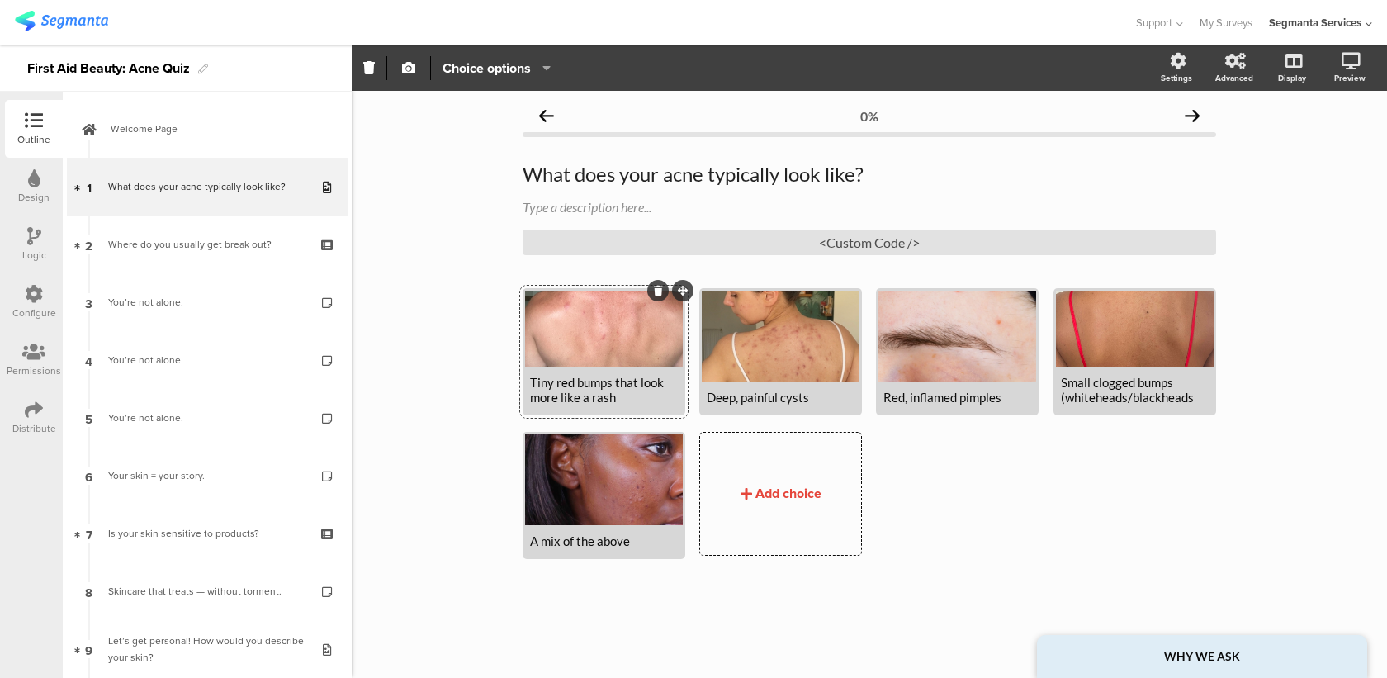
click at [400, 68] on span "button" at bounding box center [409, 68] width 20 height 14
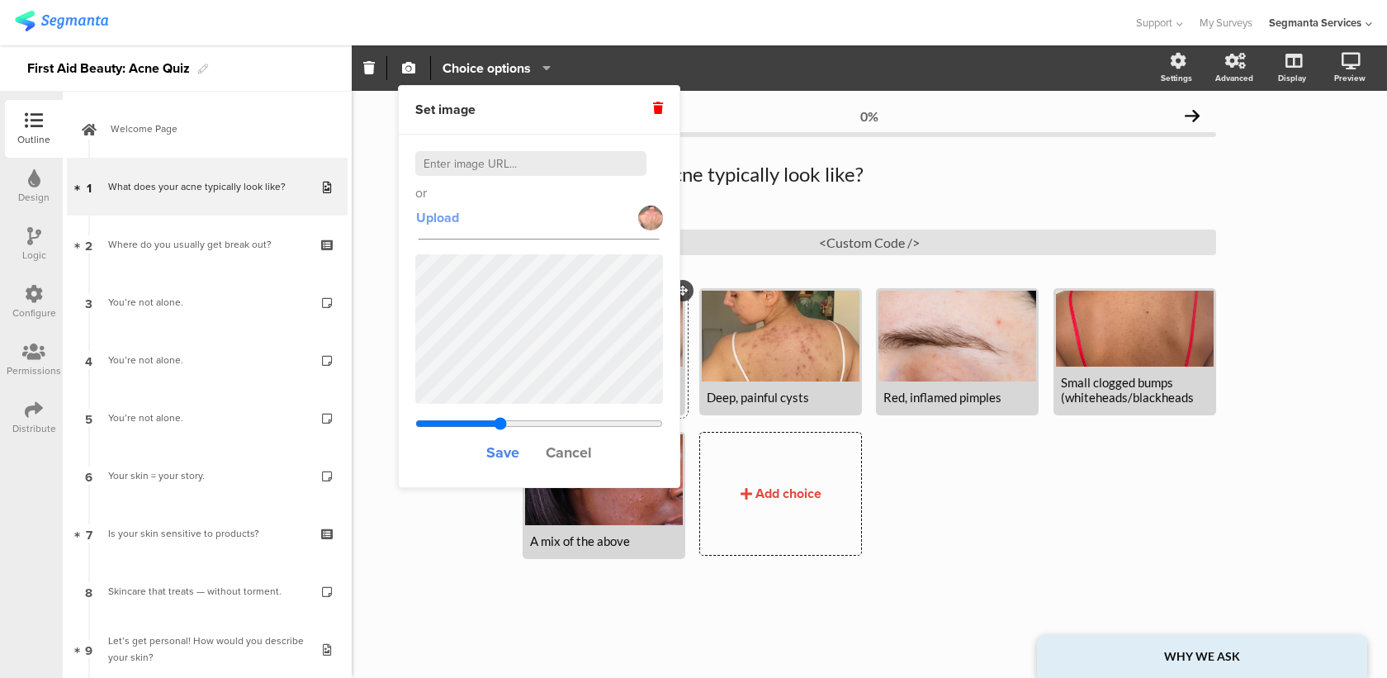
click at [434, 217] on span "Upload" at bounding box center [437, 217] width 43 height 19
type input "1.55420207253886"
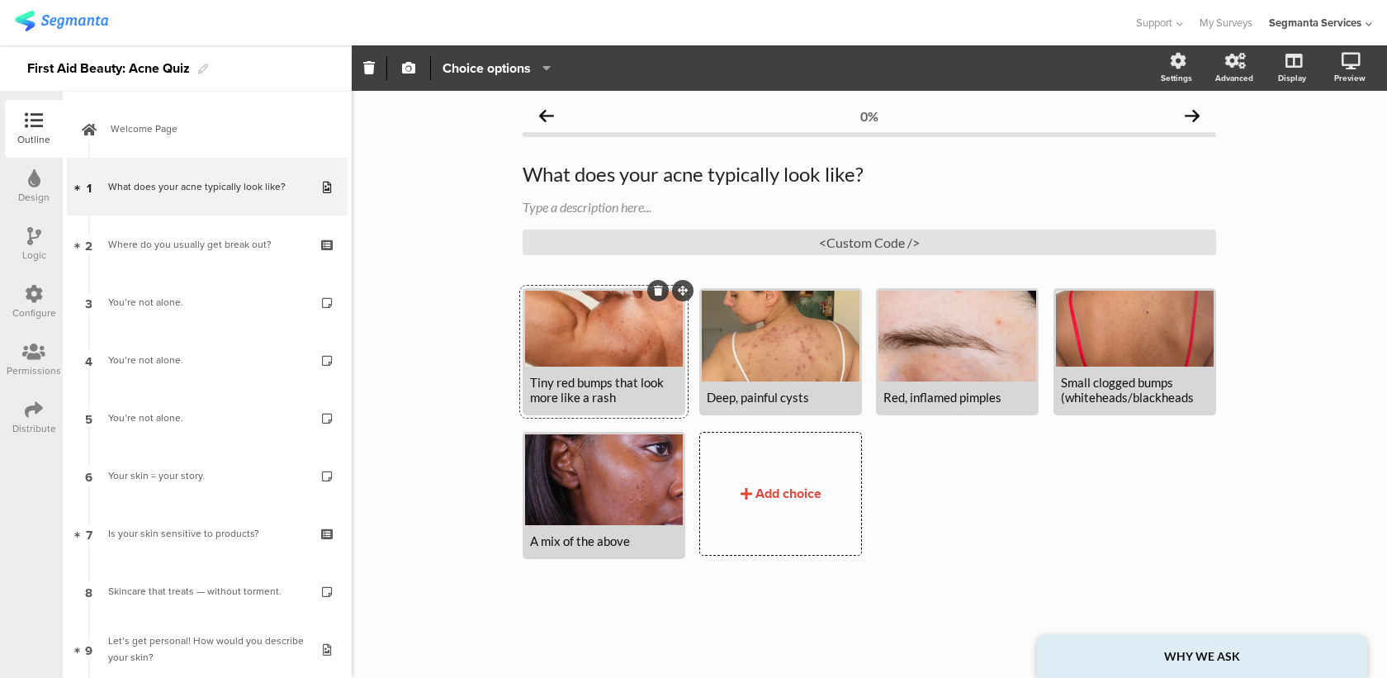
click at [514, 607] on div "0% What does your acne typically look like? What does your acne typically look …" at bounding box center [869, 359] width 727 height 537
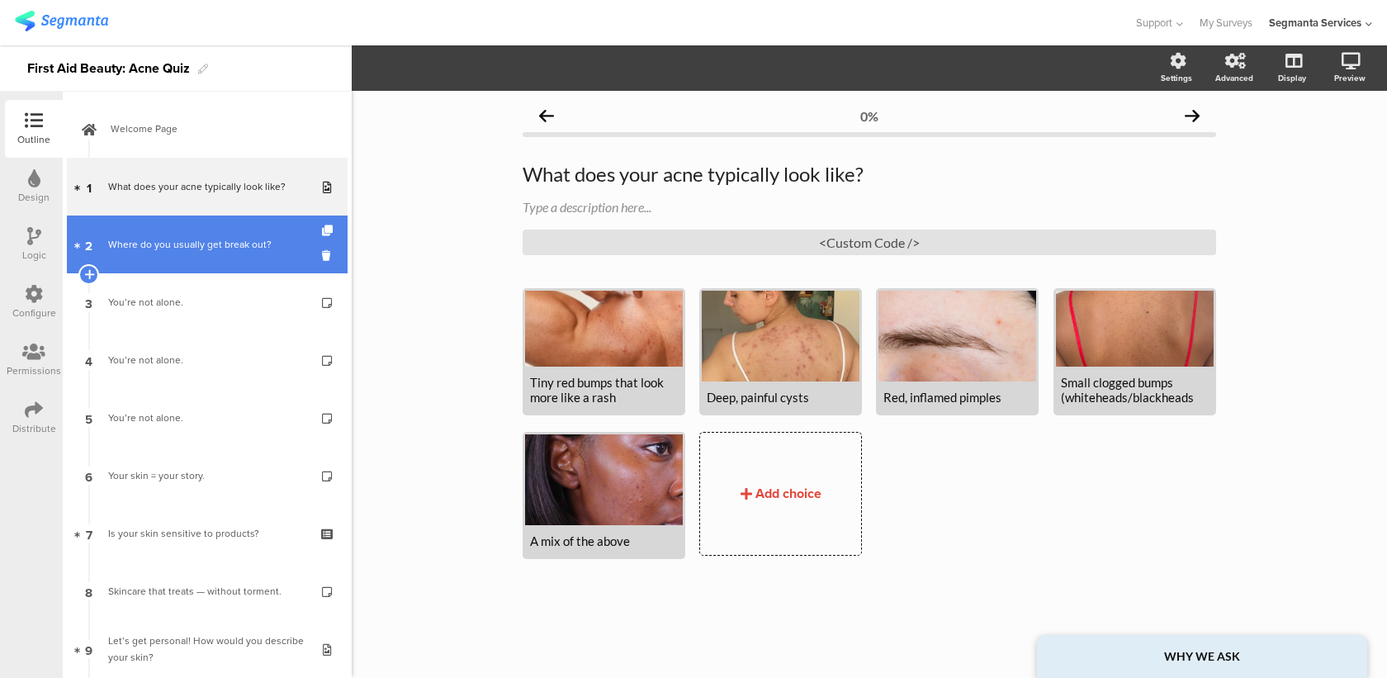
click at [239, 268] on link "2 Where do you usually get break out?" at bounding box center [207, 245] width 281 height 58
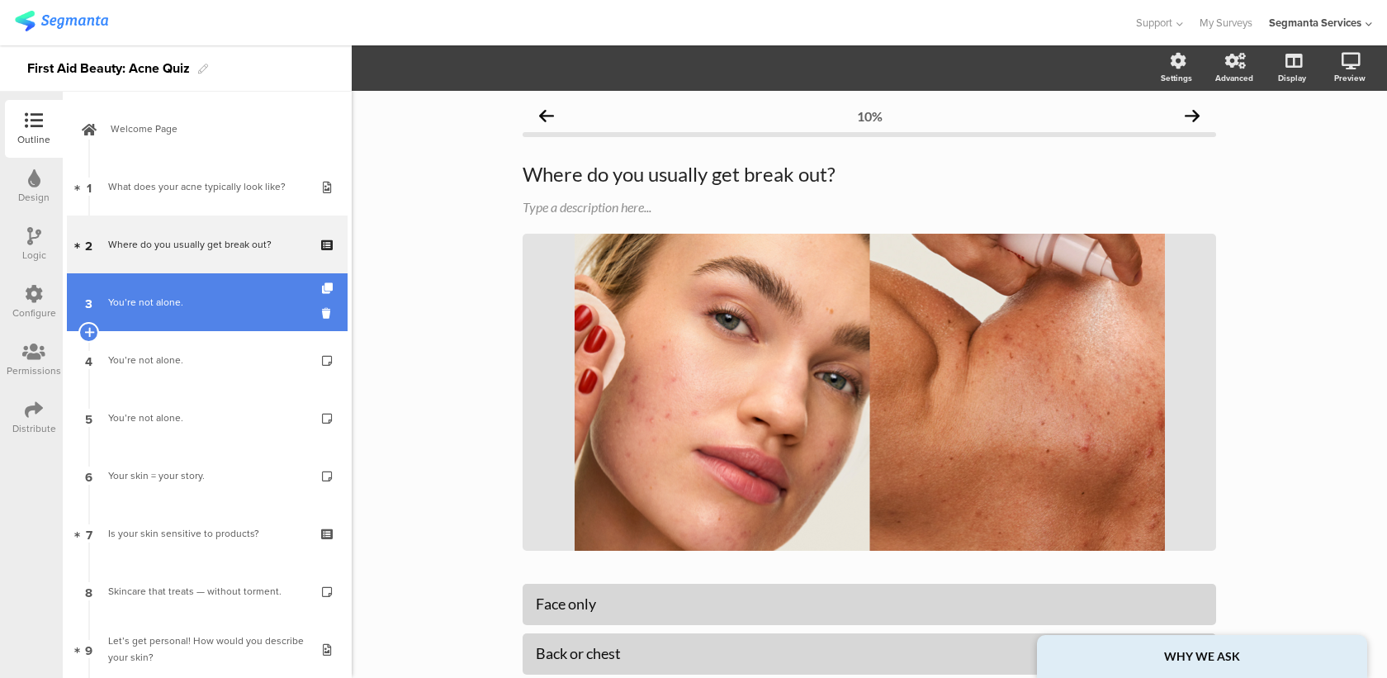
click at [235, 316] on link "3 You’re not alone." at bounding box center [207, 302] width 281 height 58
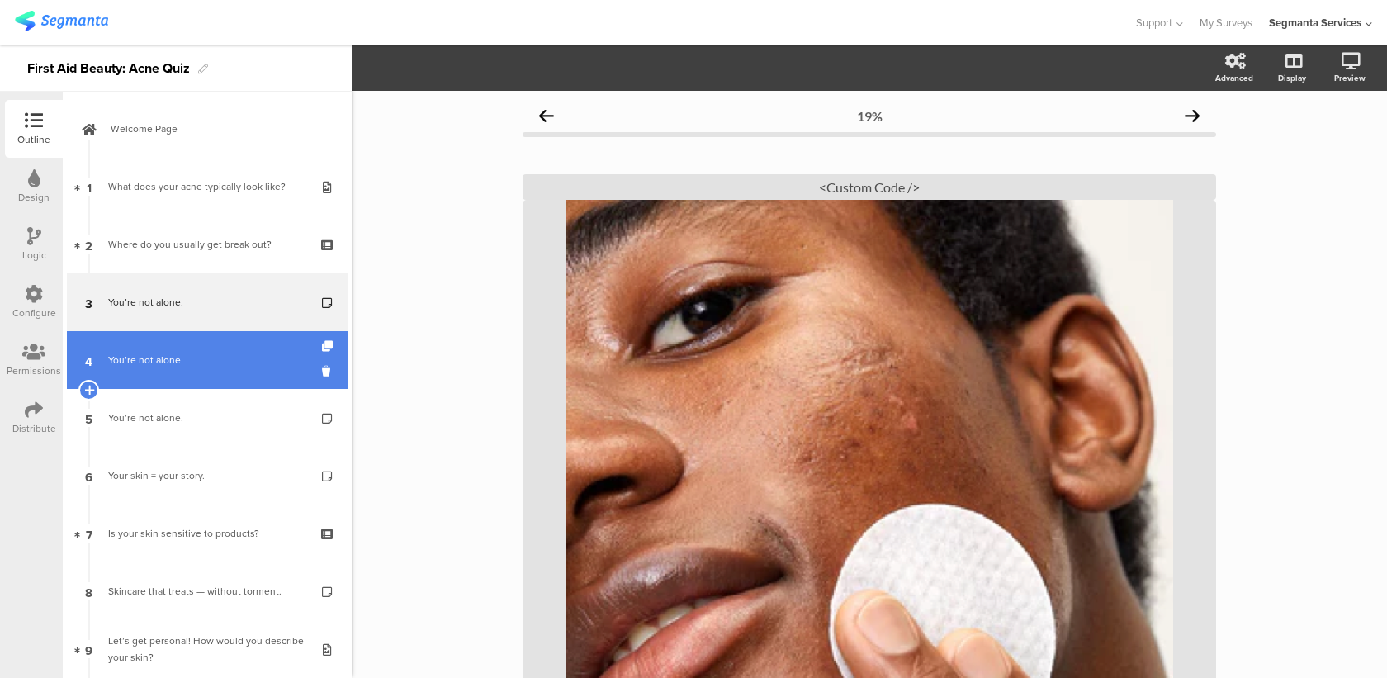
click at [228, 378] on link "4 You’re not alone." at bounding box center [207, 360] width 281 height 58
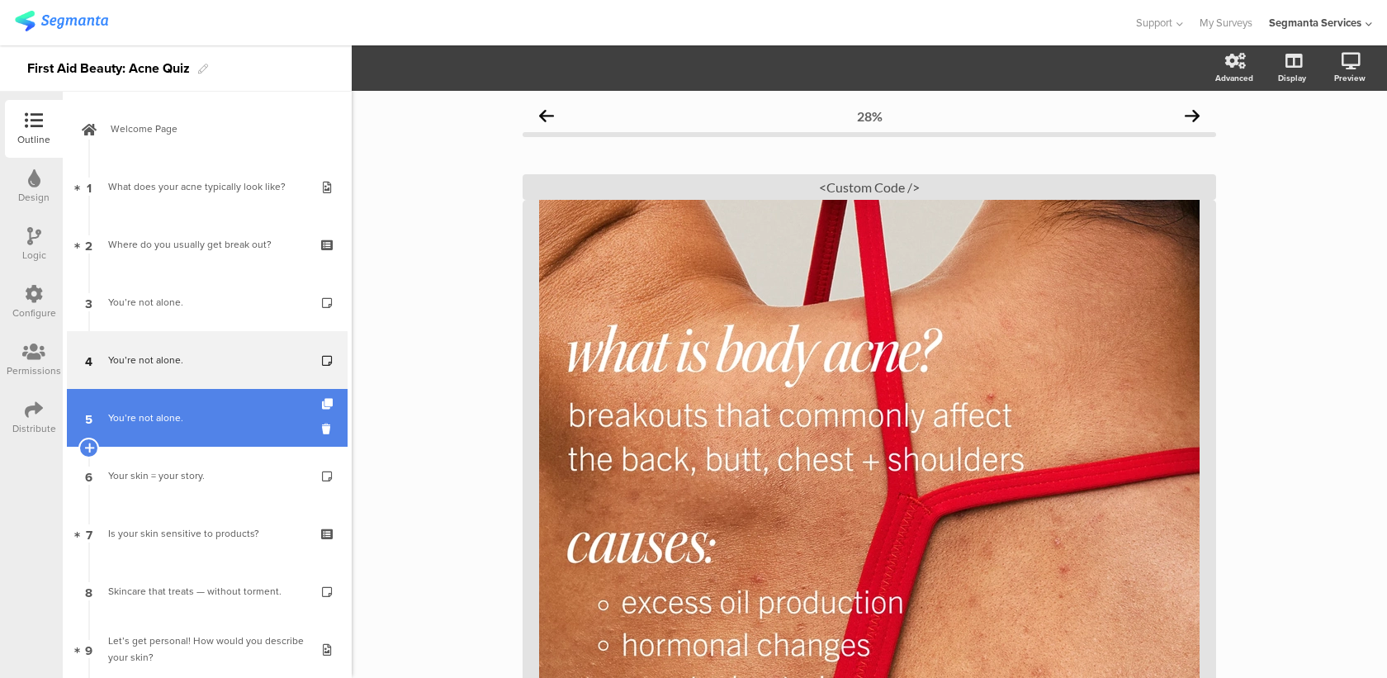
click at [222, 438] on link "5 You’re not alone." at bounding box center [207, 418] width 281 height 58
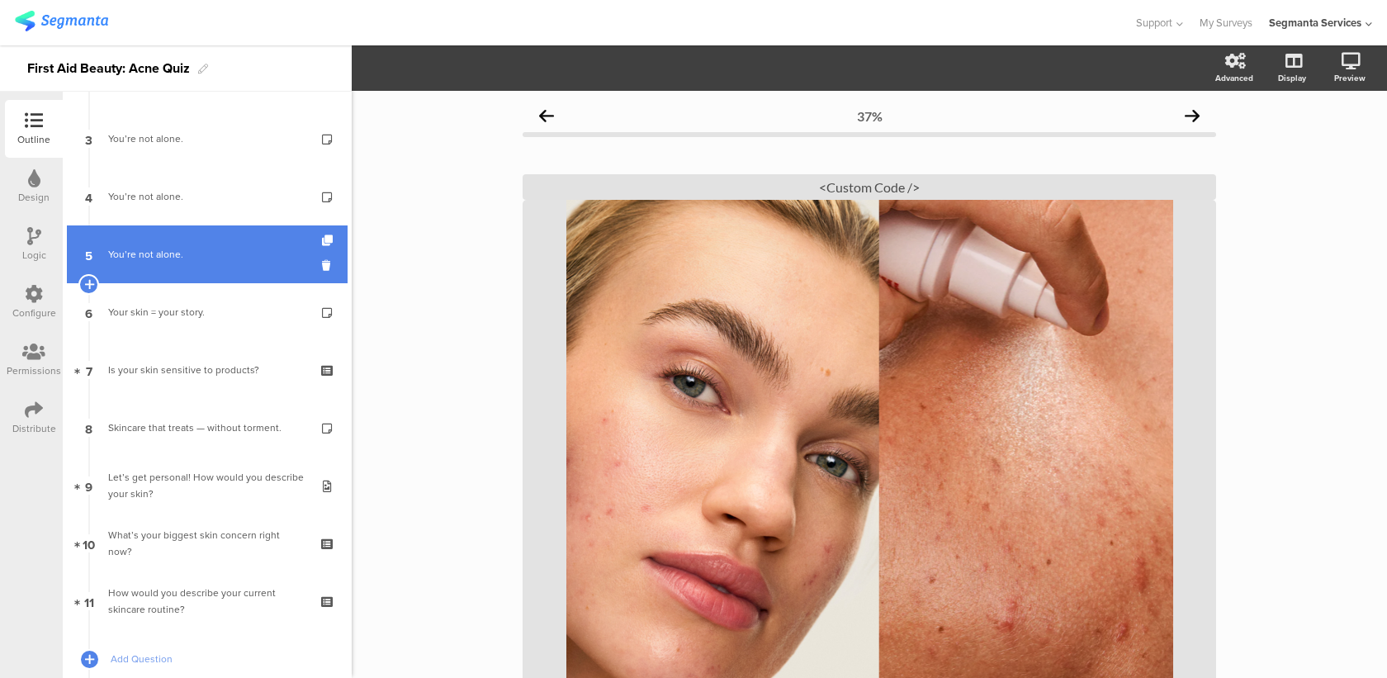
scroll to position [173, 0]
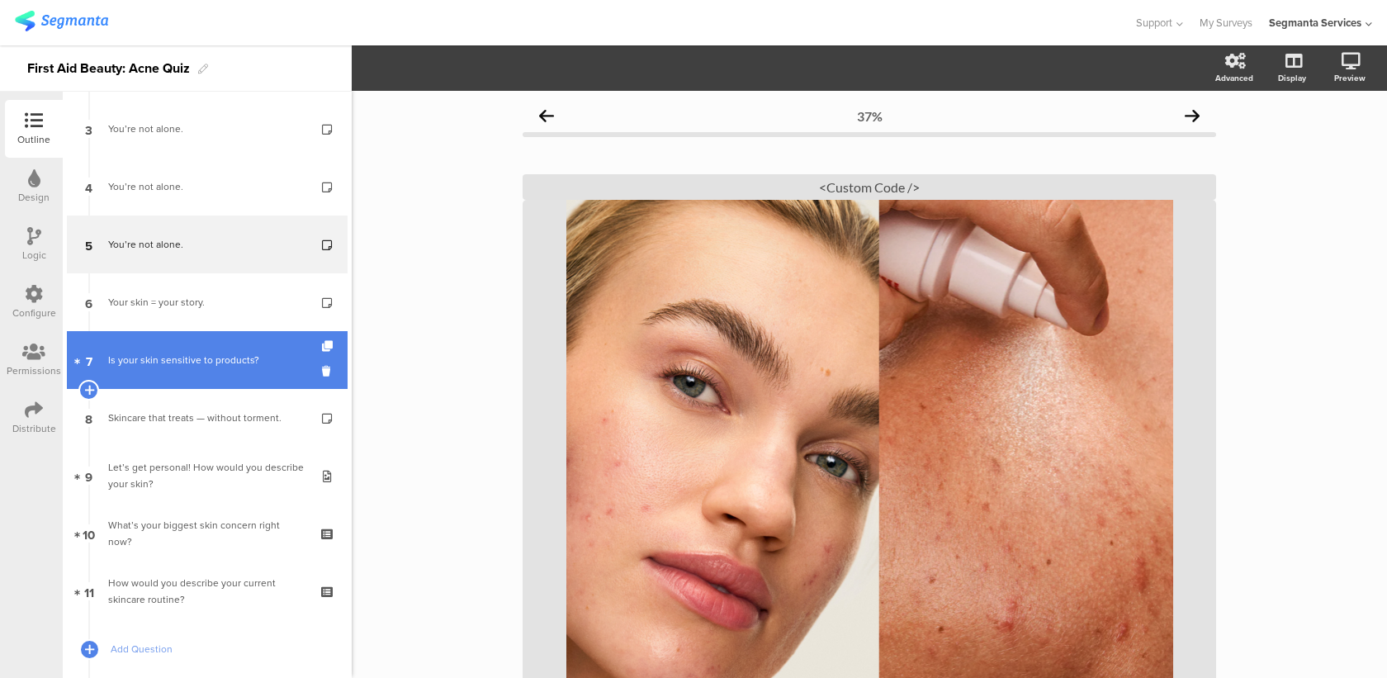
click at [237, 368] on link "7 Is your skin sensitive to products?" at bounding box center [207, 360] width 281 height 58
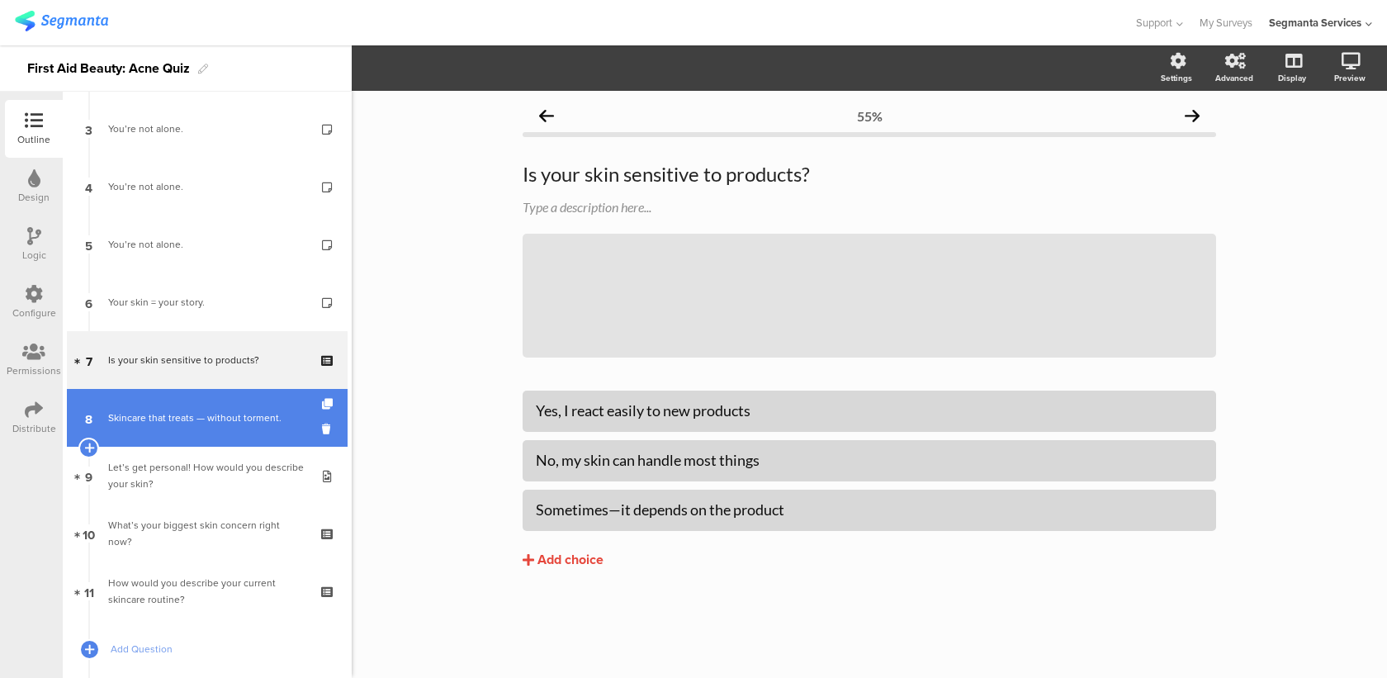
click at [238, 418] on div "Skincare that treats — without torment." at bounding box center [206, 418] width 197 height 17
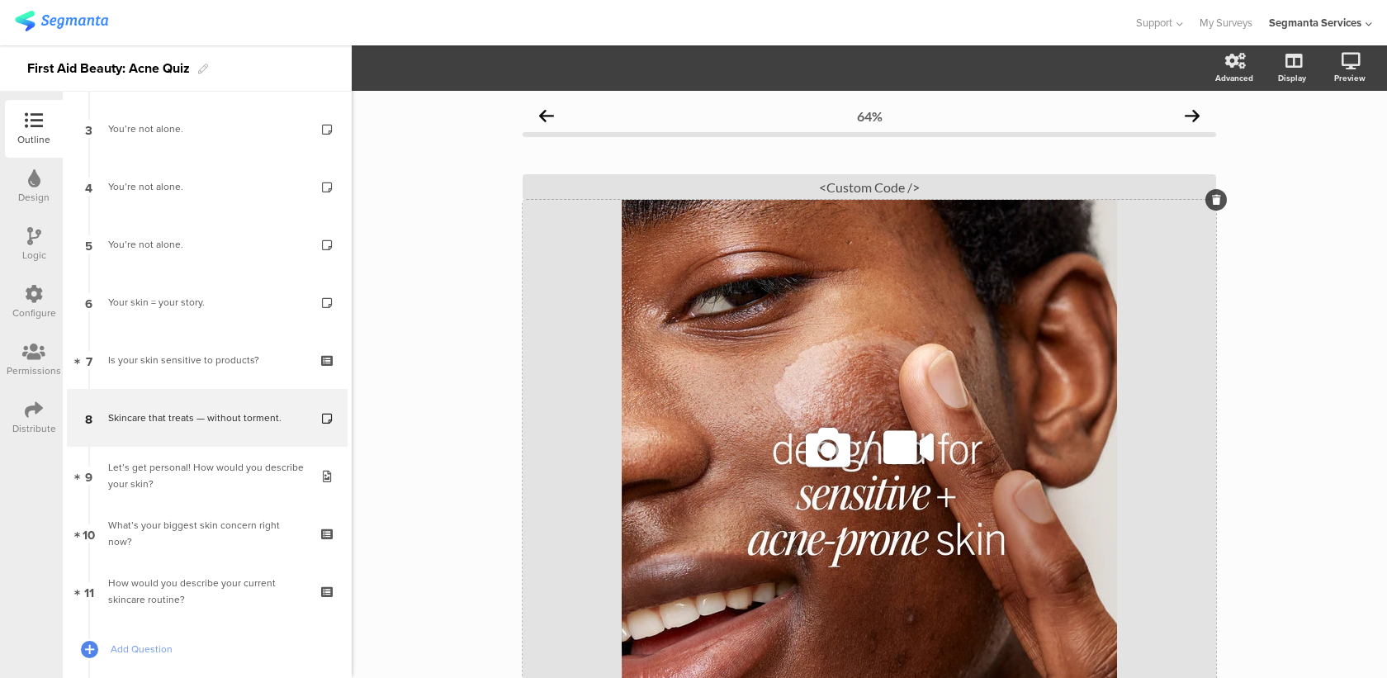
scroll to position [188, 0]
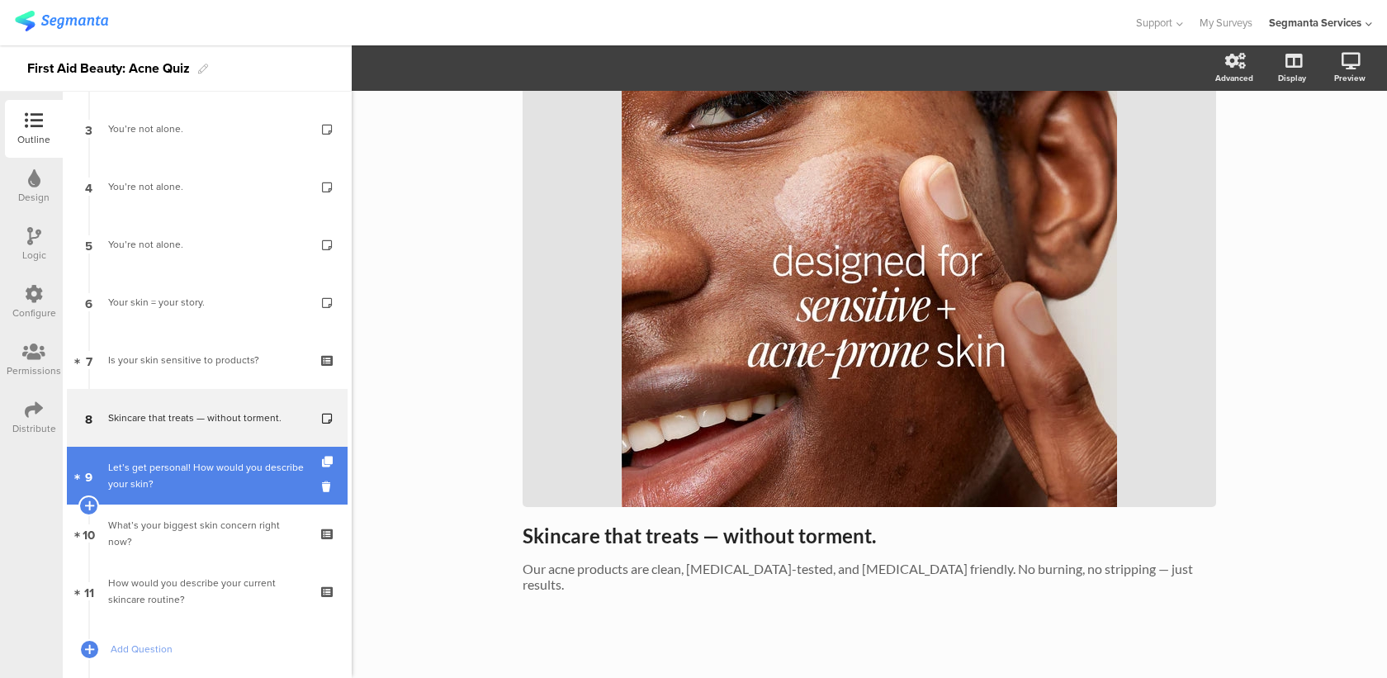
click at [244, 464] on div "Let’s get personal! How would you describe your skin?" at bounding box center [206, 475] width 197 height 33
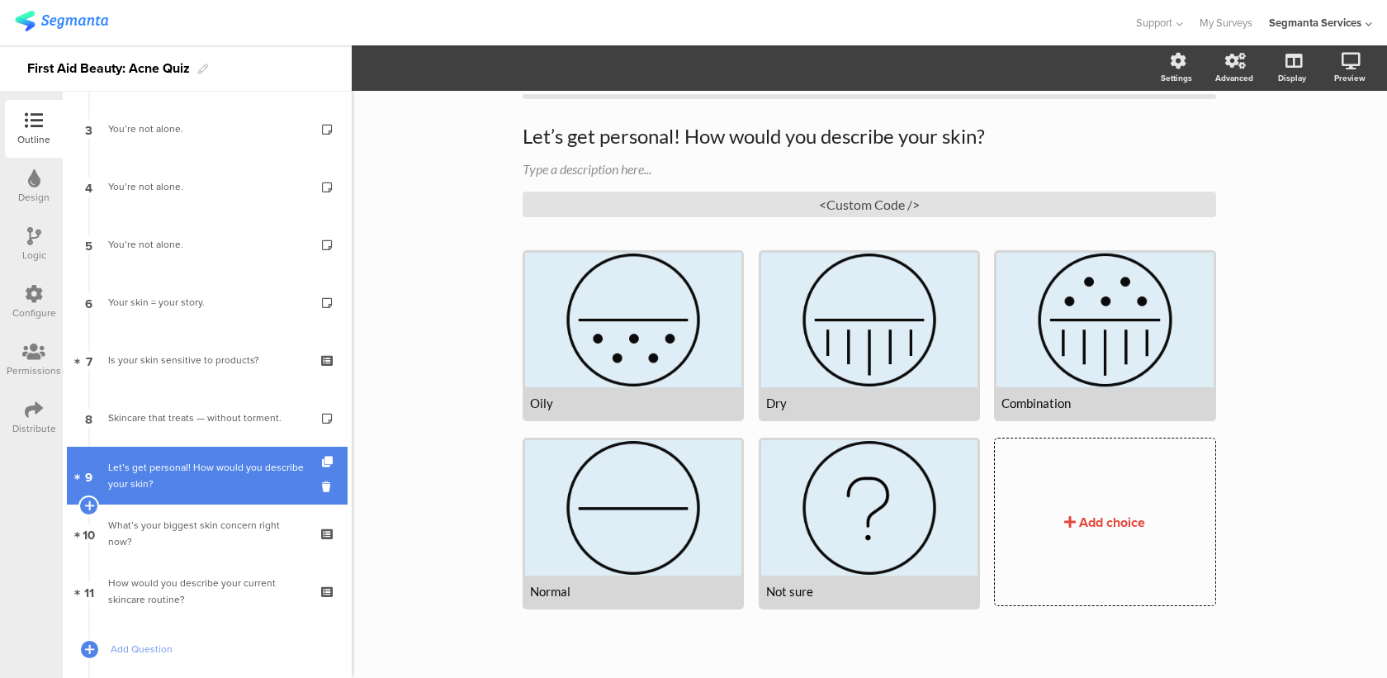
scroll to position [39, 0]
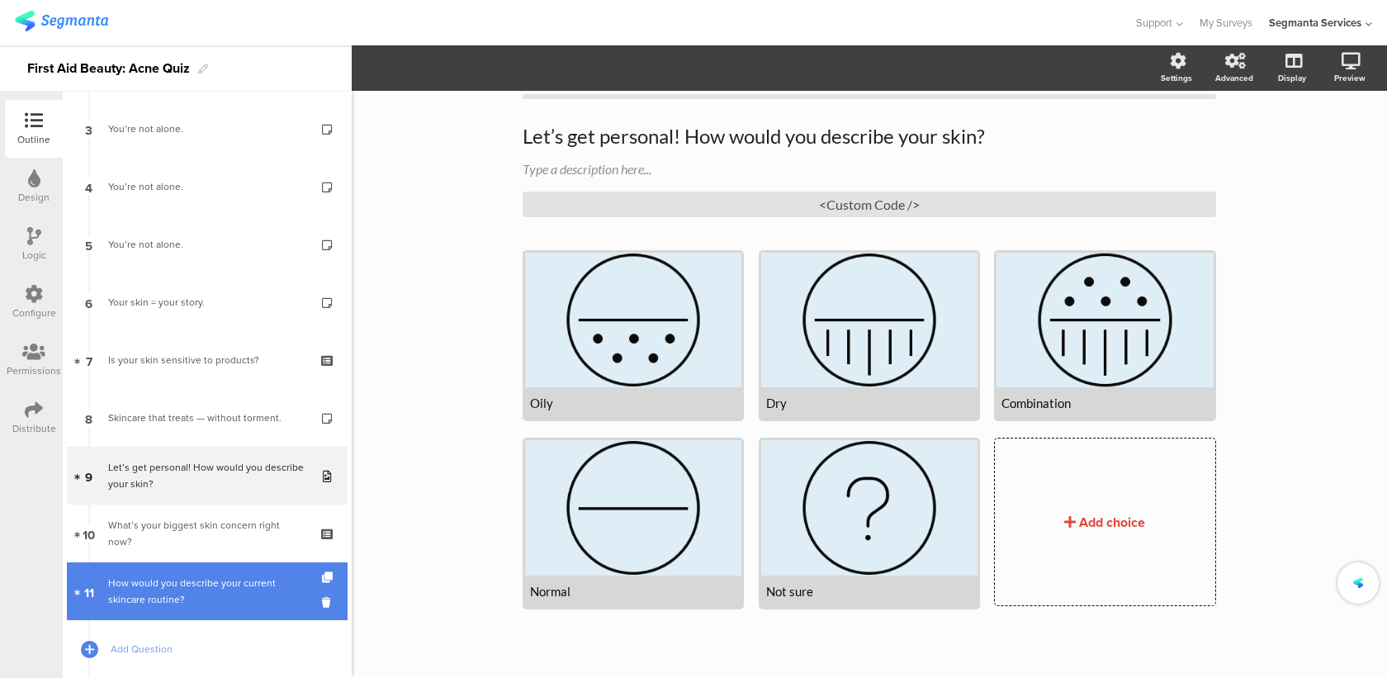
click at [236, 574] on link "11 How would you describe your current skincare routine?" at bounding box center [207, 591] width 281 height 58
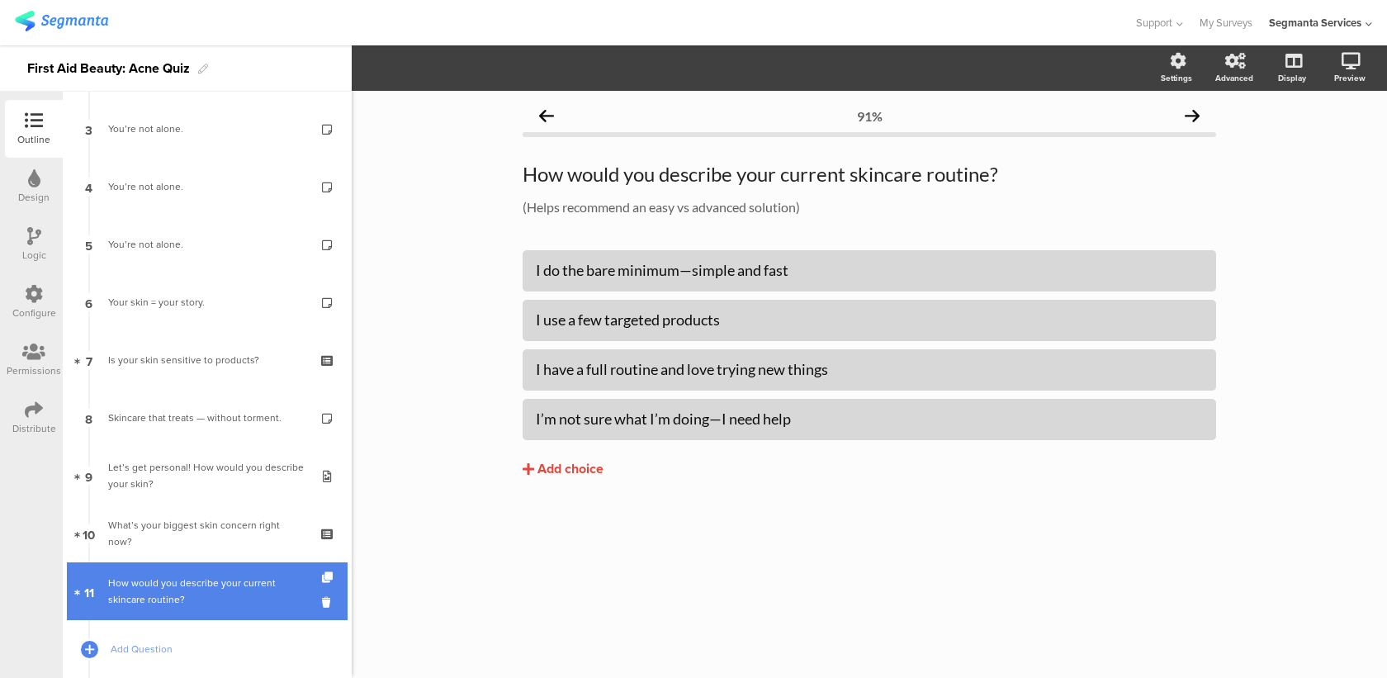
scroll to position [178, 0]
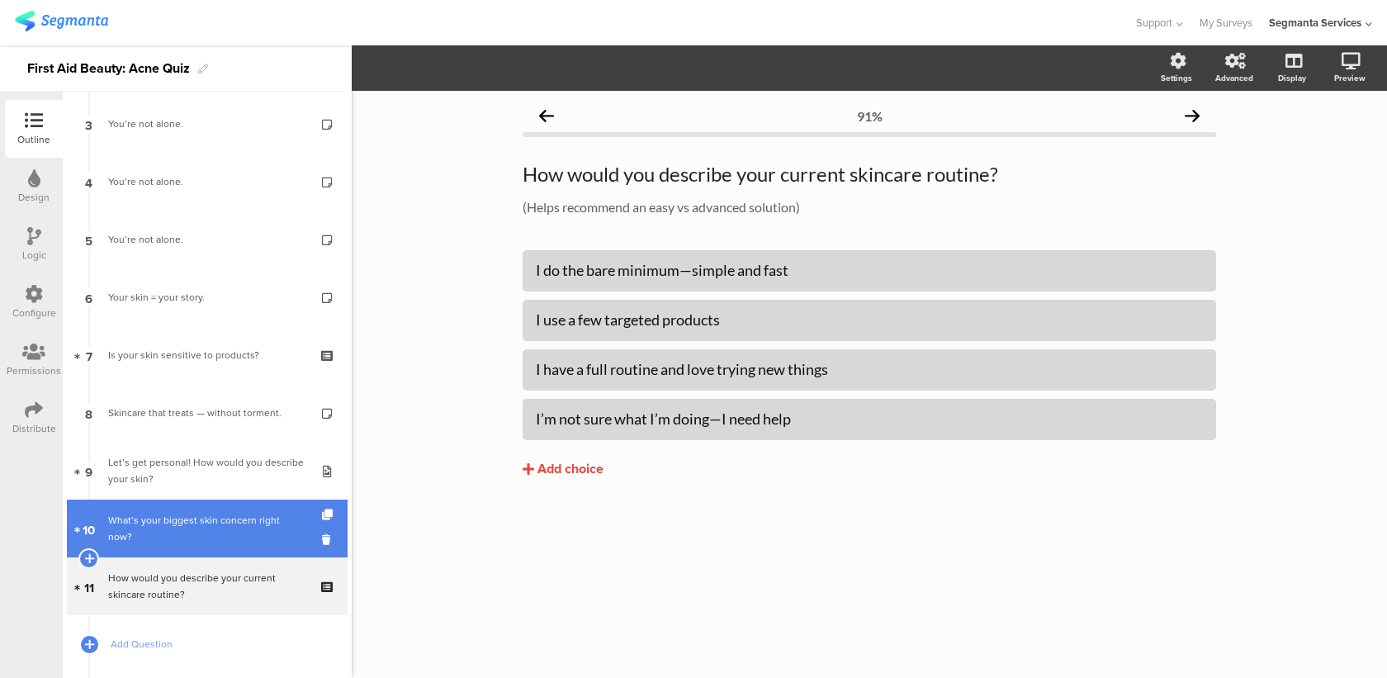
click at [238, 539] on link "10 What’s your biggest skin concern right now?" at bounding box center [207, 529] width 281 height 58
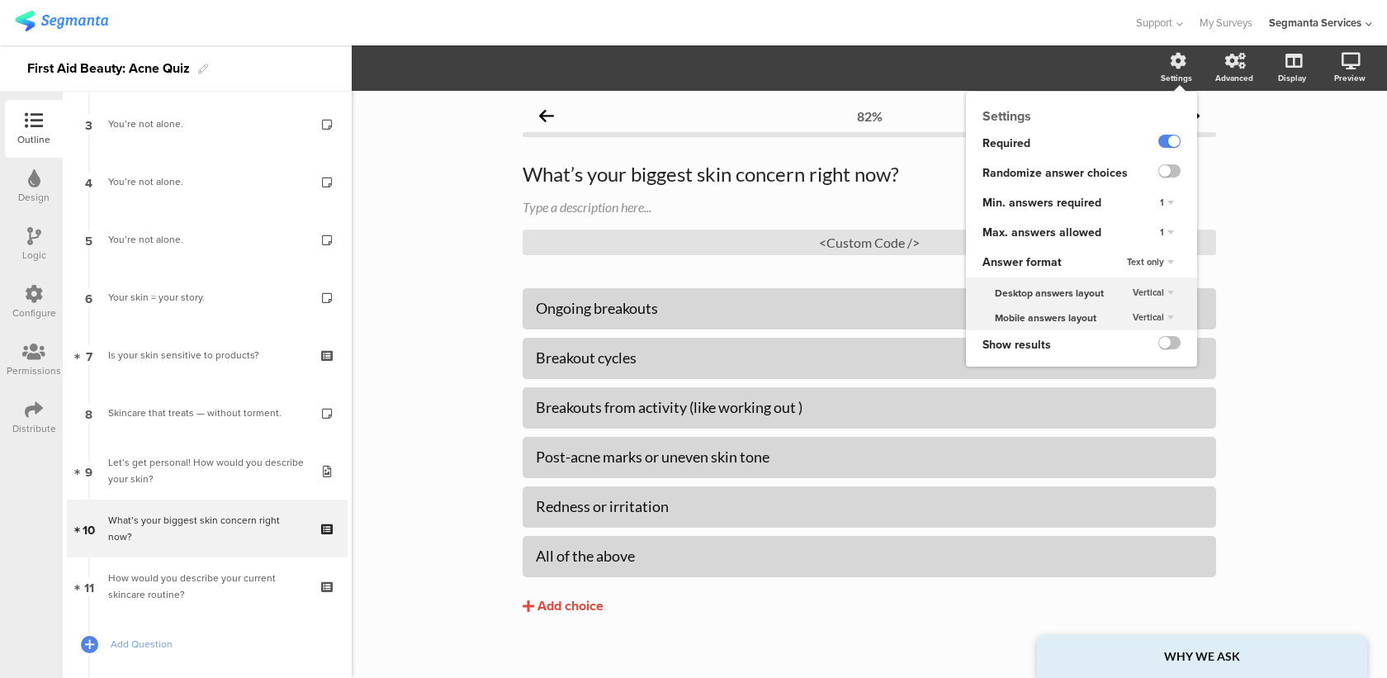
click at [1141, 265] on span "Text only" at bounding box center [1145, 261] width 37 height 13
click at [1135, 291] on span "Choice images" at bounding box center [1130, 294] width 57 height 13
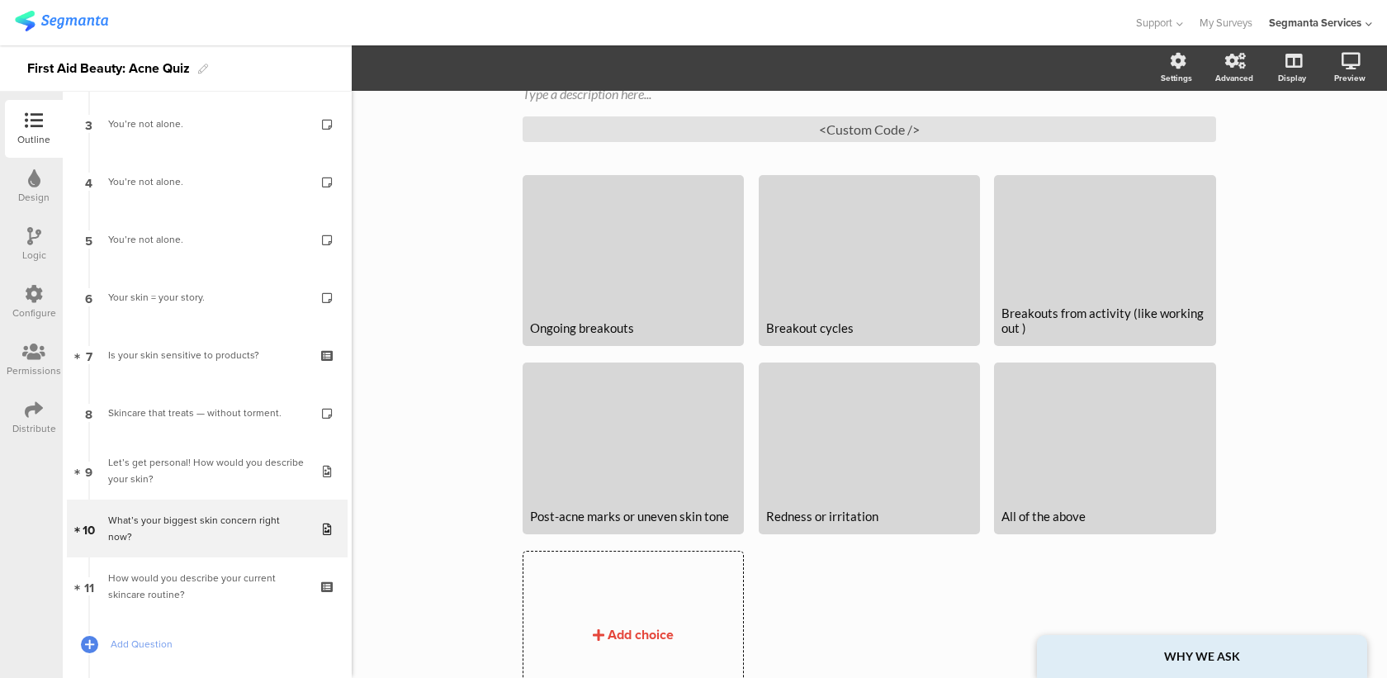
scroll to position [116, 0]
click at [1068, 201] on div at bounding box center [1105, 235] width 216 height 120
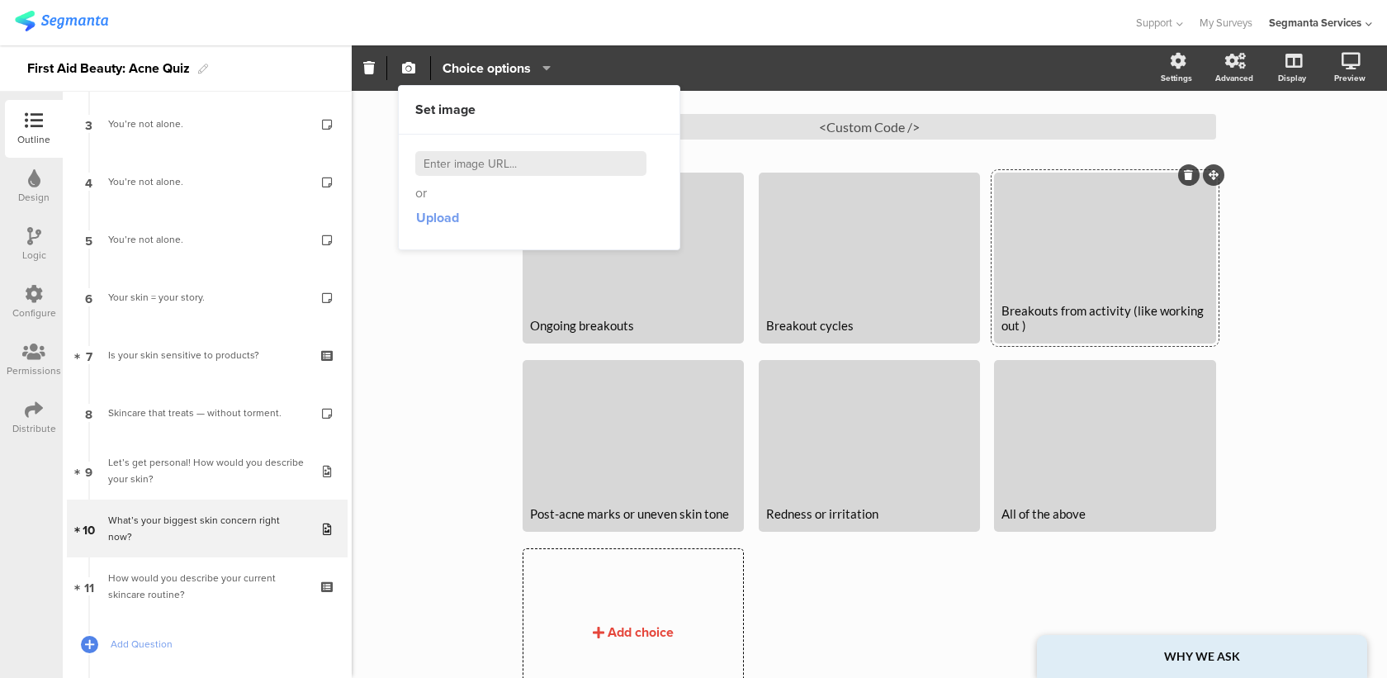
click at [434, 220] on span "Upload" at bounding box center [437, 217] width 43 height 19
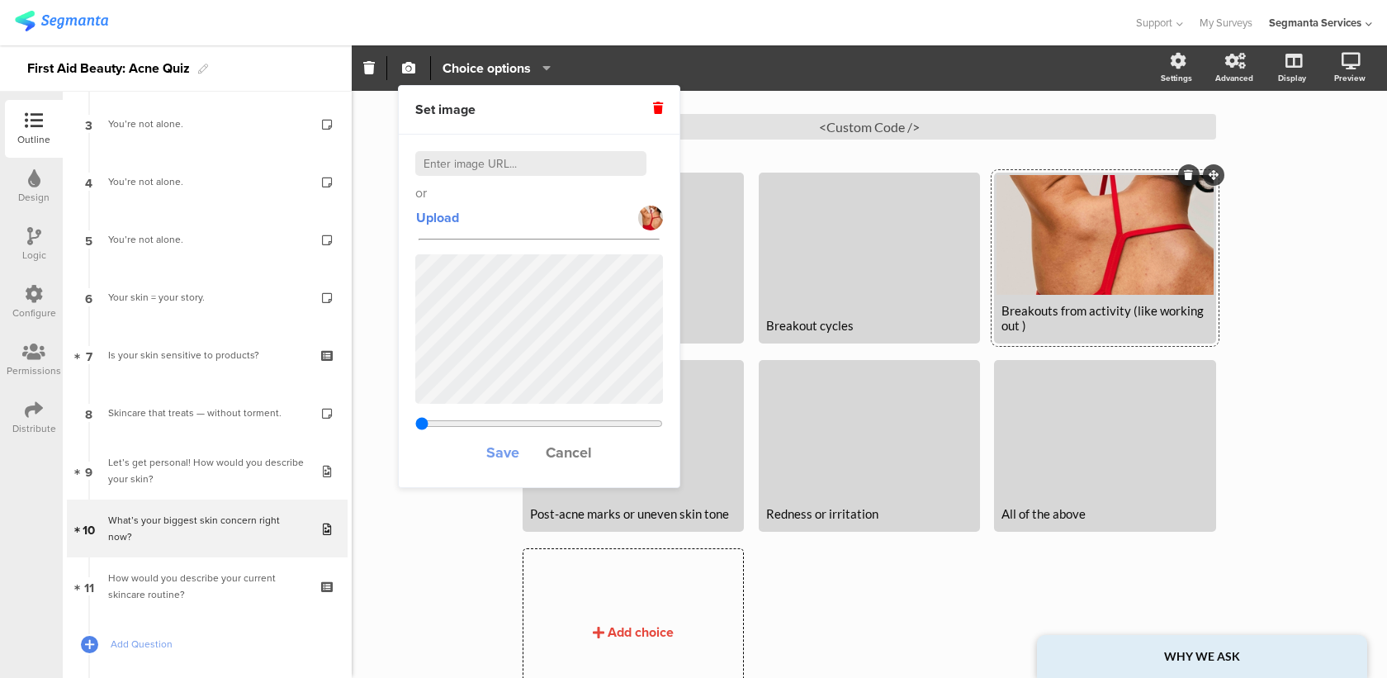
click at [496, 458] on span "Save" at bounding box center [502, 452] width 33 height 21
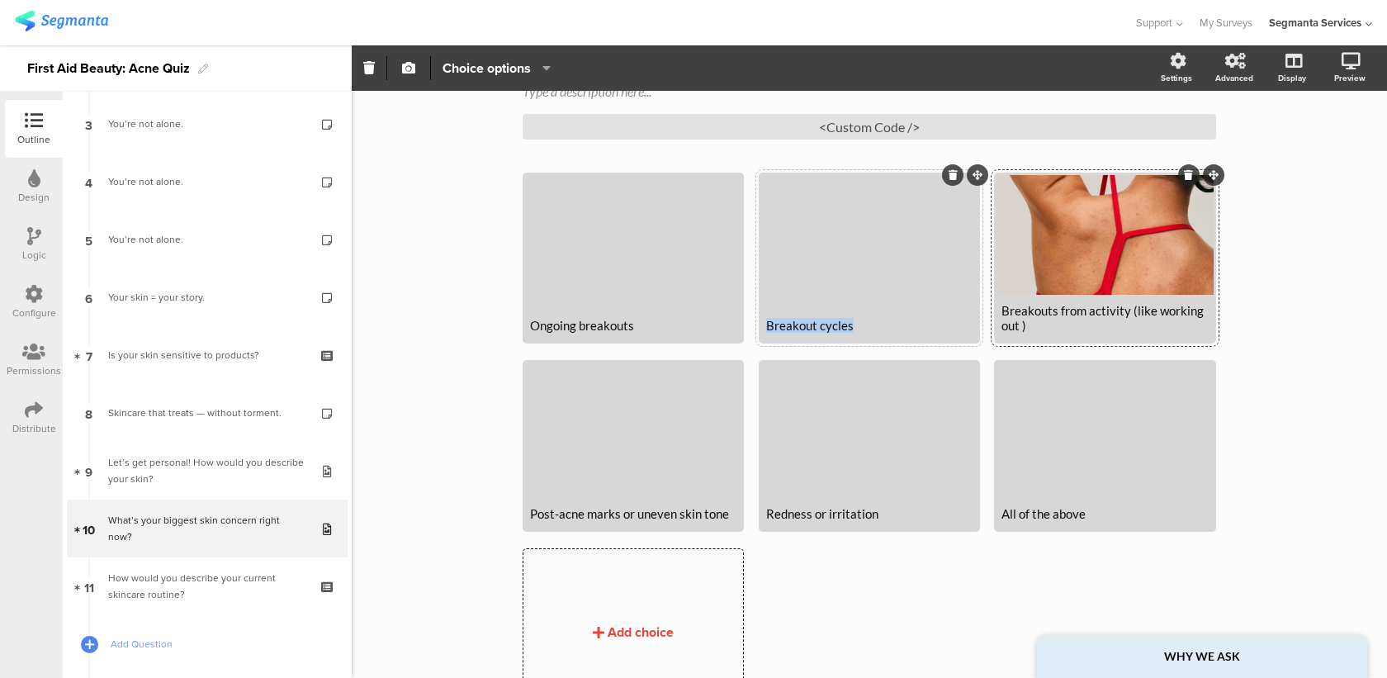
drag, startPoint x: 872, startPoint y: 327, endPoint x: 763, endPoint y: 327, distance: 109.0
click at [763, 327] on div "Breakout cycles" at bounding box center [869, 325] width 216 height 31
copy div "Breakout cycles"
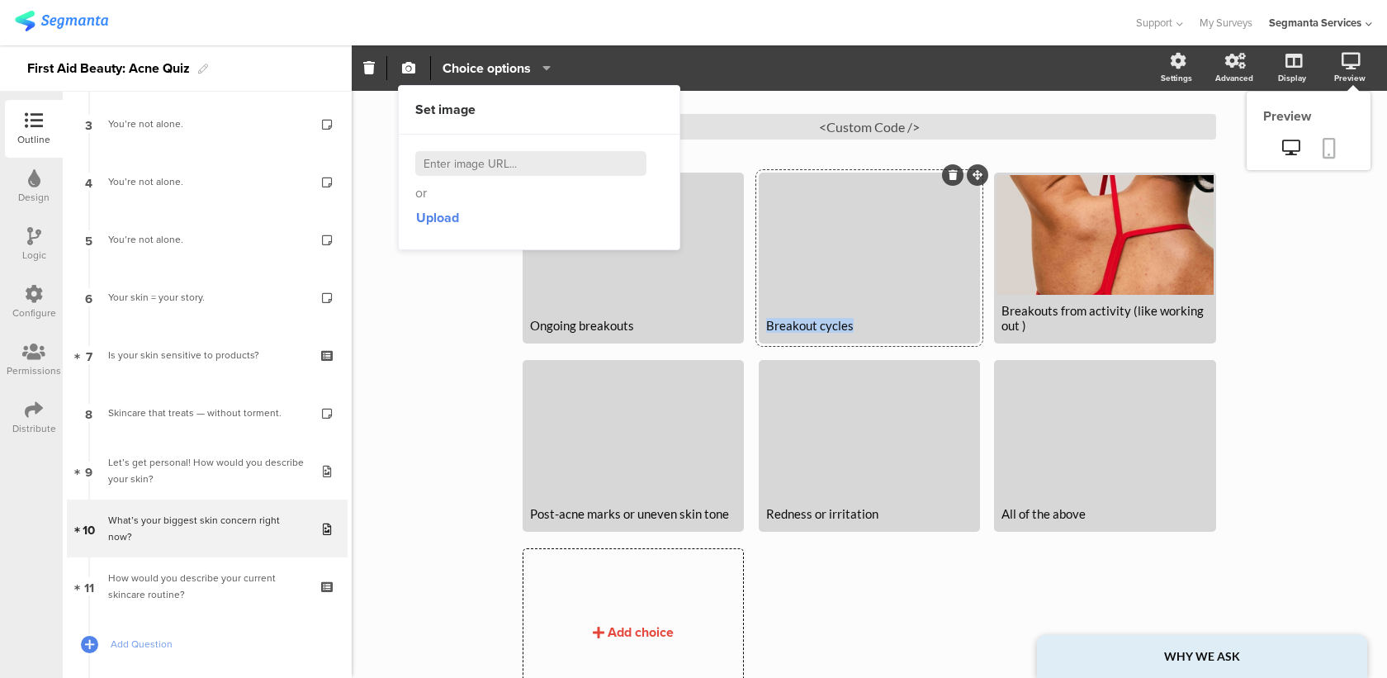
click at [1329, 147] on icon at bounding box center [1329, 148] width 13 height 21
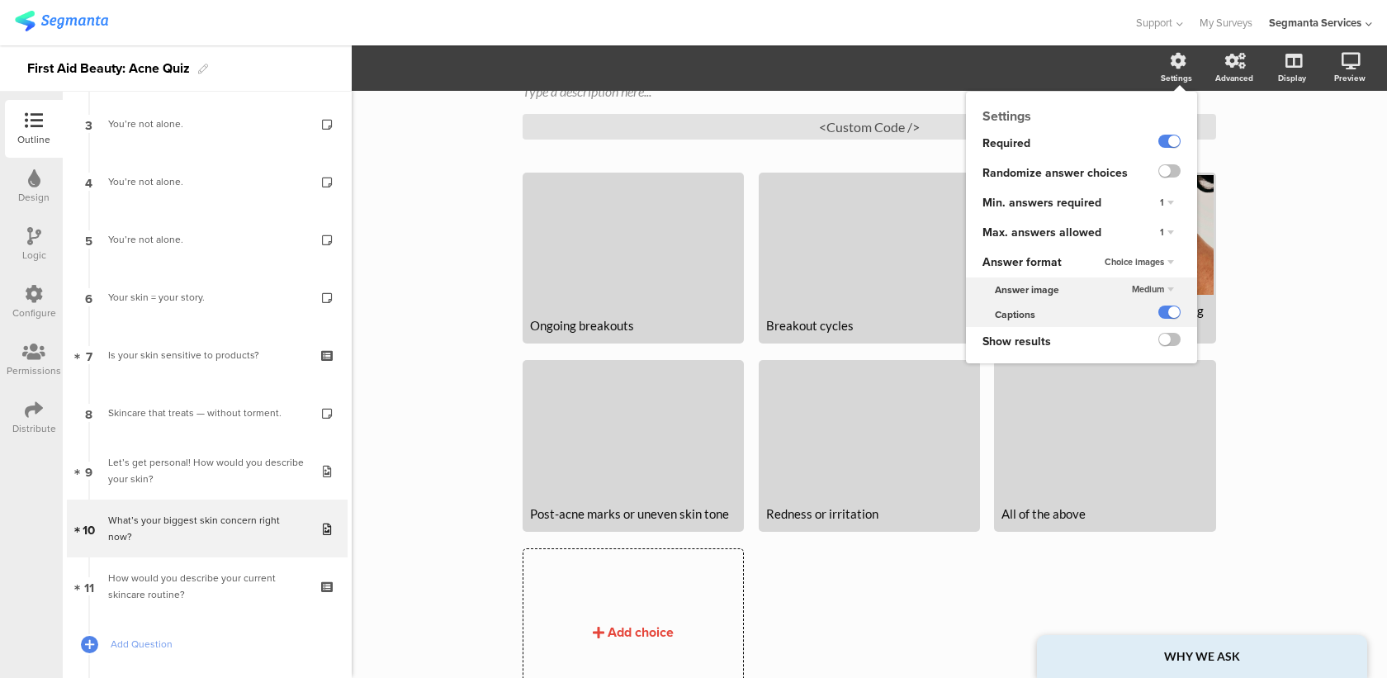
click at [1151, 289] on span "Medium" at bounding box center [1148, 288] width 32 height 13
click at [1141, 308] on div "Small" at bounding box center [1143, 304] width 97 height 17
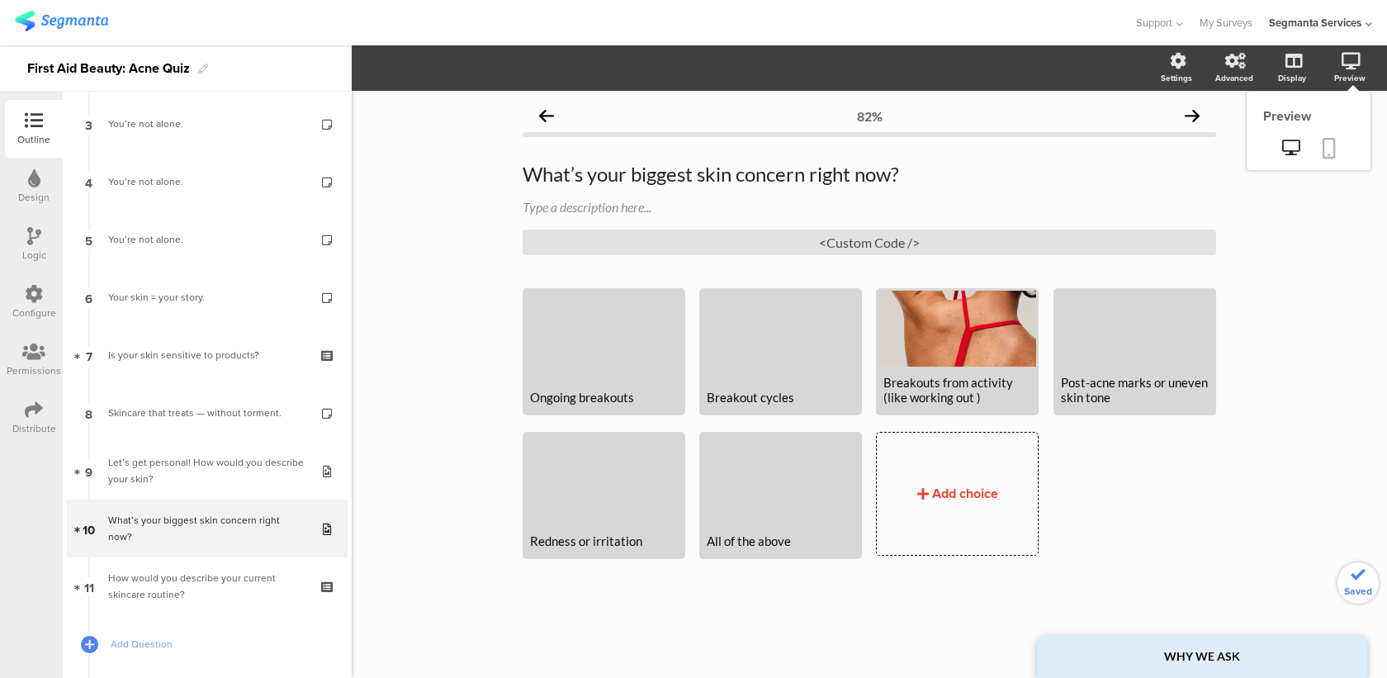
click at [1323, 159] on icon at bounding box center [1329, 148] width 13 height 21
click at [1107, 358] on div at bounding box center [1135, 329] width 158 height 76
click at [1132, 333] on div at bounding box center [1135, 329] width 158 height 76
click at [1063, 337] on div at bounding box center [1135, 329] width 158 height 76
click at [415, 69] on icon "button" at bounding box center [408, 67] width 13 height 13
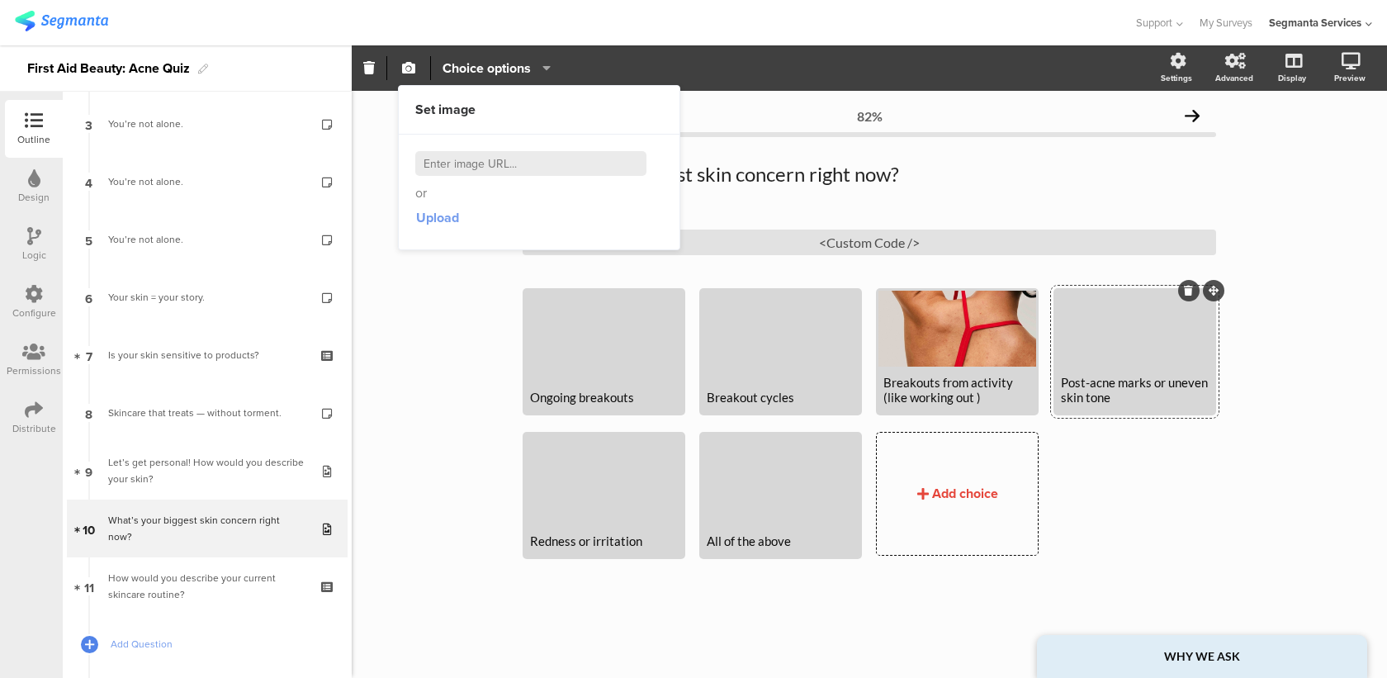
click at [448, 213] on span "Upload" at bounding box center [437, 217] width 43 height 19
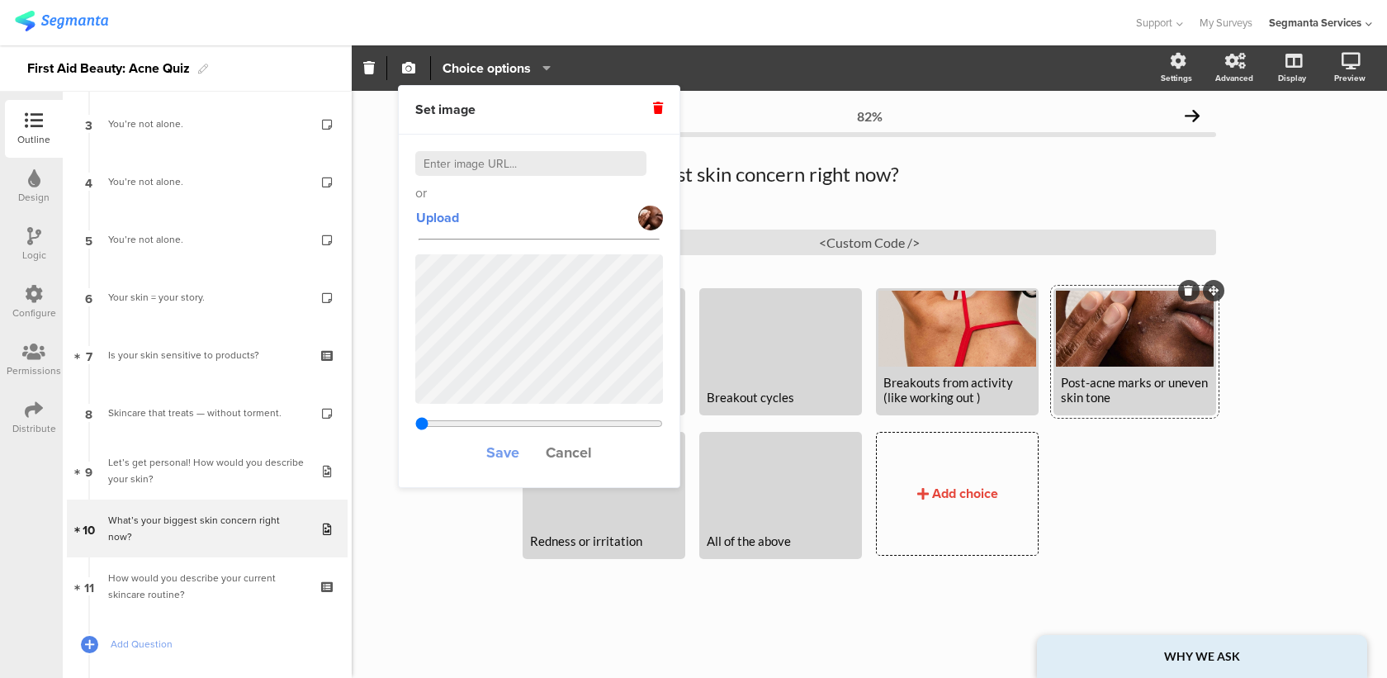
type input "0.133964285714286"
click at [509, 450] on span "Save" at bounding box center [502, 452] width 33 height 21
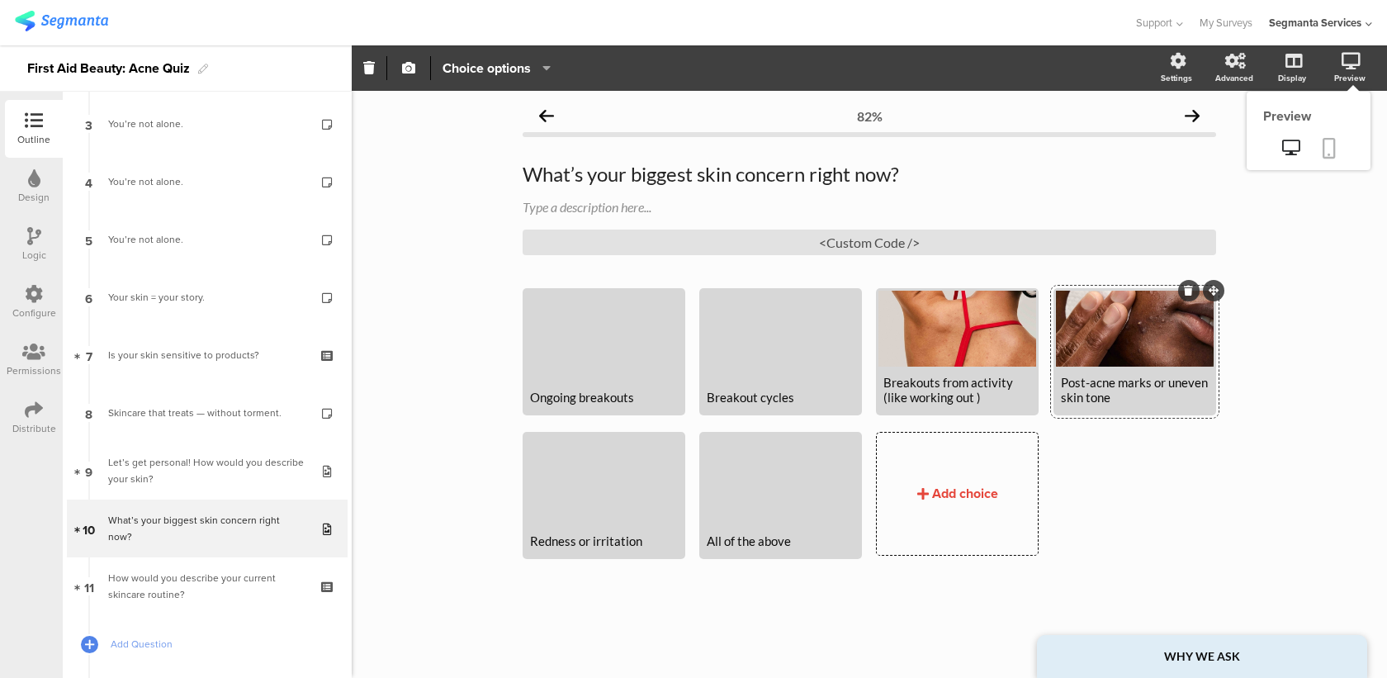
click at [1334, 137] on link at bounding box center [1329, 149] width 36 height 31
click at [622, 501] on div at bounding box center [604, 479] width 158 height 91
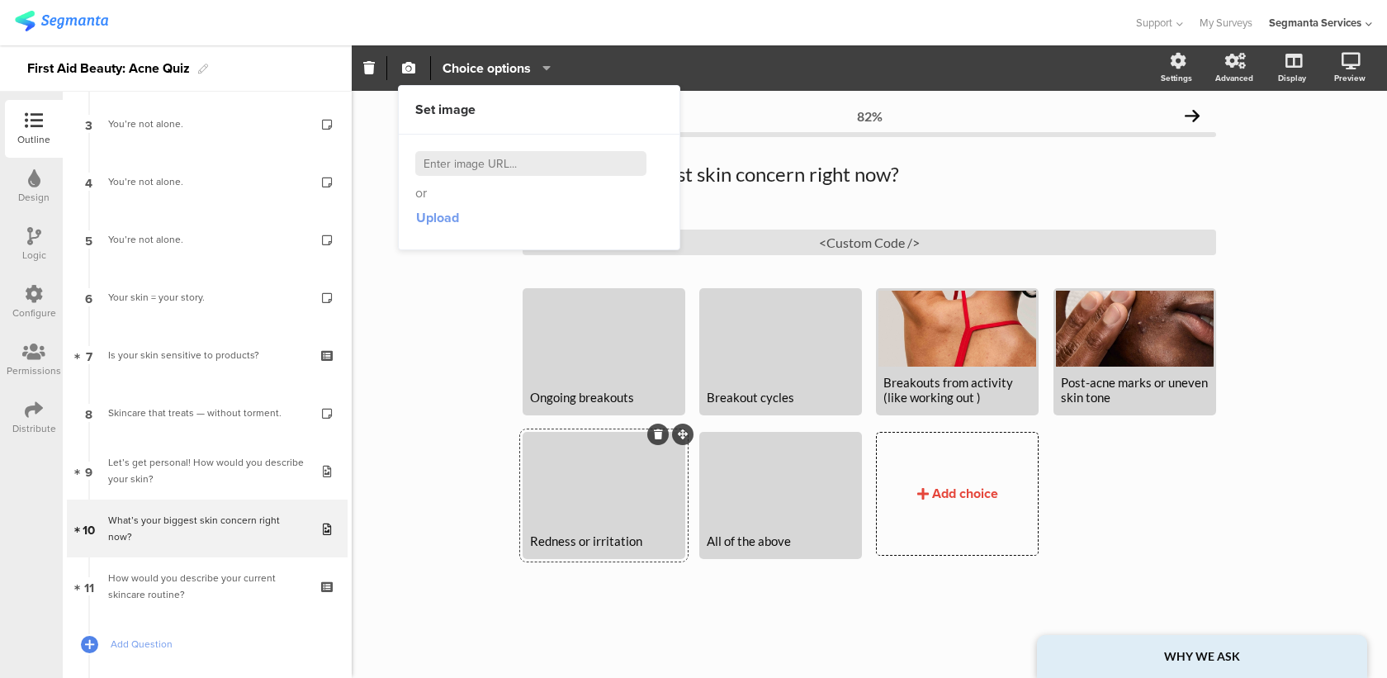
click at [448, 222] on span "Upload" at bounding box center [437, 217] width 43 height 19
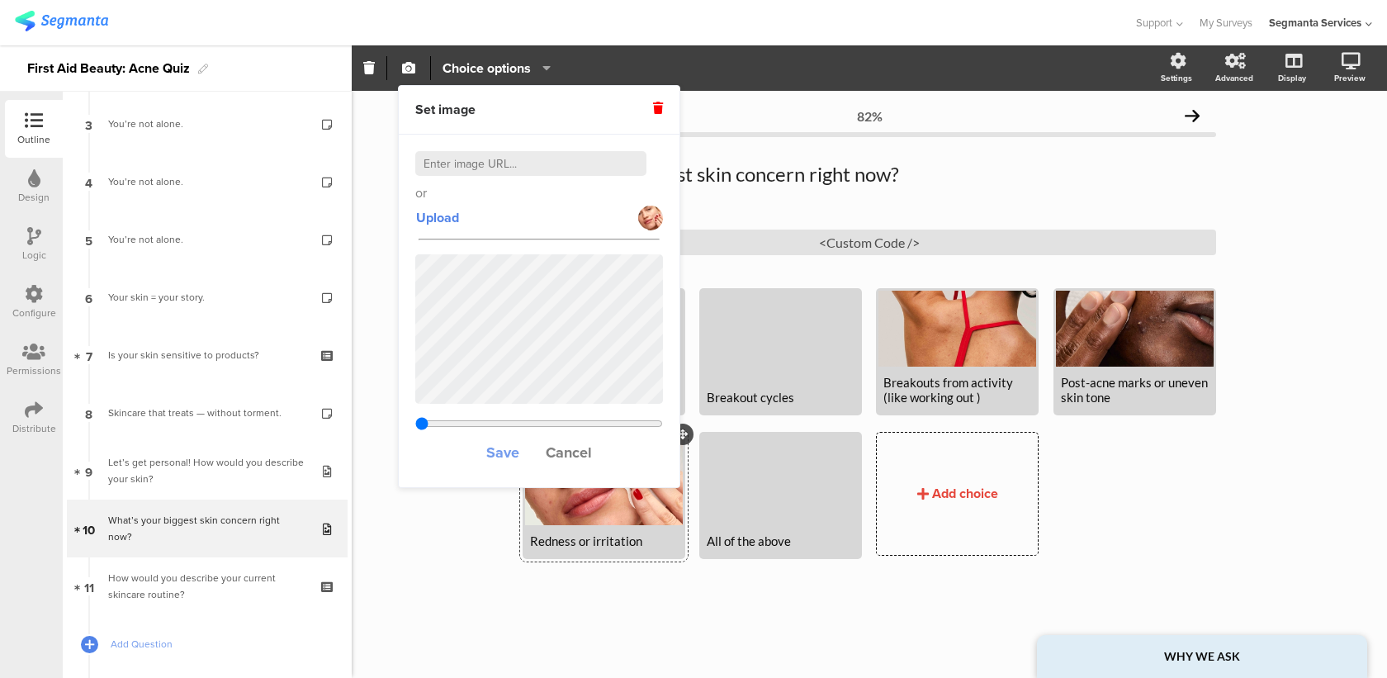
click at [504, 448] on span "Save" at bounding box center [502, 452] width 33 height 21
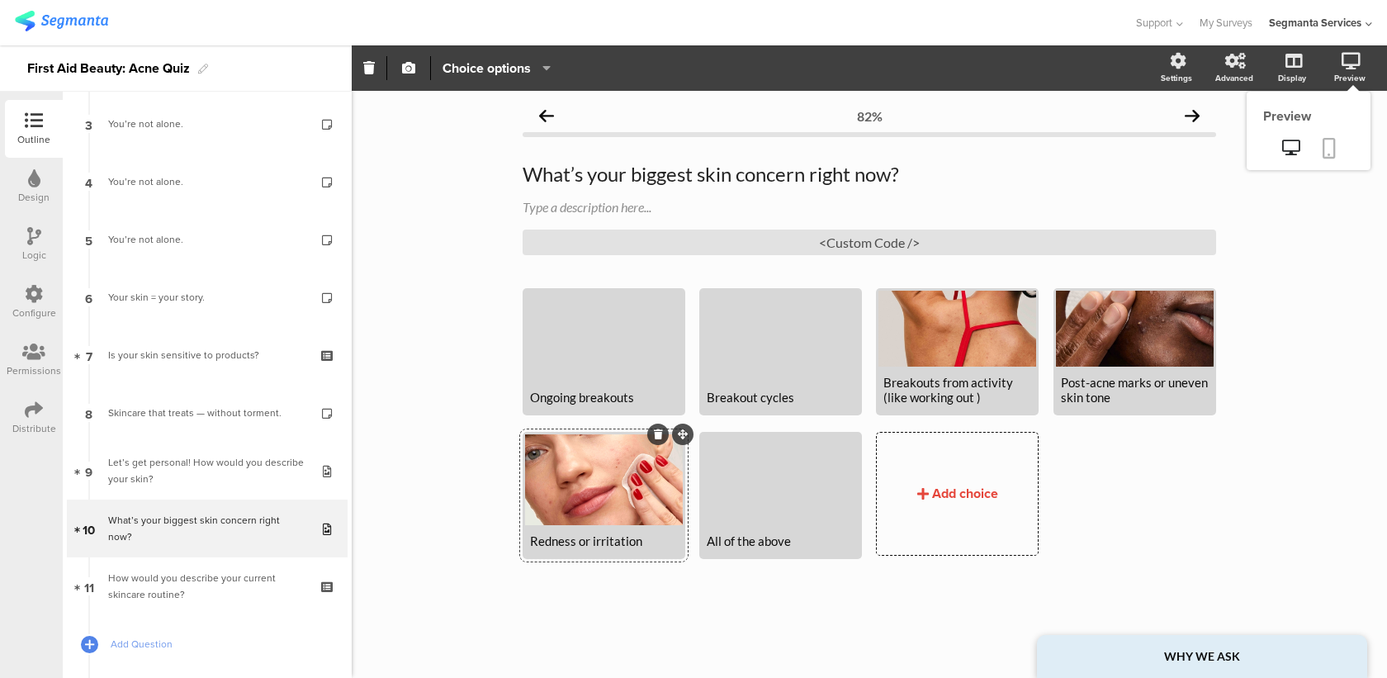
click at [1339, 146] on link at bounding box center [1329, 149] width 36 height 31
click at [585, 362] on div at bounding box center [604, 336] width 158 height 91
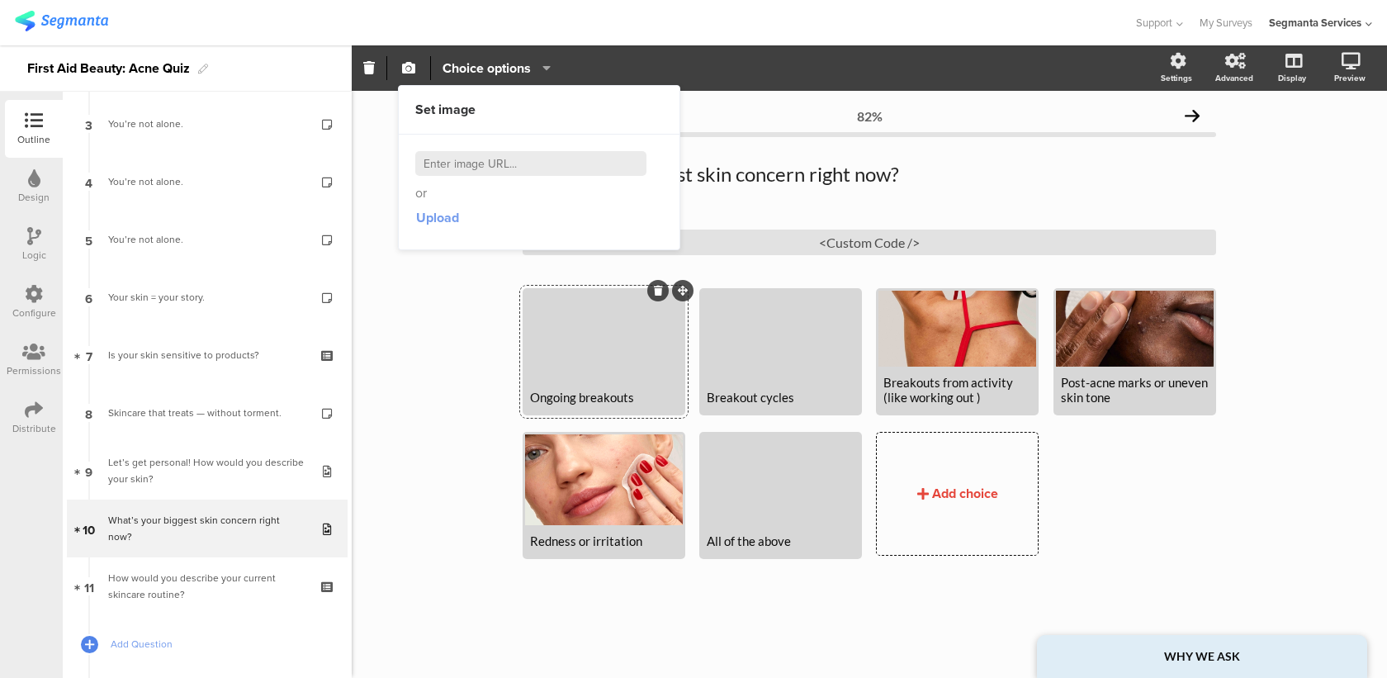
click at [438, 219] on span "Upload" at bounding box center [437, 217] width 43 height 19
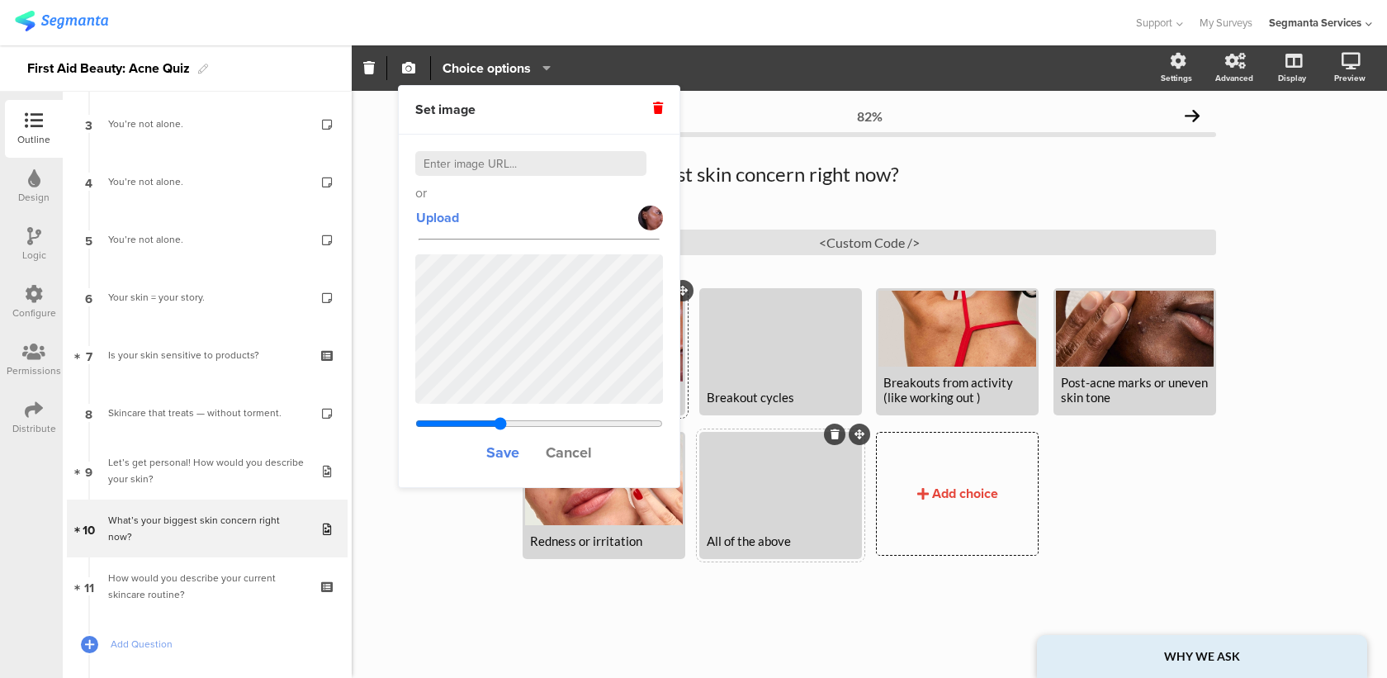
click at [784, 543] on div "All of the above" at bounding box center [781, 540] width 148 height 15
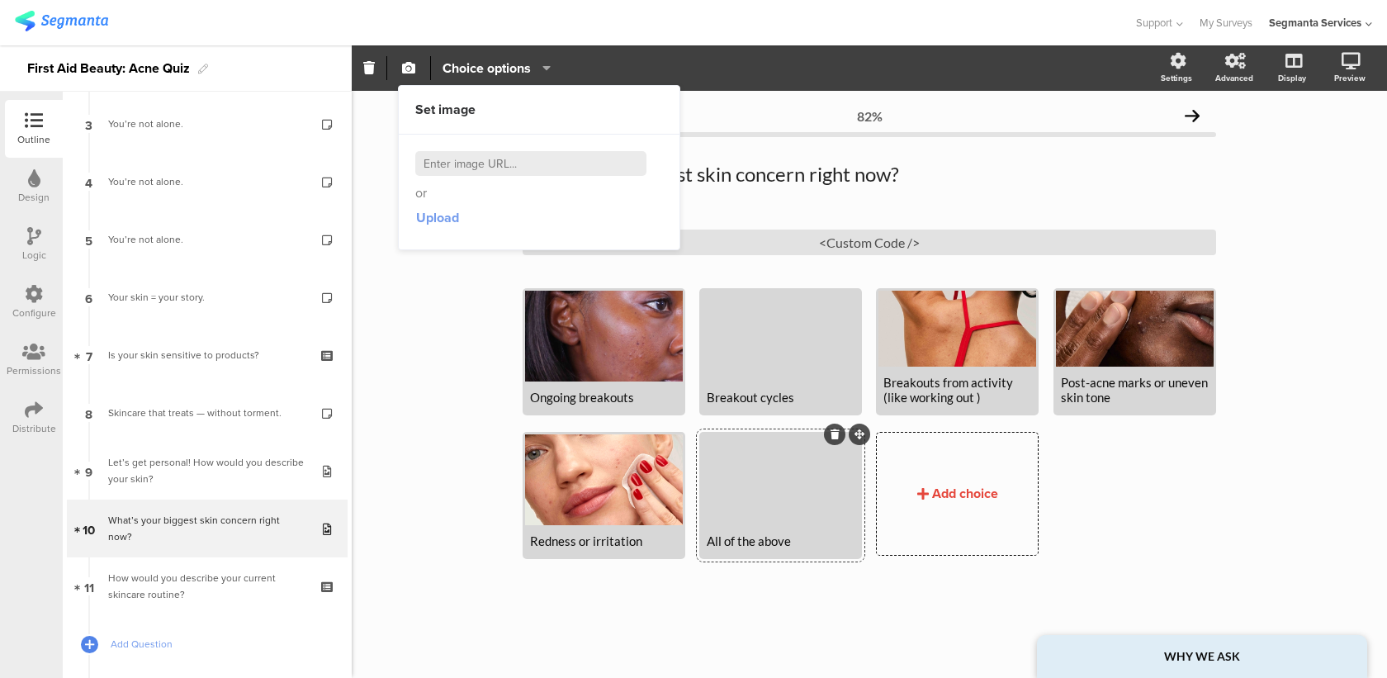
click at [434, 212] on span "Upload" at bounding box center [437, 217] width 43 height 19
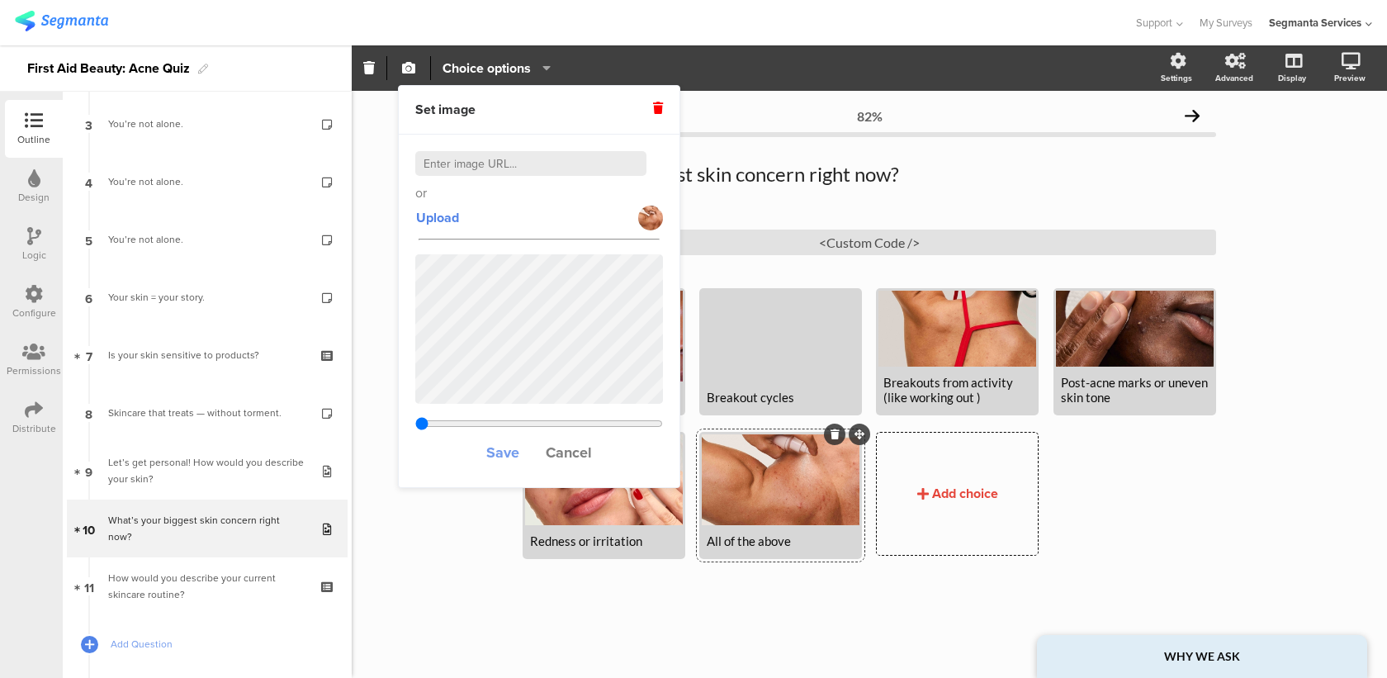
click at [496, 462] on button "Save" at bounding box center [503, 452] width 35 height 36
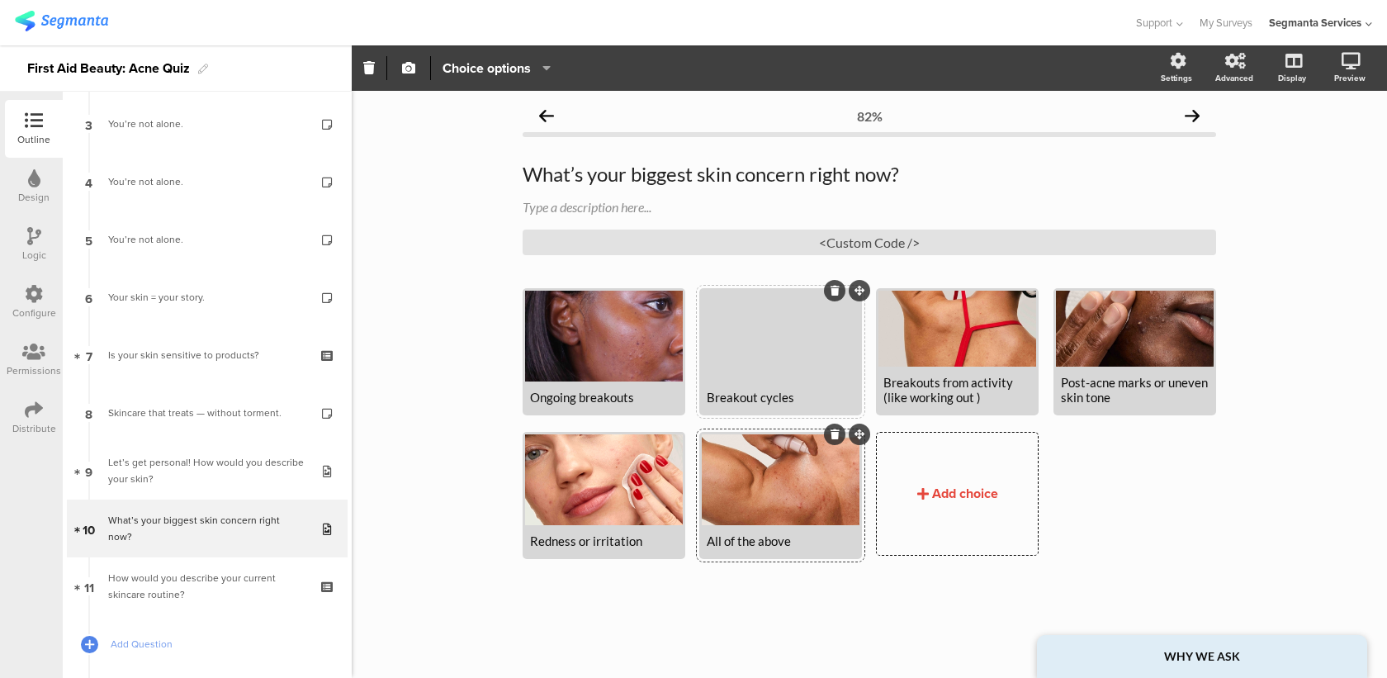
click at [783, 318] on div at bounding box center [781, 336] width 158 height 91
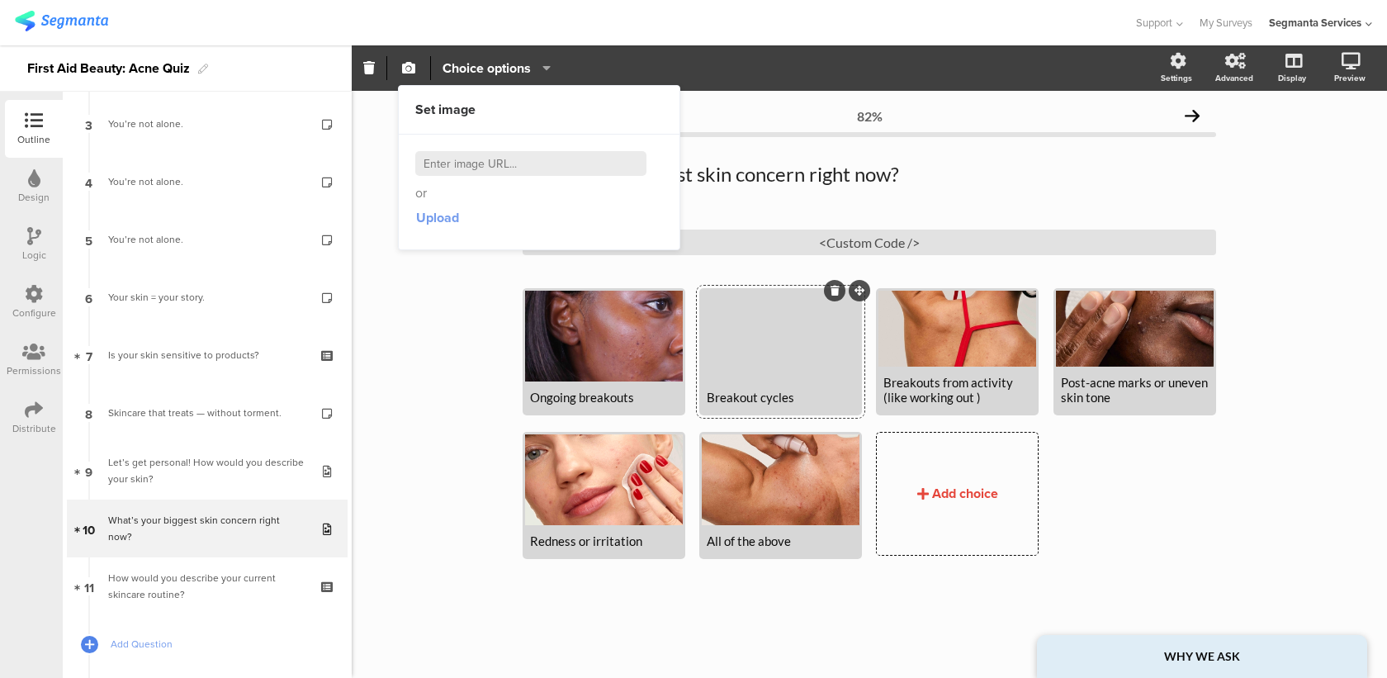
click at [424, 217] on span "Upload" at bounding box center [437, 217] width 43 height 19
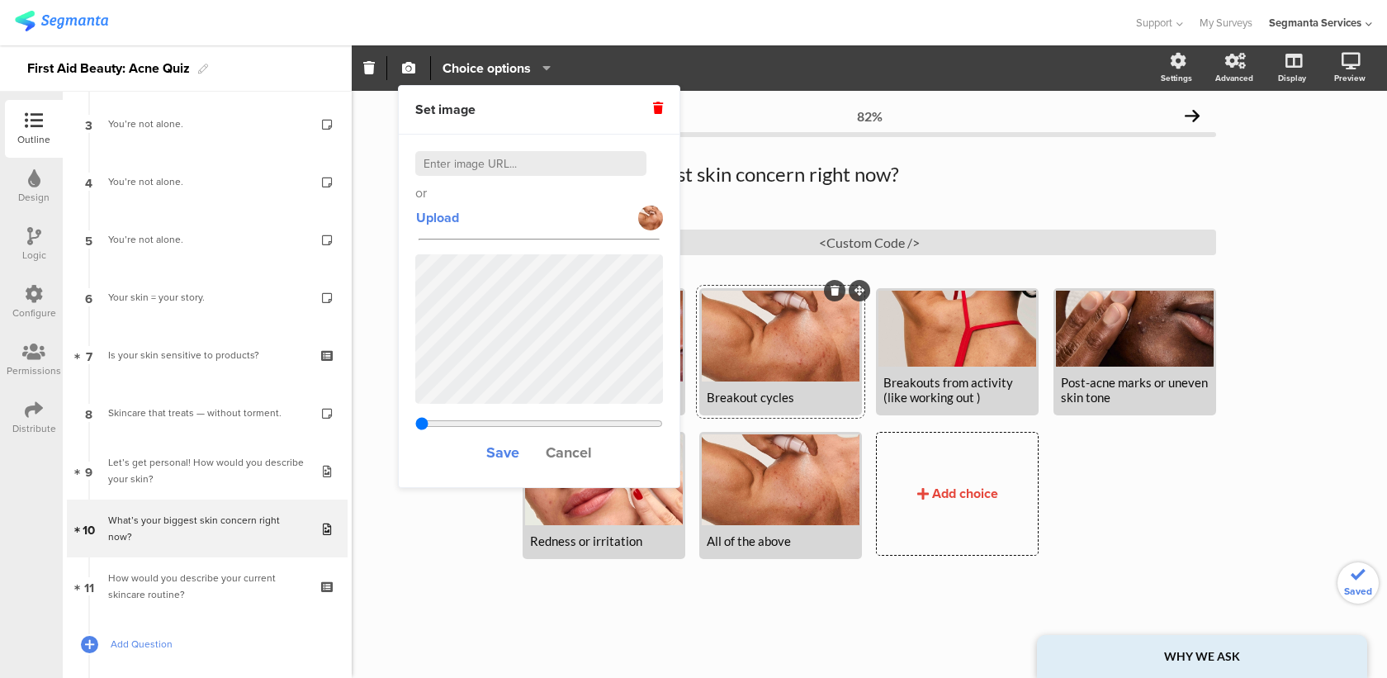
type input "0.133964285714286"
click at [512, 454] on span "Save" at bounding box center [502, 452] width 33 height 21
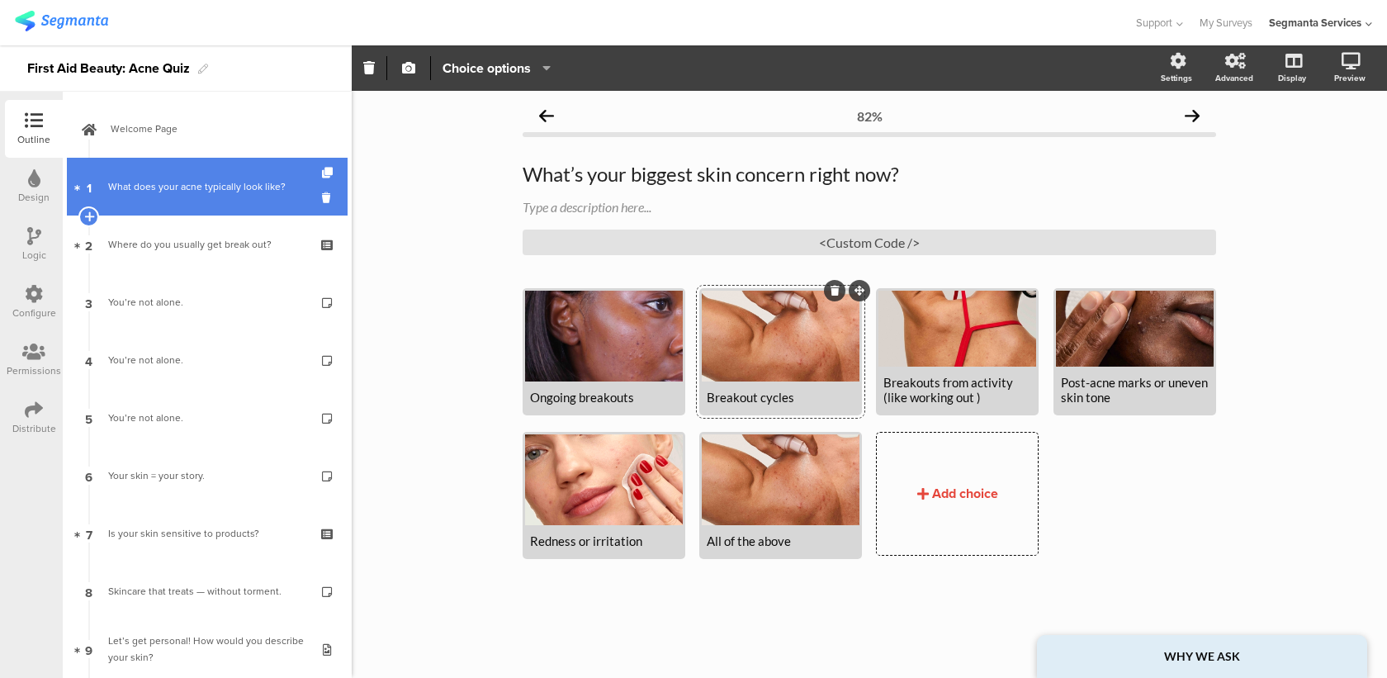
click at [269, 209] on link "1 What does your acne typically look like?" at bounding box center [207, 187] width 281 height 58
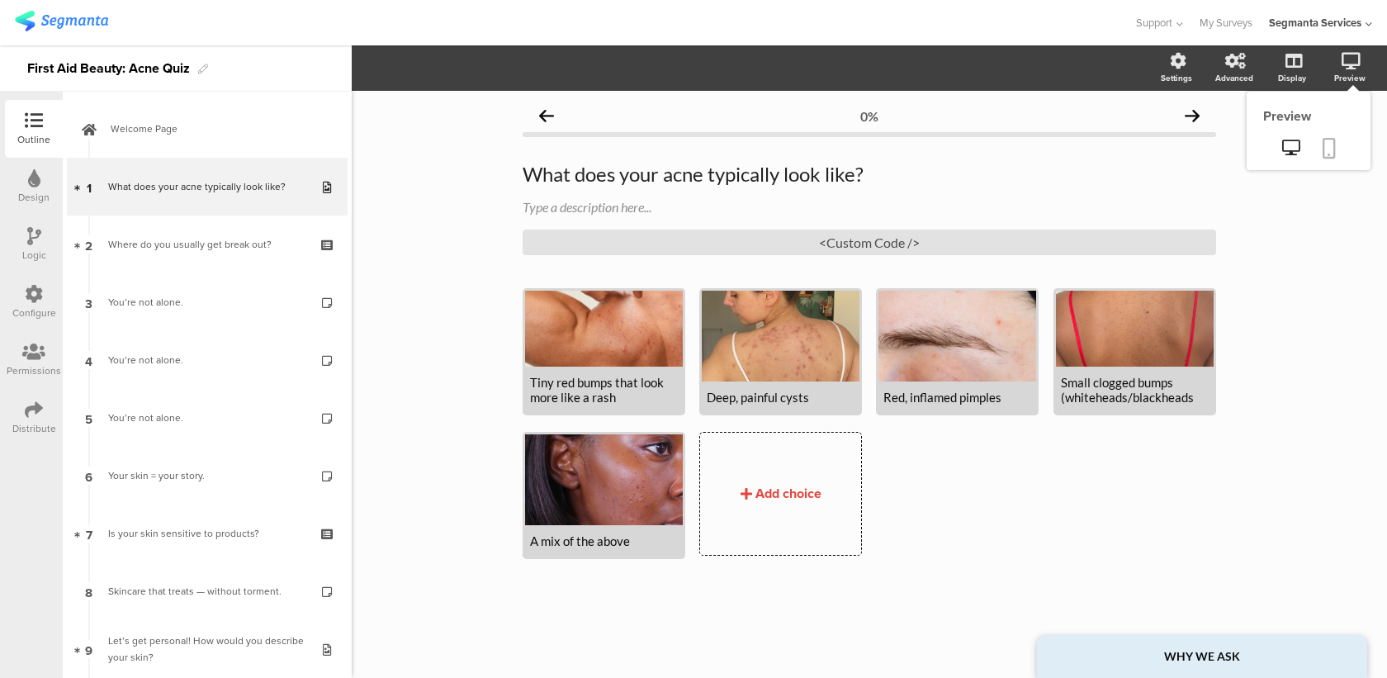
click at [1329, 145] on icon at bounding box center [1329, 148] width 13 height 21
click at [631, 491] on div at bounding box center [604, 479] width 158 height 91
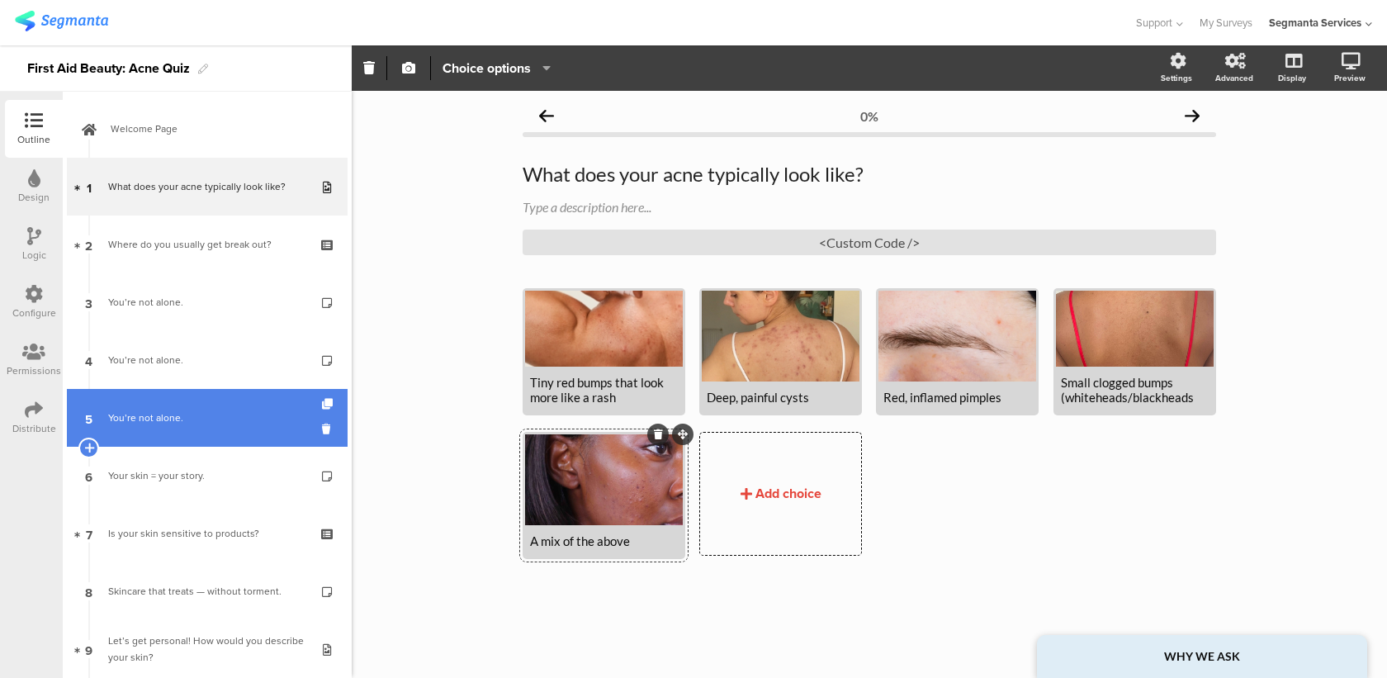
scroll to position [442, 0]
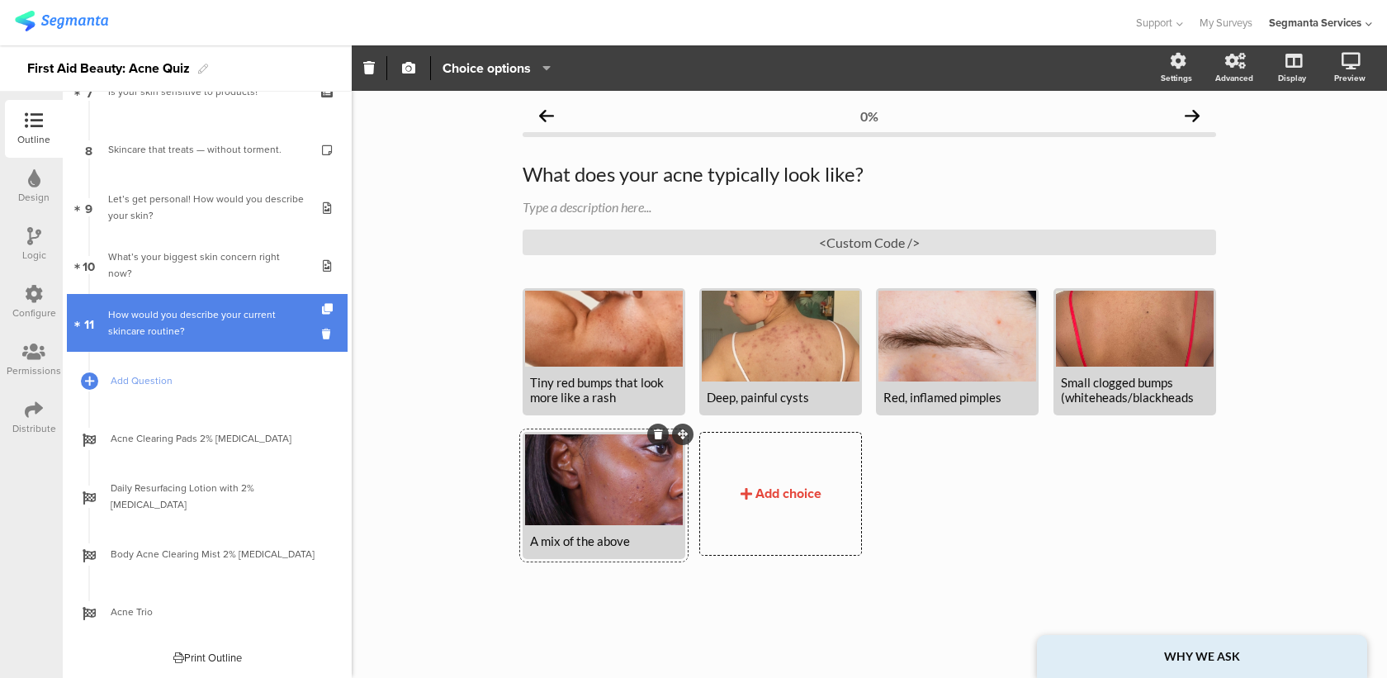
click at [185, 333] on div "How would you describe your current skincare routine?" at bounding box center [206, 322] width 197 height 33
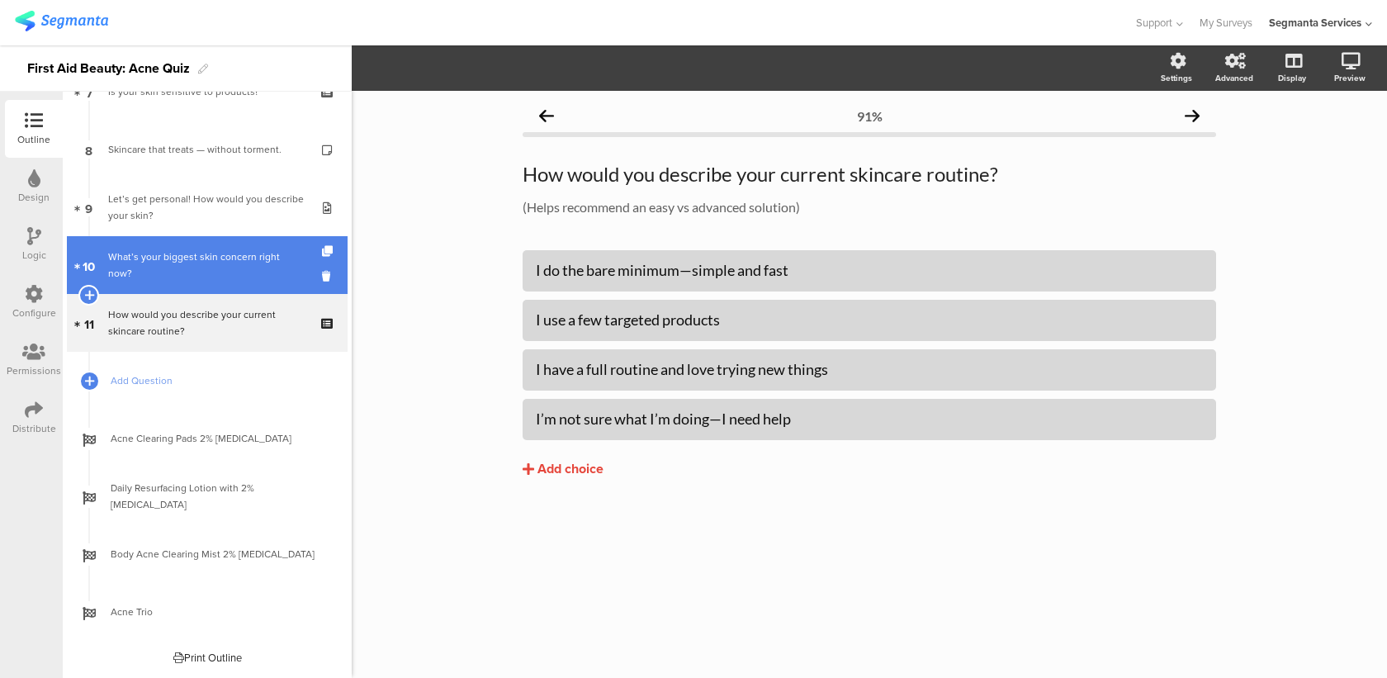
click at [212, 288] on link "10 What’s your biggest skin concern right now?" at bounding box center [207, 265] width 281 height 58
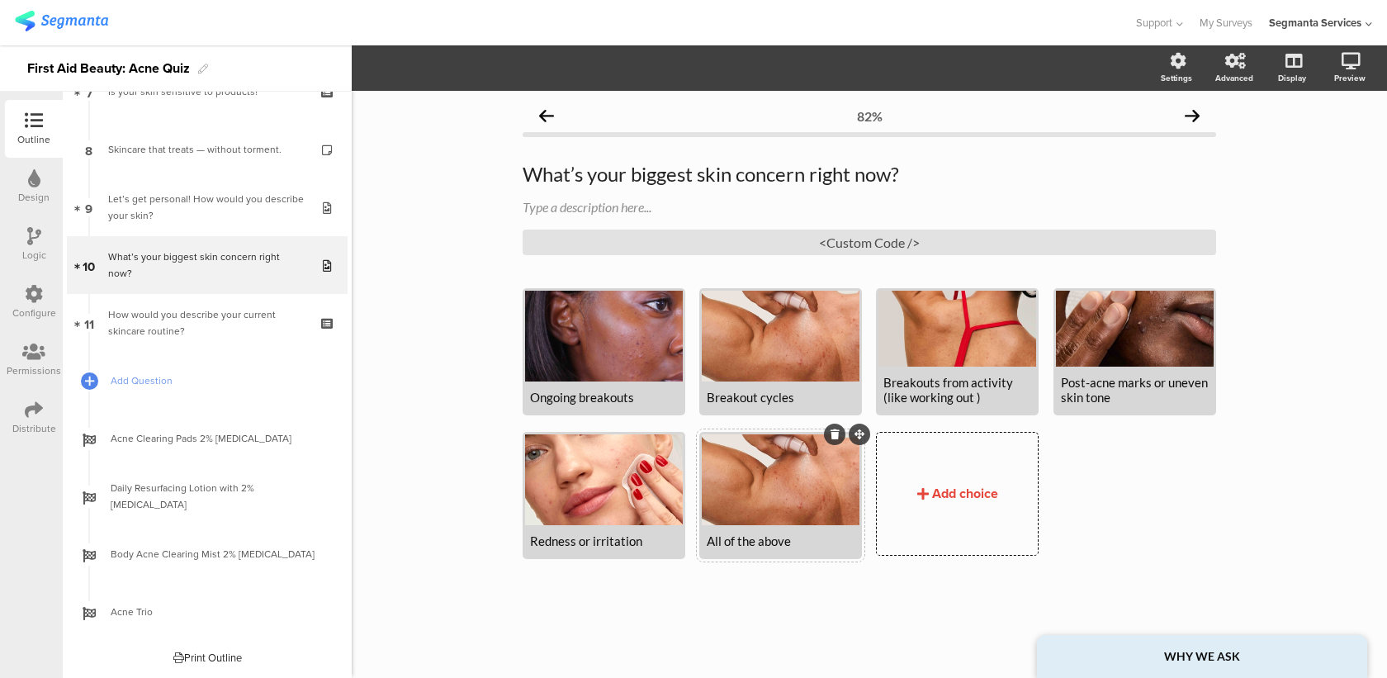
click at [789, 466] on div at bounding box center [781, 479] width 158 height 91
click at [406, 63] on icon "button" at bounding box center [408, 67] width 13 height 13
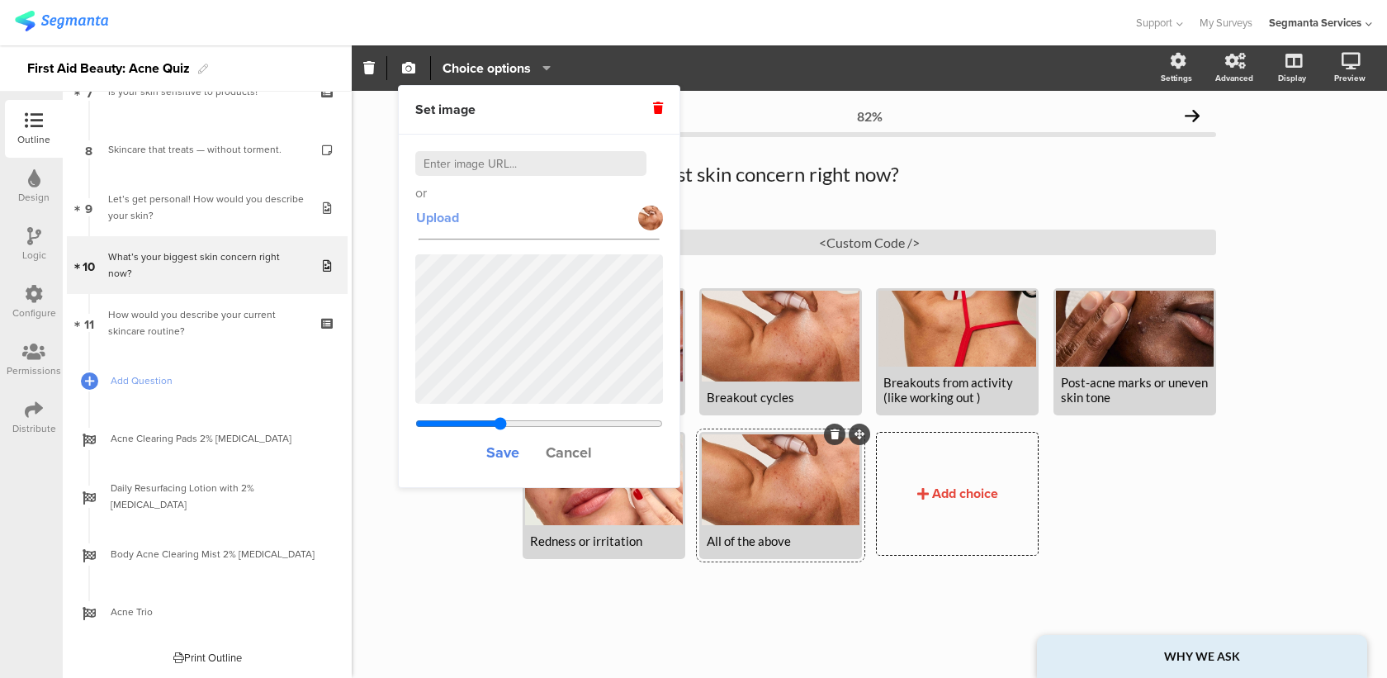
click at [437, 216] on span "Upload" at bounding box center [437, 217] width 43 height 19
type input "0.198206349206349"
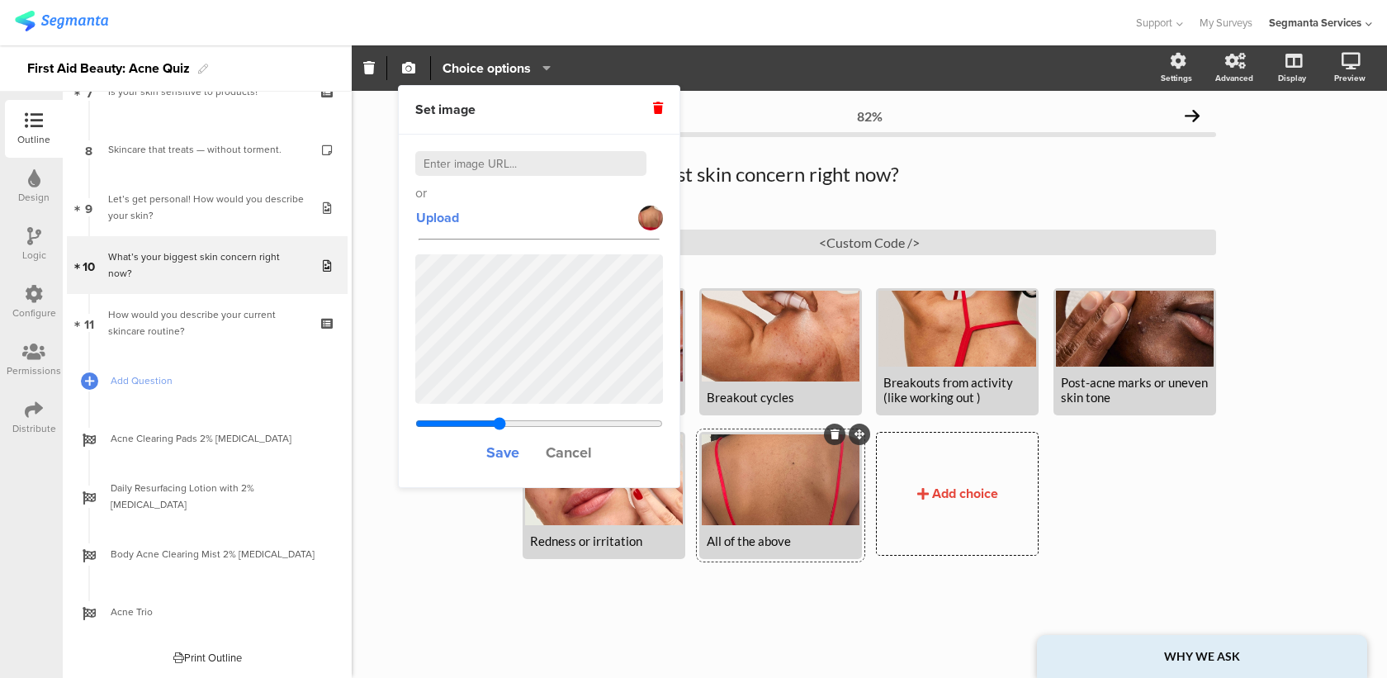
click at [1109, 457] on div "Ongoing breakouts Breakout cycles" at bounding box center [877, 431] width 708 height 287
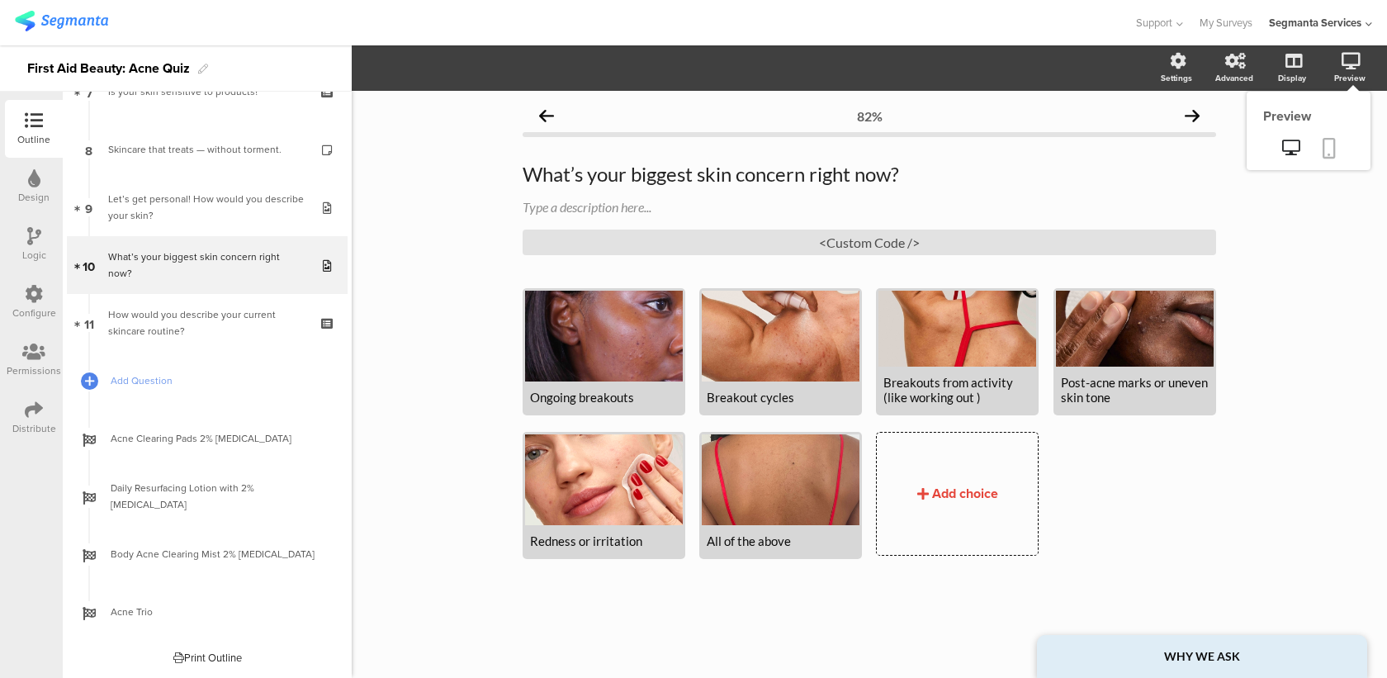
click at [1344, 144] on link at bounding box center [1329, 149] width 36 height 31
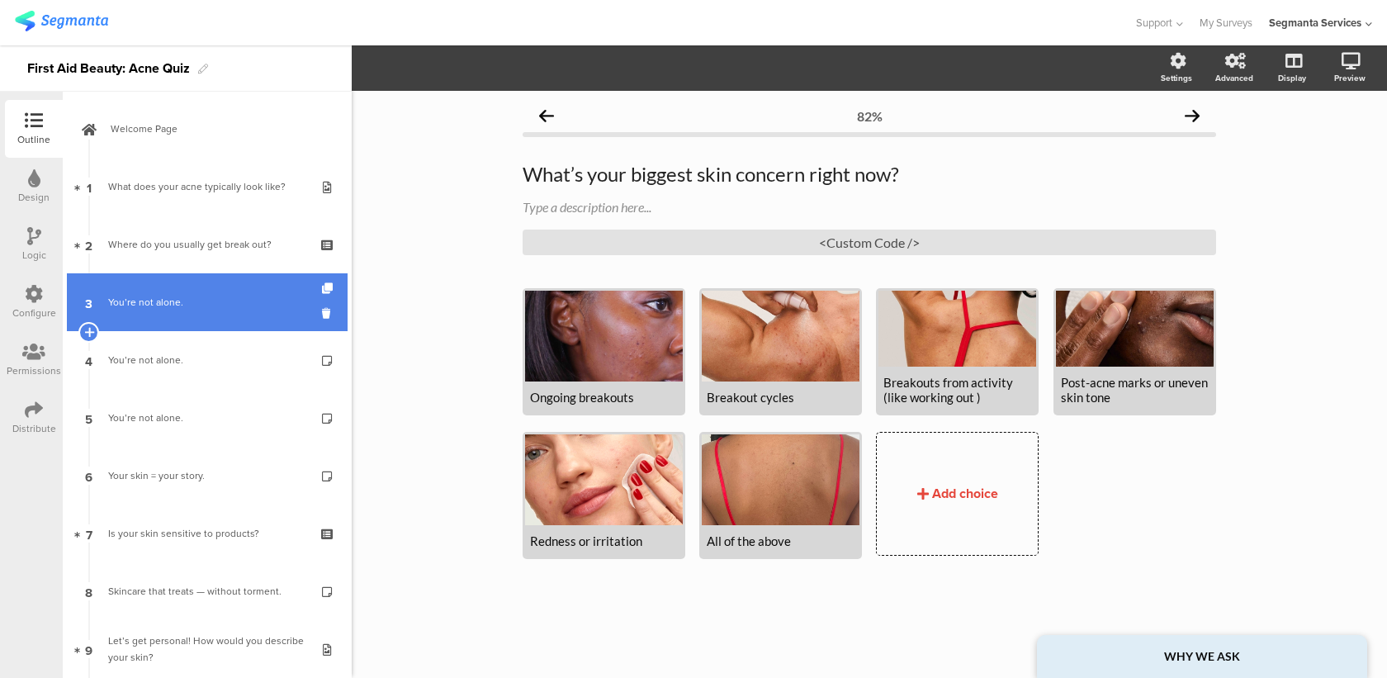
click at [259, 315] on link "3 You’re not alone." at bounding box center [207, 302] width 281 height 58
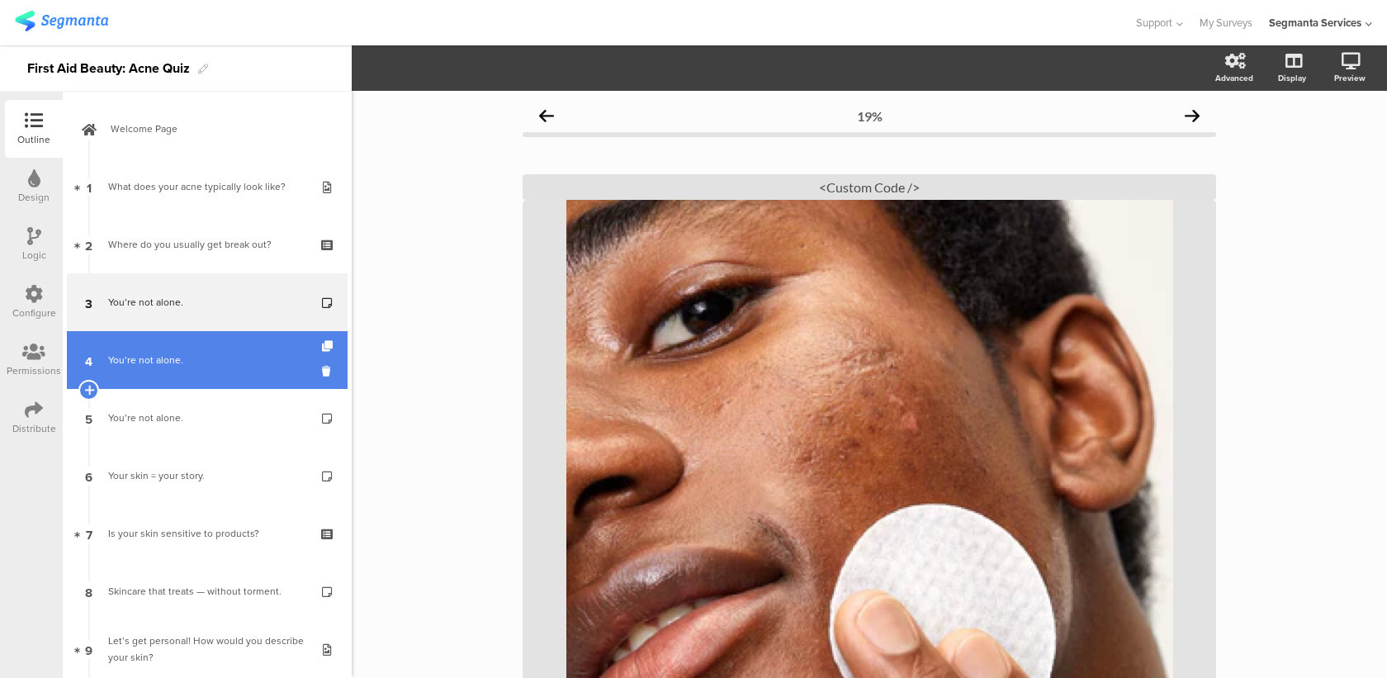
click at [255, 374] on link "4 You’re not alone." at bounding box center [207, 360] width 281 height 58
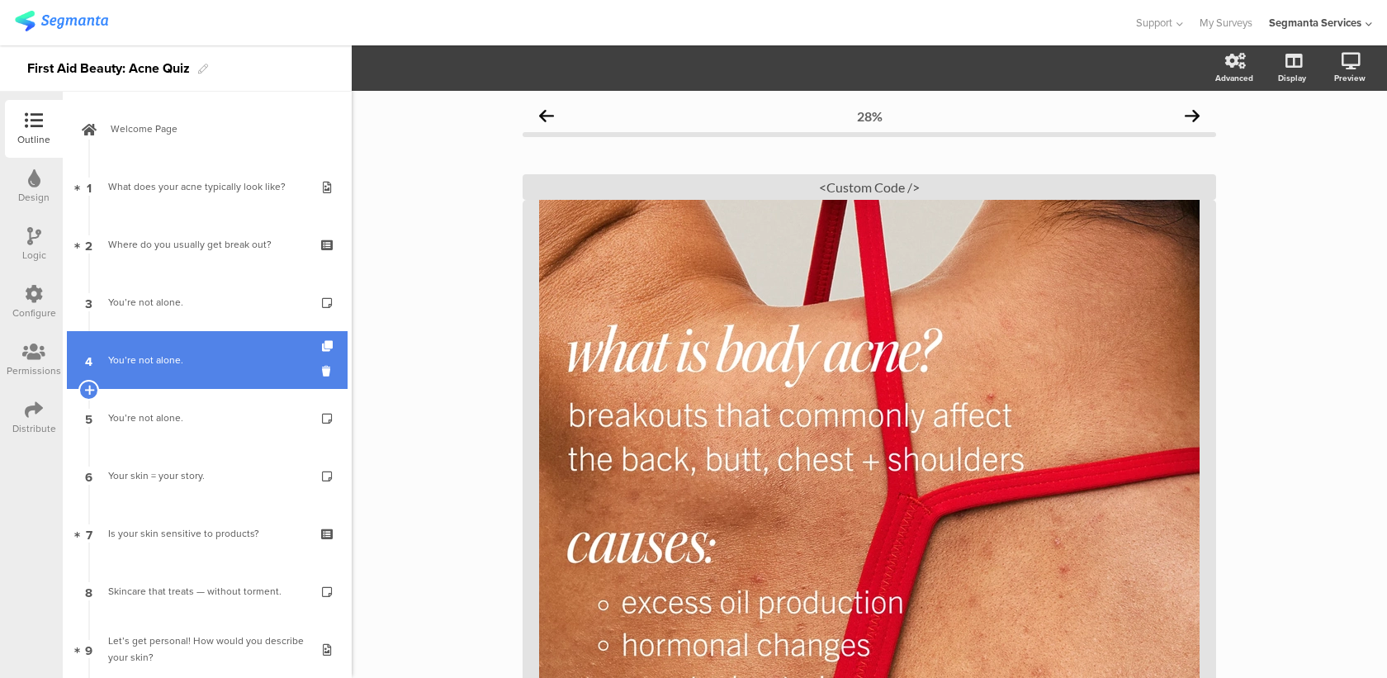
scroll to position [50, 0]
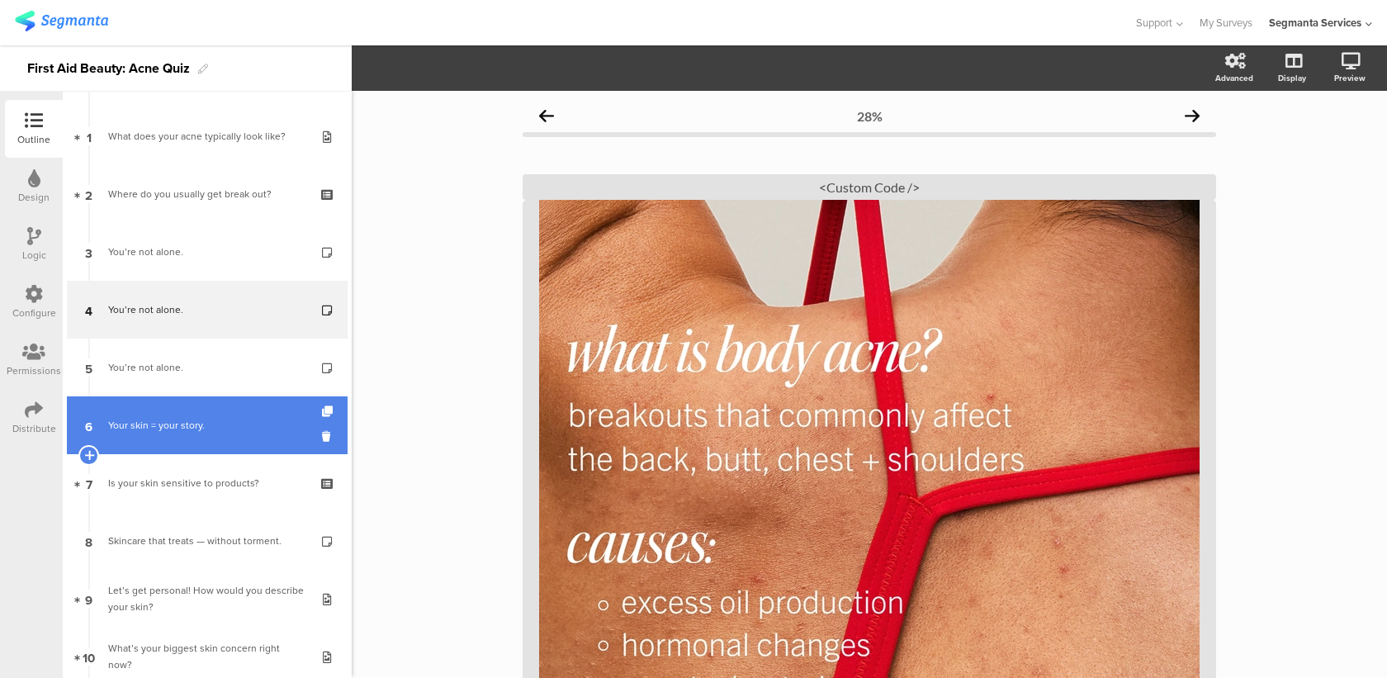
click at [240, 429] on div "Your skin = your story." at bounding box center [206, 425] width 197 height 17
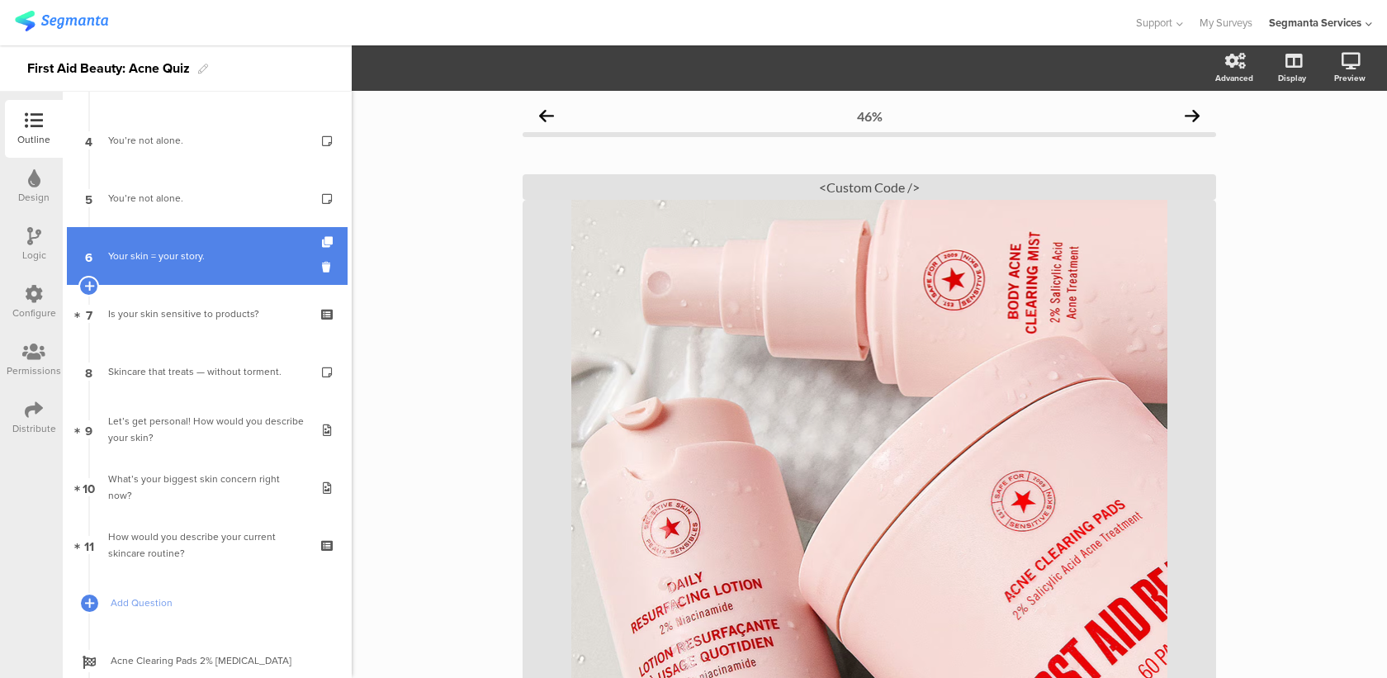
scroll to position [221, 0]
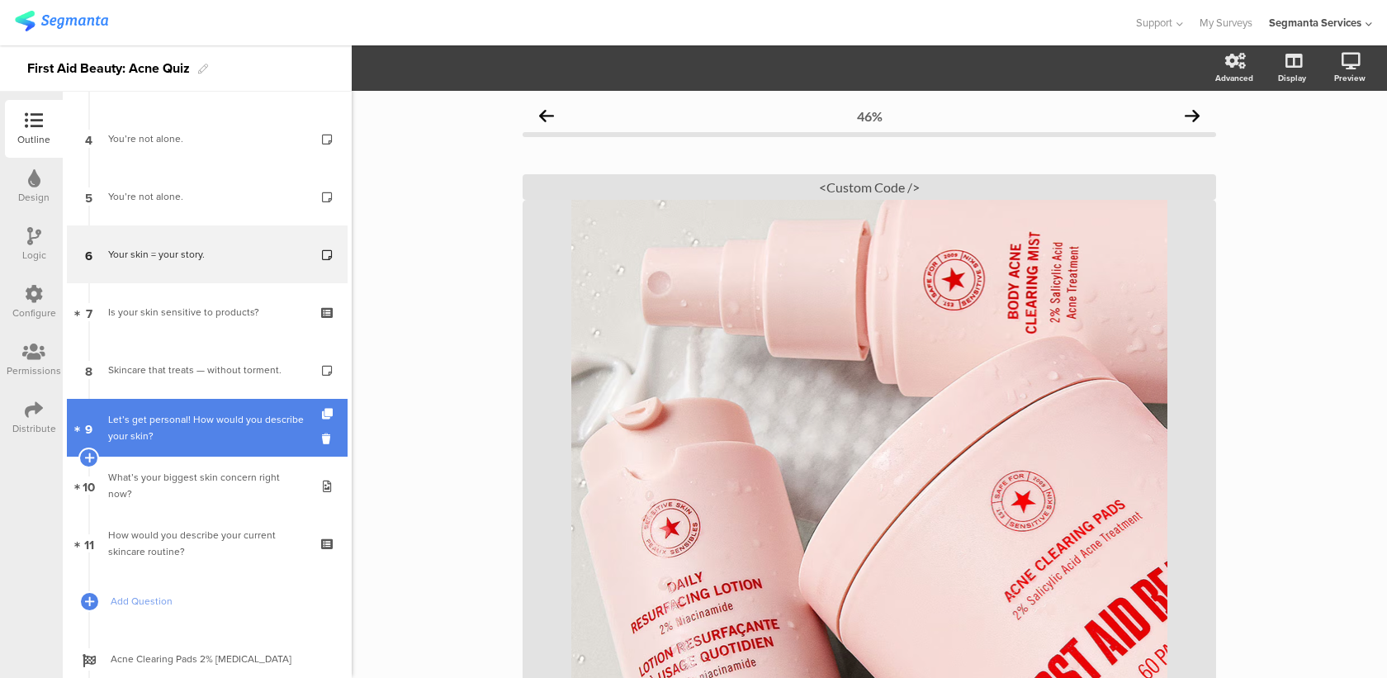
click at [240, 421] on div "Let’s get personal! How would you describe your skin?" at bounding box center [206, 427] width 197 height 33
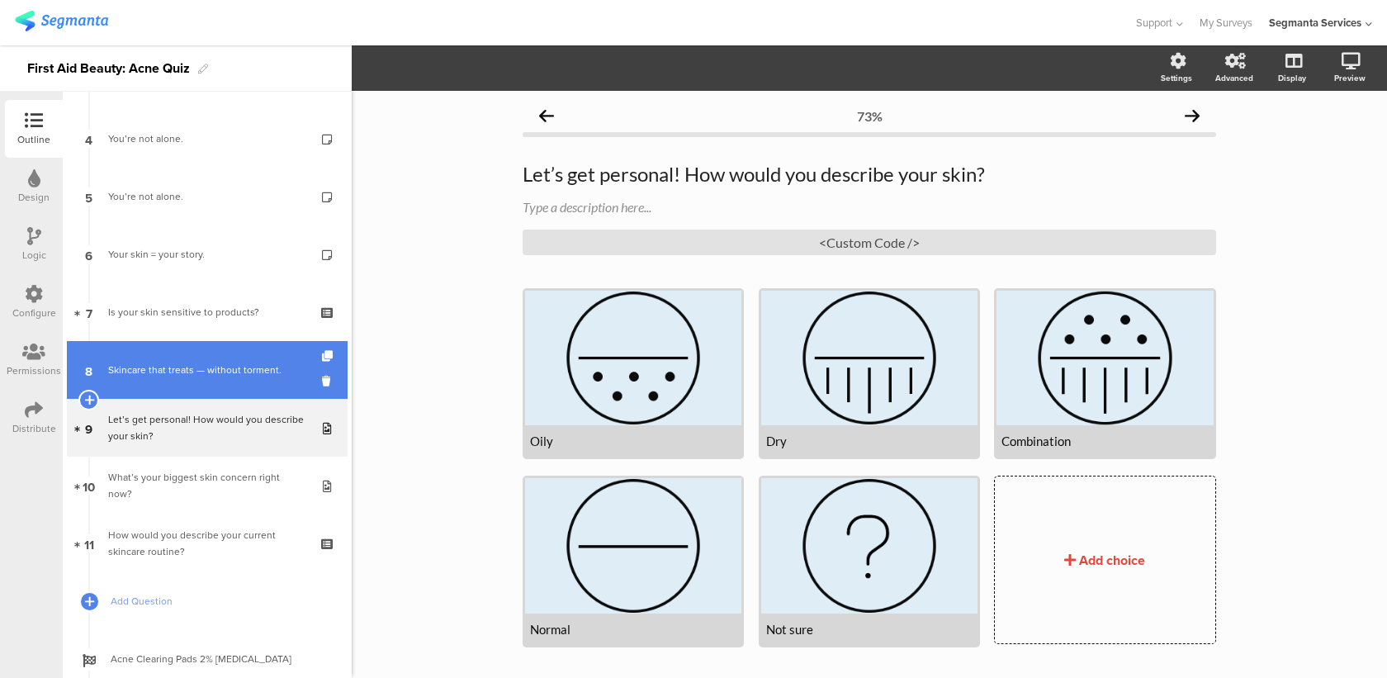
scroll to position [269, 0]
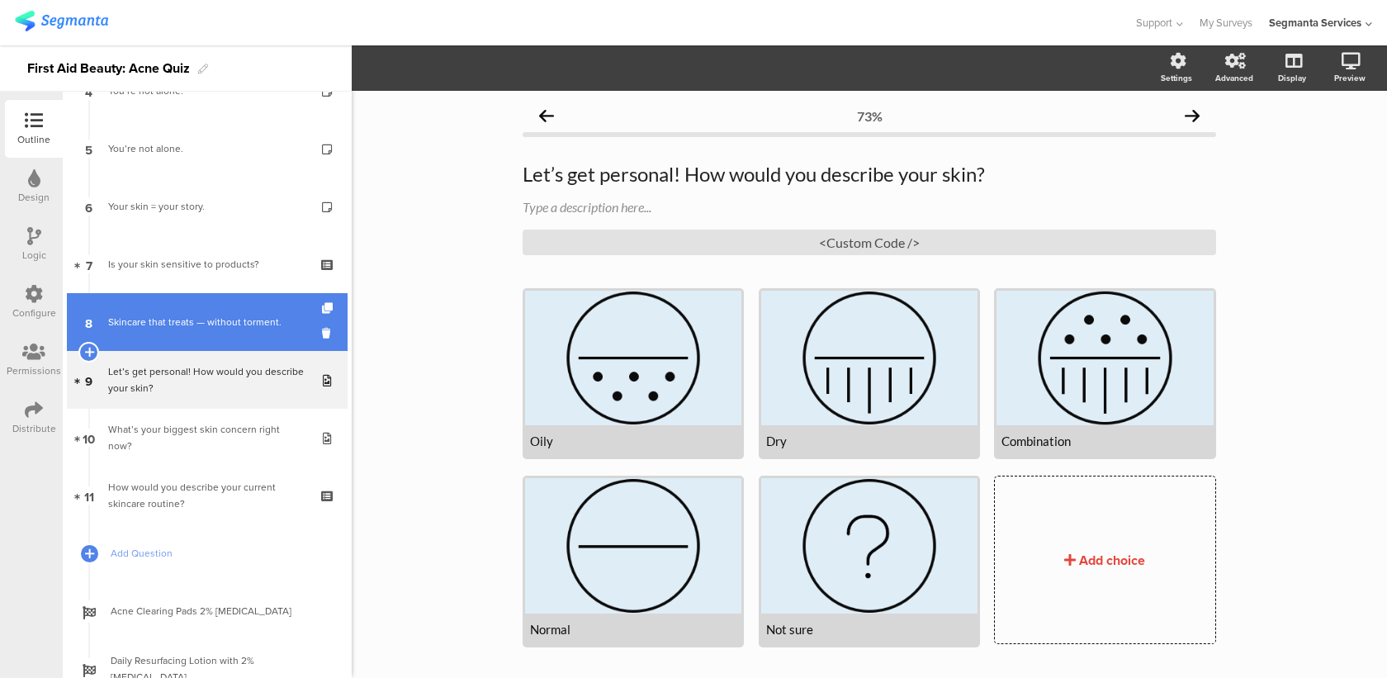
click at [259, 299] on link "8 Skincare that treats — without torment." at bounding box center [207, 322] width 281 height 58
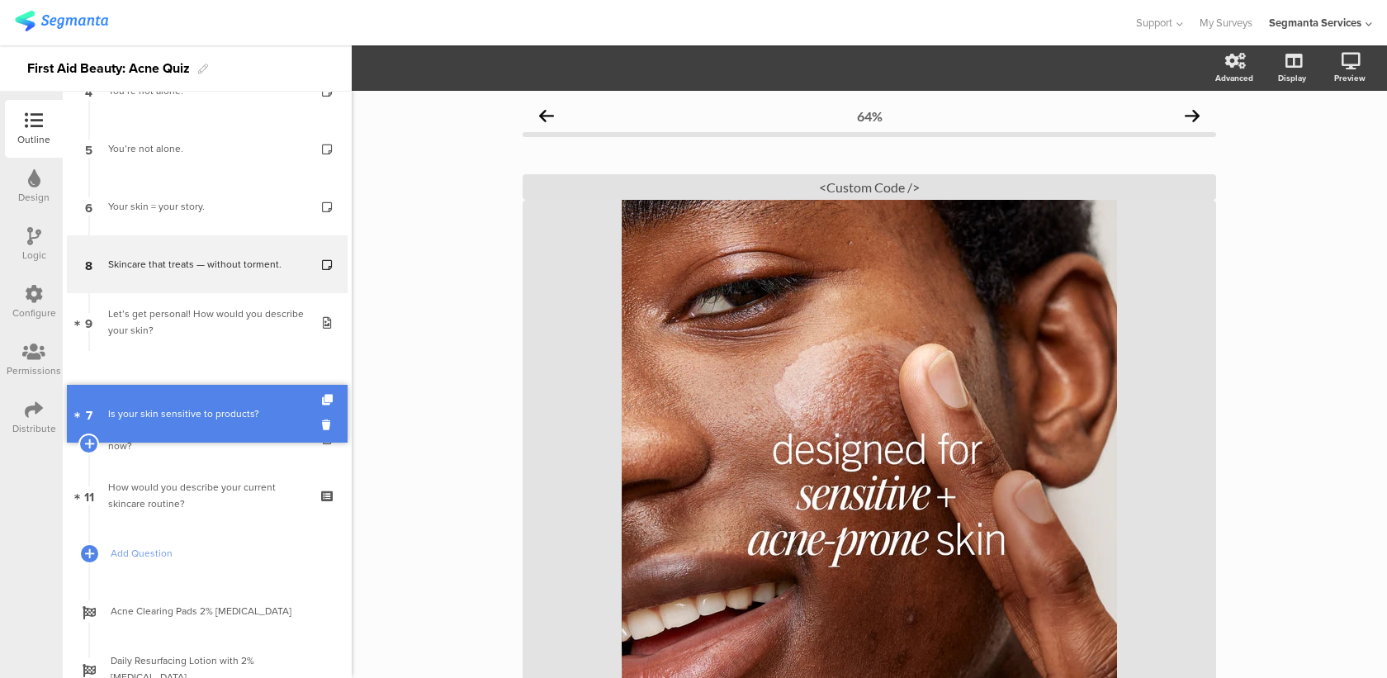
drag, startPoint x: 222, startPoint y: 266, endPoint x: 206, endPoint y: 414, distance: 148.7
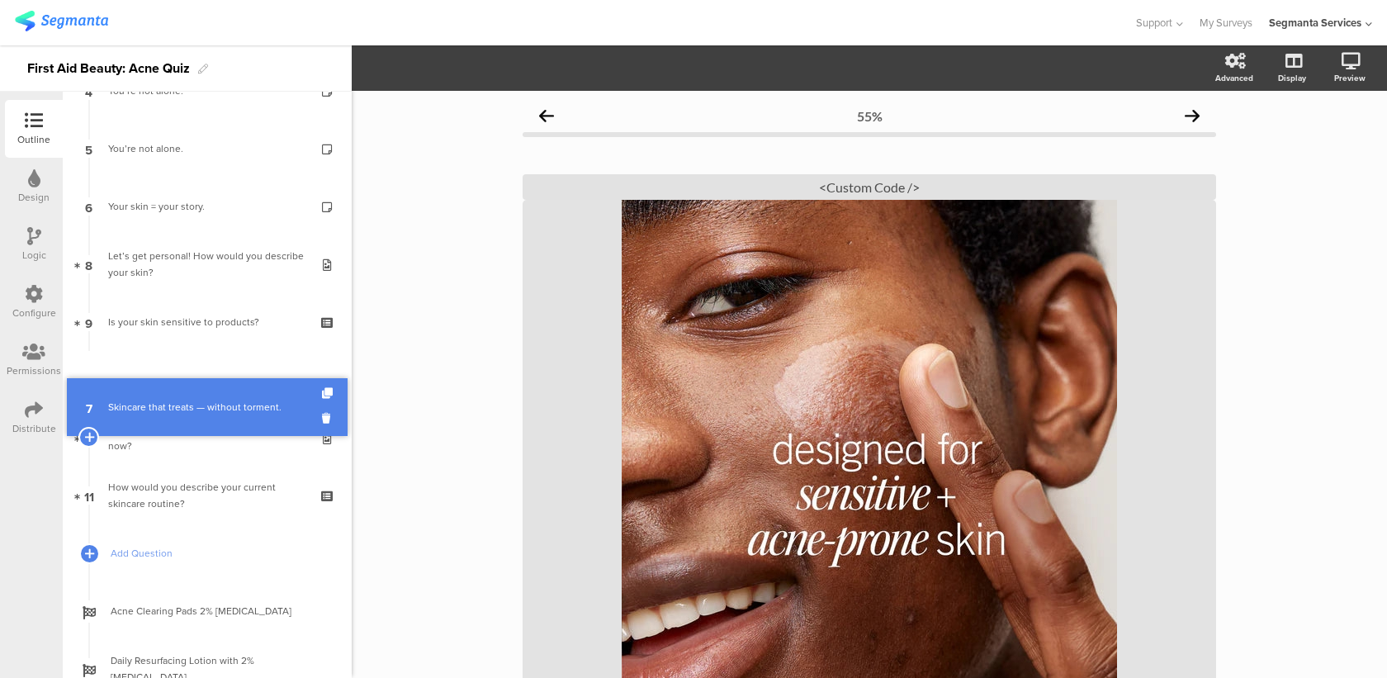
drag, startPoint x: 229, startPoint y: 261, endPoint x: 227, endPoint y: 404, distance: 142.9
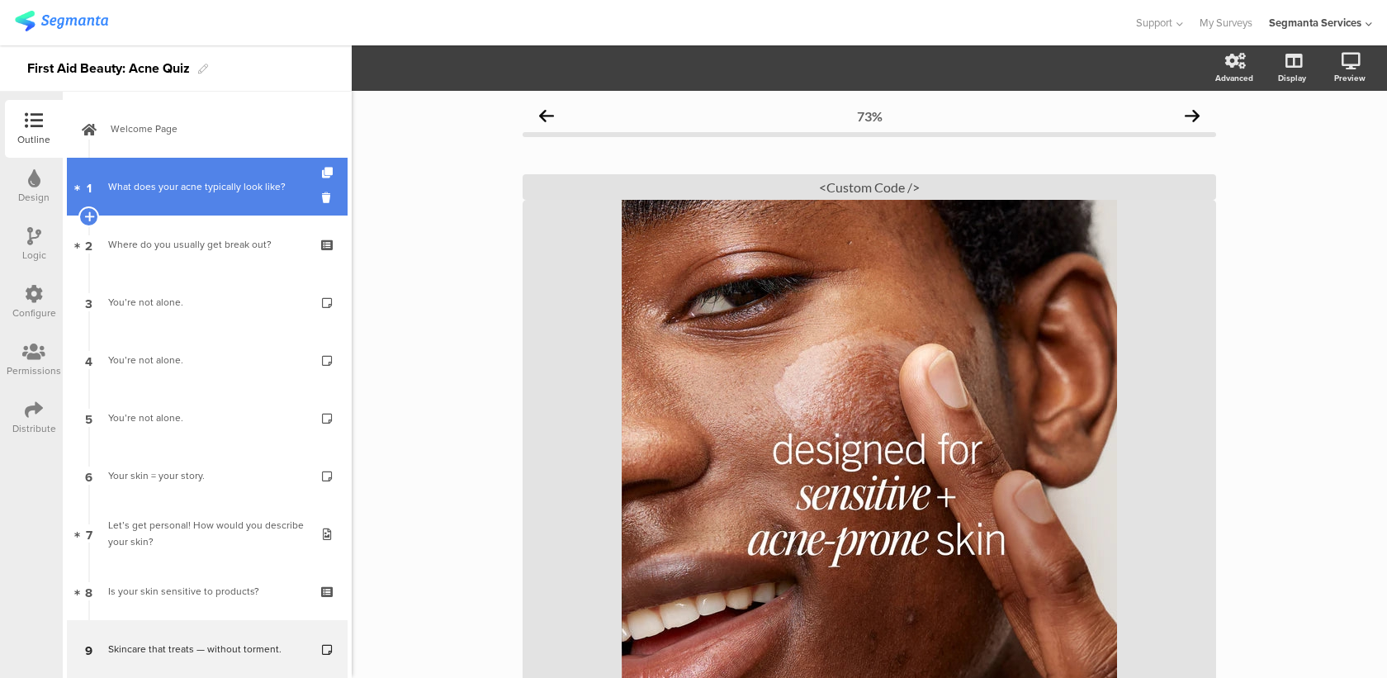
click at [258, 210] on link "1 What does your acne typically look like?" at bounding box center [207, 187] width 281 height 58
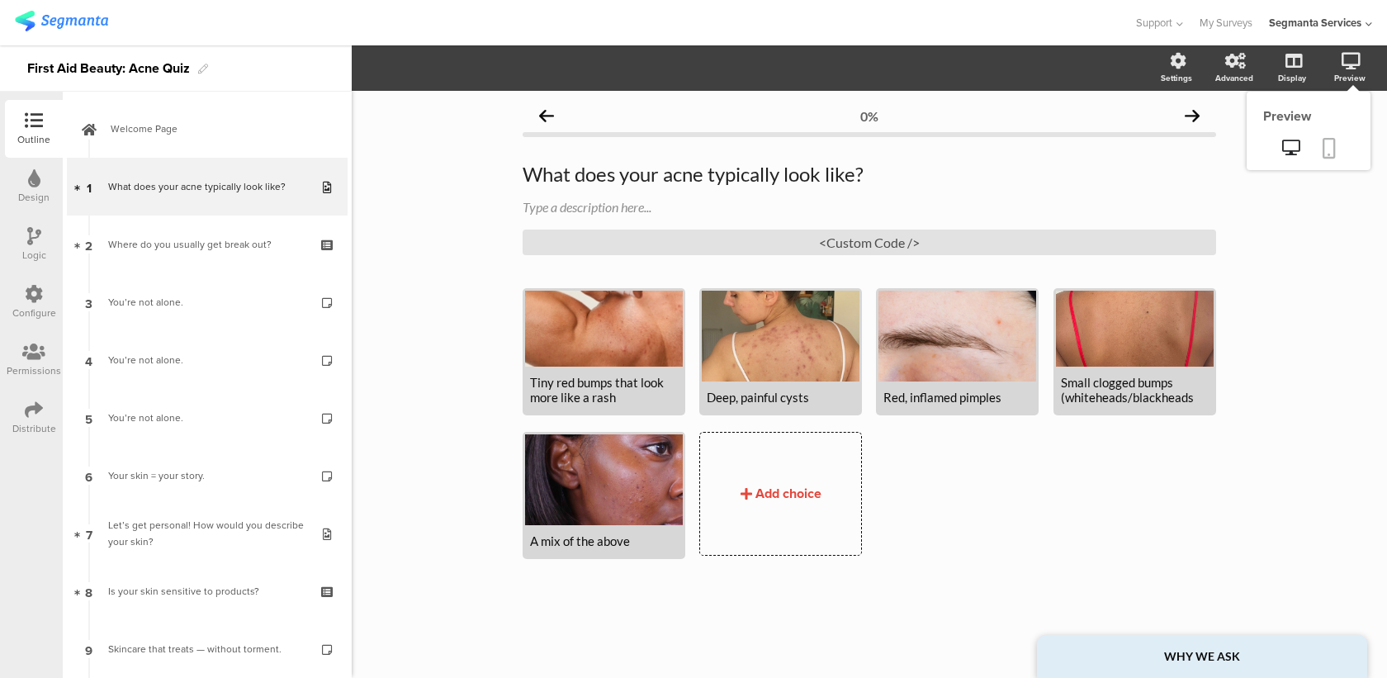
click at [1333, 147] on icon at bounding box center [1329, 148] width 13 height 21
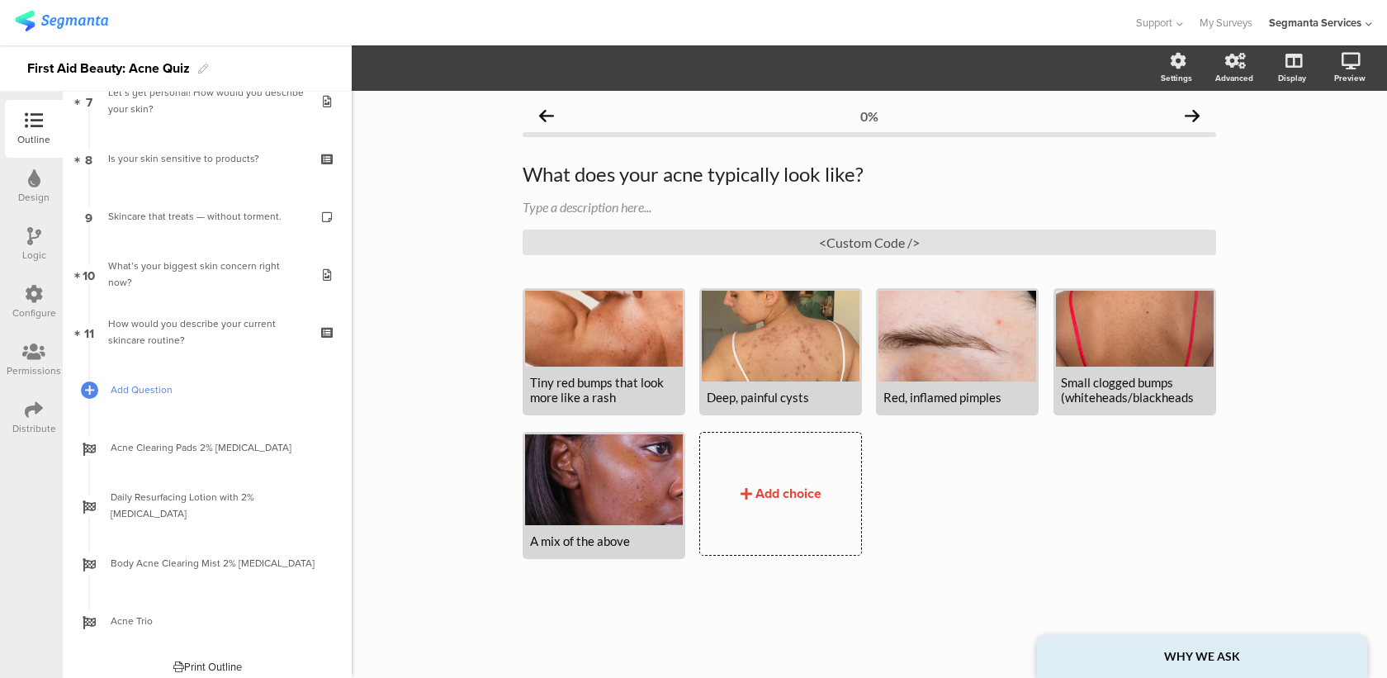
scroll to position [442, 0]
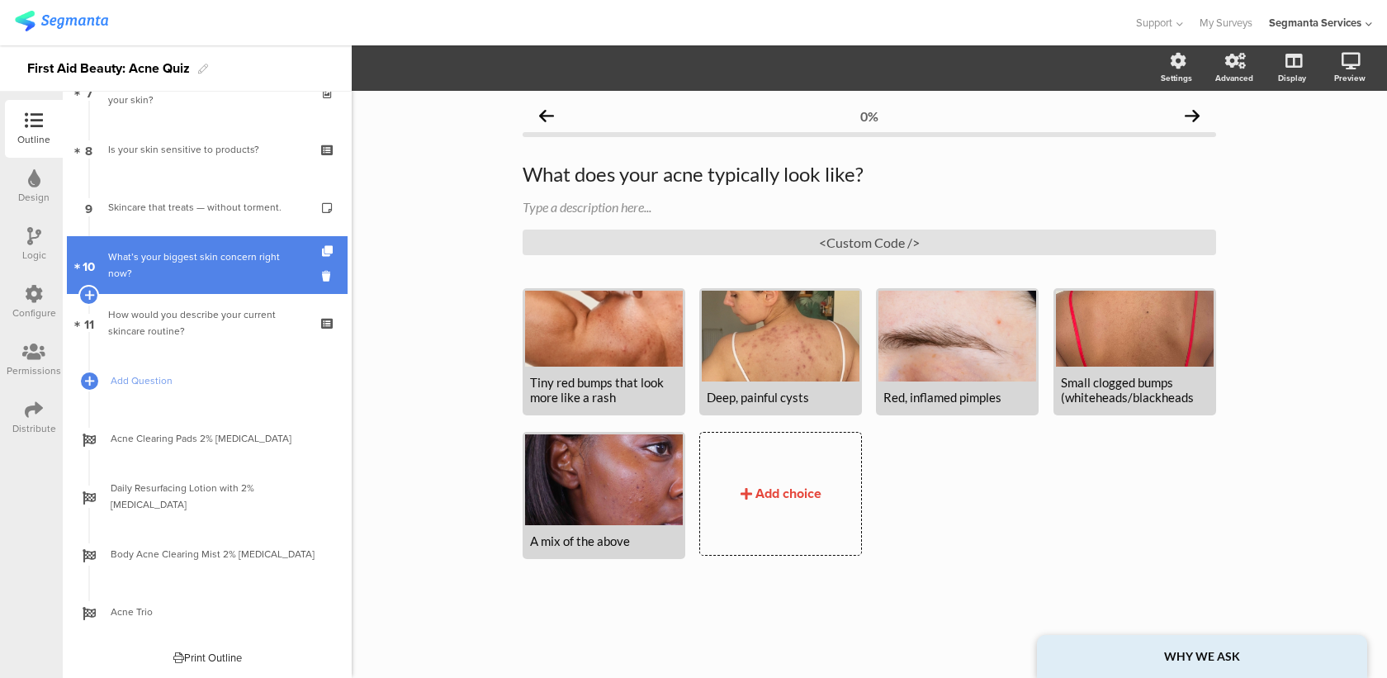
click at [267, 258] on div "What’s your biggest skin concern right now?" at bounding box center [206, 265] width 197 height 33
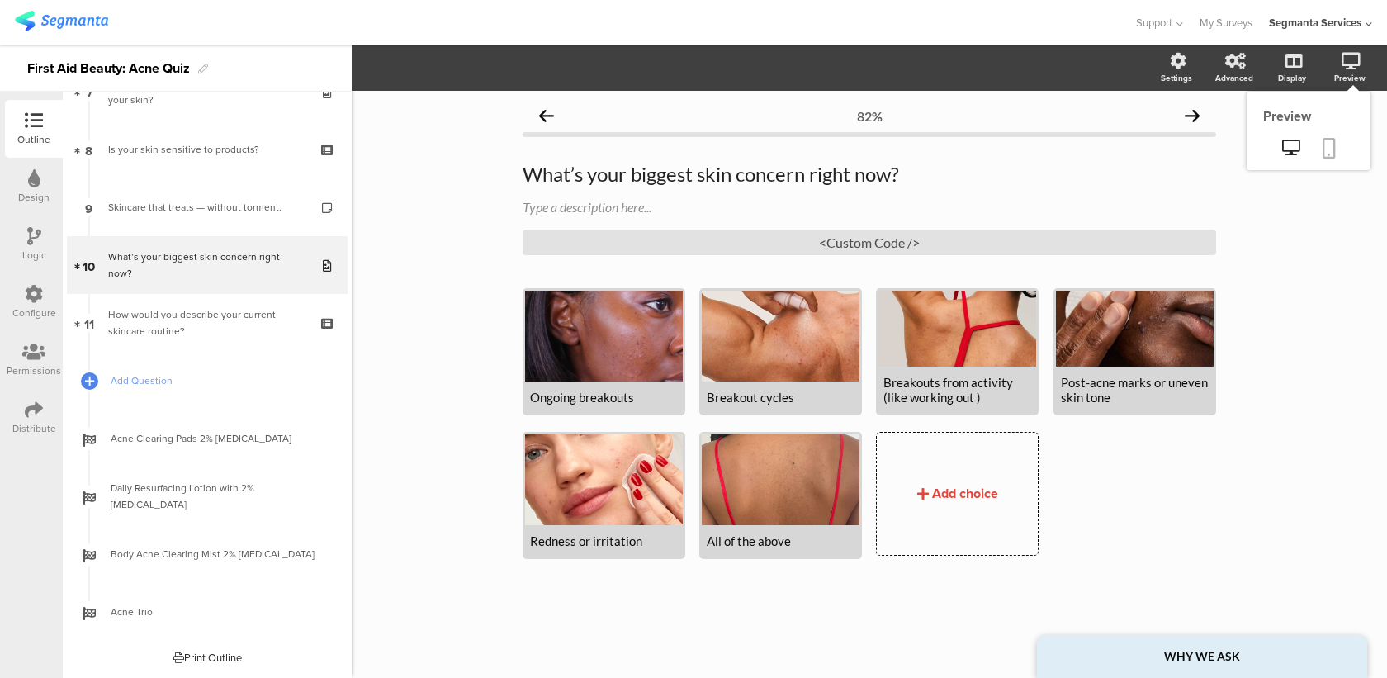
click at [1321, 153] on link at bounding box center [1329, 149] width 36 height 31
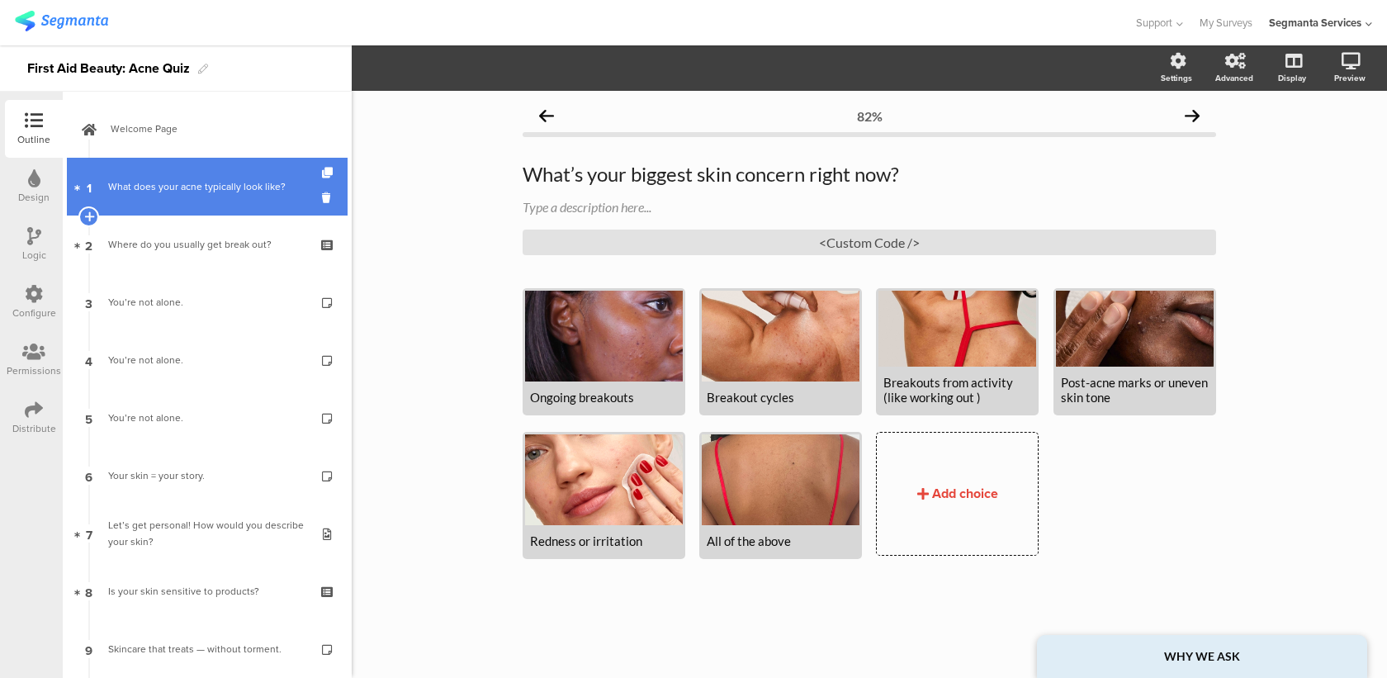
click at [214, 182] on div "What does your acne typically look like?" at bounding box center [206, 186] width 197 height 17
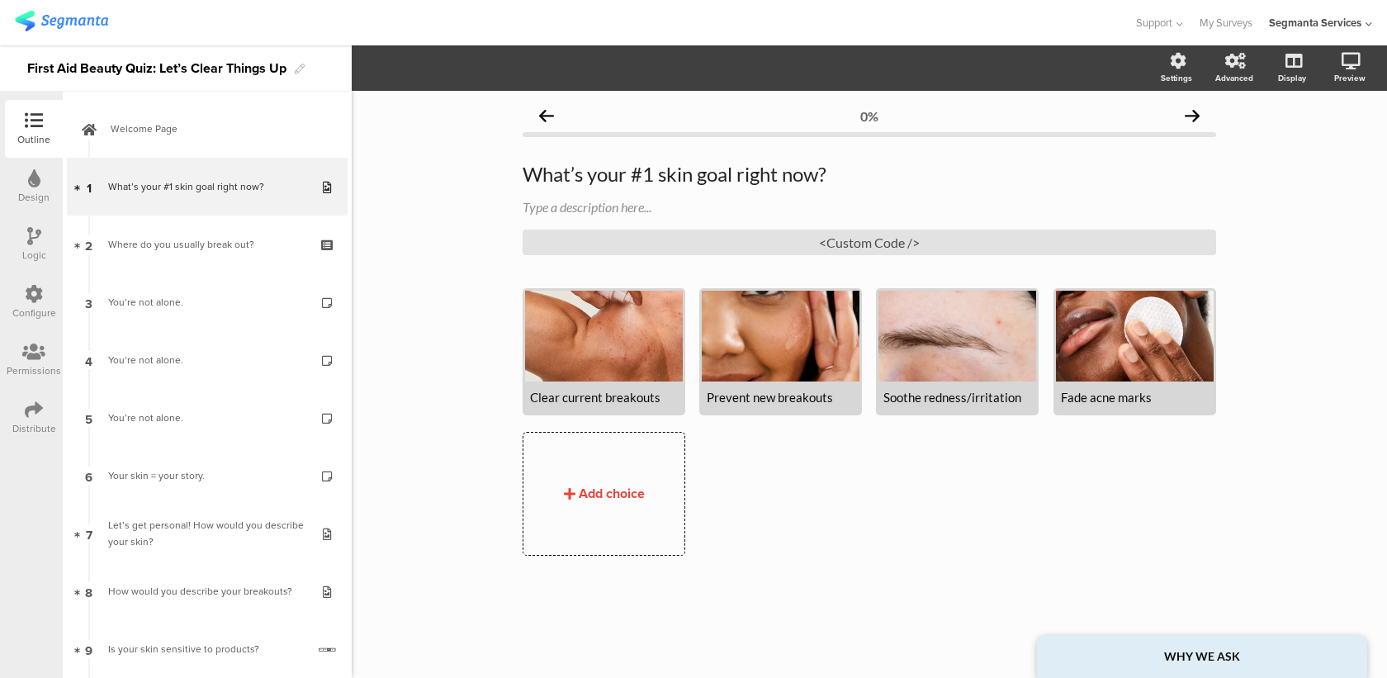
scroll to position [557, 0]
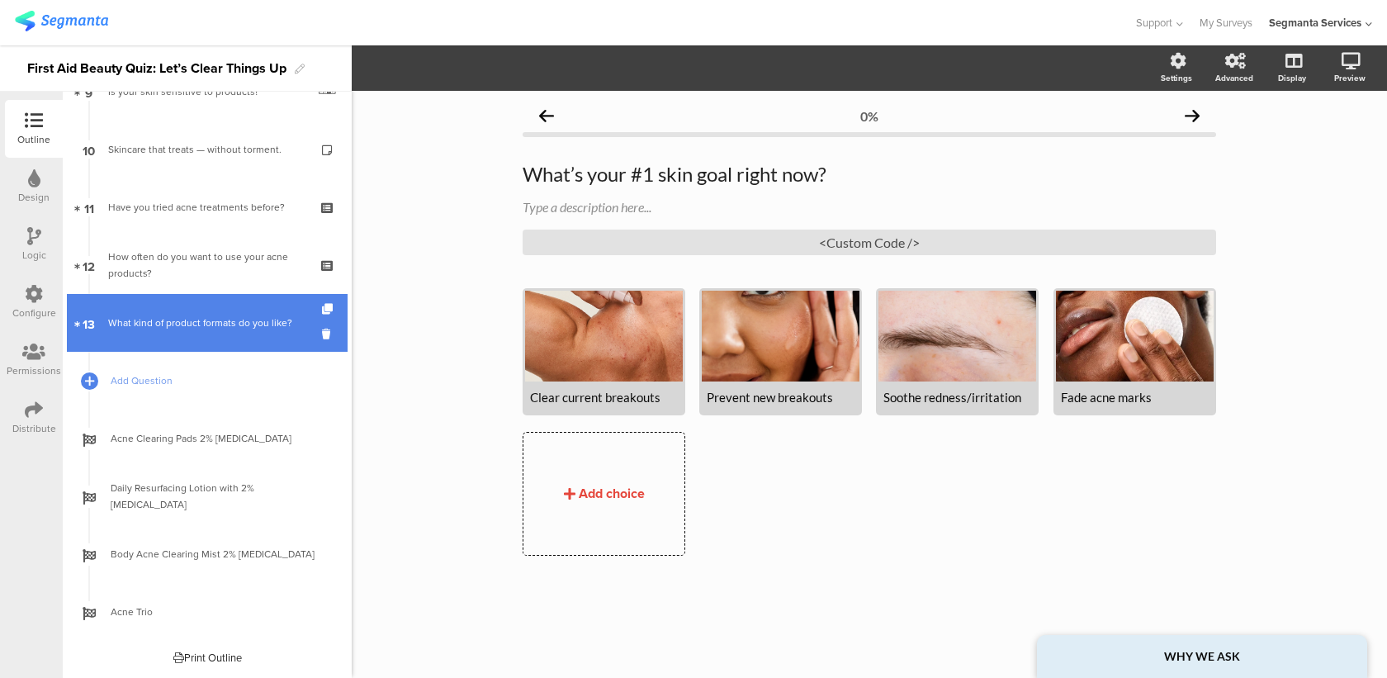
click at [246, 349] on link "13 What kind of product formats do you like?" at bounding box center [207, 323] width 281 height 58
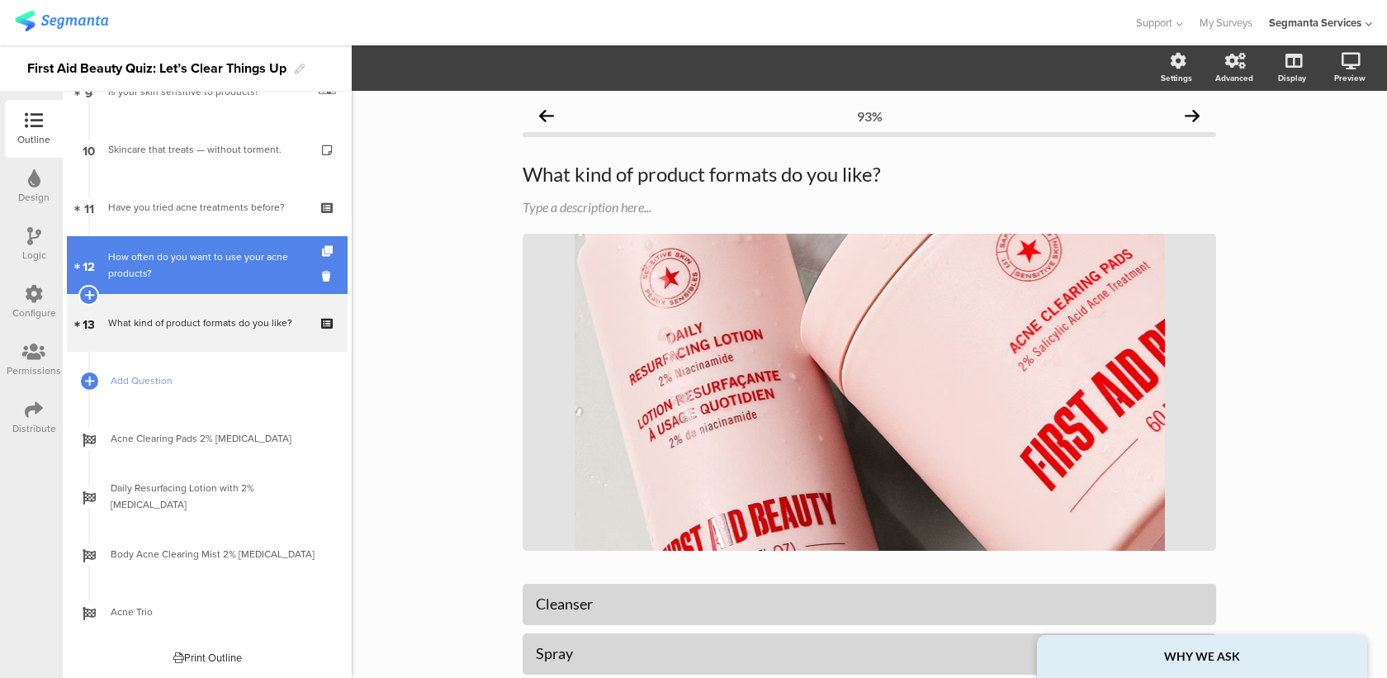
click at [238, 279] on div "How often do you want to use your acne products?" at bounding box center [206, 265] width 197 height 33
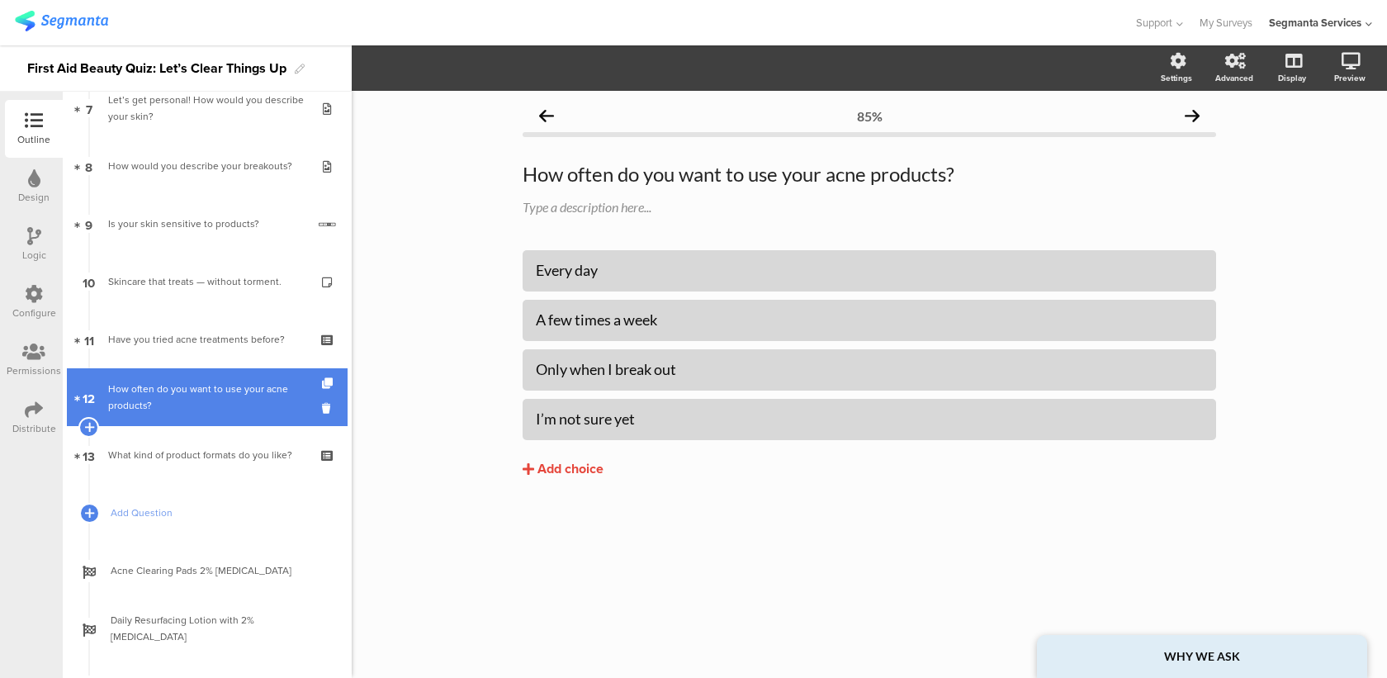
scroll to position [377, 0]
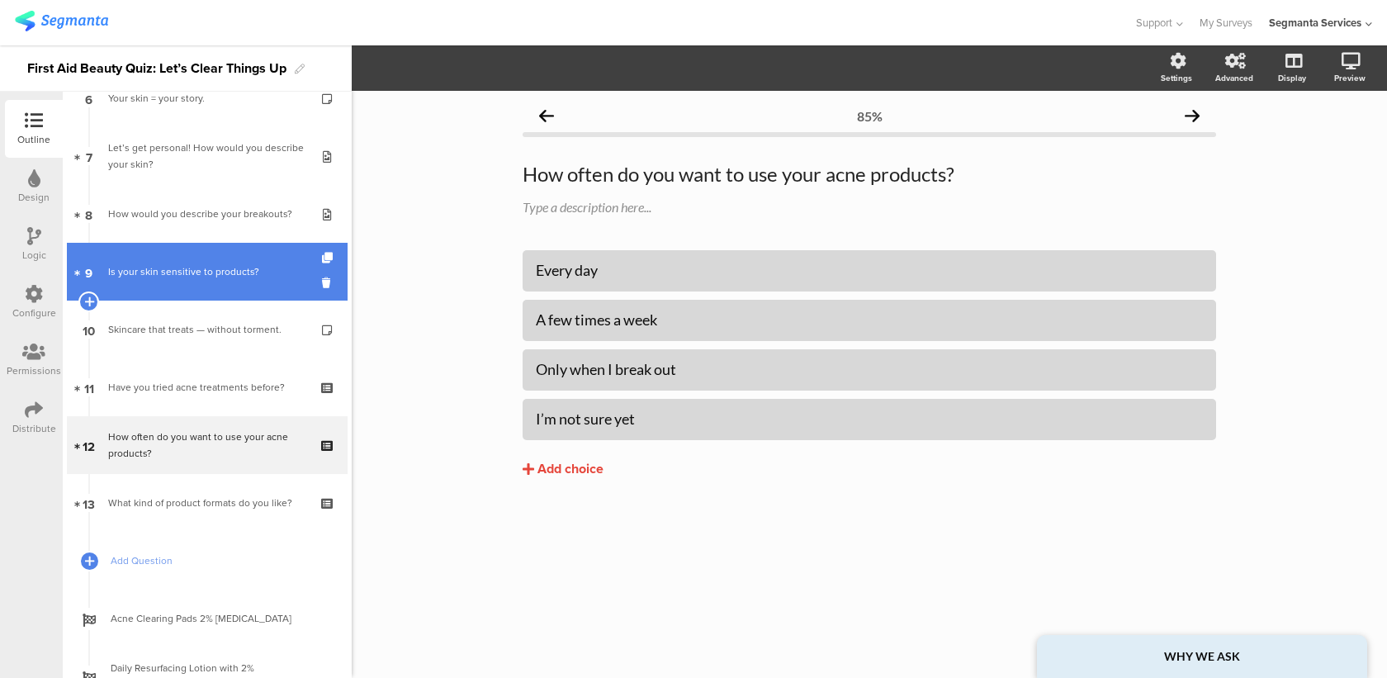
click at [239, 276] on div "Is your skin sensitive to products?" at bounding box center [207, 271] width 198 height 17
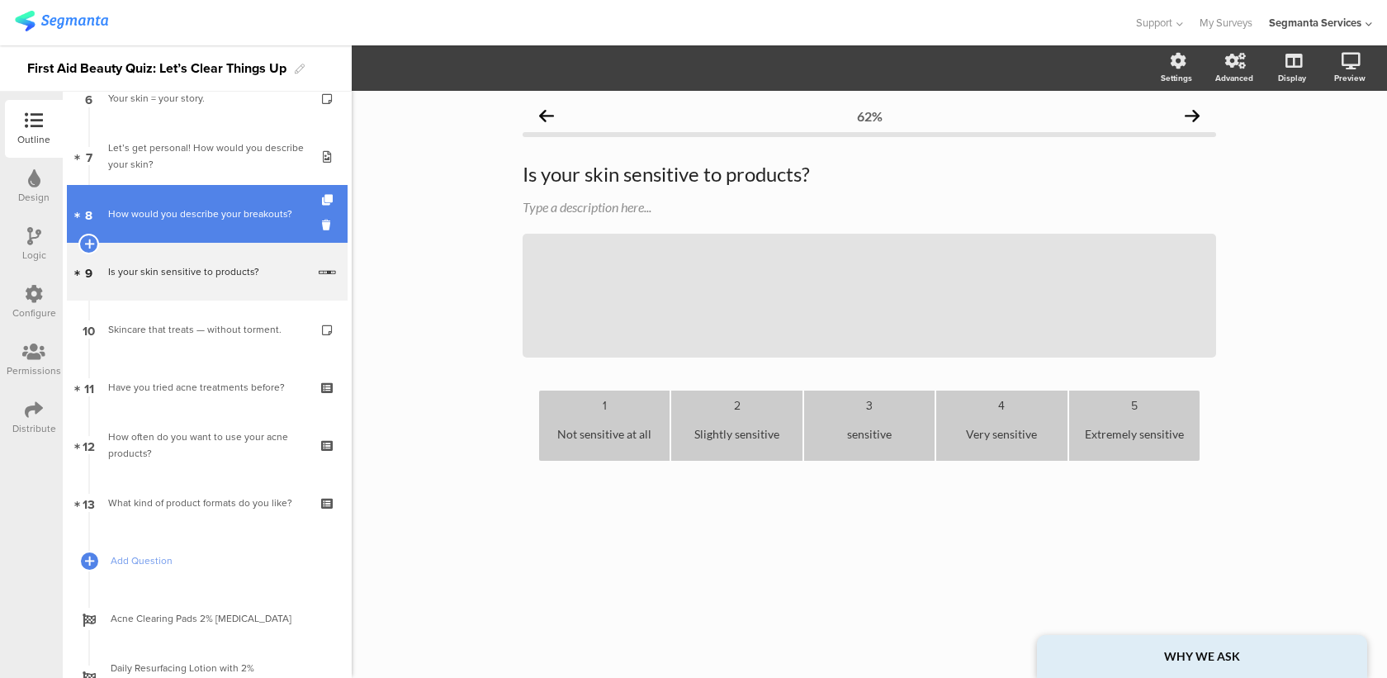
click at [240, 225] on link "8 How would you describe your breakouts?" at bounding box center [207, 214] width 281 height 58
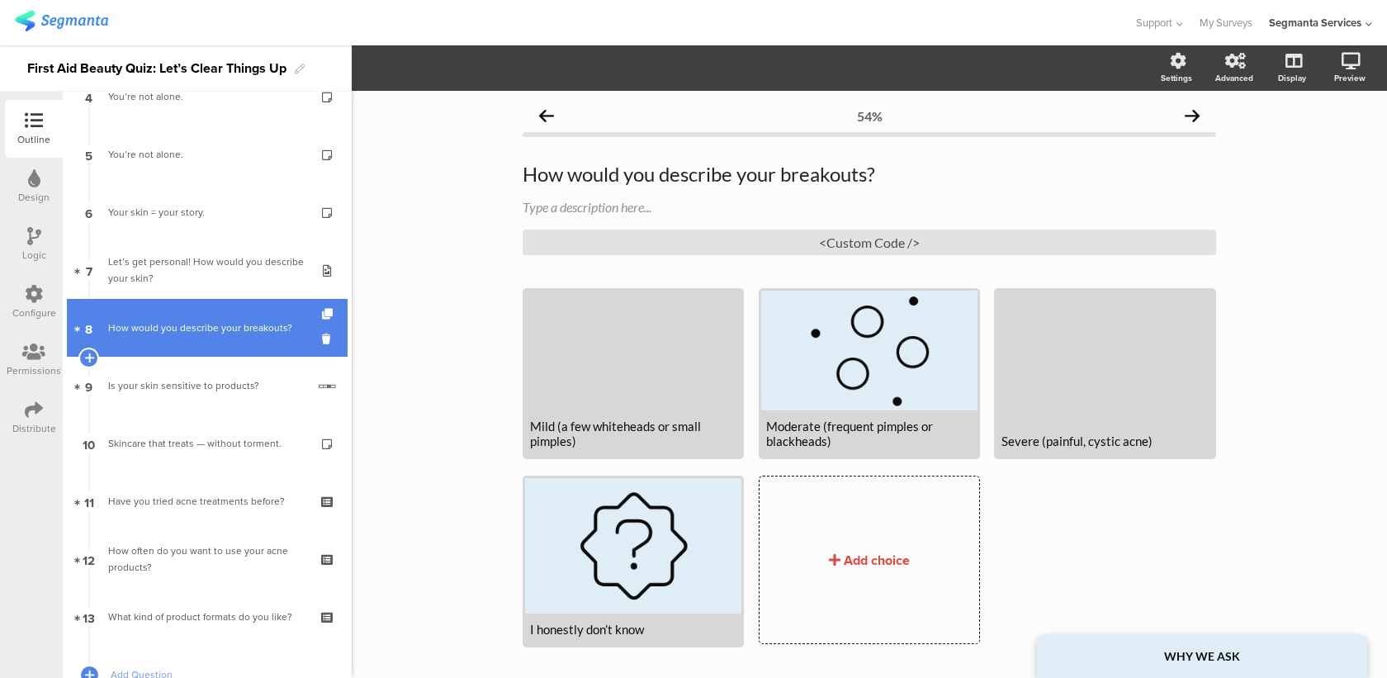
scroll to position [266, 0]
